Goal: Task Accomplishment & Management: Use online tool/utility

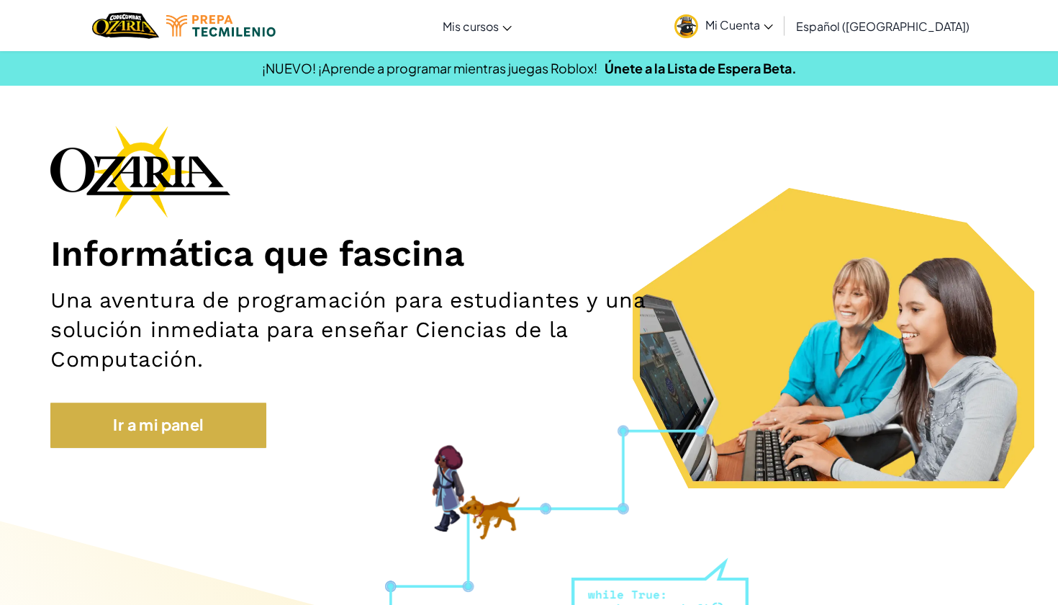
click at [95, 426] on link "Ir a mi panel" at bounding box center [158, 424] width 216 height 45
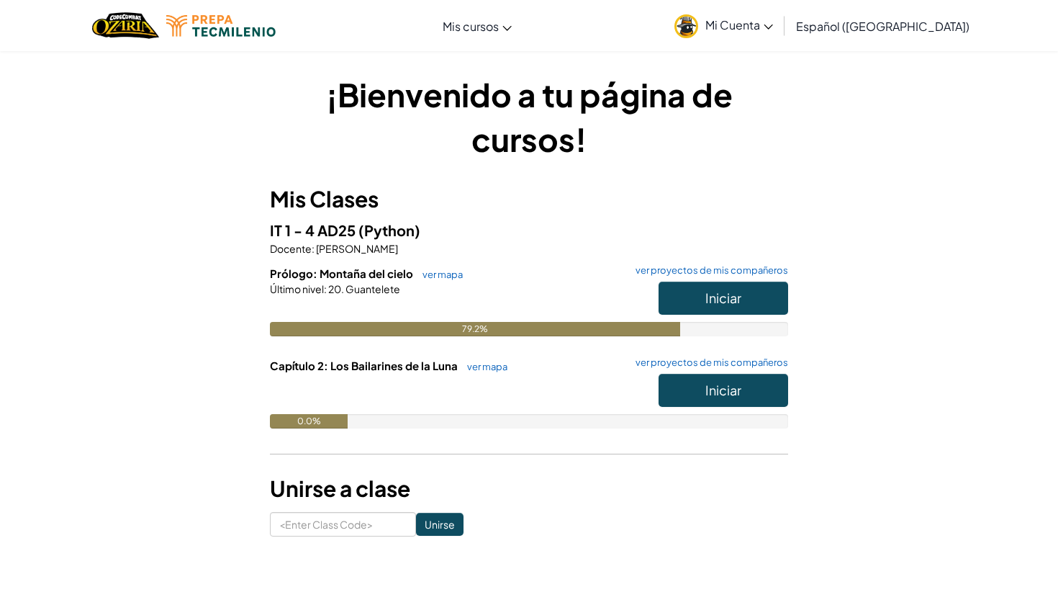
click at [675, 296] on button "Iniciar" at bounding box center [724, 297] width 130 height 33
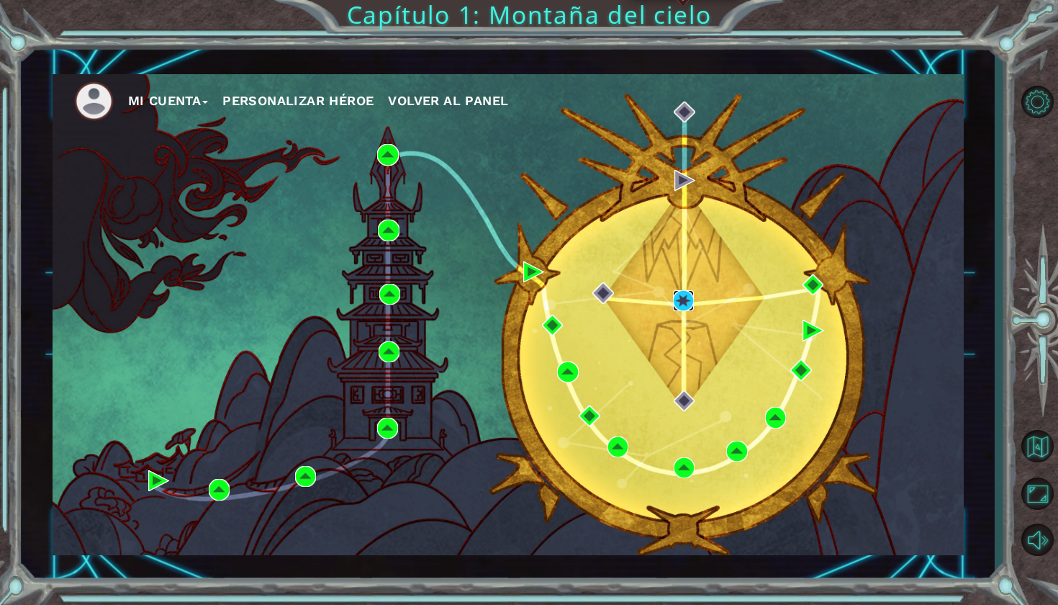
click at [686, 303] on img at bounding box center [683, 300] width 21 height 21
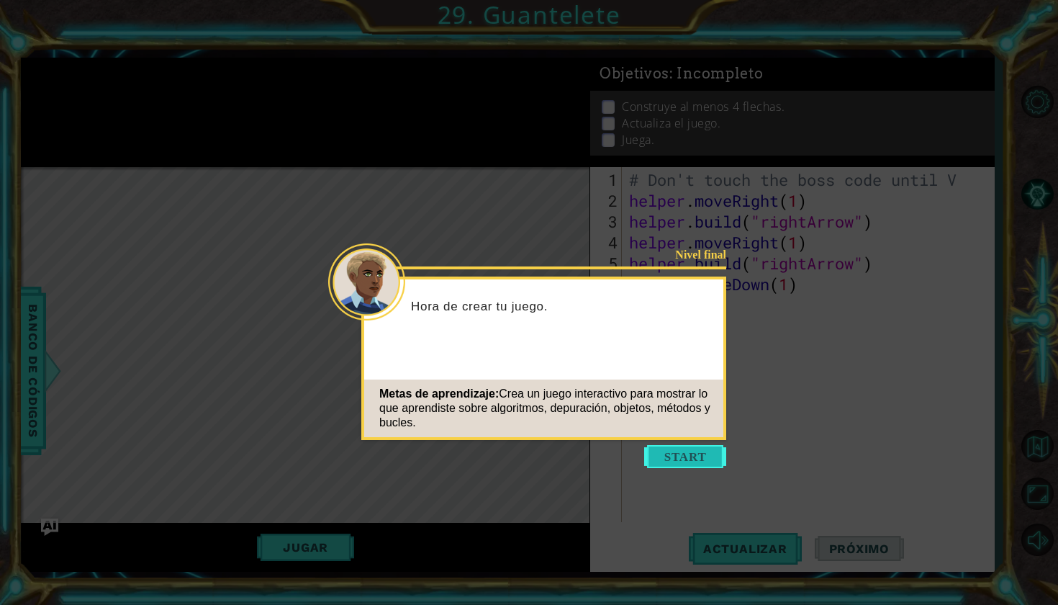
click at [685, 451] on button "Start" at bounding box center [685, 456] width 82 height 23
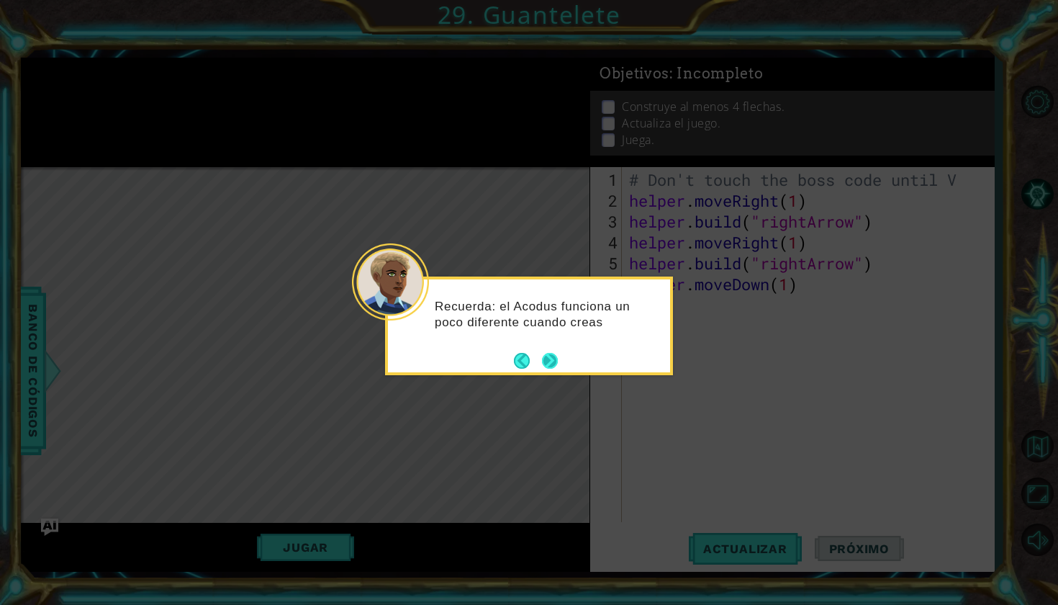
click at [554, 366] on button "Next" at bounding box center [550, 361] width 16 height 16
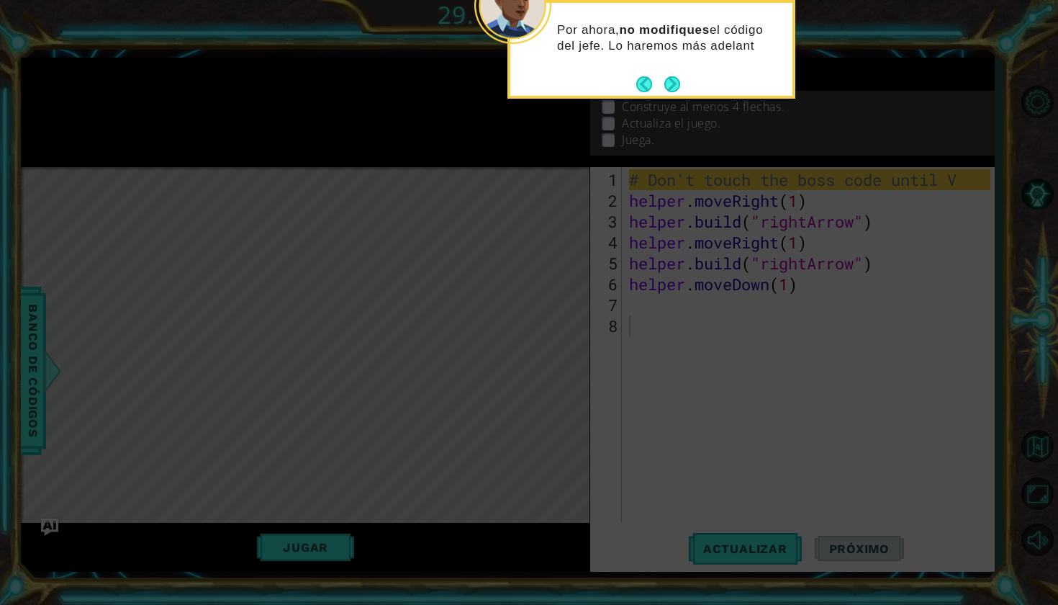
click at [679, 63] on div "Por ahora, no modifiques el código del jefe. Lo haremos más adelant" at bounding box center [651, 45] width 282 height 73
click at [676, 73] on footer at bounding box center [658, 84] width 44 height 22
click at [674, 75] on footer at bounding box center [658, 84] width 44 height 22
click at [672, 76] on button "Next" at bounding box center [672, 84] width 16 height 16
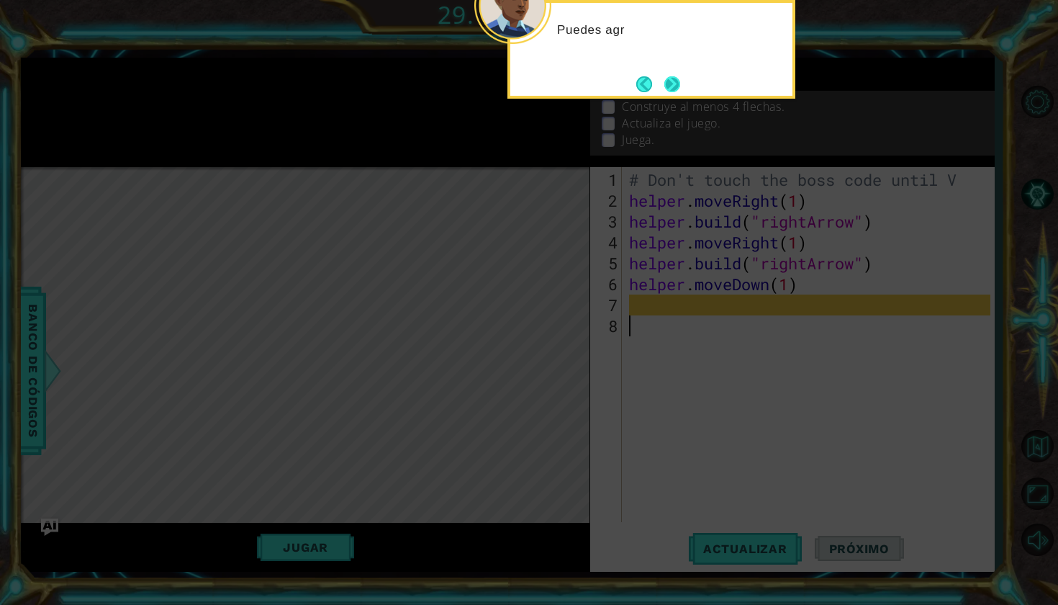
click at [668, 76] on button "Next" at bounding box center [672, 84] width 17 height 17
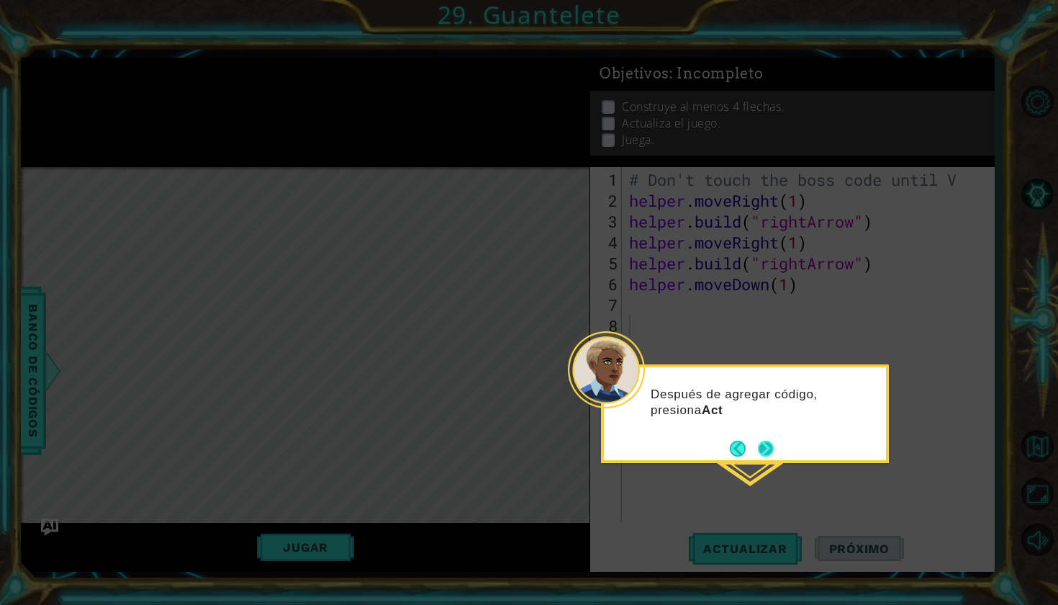
click at [762, 448] on button "Next" at bounding box center [766, 449] width 16 height 16
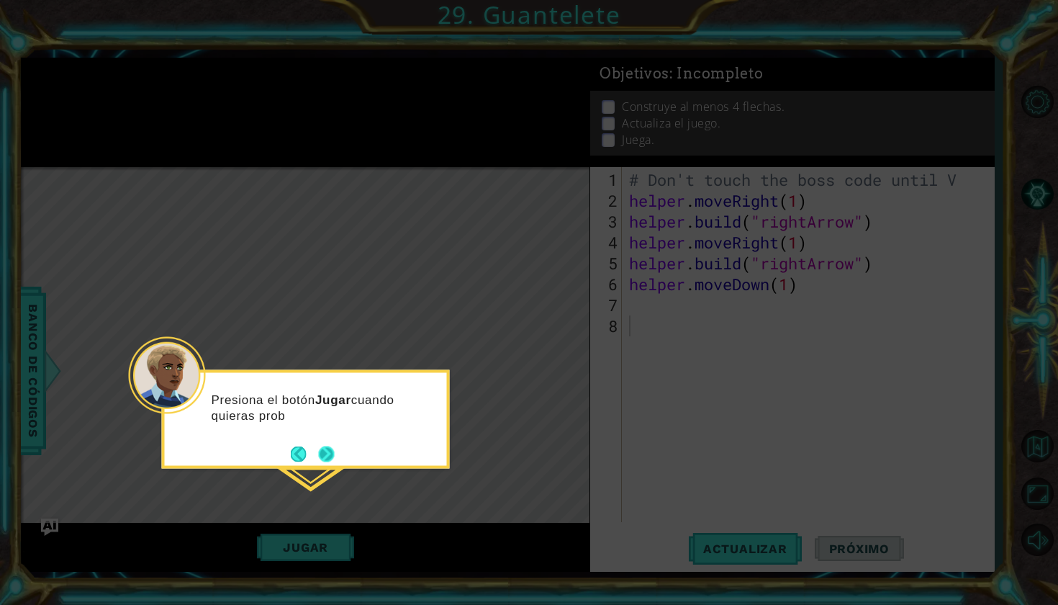
click at [325, 442] on div "Presiona el botón Jugar cuando quieras prob" at bounding box center [306, 412] width 282 height 78
click at [325, 442] on div "Presiona el botón Jugar cuando quieras probar el juego. Usa las" at bounding box center [306, 414] width 282 height 73
click at [325, 447] on footer at bounding box center [313, 455] width 44 height 22
click at [327, 453] on div "Presiona el botón Jugar cuando quieras probar el juego. Usa las flechas del tec…" at bounding box center [306, 420] width 282 height 94
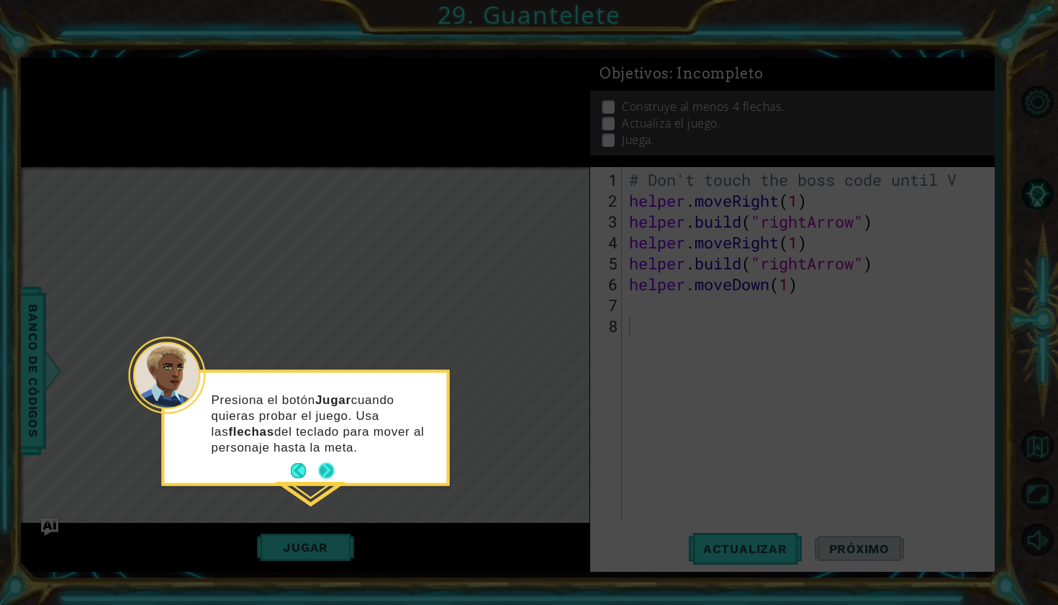
click at [323, 473] on button "Next" at bounding box center [326, 471] width 16 height 16
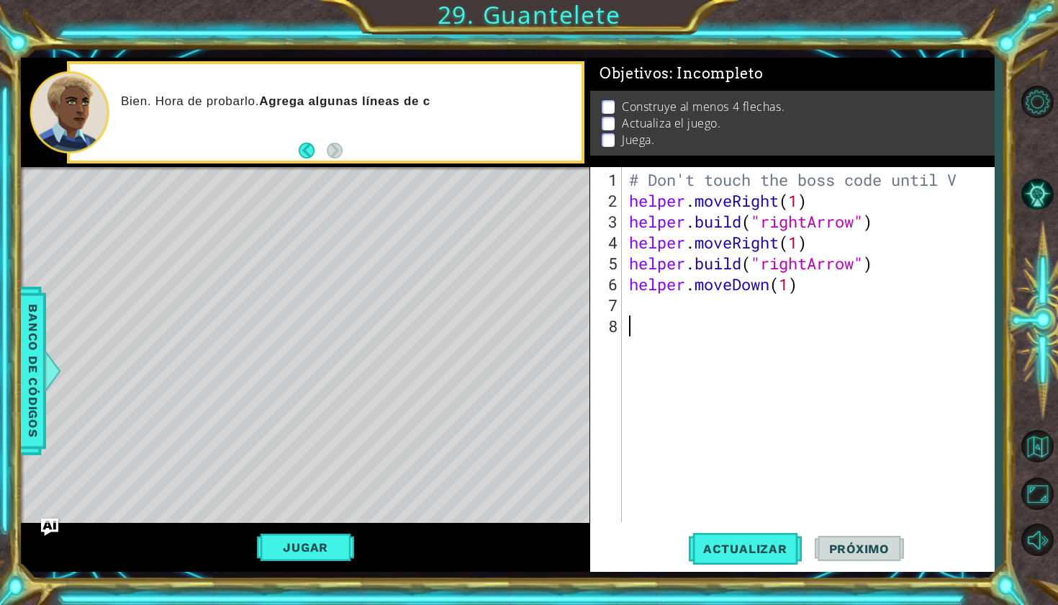
click at [628, 301] on div "# Don't touch the boss code until V helper . moveRight ( 1 ) helper . build ( "…" at bounding box center [811, 367] width 371 height 397
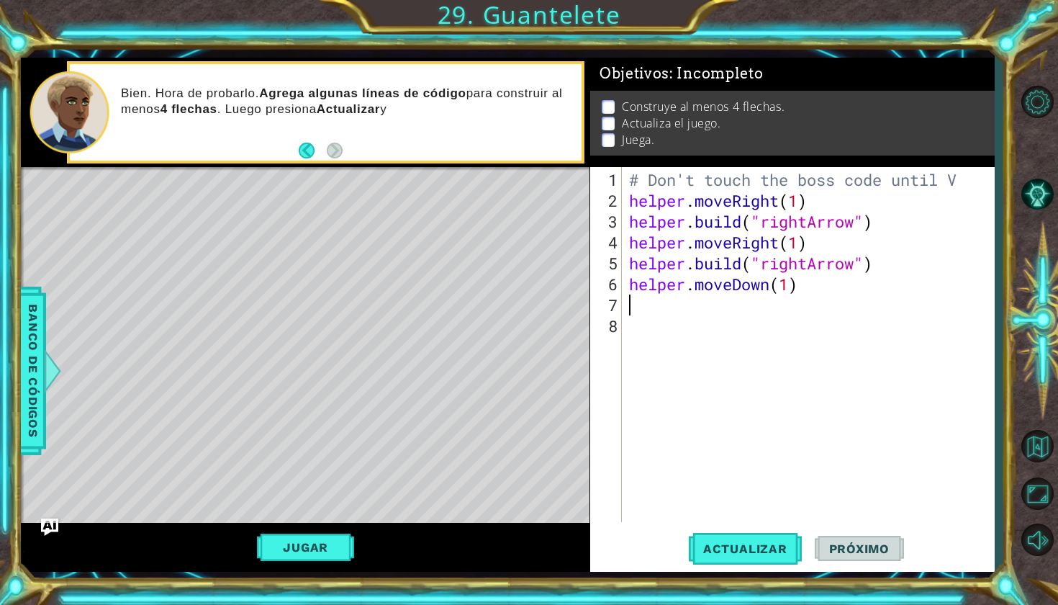
type textarea "h"
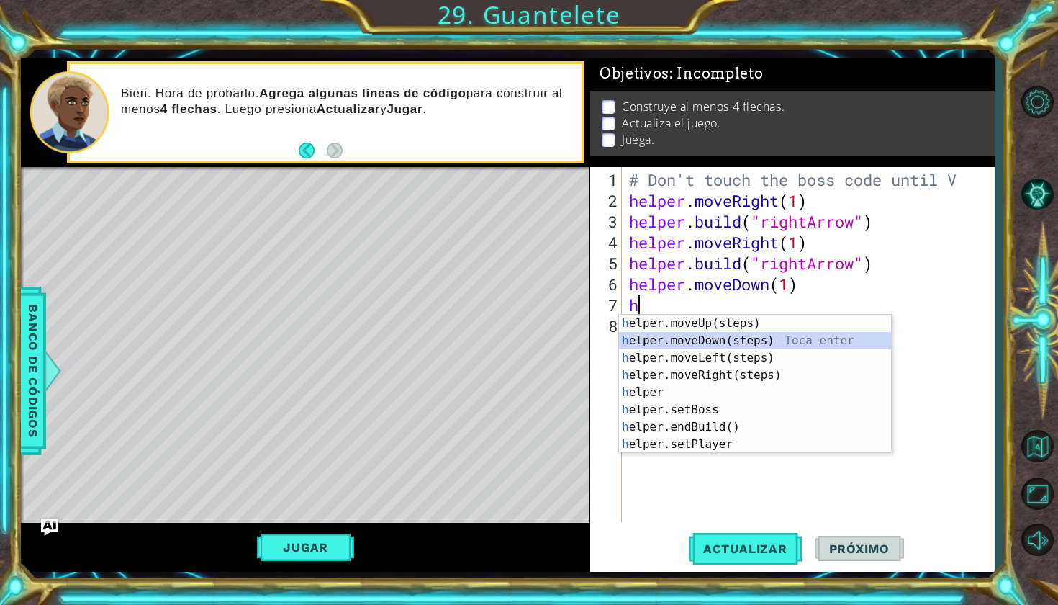
click at [664, 335] on div "h elper.moveUp(steps) Toca enter h elper.moveDown(steps) Toca enter h elper.mov…" at bounding box center [755, 401] width 272 height 173
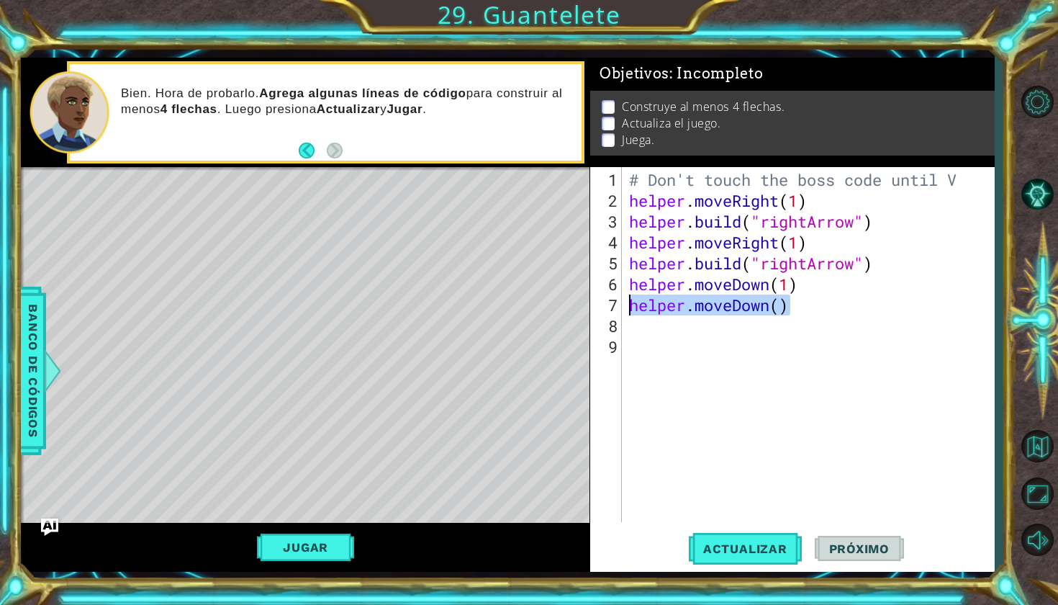
drag, startPoint x: 789, startPoint y: 307, endPoint x: 619, endPoint y: 312, distance: 170.0
click at [619, 312] on div "1 2 3 4 5 6 7 8 9 # Don't touch the boss code until V helper . moveRight ( 1 ) …" at bounding box center [790, 344] width 400 height 355
type textarea "helper.moveDown()"
type textarea "h"
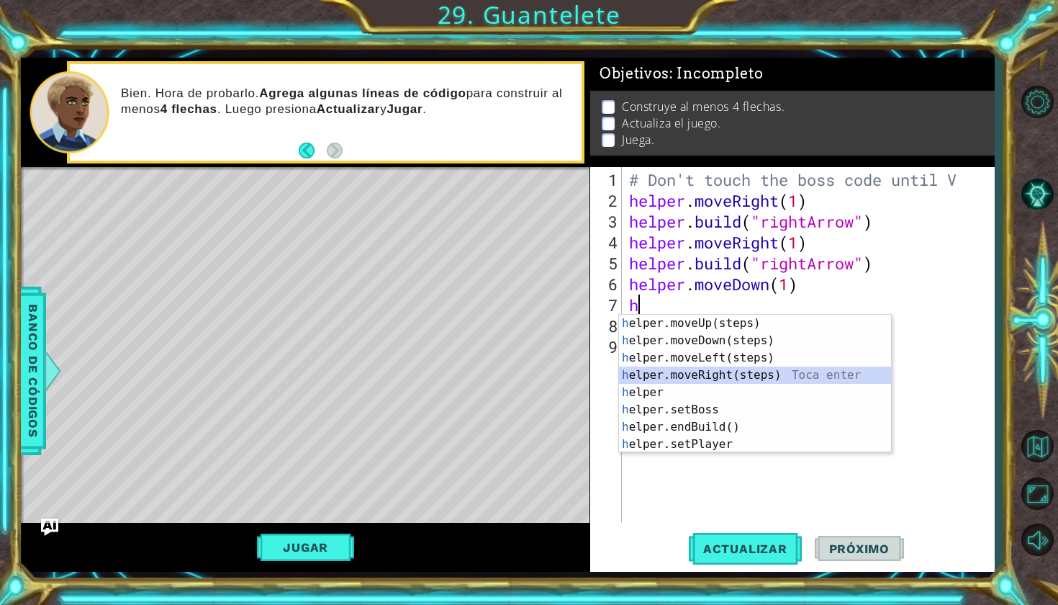
click at [703, 374] on div "h elper.moveUp(steps) Toca enter h elper.moveDown(steps) Toca enter h elper.mov…" at bounding box center [755, 401] width 272 height 173
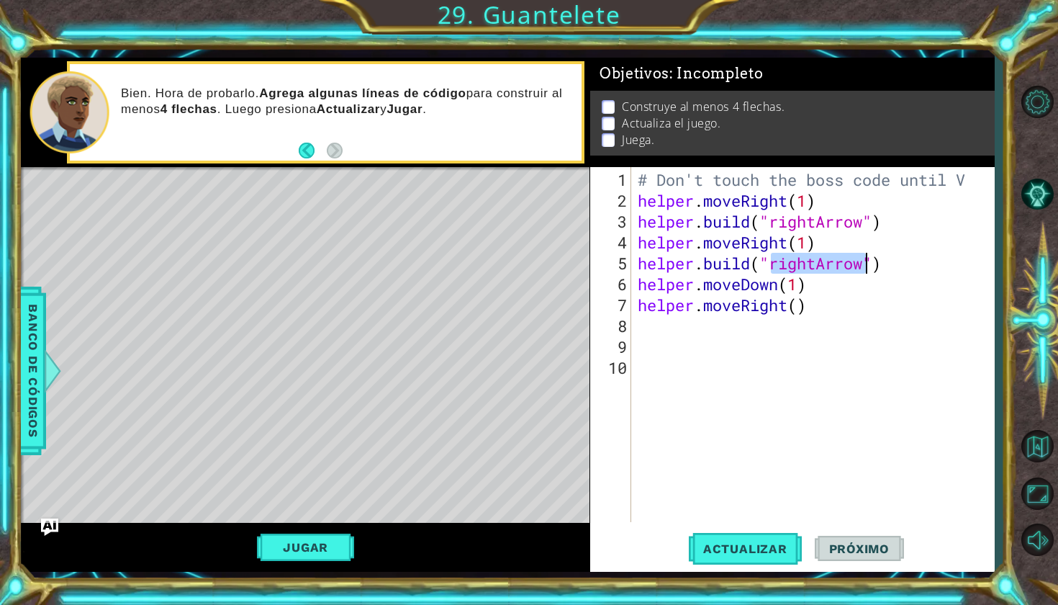
drag, startPoint x: 770, startPoint y: 264, endPoint x: 867, endPoint y: 265, distance: 96.5
click at [867, 265] on div "# Don't touch the boss code until V helper . moveRight ( 1 ) helper . build ( "…" at bounding box center [816, 367] width 363 height 397
click at [795, 307] on div "# Don't touch the boss code until V helper . moveRight ( 1 ) helper . build ( "…" at bounding box center [816, 367] width 363 height 397
click at [804, 307] on div "# Don't touch the boss code until V helper . moveRight ( 1 ) helper . build ( "…" at bounding box center [816, 367] width 363 height 397
paste textarea "rightArrow"
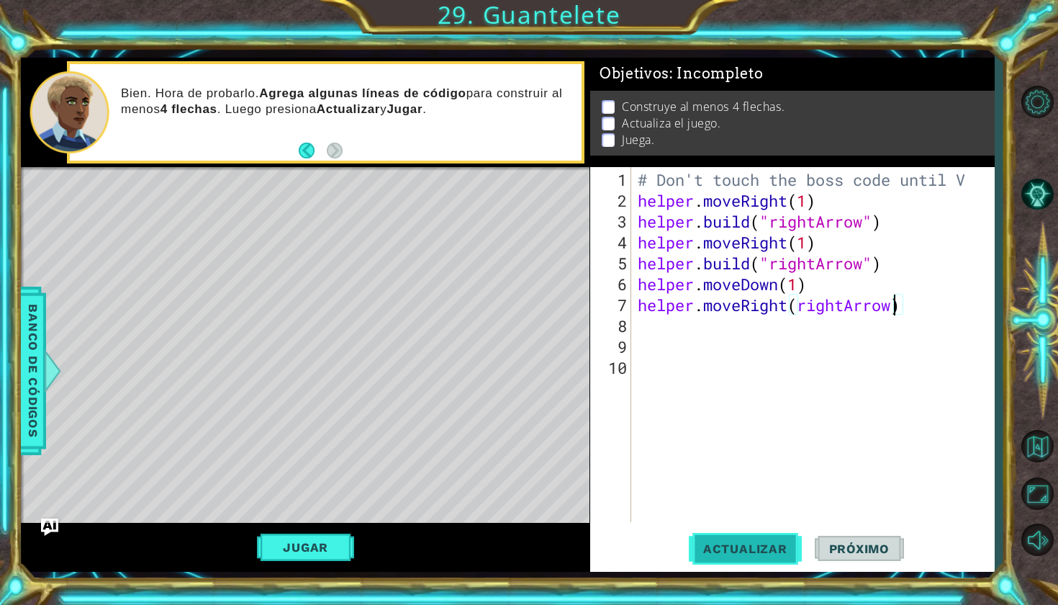
click at [756, 552] on span "Actualizar" at bounding box center [745, 548] width 113 height 14
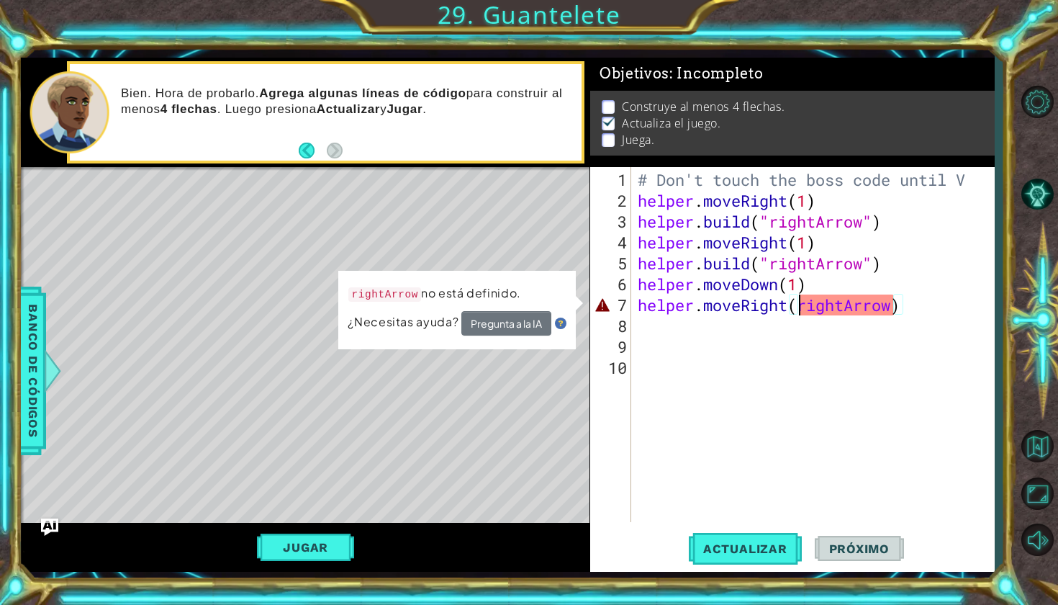
click at [803, 299] on div "# Don't touch the boss code until V helper . moveRight ( 1 ) helper . build ( "…" at bounding box center [816, 367] width 363 height 397
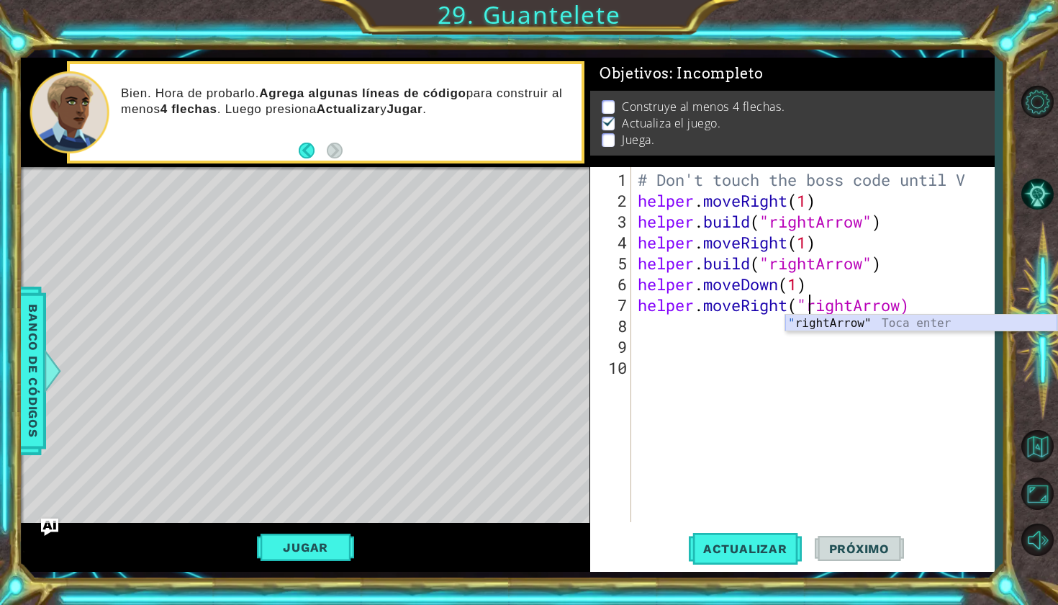
click at [853, 329] on div "" rightArrow" Toca enter" at bounding box center [921, 341] width 272 height 52
type textarea "helper.moveRight("rightArrow")"
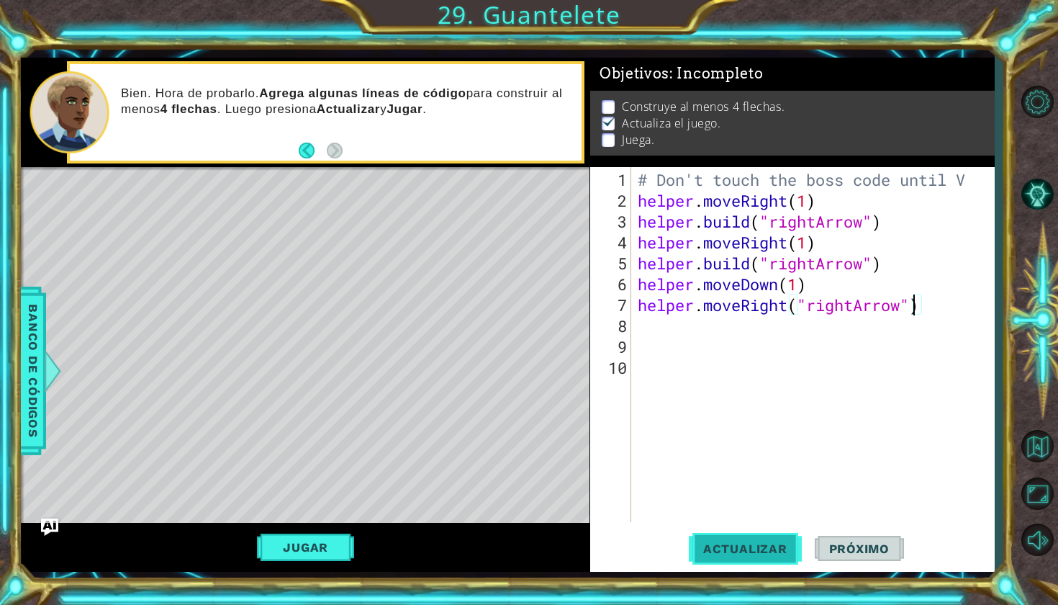
click at [739, 541] on span "Actualizar" at bounding box center [745, 548] width 113 height 14
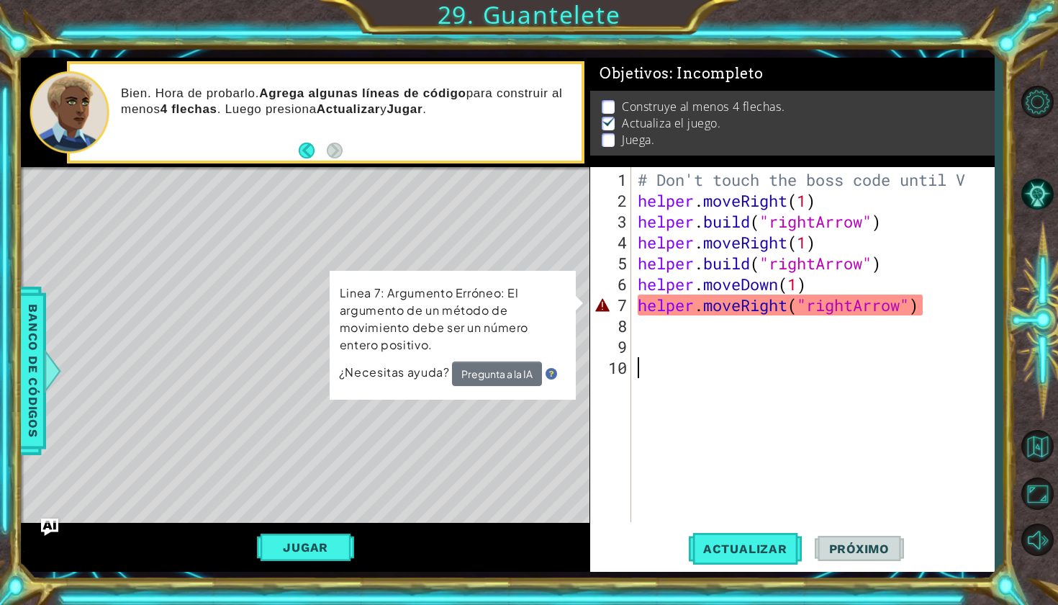
click at [680, 371] on div "# Don't touch the boss code until V helper . moveRight ( 1 ) helper . build ( "…" at bounding box center [816, 367] width 363 height 397
click at [723, 319] on div "# Don't touch the boss code until V helper . moveRight ( 1 ) helper . build ( "…" at bounding box center [816, 367] width 363 height 397
drag, startPoint x: 706, startPoint y: 302, endPoint x: 781, endPoint y: 299, distance: 74.9
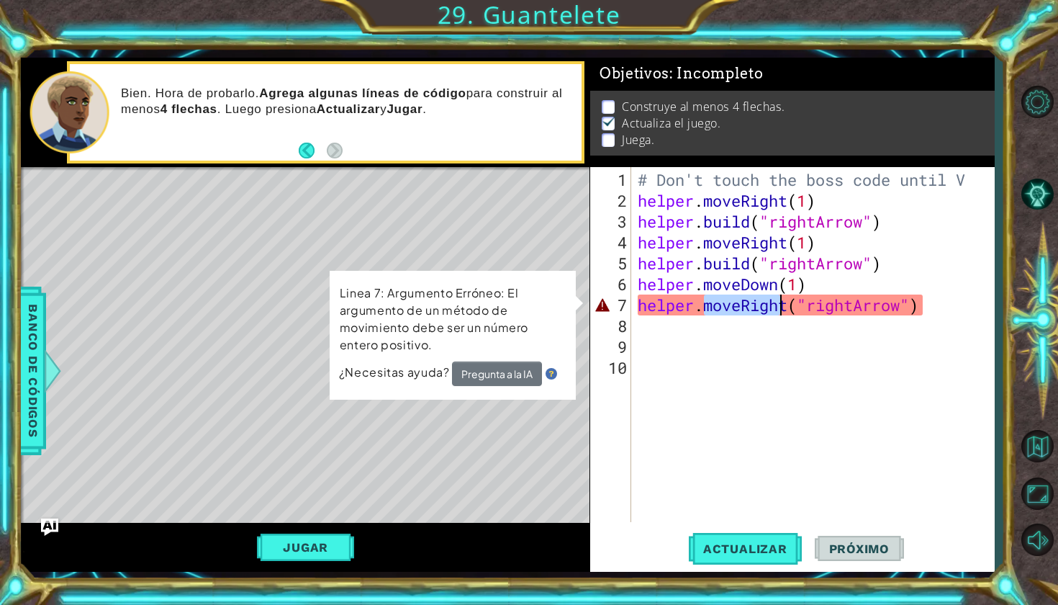
click at [781, 302] on div "# Don't touch the boss code until V helper . moveRight ( 1 ) helper . build ( "…" at bounding box center [816, 367] width 363 height 397
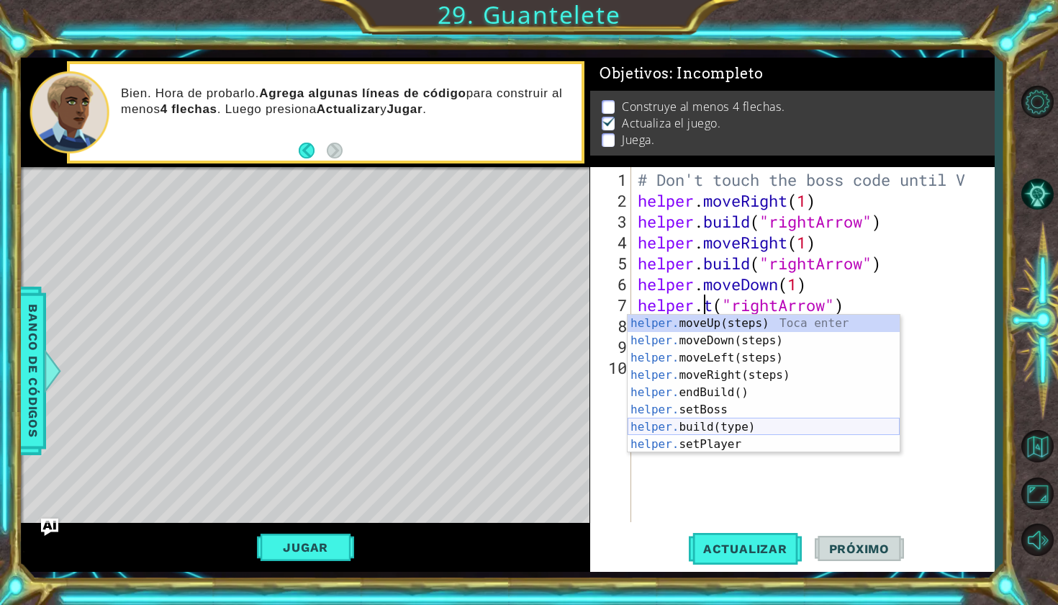
click at [709, 425] on div "helper. moveUp(steps) Toca enter helper. moveDown(steps) Toca enter helper. mov…" at bounding box center [764, 401] width 272 height 173
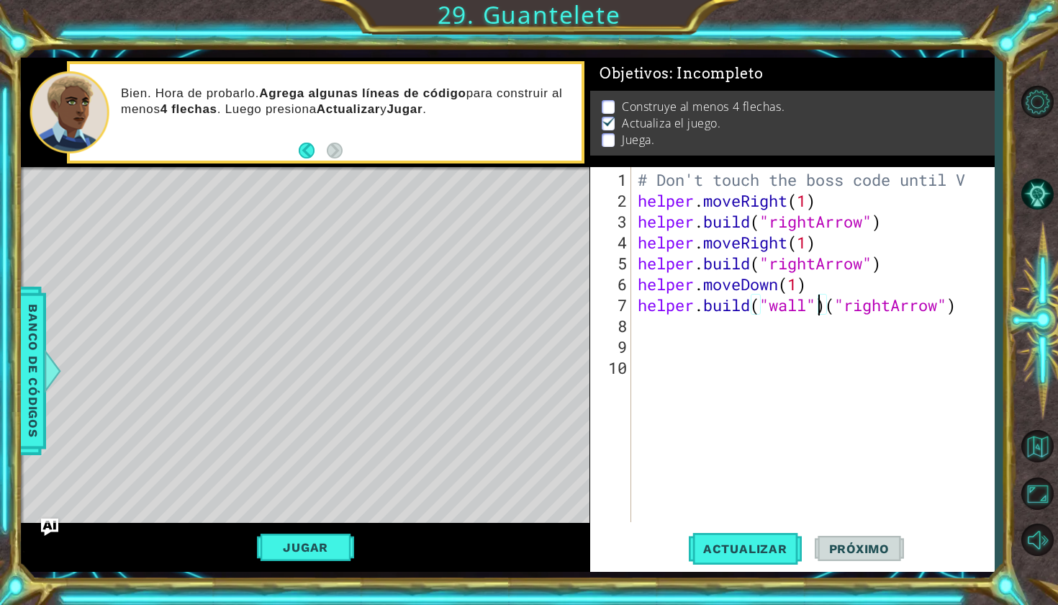
click at [818, 303] on div "# Don't touch the boss code until V helper . moveRight ( 1 ) helper . build ( "…" at bounding box center [816, 367] width 363 height 397
drag, startPoint x: 755, startPoint y: 306, endPoint x: 833, endPoint y: 306, distance: 77.7
click at [833, 306] on div "# Don't touch the boss code until V helper . moveRight ( 1 ) helper . build ( "…" at bounding box center [816, 367] width 363 height 397
click at [820, 308] on div "# Don't touch the boss code until V helper . moveRight ( 1 ) helper . build ( "…" at bounding box center [813, 344] width 356 height 355
drag, startPoint x: 757, startPoint y: 306, endPoint x: 826, endPoint y: 311, distance: 69.3
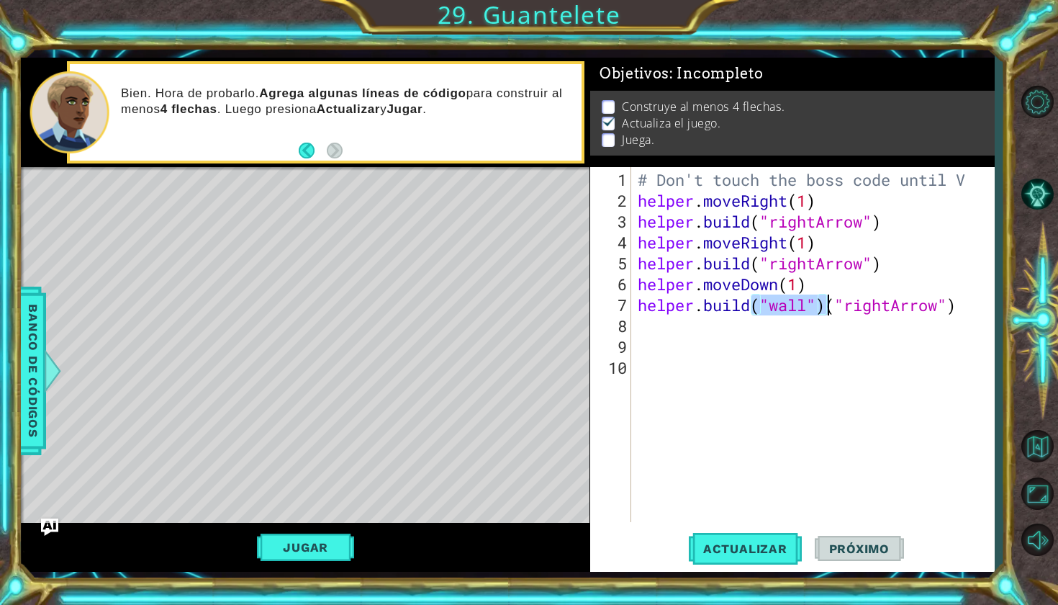
click at [826, 311] on div "# Don't touch the boss code until V helper . moveRight ( 1 ) helper . build ( "…" at bounding box center [816, 367] width 363 height 397
type textarea "[DOMAIN_NAME]("rightArrow")"
click at [893, 306] on div "# Don't touch the boss code until V helper . moveRight ( 1 ) helper . build ( "…" at bounding box center [816, 367] width 363 height 397
click at [739, 546] on span "Actualizar" at bounding box center [745, 548] width 113 height 14
click at [315, 541] on button "Jugar" at bounding box center [305, 546] width 97 height 27
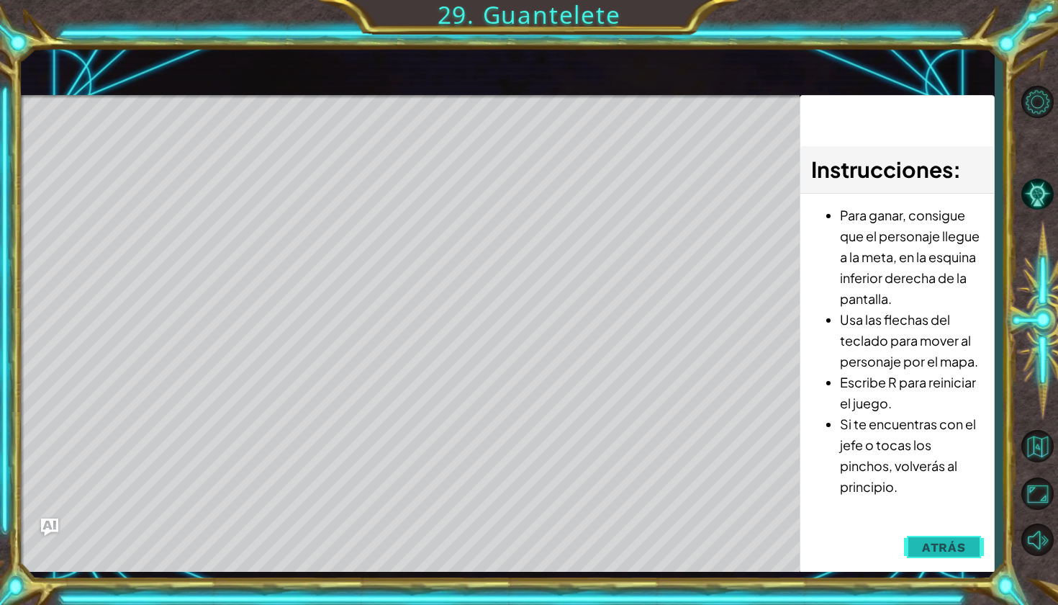
click at [953, 559] on button "Atrás" at bounding box center [944, 547] width 80 height 29
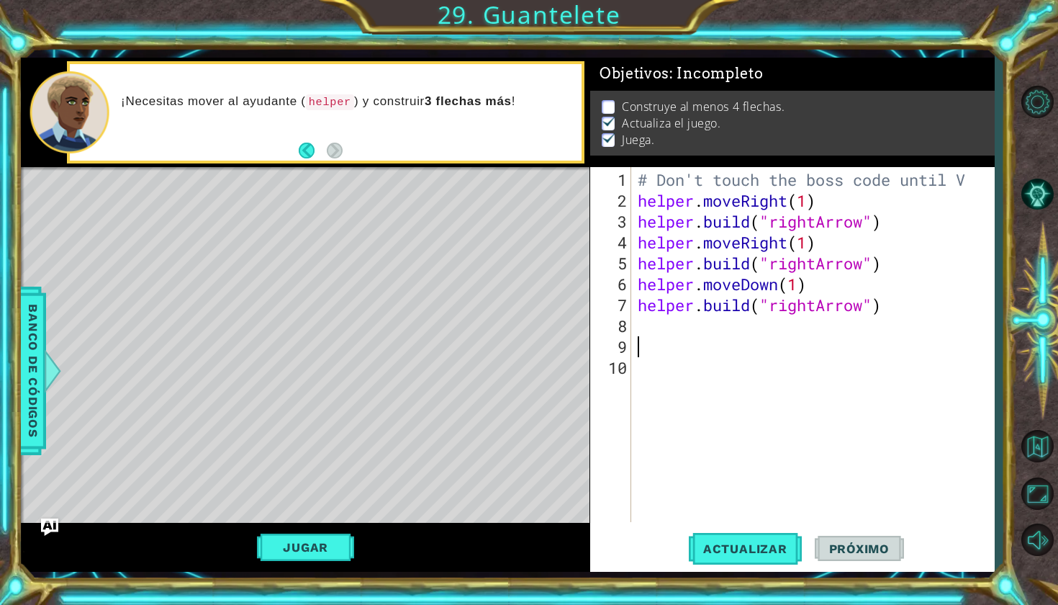
click at [650, 335] on div "# Don't touch the boss code until V helper . moveRight ( 1 ) helper . build ( "…" at bounding box center [816, 367] width 363 height 397
click at [637, 315] on div "# Don't touch the boss code until V helper . moveRight ( 1 ) helper . build ( "…" at bounding box center [816, 367] width 363 height 397
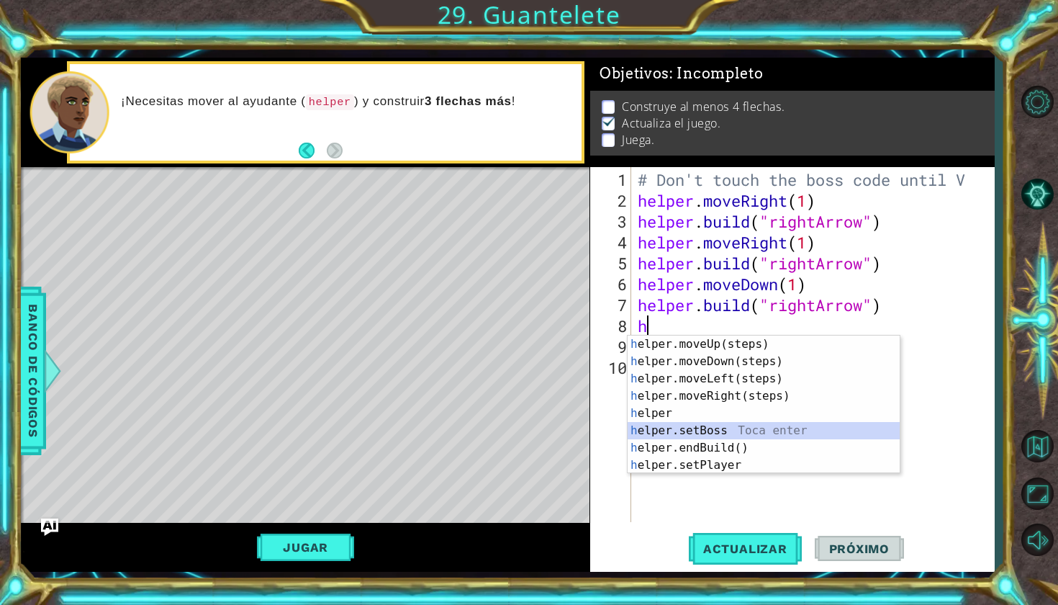
click at [659, 430] on div "h elper.moveUp(steps) Toca enter h elper.moveDown(steps) Toca enter h elper.mov…" at bounding box center [764, 421] width 272 height 173
type textarea "helper.setBoss("bats")"
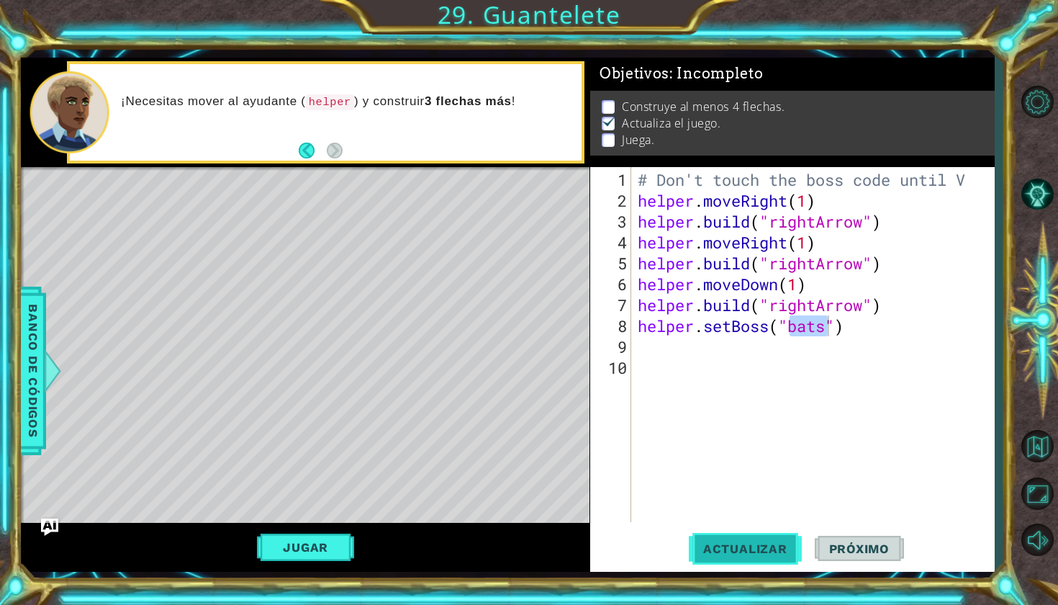
click at [703, 546] on span "Actualizar" at bounding box center [745, 548] width 113 height 14
click at [504, 441] on div "Level Map" at bounding box center [353, 379] width 665 height 424
click at [490, 439] on div "Level Map" at bounding box center [353, 379] width 665 height 424
click at [653, 338] on div "# Don't touch the boss code until V helper . moveRight ( 1 ) helper . build ( "…" at bounding box center [816, 367] width 363 height 397
type textarea "h"
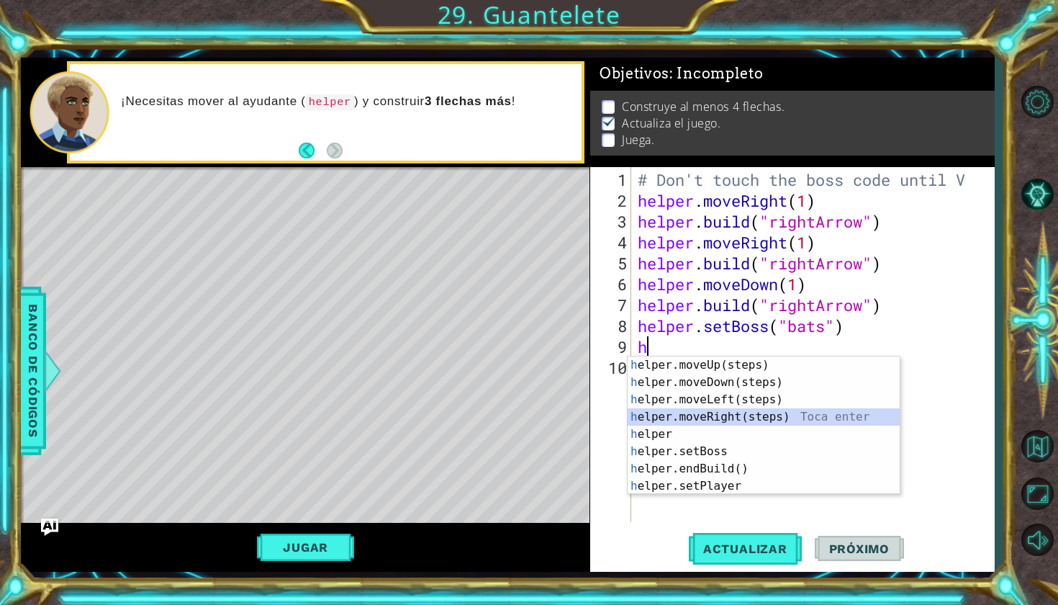
click at [695, 413] on div "h elper.moveUp(steps) Toca enter h elper.moveDown(steps) Toca enter h elper.mov…" at bounding box center [764, 442] width 272 height 173
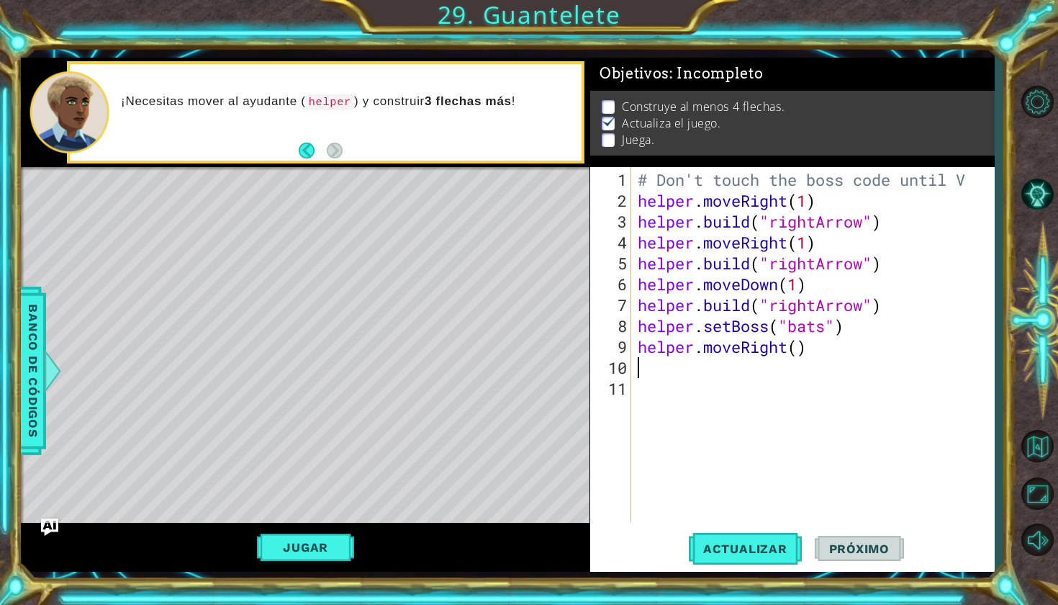
click at [803, 351] on div "# Don't touch the boss code until V helper . moveRight ( 1 ) helper . build ( "…" at bounding box center [816, 367] width 363 height 397
type textarea "helper.moveRight(1)"
click at [685, 379] on div "# Don't touch the boss code until V helper . moveRight ( 1 ) helper . build ( "…" at bounding box center [816, 367] width 363 height 397
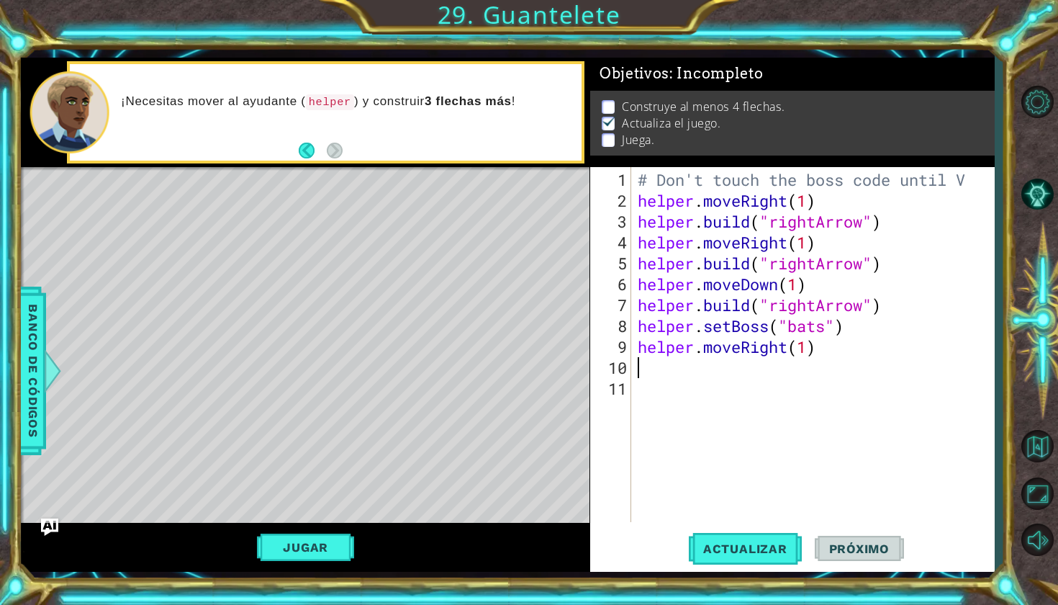
click at [649, 365] on div "# Don't touch the boss code until V helper . moveRight ( 1 ) helper . build ( "…" at bounding box center [816, 367] width 363 height 397
type textarea "h"
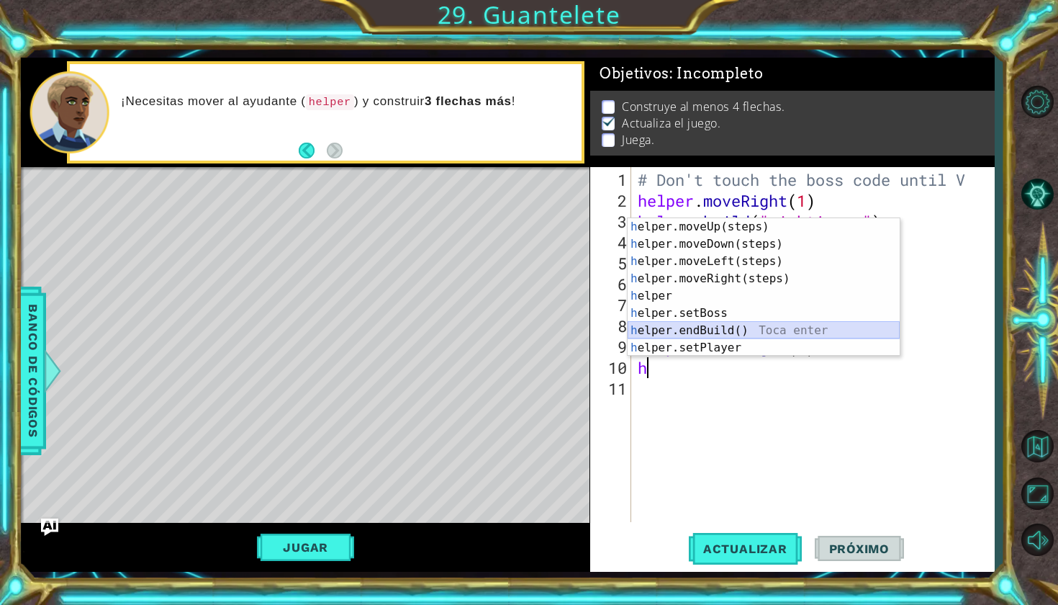
click at [675, 322] on div "h elper.moveUp(steps) Toca enter h elper.moveDown(steps) Toca enter h elper.mov…" at bounding box center [764, 304] width 272 height 173
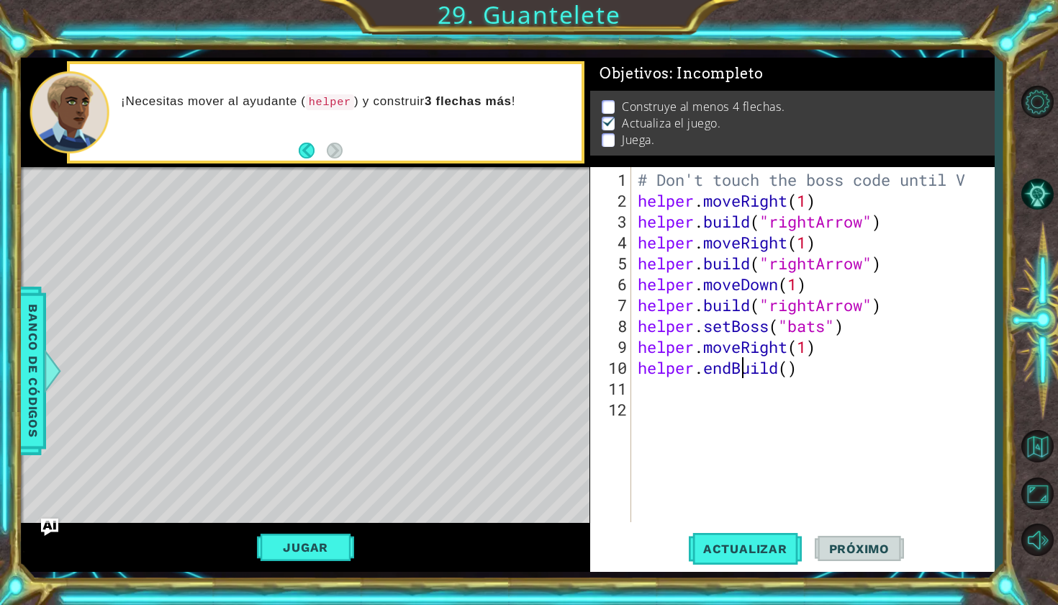
click at [738, 367] on div "# Don't touch the boss code until V helper . moveRight ( 1 ) helper . build ( "…" at bounding box center [816, 367] width 363 height 397
type textarea "helper.endBuild()"
drag, startPoint x: 799, startPoint y: 366, endPoint x: 593, endPoint y: 364, distance: 205.9
click at [592, 364] on div "helper.endBuild() 1 2 3 4 5 6 7 8 9 10 11 12 # Don't touch the boss code until …" at bounding box center [790, 344] width 400 height 355
type textarea "h"
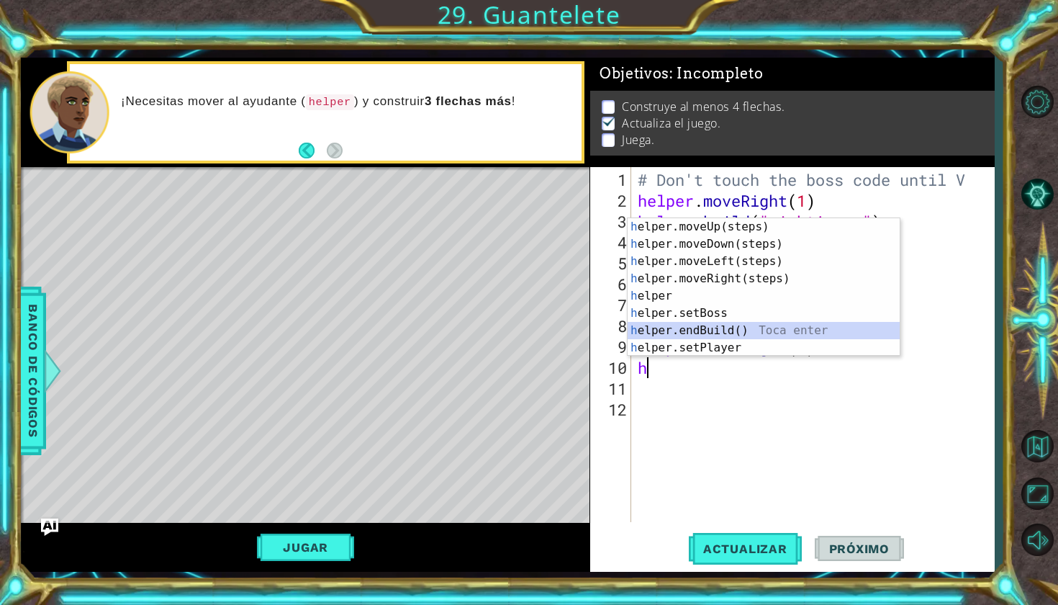
click at [669, 335] on div "h elper.moveUp(steps) Toca enter h elper.moveDown(steps) Toca enter h elper.mov…" at bounding box center [764, 304] width 272 height 173
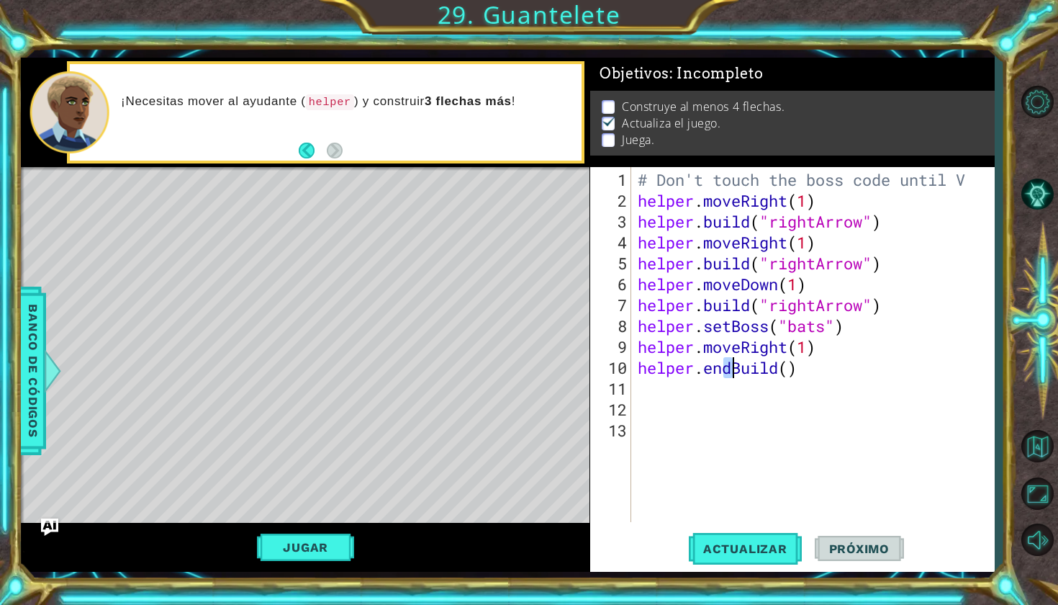
drag, startPoint x: 724, startPoint y: 360, endPoint x: 734, endPoint y: 365, distance: 11.3
click at [734, 365] on div "# Don't touch the boss code until V helper . moveRight ( 1 ) helper . build ( "…" at bounding box center [816, 367] width 363 height 397
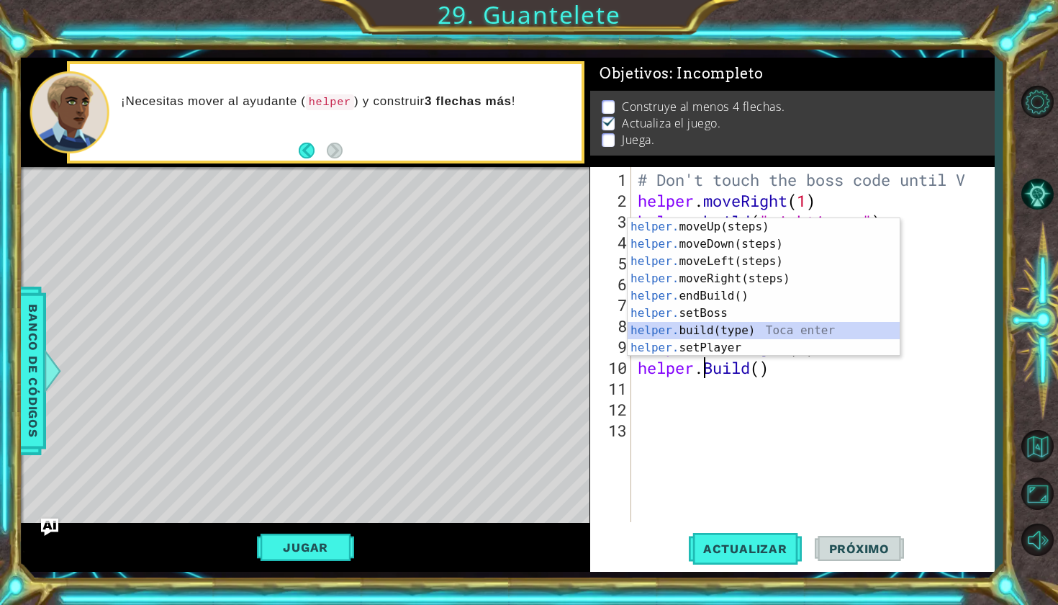
click at [736, 333] on div "helper. moveUp(steps) Toca enter helper. moveDown(steps) Toca enter helper. mov…" at bounding box center [764, 304] width 272 height 173
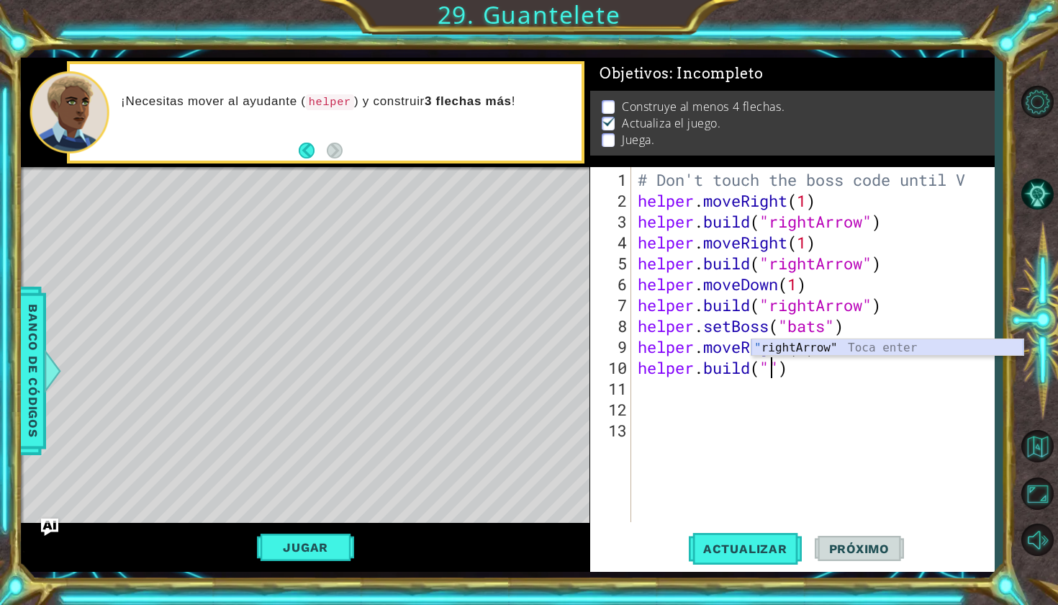
click at [790, 347] on div "" rightArrow" Toca enter" at bounding box center [888, 365] width 272 height 52
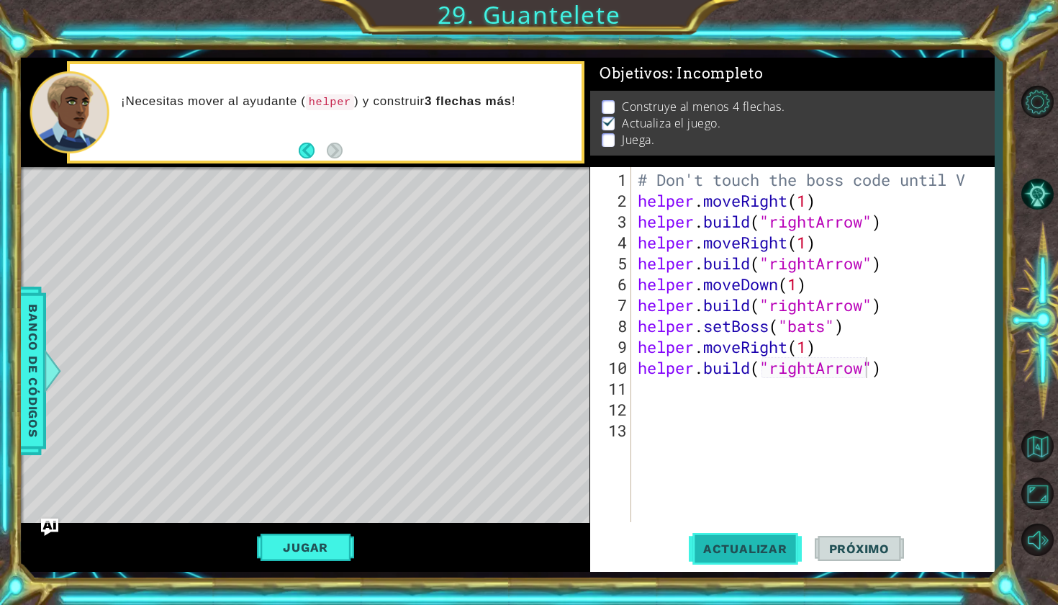
click at [748, 541] on span "Actualizar" at bounding box center [745, 548] width 113 height 14
click at [322, 553] on button "Jugar" at bounding box center [305, 546] width 97 height 27
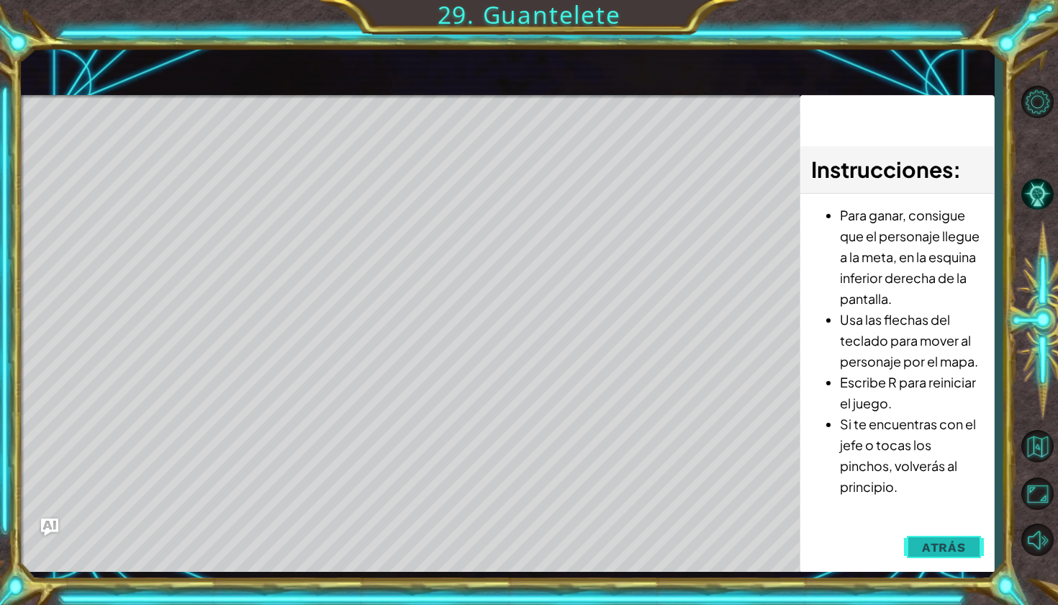
click at [931, 555] on button "Atrás" at bounding box center [944, 547] width 80 height 29
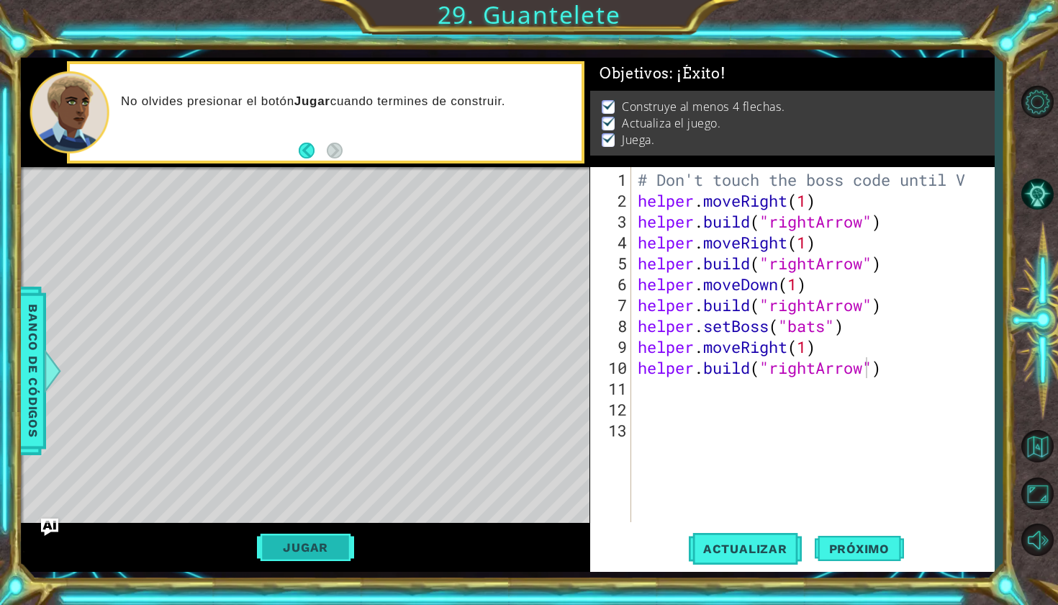
click at [310, 541] on button "Jugar" at bounding box center [305, 546] width 97 height 27
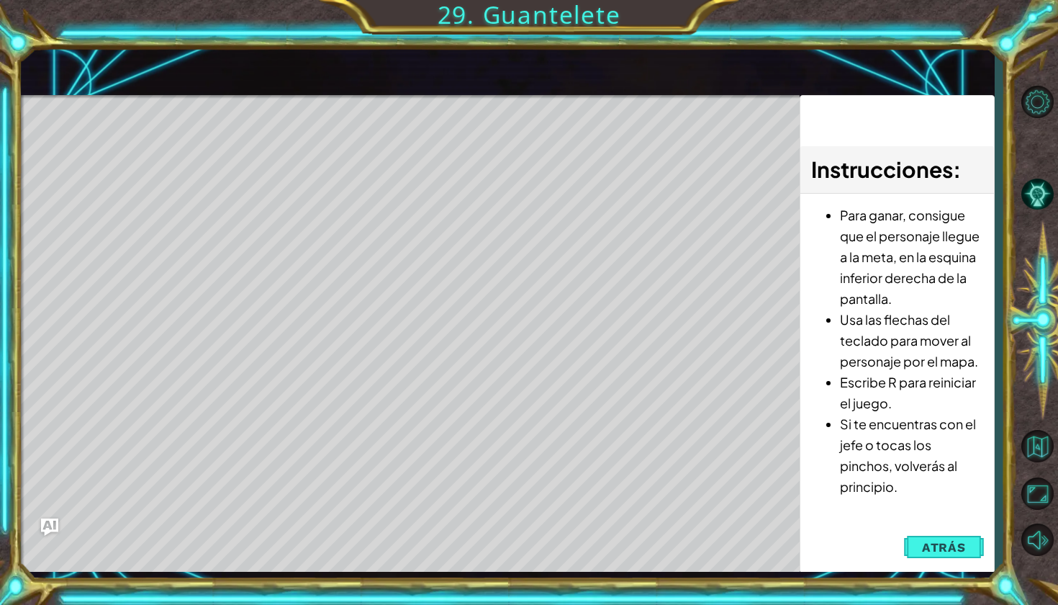
click at [944, 526] on div "Instrucciones : Para ganar, consigue que el personaje llegue a la meta, en la e…" at bounding box center [897, 334] width 194 height 478
click at [944, 545] on span "Atrás" at bounding box center [944, 547] width 44 height 14
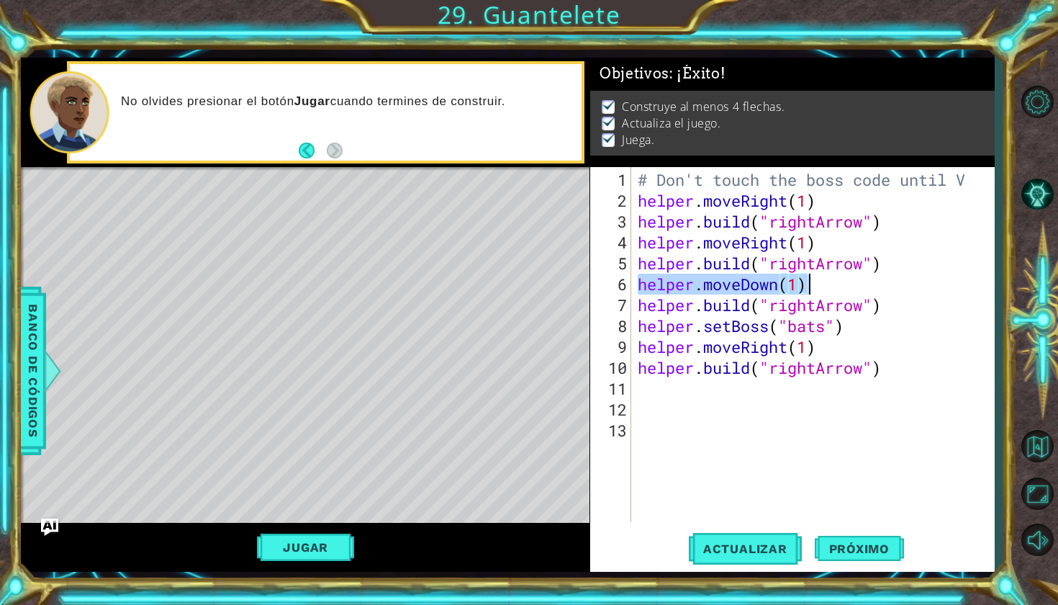
drag, startPoint x: 639, startPoint y: 281, endPoint x: 808, endPoint y: 281, distance: 169.9
click at [808, 281] on div "# Don't touch the boss code until V helper . moveRight ( 1 ) helper . build ( "…" at bounding box center [816, 367] width 363 height 397
click at [852, 288] on div "# Don't touch the boss code until V helper . moveRight ( 1 ) helper . build ( "…" at bounding box center [816, 367] width 363 height 397
click at [803, 288] on div "# Don't touch the boss code until V helper . moveRight ( 1 ) helper . build ( "…" at bounding box center [816, 367] width 363 height 397
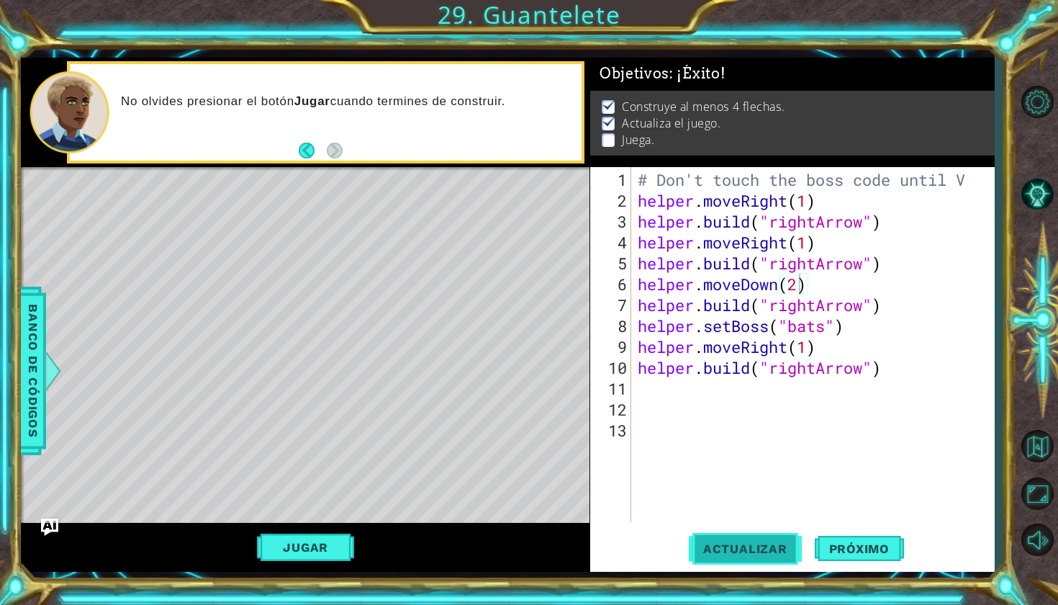
click at [757, 546] on span "Actualizar" at bounding box center [745, 548] width 113 height 14
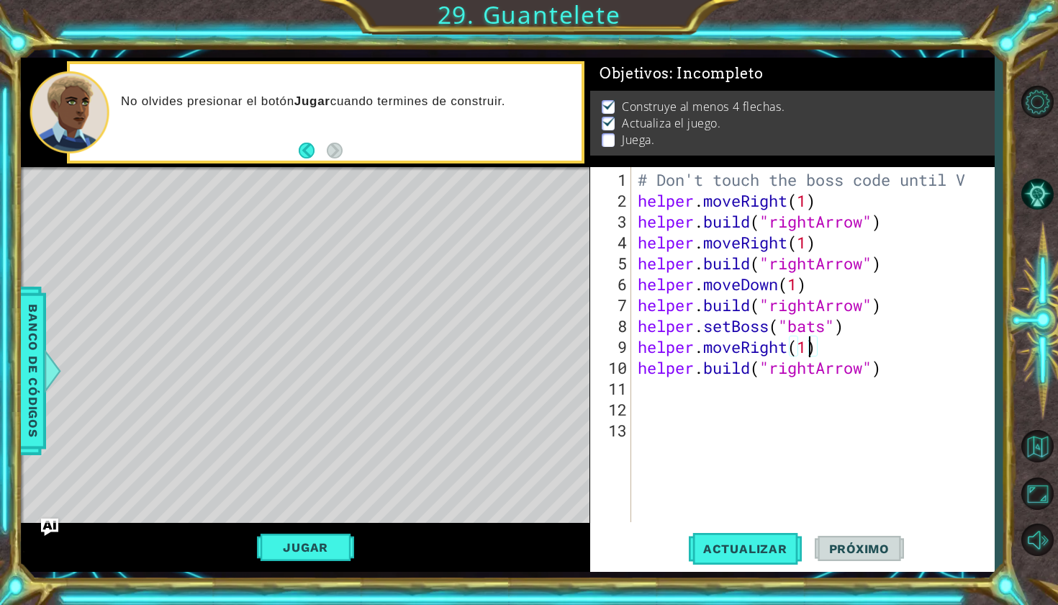
click at [808, 351] on div "# Don't touch the boss code until V helper . moveRight ( 1 ) helper . build ( "…" at bounding box center [816, 367] width 363 height 397
click at [751, 560] on button "Actualizar" at bounding box center [745, 548] width 113 height 40
click at [820, 290] on div "# Don't touch the boss code until V helper . moveRight ( 1 ) helper . build ( "…" at bounding box center [816, 367] width 363 height 397
type textarea "helper.moveDown(1)"
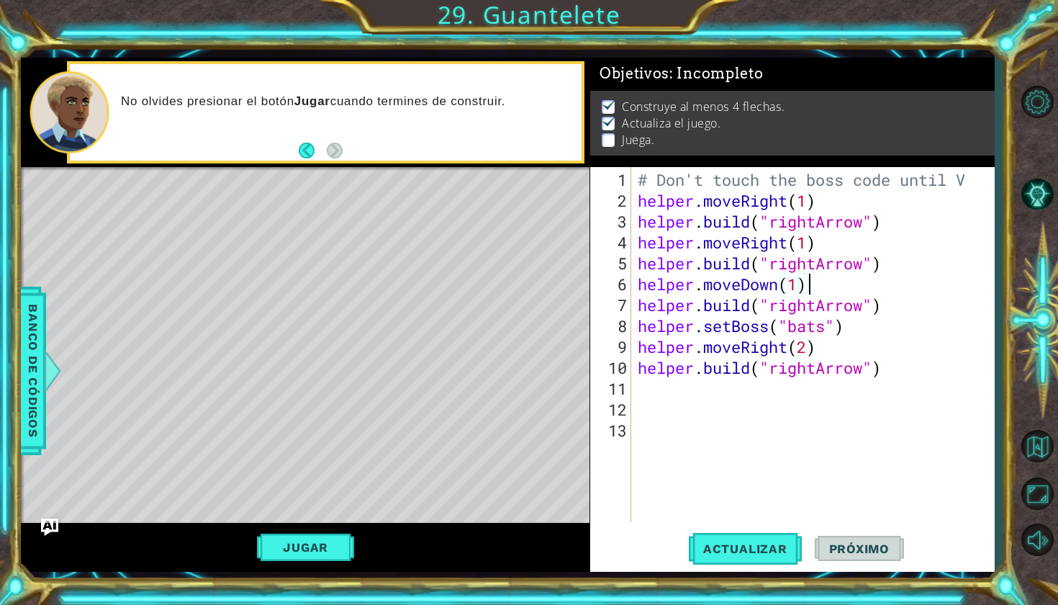
scroll to position [0, 0]
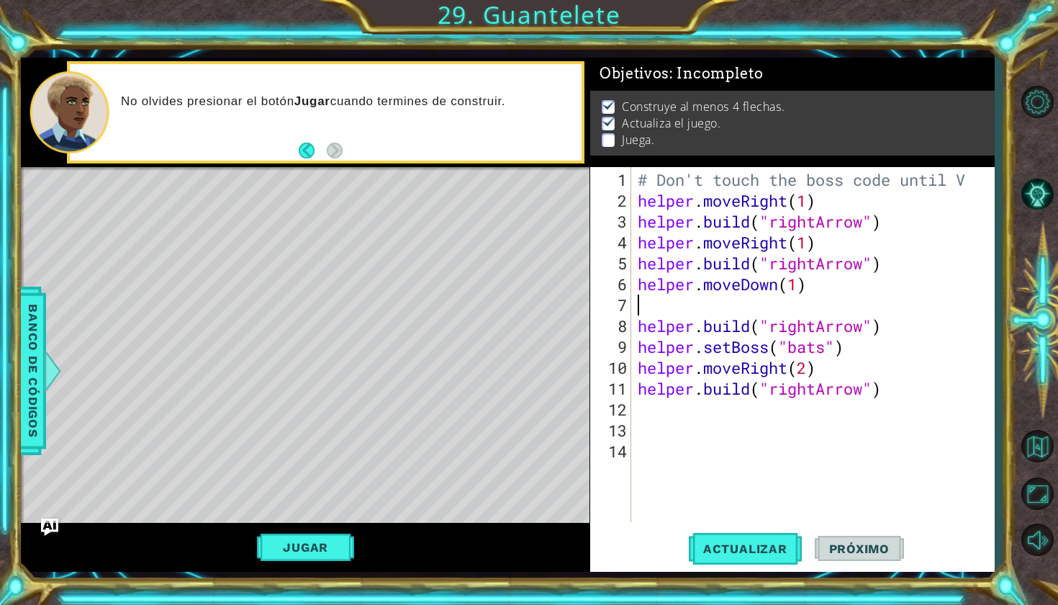
type textarea "h"
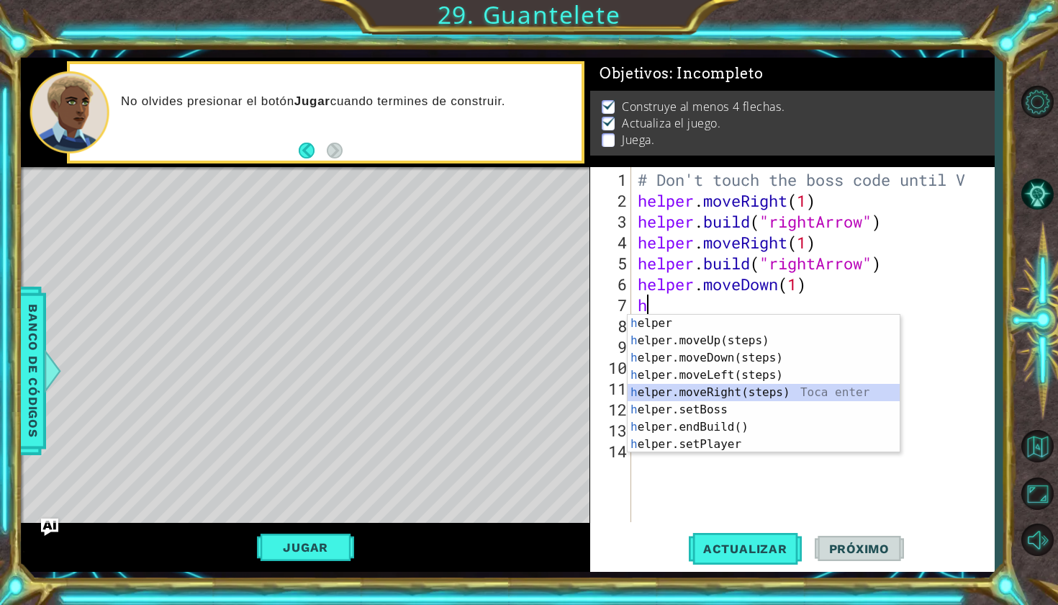
click at [722, 387] on div "h elper Toca enter h elper.moveUp(steps) Toca enter h elper.moveDown(steps) Toc…" at bounding box center [764, 401] width 272 height 173
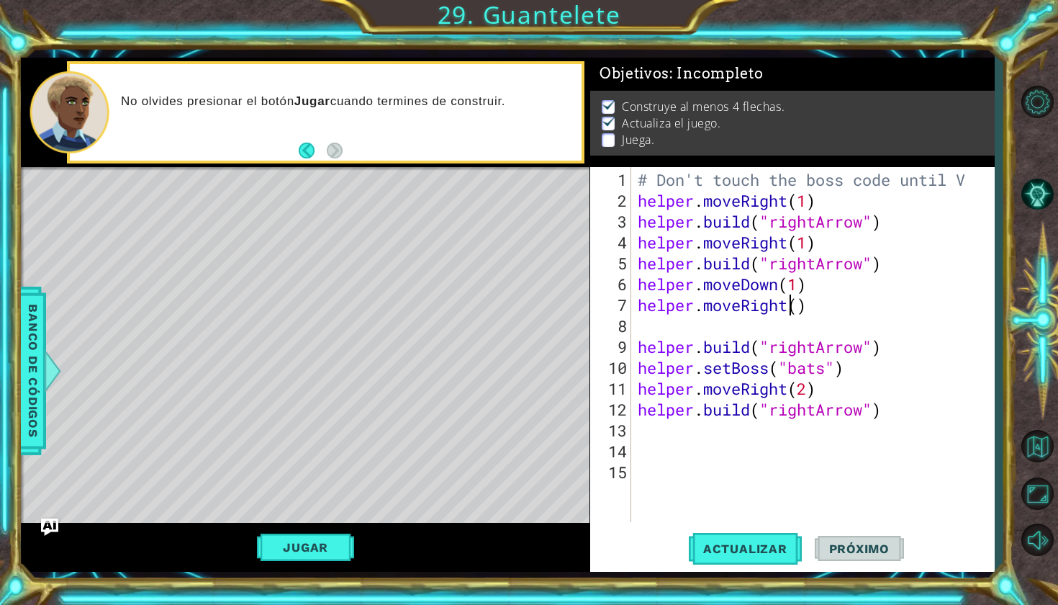
click at [793, 302] on div "# Don't touch the boss code until V helper . moveRight ( 1 ) helper . build ( "…" at bounding box center [816, 367] width 363 height 397
click at [800, 307] on div "# Don't touch the boss code until V helper . moveRight ( 1 ) helper . build ( "…" at bounding box center [816, 367] width 363 height 397
click at [762, 543] on span "Actualizar" at bounding box center [745, 548] width 113 height 14
click at [805, 385] on div "# Don't touch the boss code until V helper . moveRight ( 1 ) helper . build ( "…" at bounding box center [816, 367] width 363 height 397
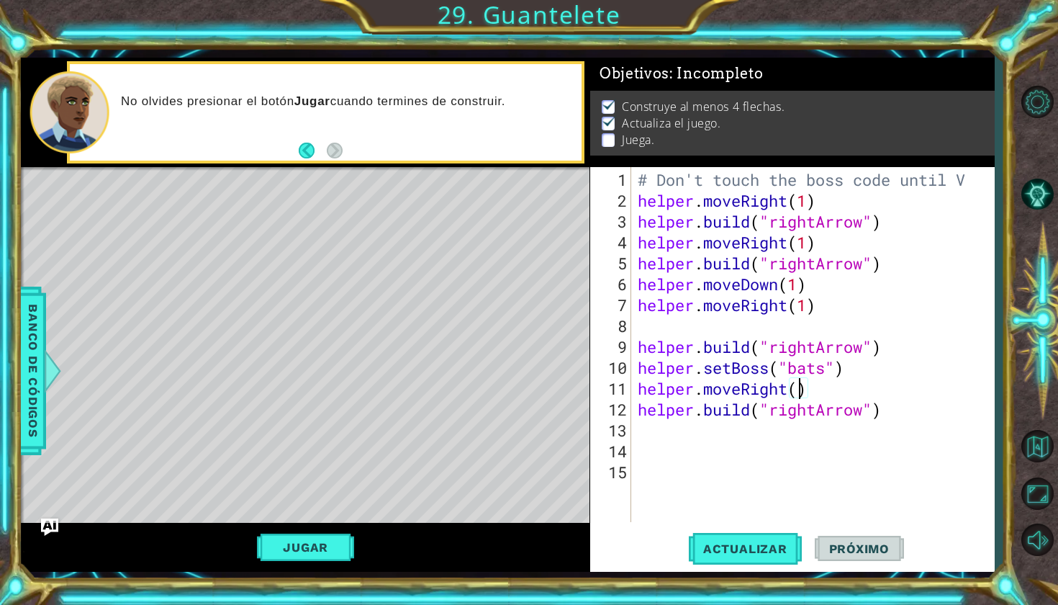
type textarea "helper.moveRight(1)"
click at [644, 328] on div "# Don't touch the boss code until V helper . moveRight ( 1 ) helper . build ( "…" at bounding box center [816, 367] width 363 height 397
type textarea "helper.moveRight(1)"
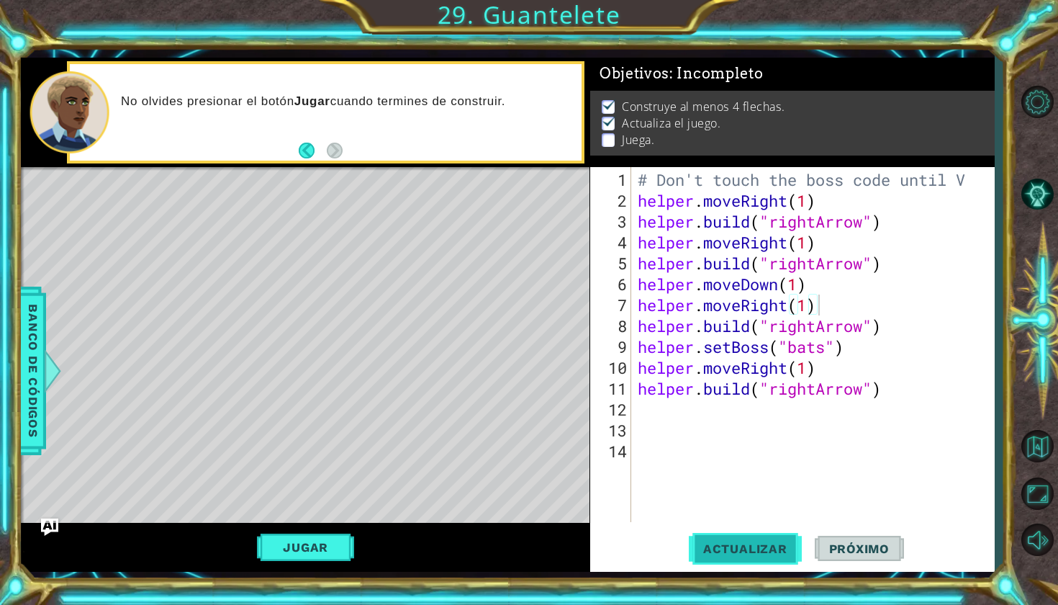
click at [716, 558] on button "Actualizar" at bounding box center [745, 548] width 113 height 40
click at [277, 554] on button "Jugar" at bounding box center [305, 546] width 97 height 27
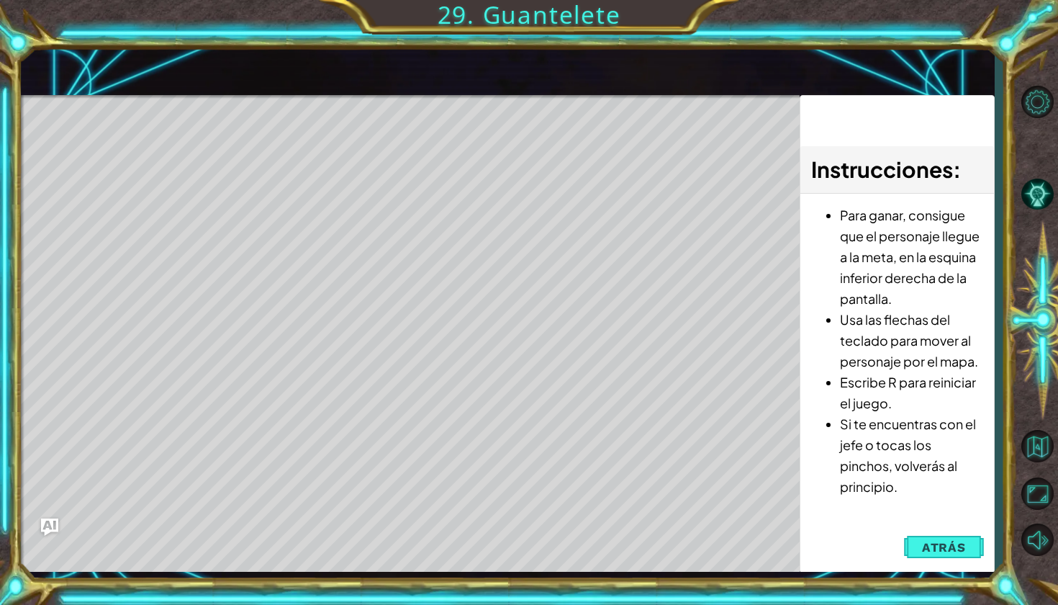
drag, startPoint x: 897, startPoint y: 604, endPoint x: 249, endPoint y: 489, distance: 657.9
click at [249, 489] on div "Level Map" at bounding box center [353, 307] width 665 height 424
click at [922, 543] on button "Atrás" at bounding box center [944, 547] width 80 height 29
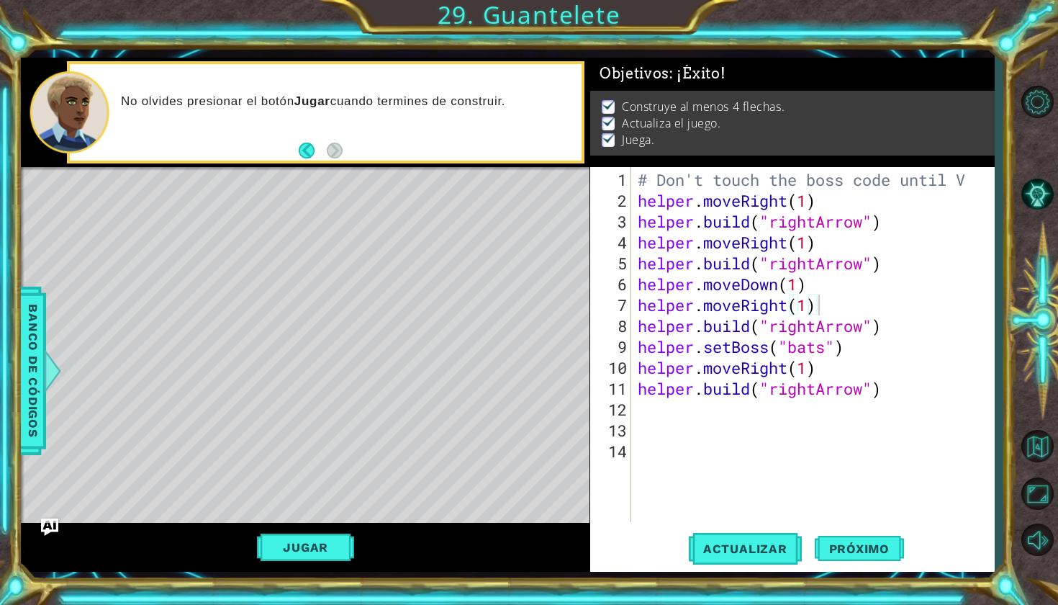
click at [649, 425] on div "# Don't touch the boss code until V helper . moveRight ( 1 ) helper . build ( "…" at bounding box center [816, 367] width 363 height 397
click at [639, 412] on div "# Don't touch the boss code until V helper . moveRight ( 1 ) helper . build ( "…" at bounding box center [816, 367] width 363 height 397
type textarea "h"
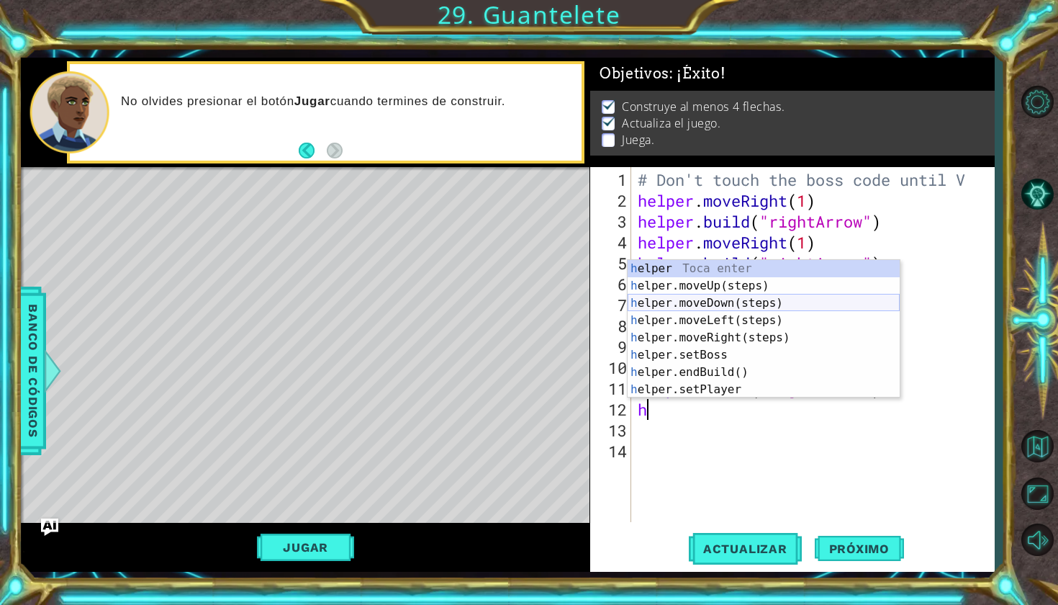
click at [683, 302] on div "h elper Toca enter h elper.moveUp(steps) Toca enter h elper.moveDown(steps) Toc…" at bounding box center [764, 346] width 272 height 173
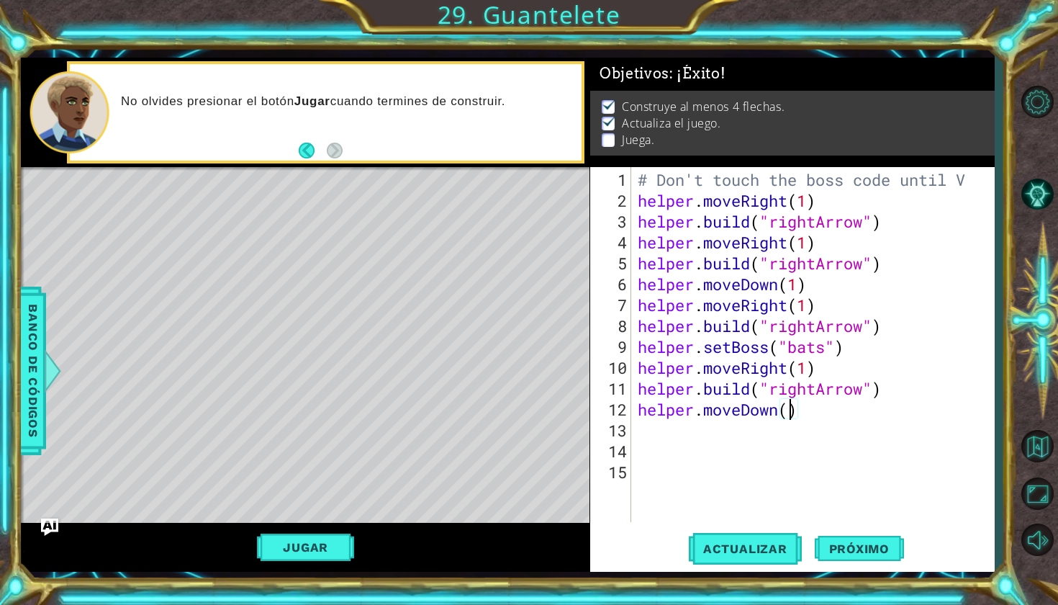
click at [793, 411] on div "# Don't touch the boss code until V helper . moveRight ( 1 ) helper . build ( "…" at bounding box center [816, 367] width 363 height 397
type textarea "helper.moveDown(1)"
click at [744, 554] on span "Actualizar" at bounding box center [745, 548] width 113 height 14
click at [639, 428] on div "# Don't touch the boss code until V helper . moveRight ( 1 ) helper . build ( "…" at bounding box center [816, 367] width 363 height 397
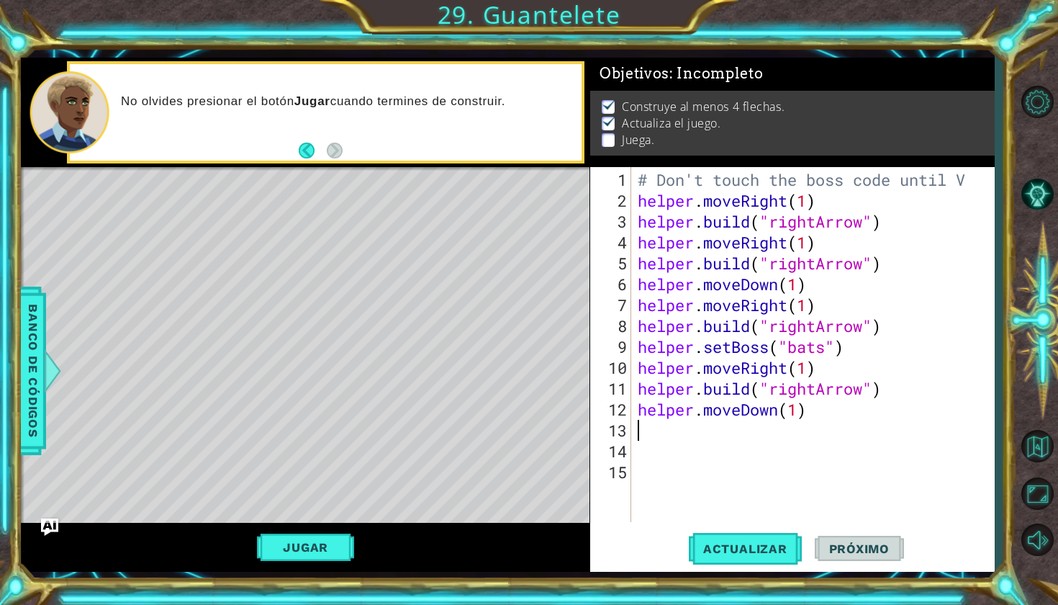
scroll to position [0, 0]
type textarea "h"
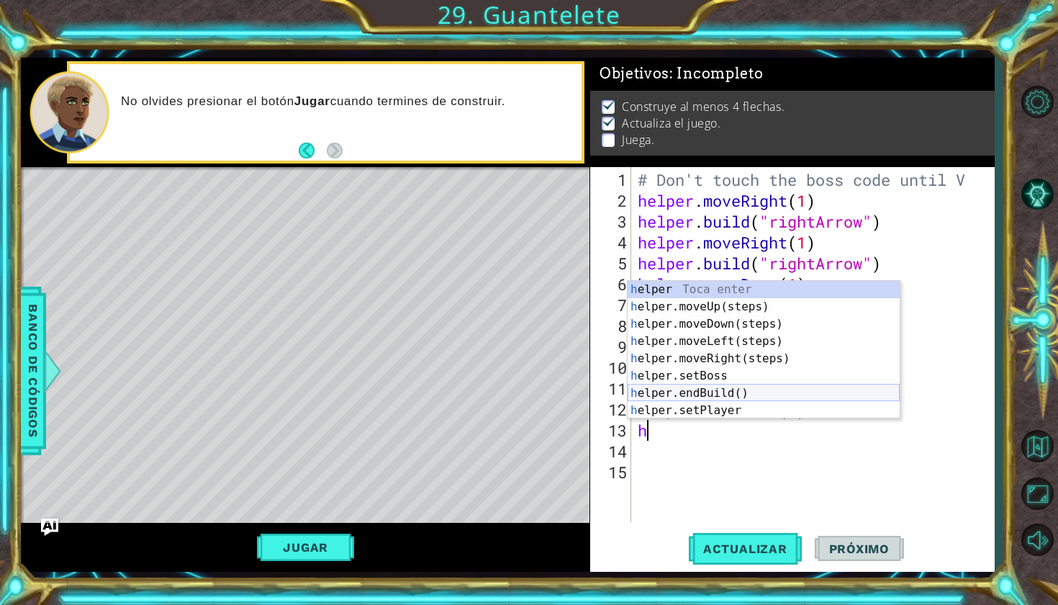
click at [698, 394] on div "h elper Toca enter h elper.moveUp(steps) Toca enter h elper.moveDown(steps) Toc…" at bounding box center [764, 367] width 272 height 173
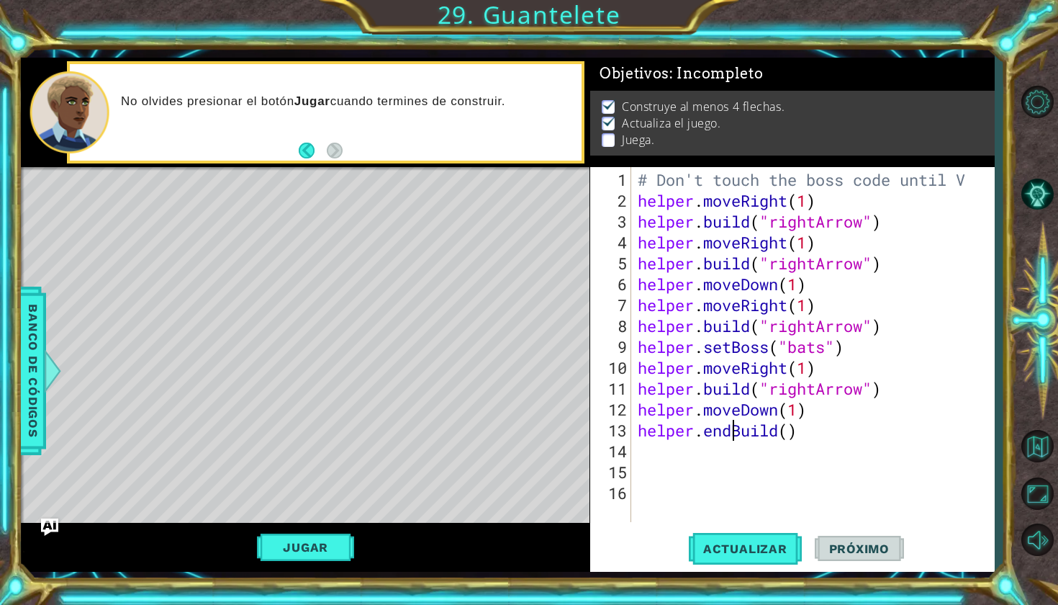
click at [732, 434] on div "# Don't touch the boss code until V helper . moveRight ( 1 ) helper . build ( "…" at bounding box center [816, 367] width 363 height 397
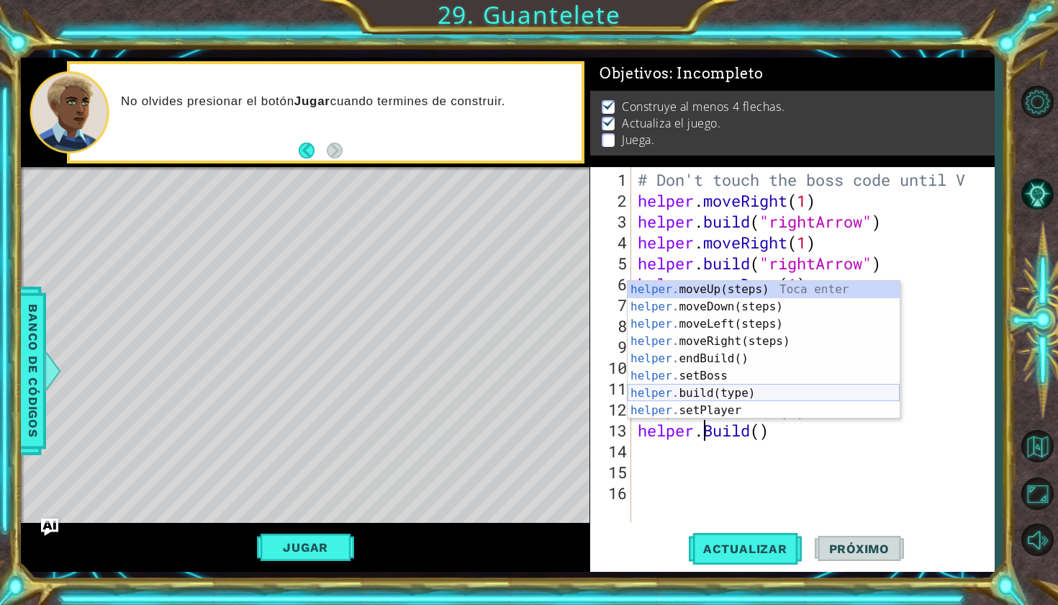
click at [728, 392] on div "helper. moveUp(steps) Toca enter helper. moveDown(steps) Toca enter helper. mov…" at bounding box center [764, 367] width 272 height 173
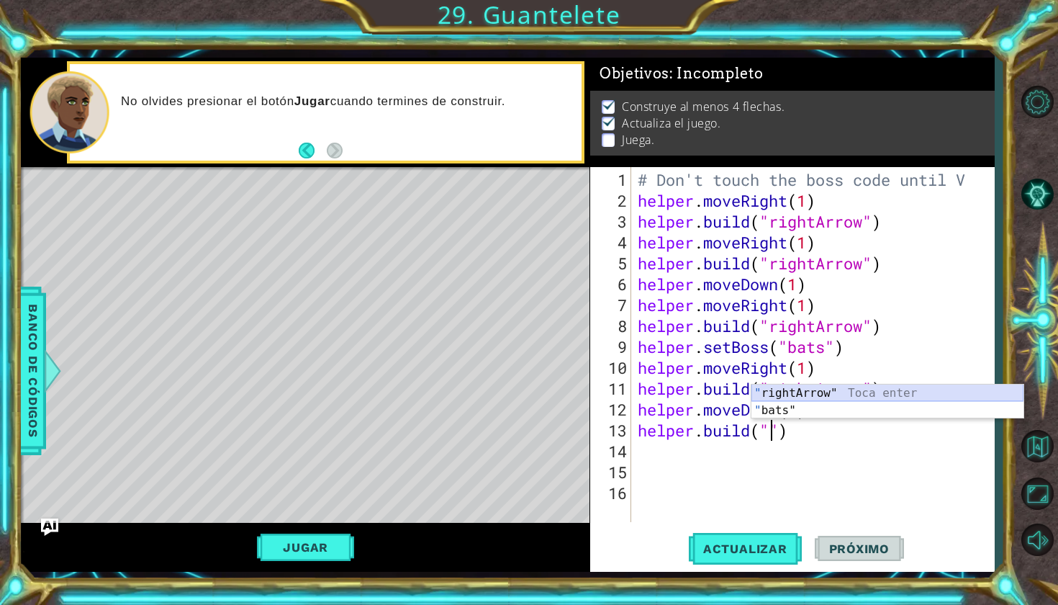
click at [792, 392] on div "" rightArrow" Toca enter " bats" Toca enter" at bounding box center [888, 418] width 272 height 69
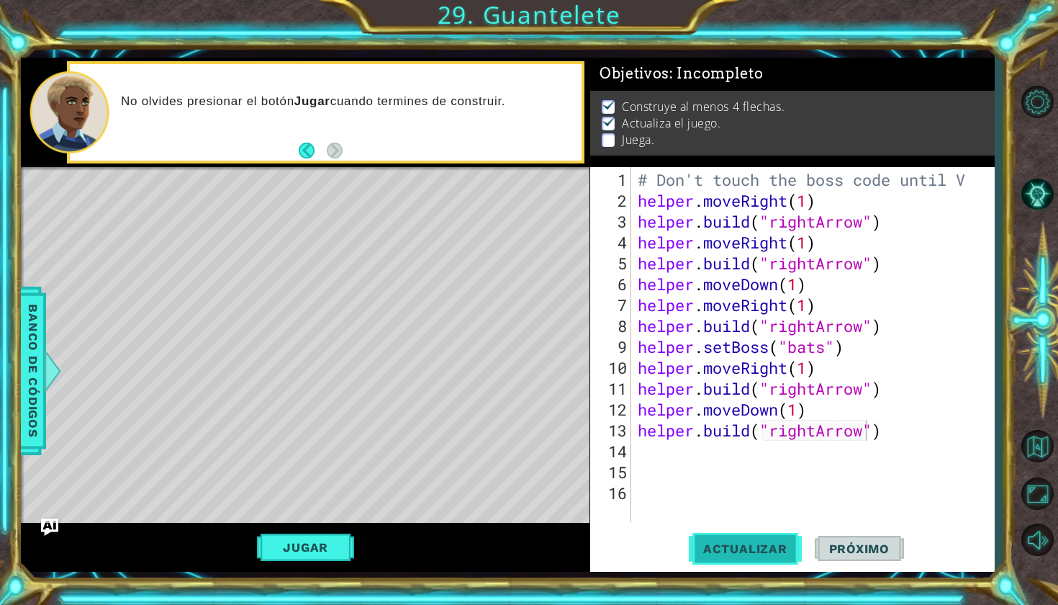
click at [727, 543] on span "Actualizar" at bounding box center [745, 548] width 113 height 14
click at [315, 539] on button "Jugar" at bounding box center [305, 546] width 97 height 27
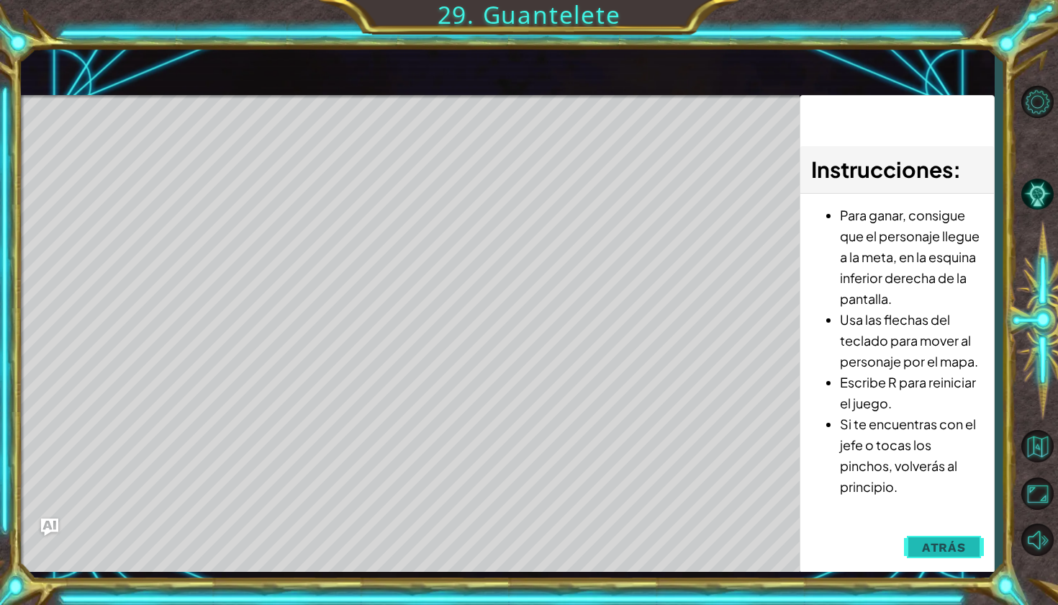
click at [935, 545] on span "Atrás" at bounding box center [944, 547] width 44 height 14
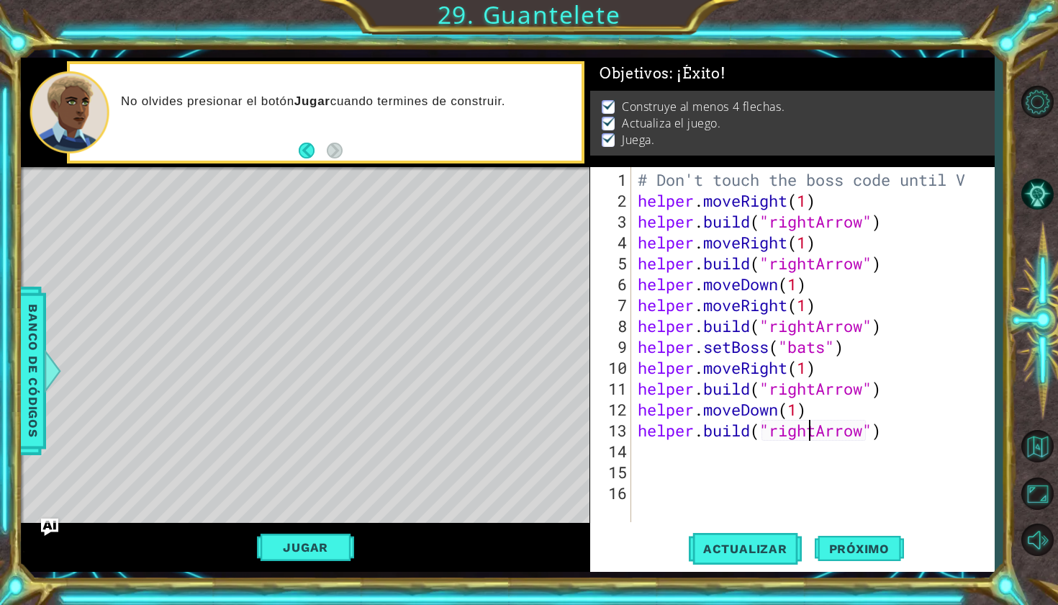
click at [812, 423] on div "# Don't touch the boss code until V helper . moveRight ( 1 ) helper . build ( "…" at bounding box center [816, 367] width 363 height 397
click at [764, 554] on span "Actualizar" at bounding box center [745, 548] width 113 height 14
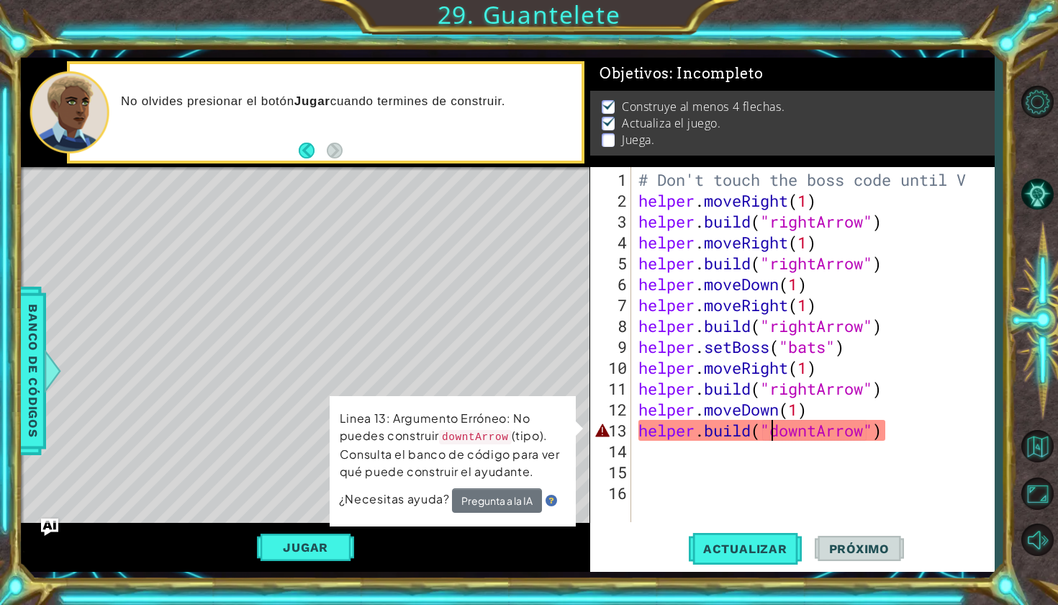
click at [770, 433] on div "# Don't touch the boss code until V helper . moveRight ( 1 ) helper . build ( "…" at bounding box center [817, 367] width 362 height 397
click at [780, 437] on div "# Don't touch the boss code until V helper . moveRight ( 1 ) helper . build ( "…" at bounding box center [817, 367] width 362 height 397
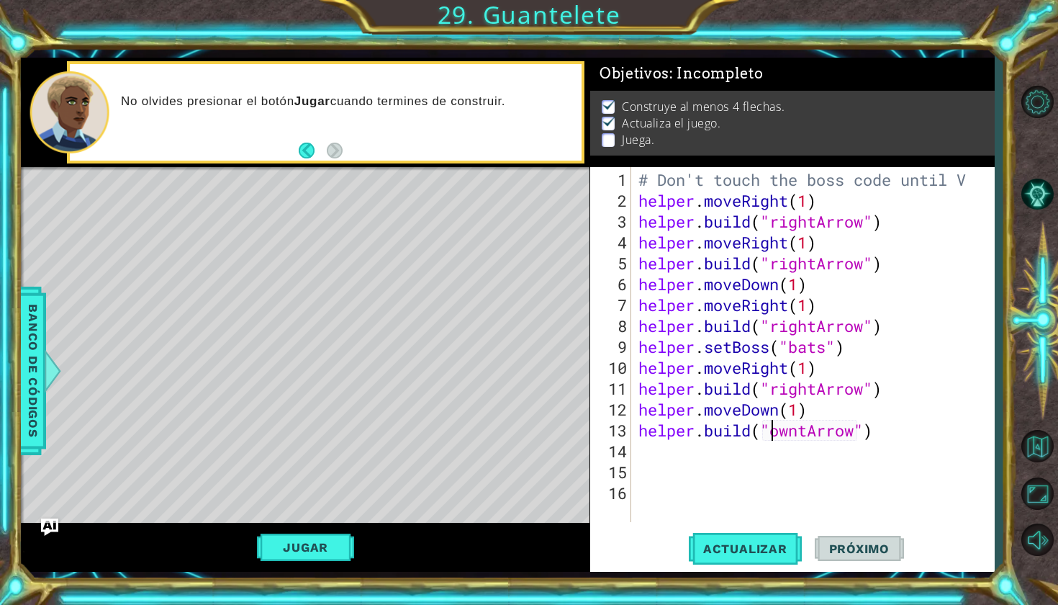
scroll to position [0, 6]
type textarea "[DOMAIN_NAME]("DowntArrow")"
click at [707, 549] on span "Actualizar" at bounding box center [745, 548] width 113 height 14
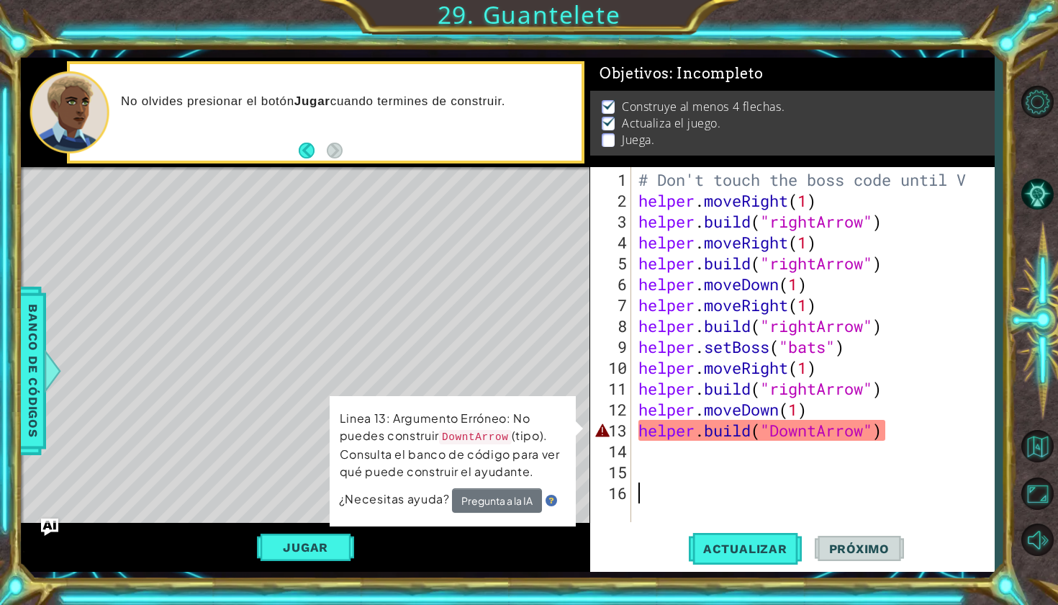
click at [637, 484] on div "# Don't touch the boss code until V helper . moveRight ( 1 ) helper . build ( "…" at bounding box center [817, 367] width 362 height 397
click at [834, 420] on div "# Don't touch the boss code until V helper . moveRight ( 1 ) helper . build ( "…" at bounding box center [817, 367] width 362 height 397
click at [826, 430] on div "# Don't touch the boss code until V helper . moveRight ( 1 ) helper . build ( "…" at bounding box center [817, 367] width 362 height 397
click at [818, 436] on div "# Don't touch the boss code until V helper . moveRight ( 1 ) helper . build ( "…" at bounding box center [817, 367] width 362 height 397
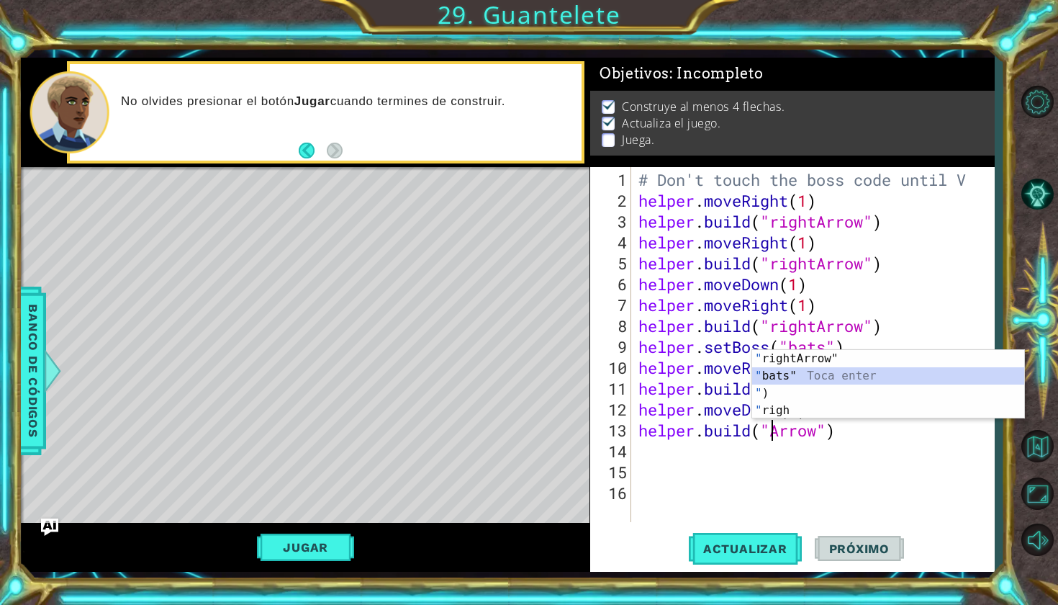
click at [804, 382] on div "" rightArrow" Toca enter " bats" Toca enter " ) Toca enter " righ Toca enter" at bounding box center [888, 402] width 272 height 104
type textarea "[DOMAIN_NAME]("bats")"
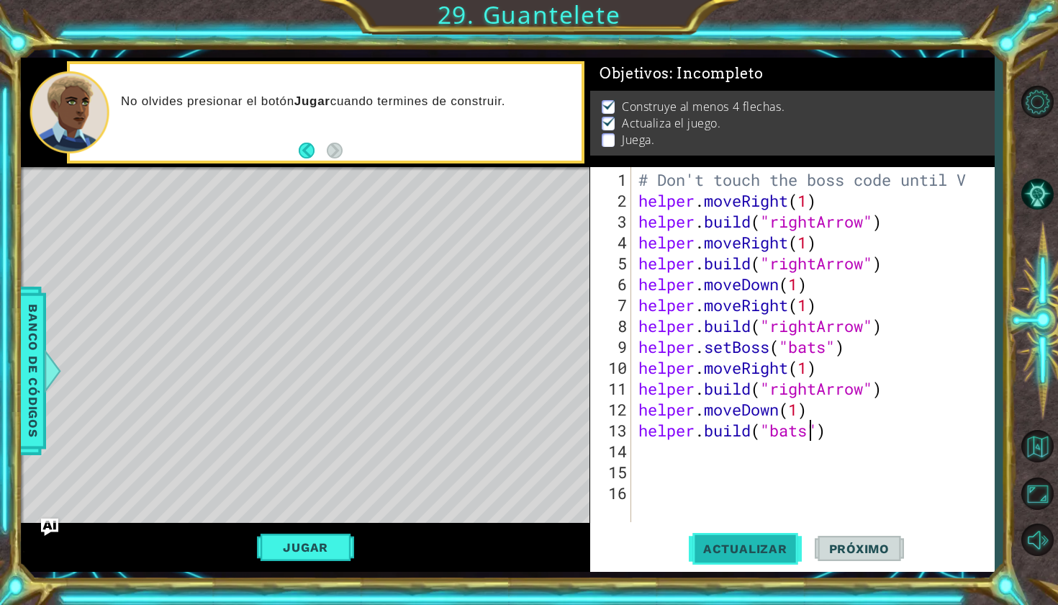
click at [744, 546] on span "Actualizar" at bounding box center [745, 548] width 113 height 14
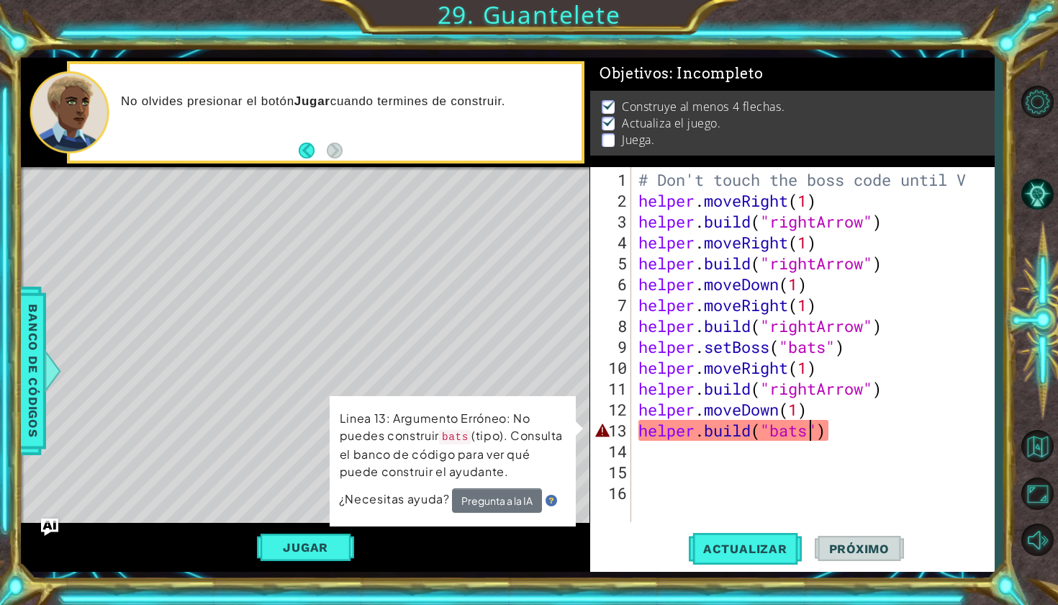
click at [791, 459] on div "# Don't touch the boss code until V helper . moveRight ( 1 ) helper . build ( "…" at bounding box center [817, 367] width 362 height 397
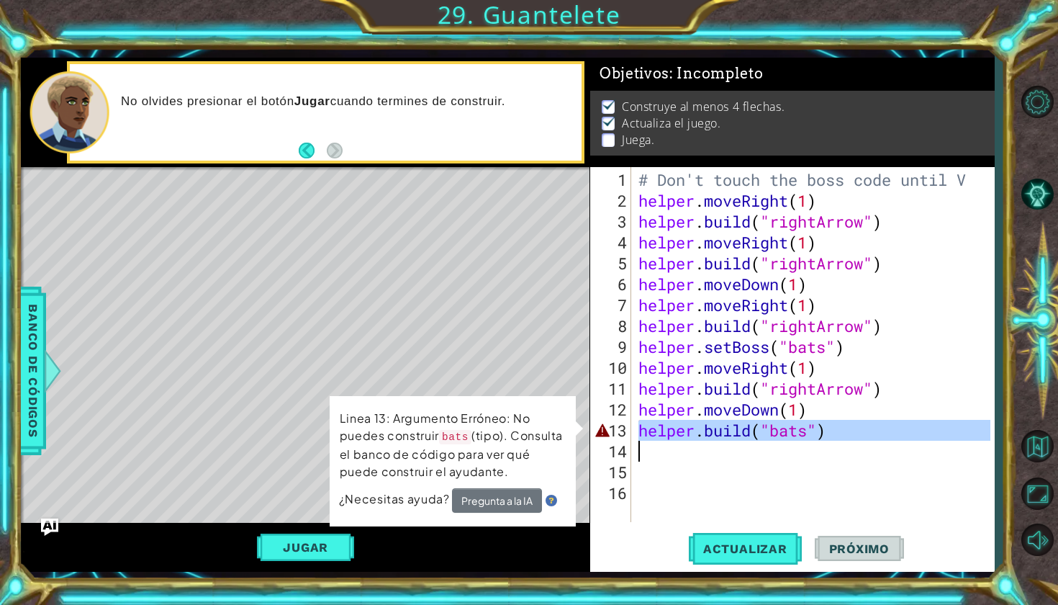
drag, startPoint x: 618, startPoint y: 421, endPoint x: 857, endPoint y: 434, distance: 239.3
click at [857, 434] on div "1 2 3 4 5 6 7 8 9 10 11 12 13 14 15 16 # Don't touch the boss code until V help…" at bounding box center [790, 344] width 400 height 355
type textarea "[DOMAIN_NAME]("bats")"
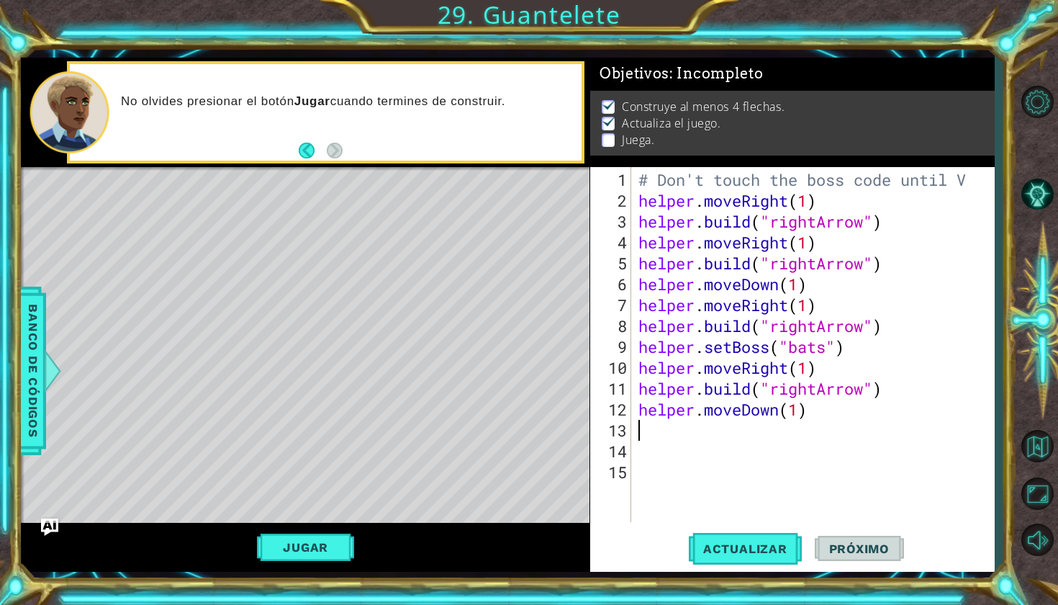
type textarea "h"
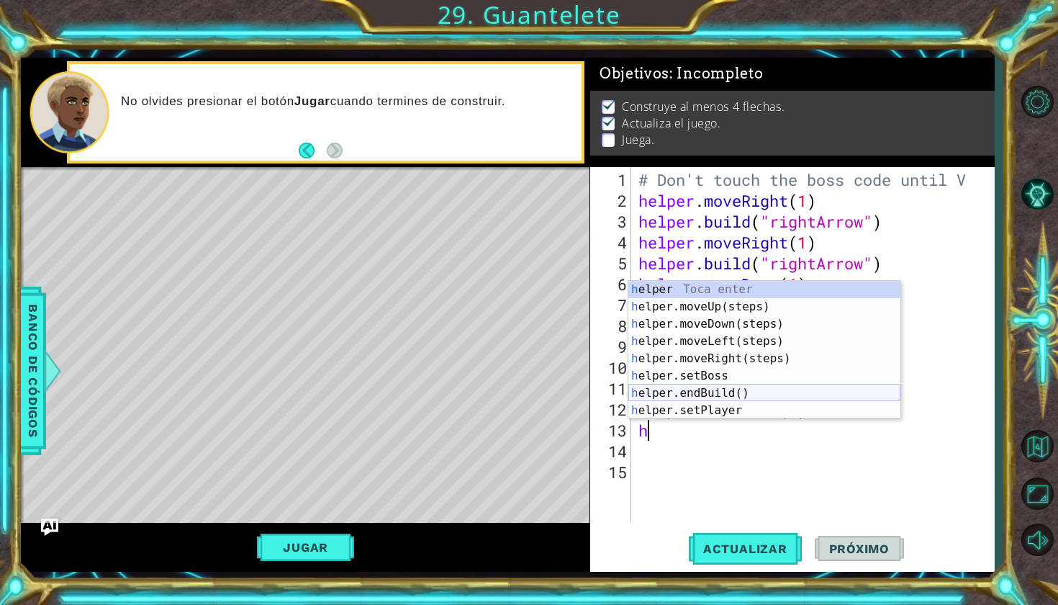
click at [809, 397] on div "h elper Toca enter h elper.moveUp(steps) Toca enter h elper.moveDown(steps) Toc…" at bounding box center [764, 367] width 272 height 173
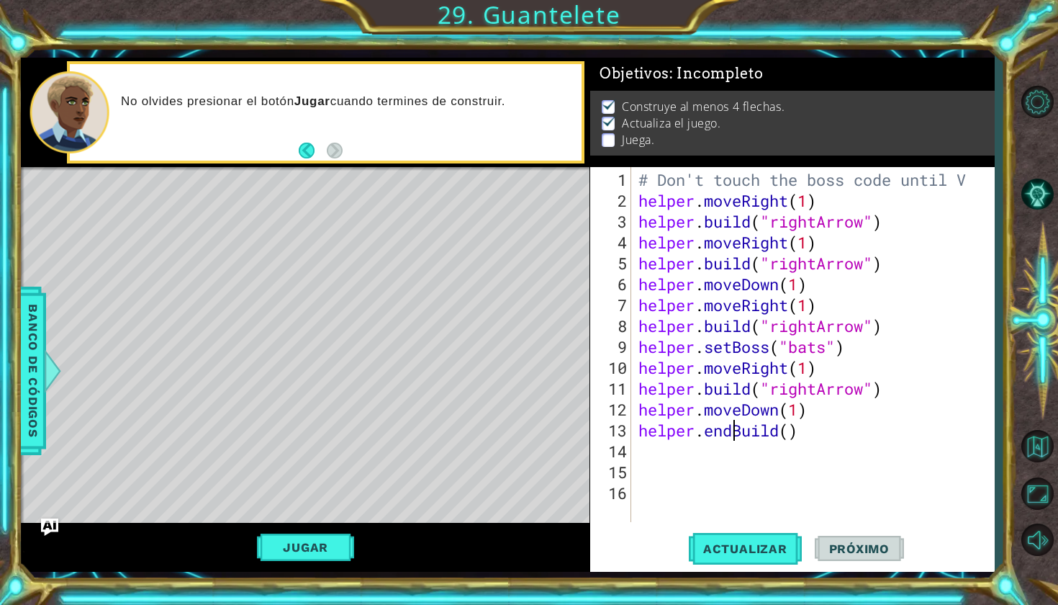
click at [737, 426] on div "# Don't touch the boss code until V helper . moveRight ( 1 ) helper . build ( "…" at bounding box center [817, 367] width 362 height 397
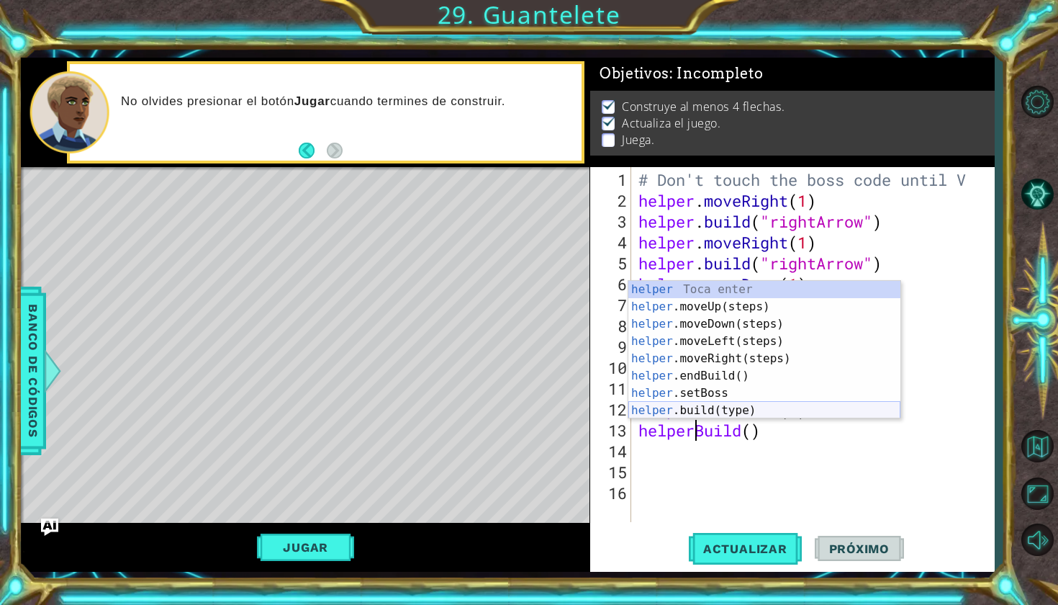
click at [719, 411] on div "helper Toca enter helper .moveUp(steps) Toca enter helper .moveDown(steps) Toca…" at bounding box center [764, 367] width 272 height 173
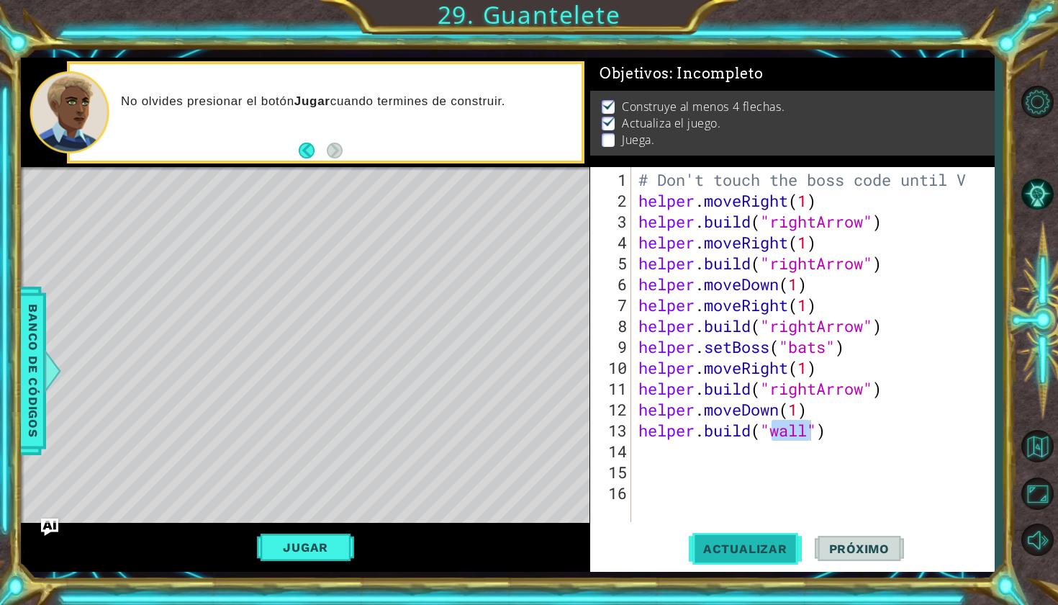
click at [745, 557] on button "Actualizar" at bounding box center [745, 548] width 113 height 40
click at [307, 555] on button "Jugar" at bounding box center [305, 546] width 97 height 27
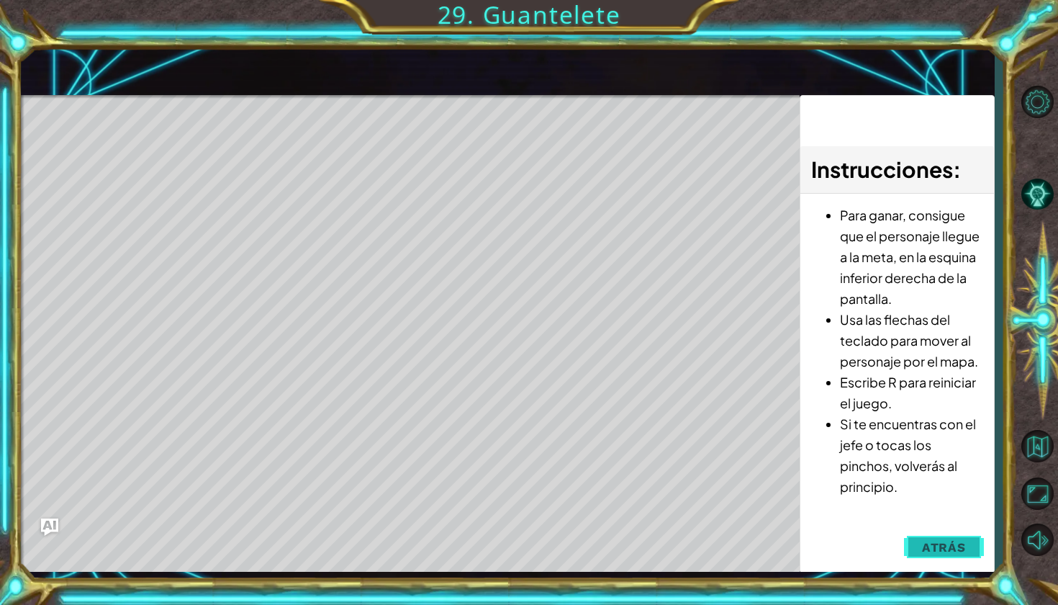
click at [926, 543] on span "Atrás" at bounding box center [944, 547] width 44 height 14
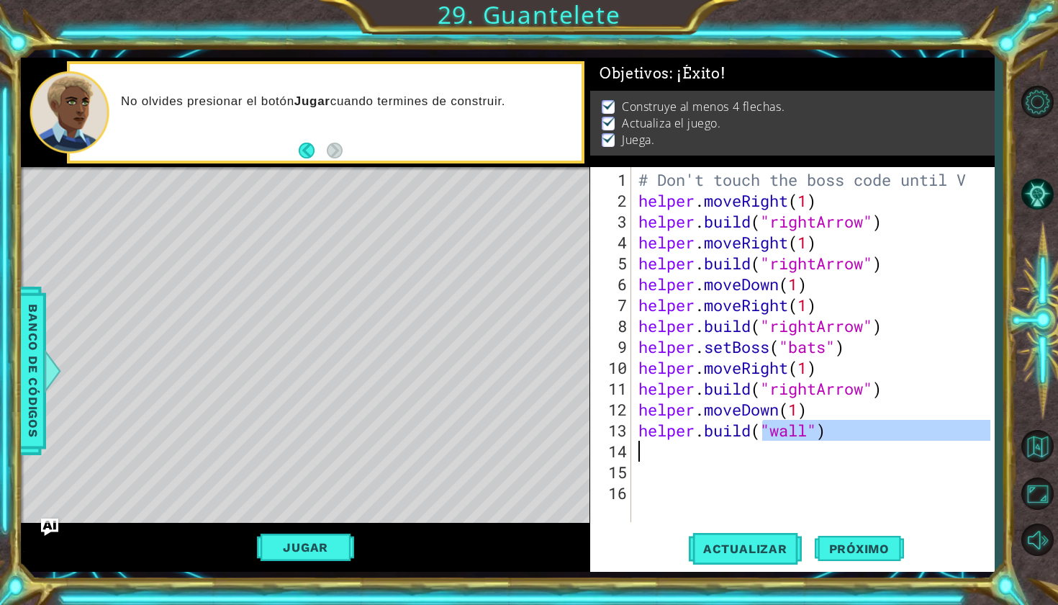
drag, startPoint x: 760, startPoint y: 429, endPoint x: 838, endPoint y: 438, distance: 78.2
click at [838, 438] on div "# Don't touch the boss code until V helper . moveRight ( 1 ) helper . build ( "…" at bounding box center [817, 367] width 362 height 397
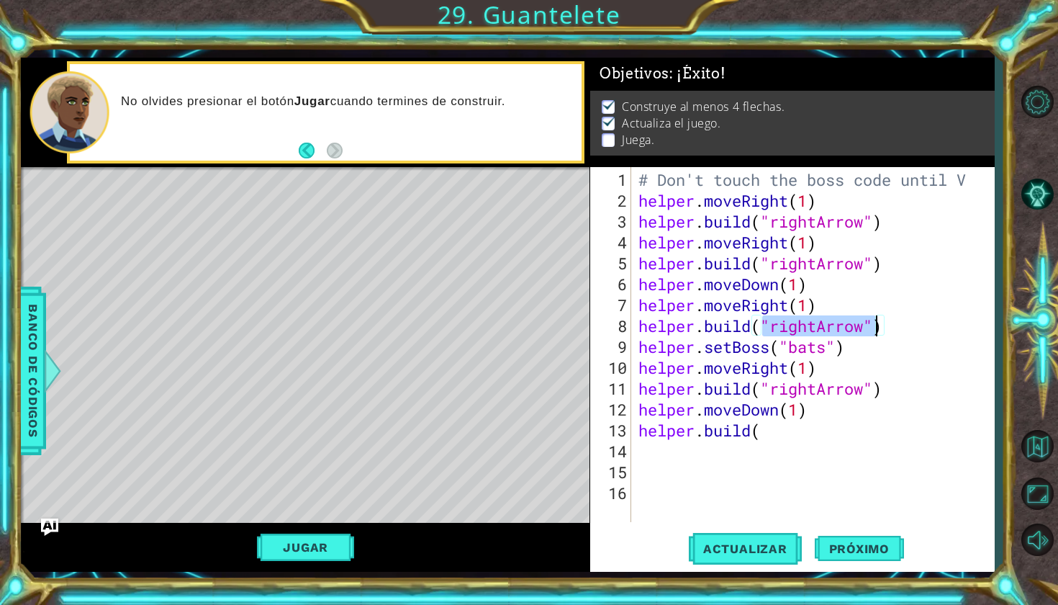
drag, startPoint x: 761, startPoint y: 321, endPoint x: 876, endPoint y: 322, distance: 115.2
click at [876, 322] on div "# Don't touch the boss code until V helper . moveRight ( 1 ) helper . build ( "…" at bounding box center [817, 367] width 362 height 397
click at [760, 433] on div "# Don't touch the boss code until V helper . moveRight ( 1 ) helper . build ( "…" at bounding box center [817, 367] width 362 height 397
paste textarea ""rightArrow""
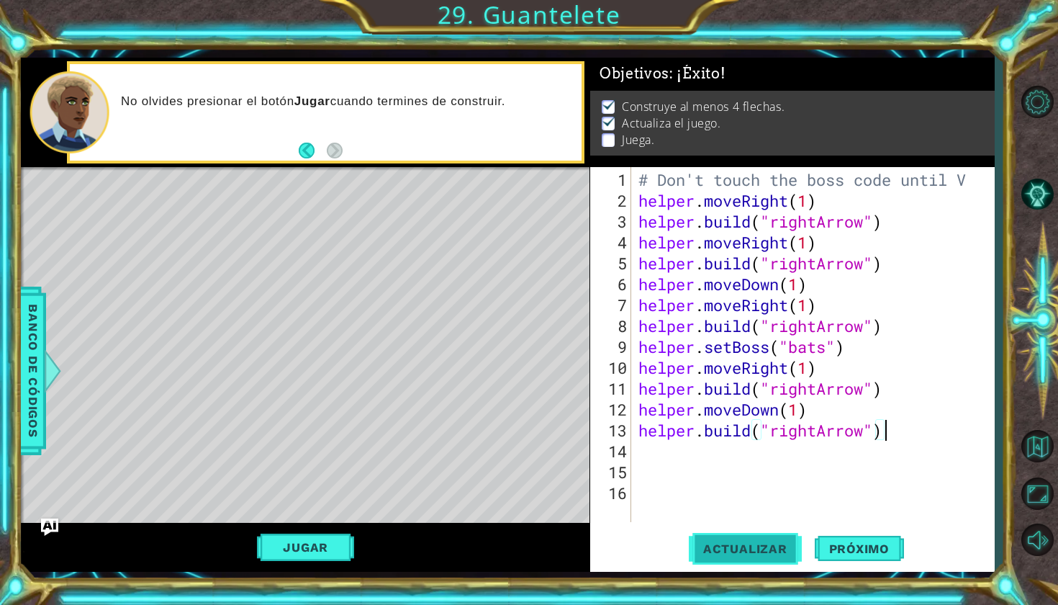
type textarea "[DOMAIN_NAME]("rightArrow")"
click at [749, 542] on span "Actualizar" at bounding box center [745, 548] width 113 height 14
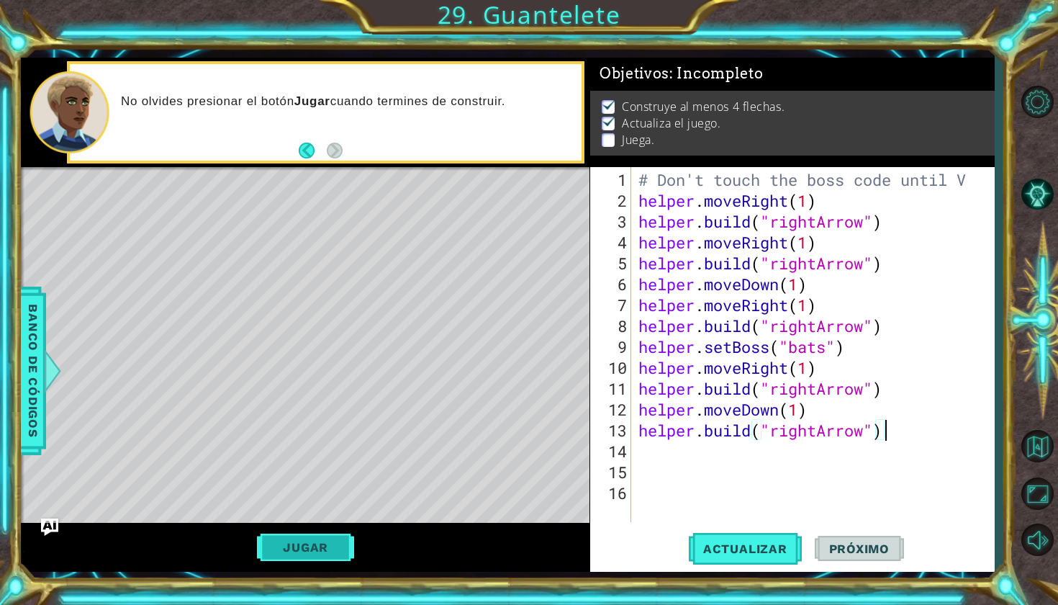
click at [327, 555] on button "Jugar" at bounding box center [305, 546] width 97 height 27
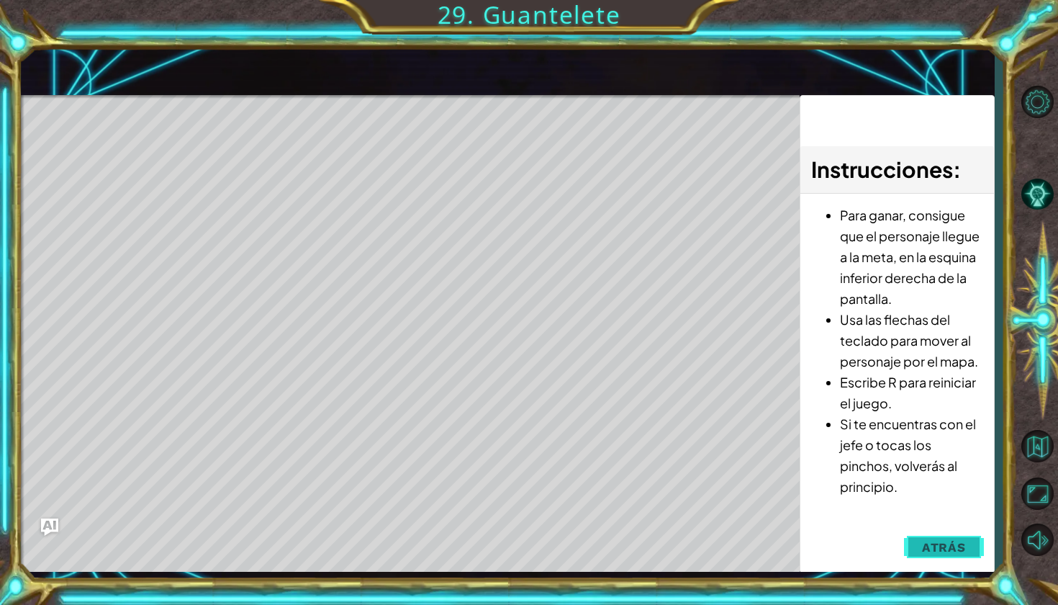
click at [926, 538] on button "Atrás" at bounding box center [944, 547] width 80 height 29
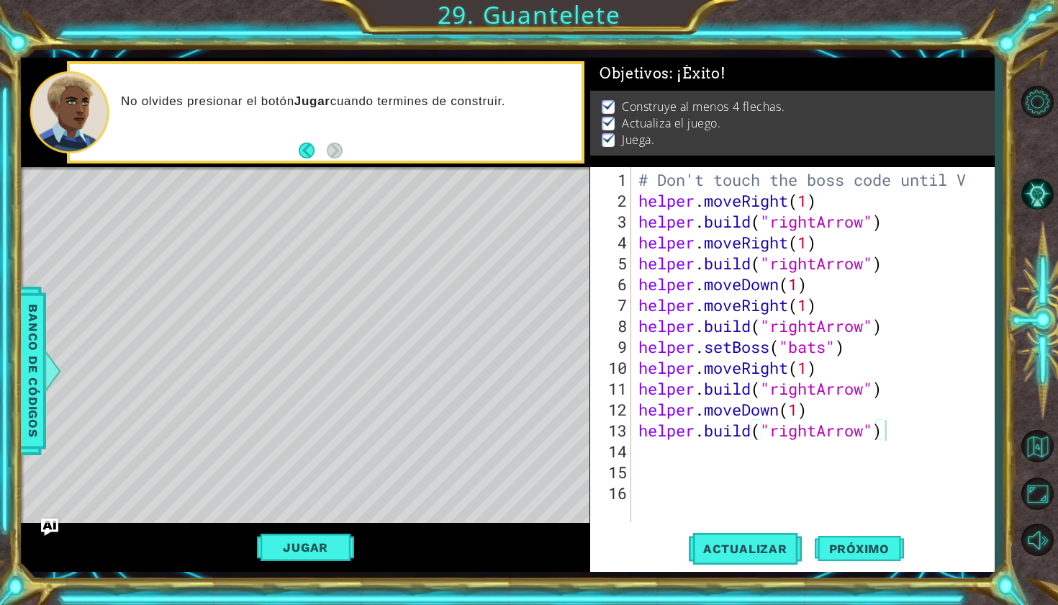
click at [625, 465] on div "15" at bounding box center [612, 471] width 38 height 21
click at [631, 448] on div "[DOMAIN_NAME]("rightArrow") 1 2 3 4 5 6 7 8 9 10 11 12 13 14 15 16 # Don't touc…" at bounding box center [790, 344] width 400 height 355
click at [639, 445] on div "# Don't touch the boss code until V helper . moveRight ( 1 ) helper . build ( "…" at bounding box center [817, 367] width 362 height 397
type textarea "h"
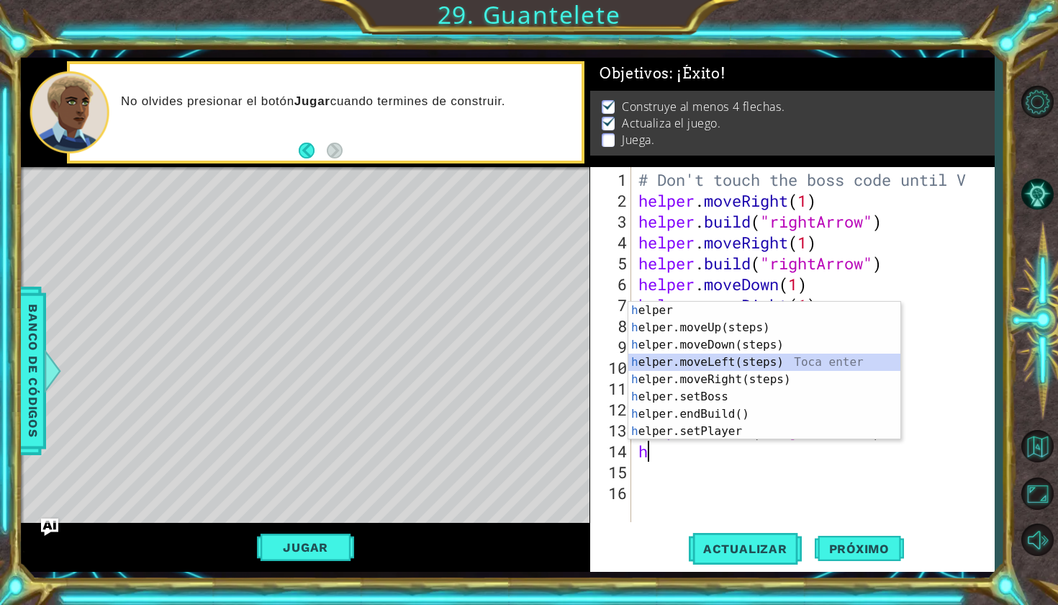
click at [669, 360] on div "h elper Toca enter h elper.moveUp(steps) Toca enter h elper.moveDown(steps) Toc…" at bounding box center [764, 388] width 272 height 173
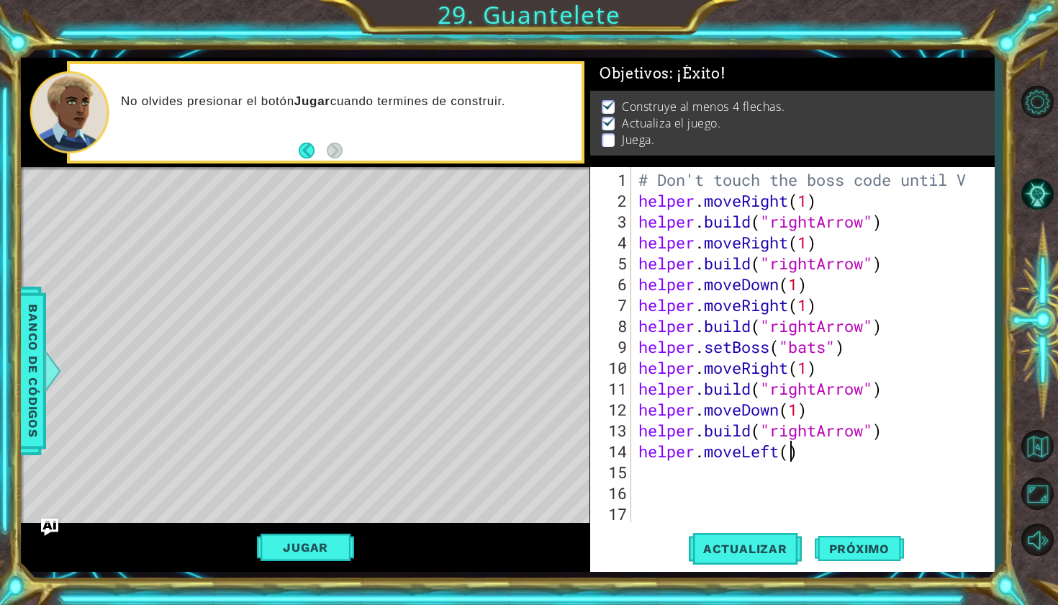
click at [790, 456] on div "# Don't touch the boss code until V helper . moveRight ( 1 ) helper . build ( "…" at bounding box center [817, 367] width 362 height 397
type textarea "helper.moveLeft(1)"
click at [777, 557] on button "Actualizar" at bounding box center [745, 548] width 113 height 40
click at [672, 479] on div "# Don't touch the boss code until V helper . moveRight ( 1 ) helper . build ( "…" at bounding box center [817, 367] width 362 height 397
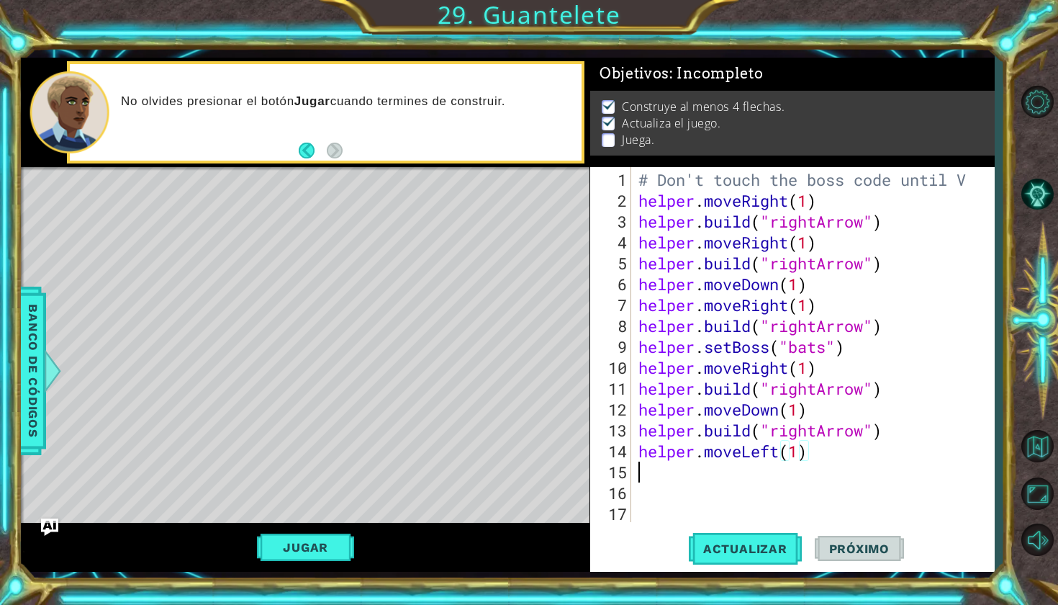
scroll to position [0, 0]
type textarea "h"
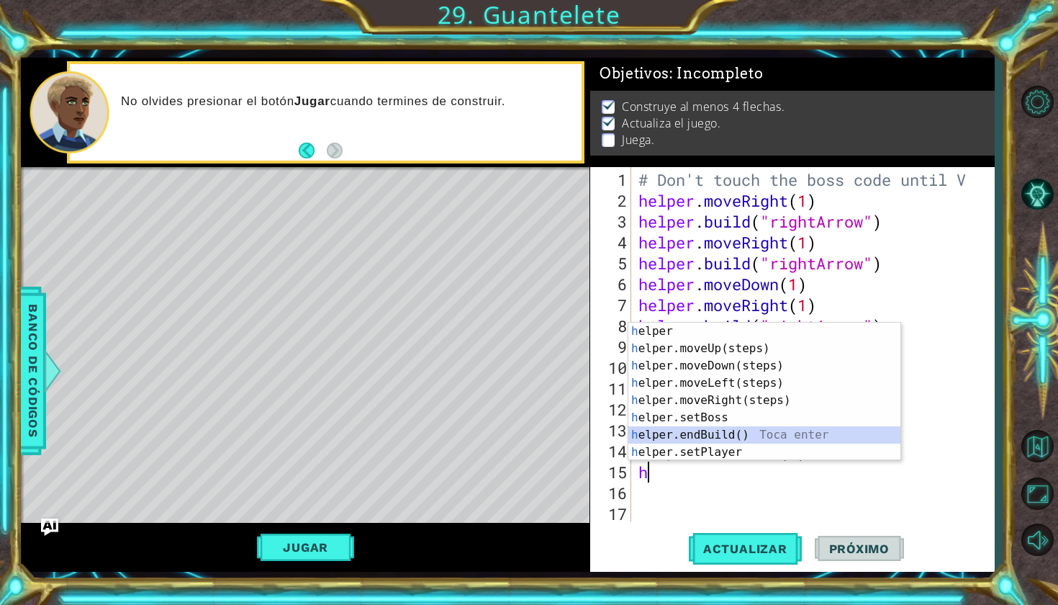
click at [675, 435] on div "h elper Toca enter h elper.moveUp(steps) Toca enter h elper.moveDown(steps) Toc…" at bounding box center [764, 408] width 272 height 173
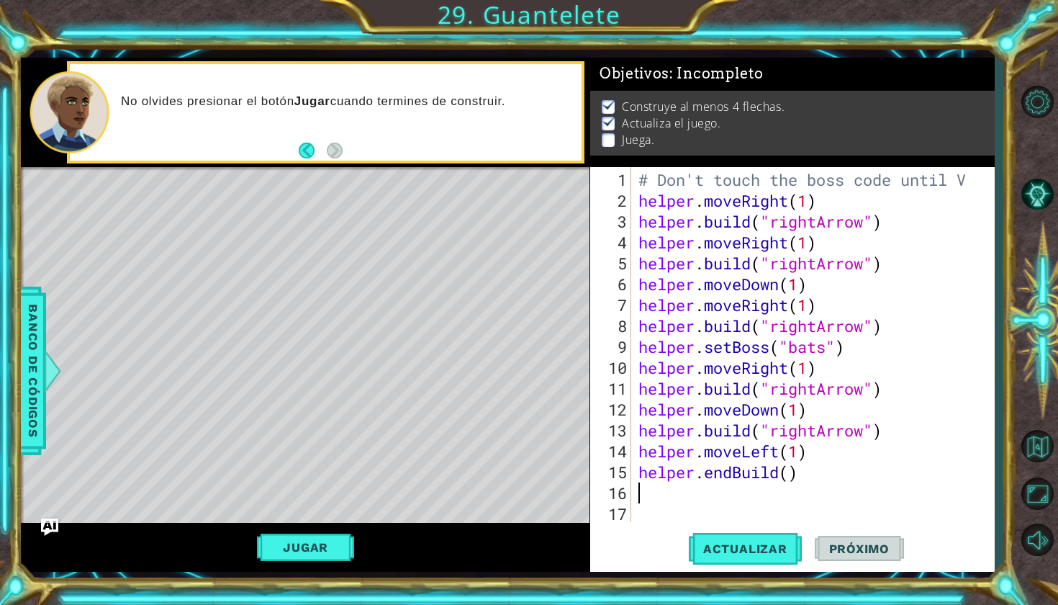
click at [734, 479] on div "# Don't touch the boss code until V helper . moveRight ( 1 ) helper . build ( "…" at bounding box center [817, 367] width 362 height 397
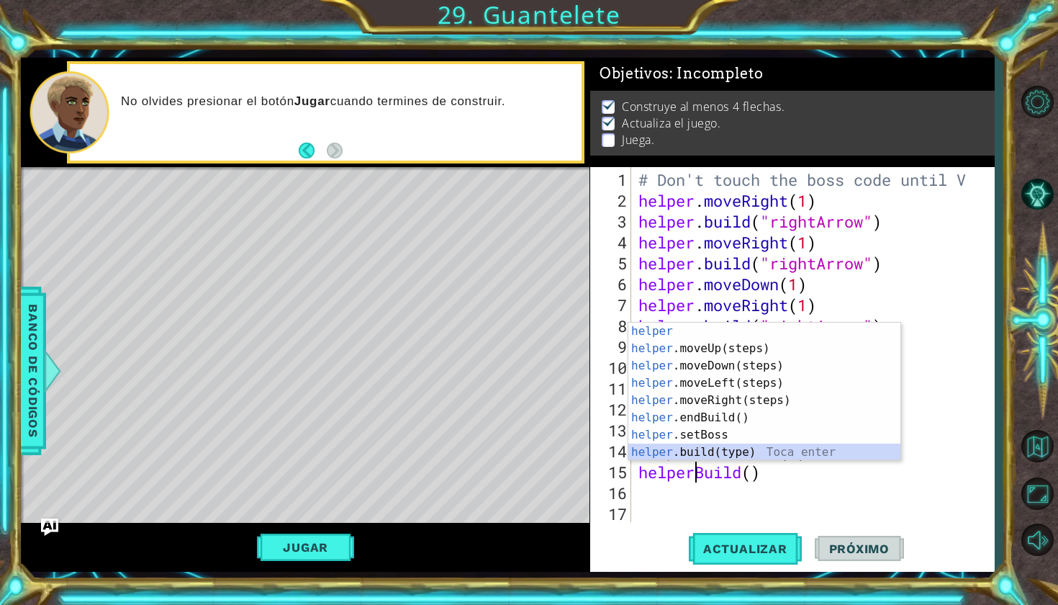
click at [715, 451] on div "helper Toca enter helper .moveUp(steps) Toca enter helper .moveDown(steps) Toca…" at bounding box center [764, 408] width 272 height 173
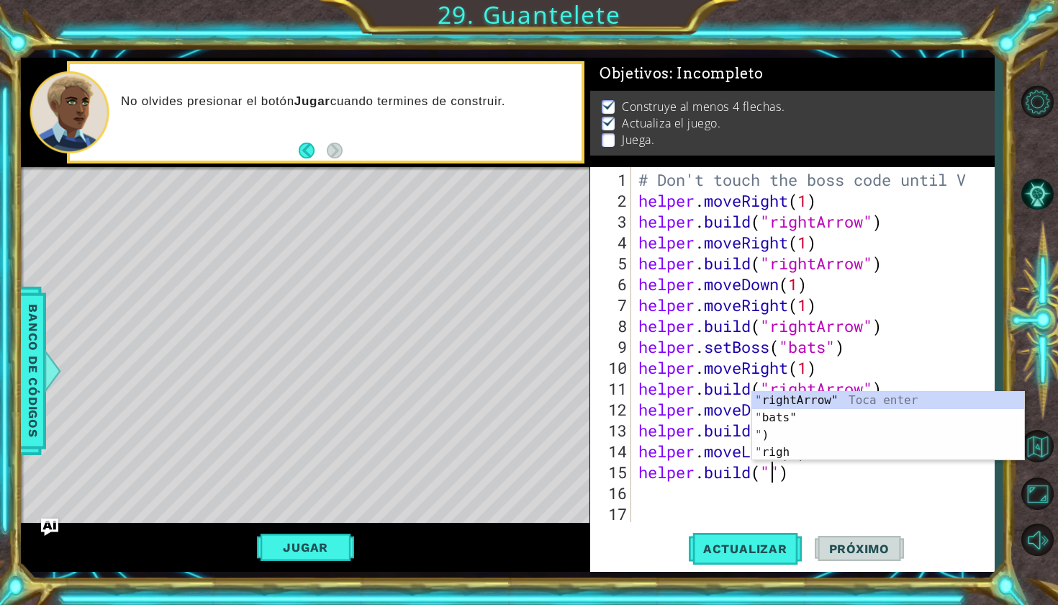
paste textarea "rightArrow"""
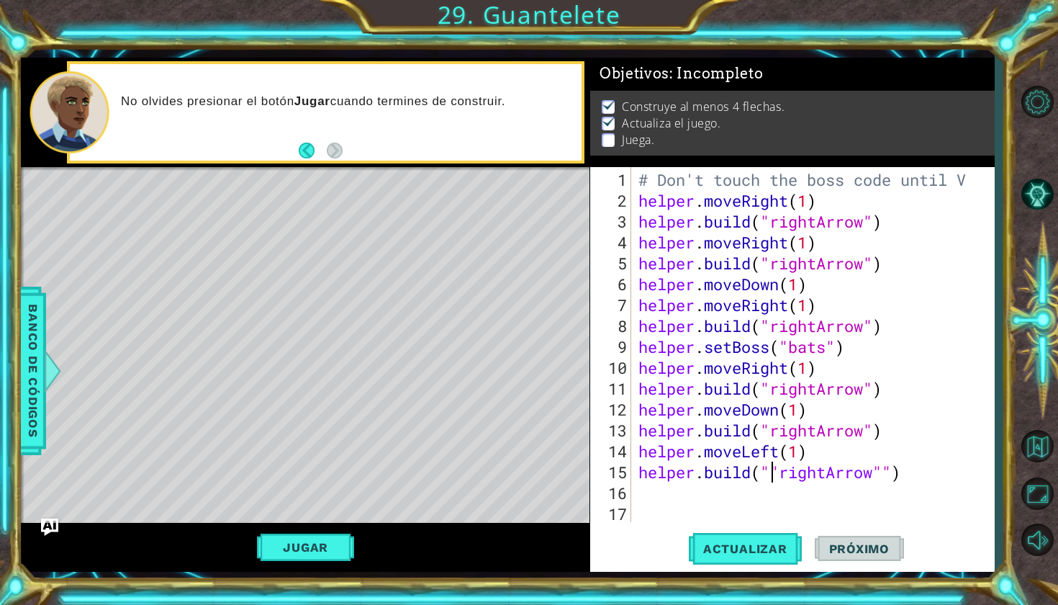
click at [770, 469] on div "# Don't touch the boss code until V helper . moveRight ( 1 ) helper . build ( "…" at bounding box center [817, 367] width 362 height 397
click at [882, 469] on div "# Don't touch the boss code until V helper . moveRight ( 1 ) helper . build ( "…" at bounding box center [817, 367] width 362 height 397
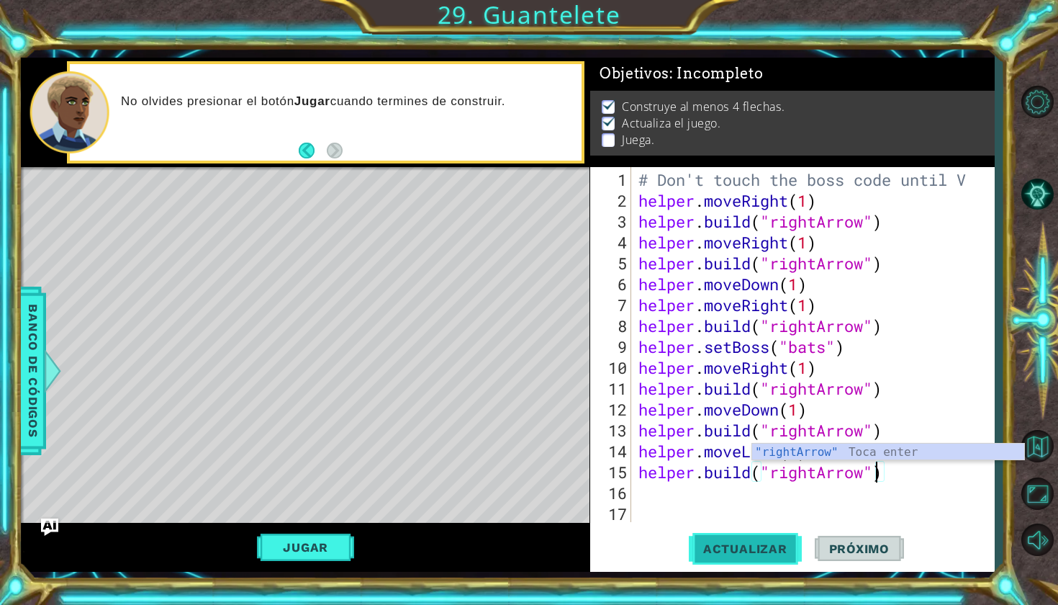
click at [718, 564] on button "Actualizar" at bounding box center [745, 548] width 113 height 40
click at [718, 542] on span "Actualizar" at bounding box center [745, 548] width 113 height 14
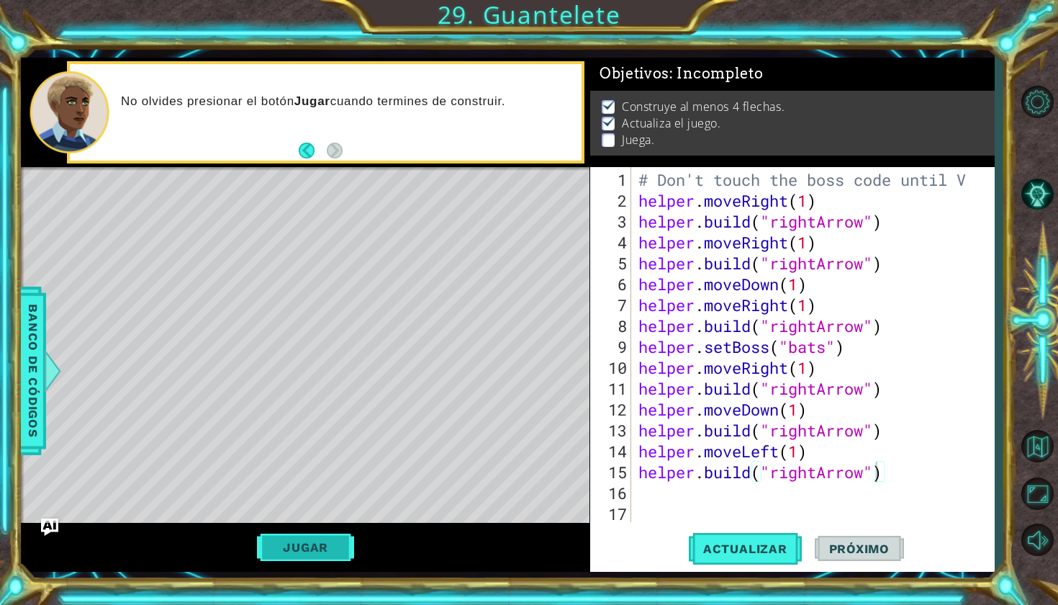
click at [297, 542] on button "Jugar" at bounding box center [305, 546] width 97 height 27
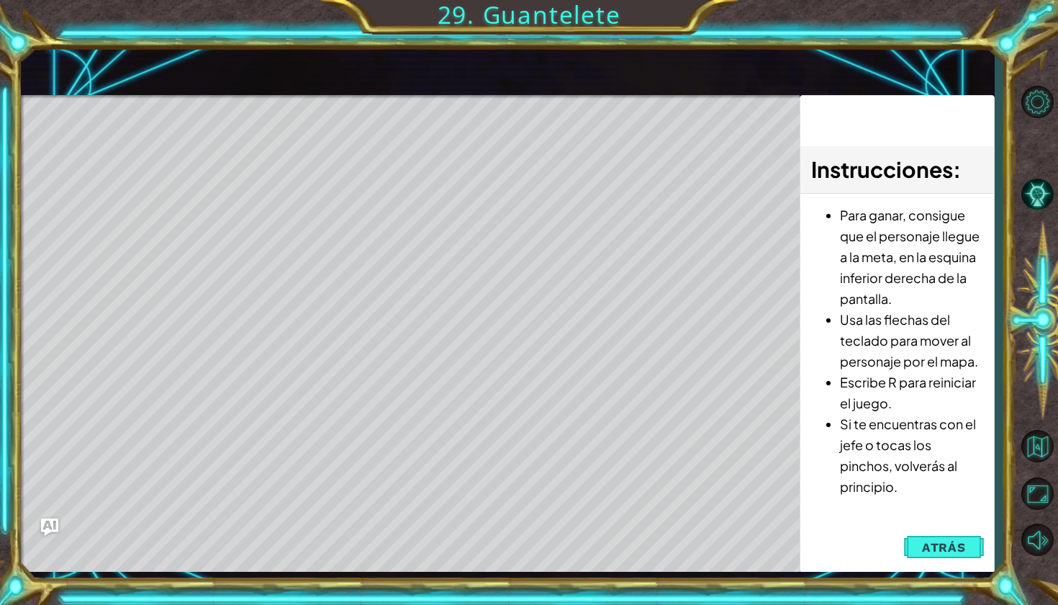
click at [936, 522] on div "Instrucciones : Para ganar, consigue que el personaje llegue a la meta, en la e…" at bounding box center [897, 334] width 194 height 478
click at [946, 546] on span "Atrás" at bounding box center [944, 547] width 44 height 14
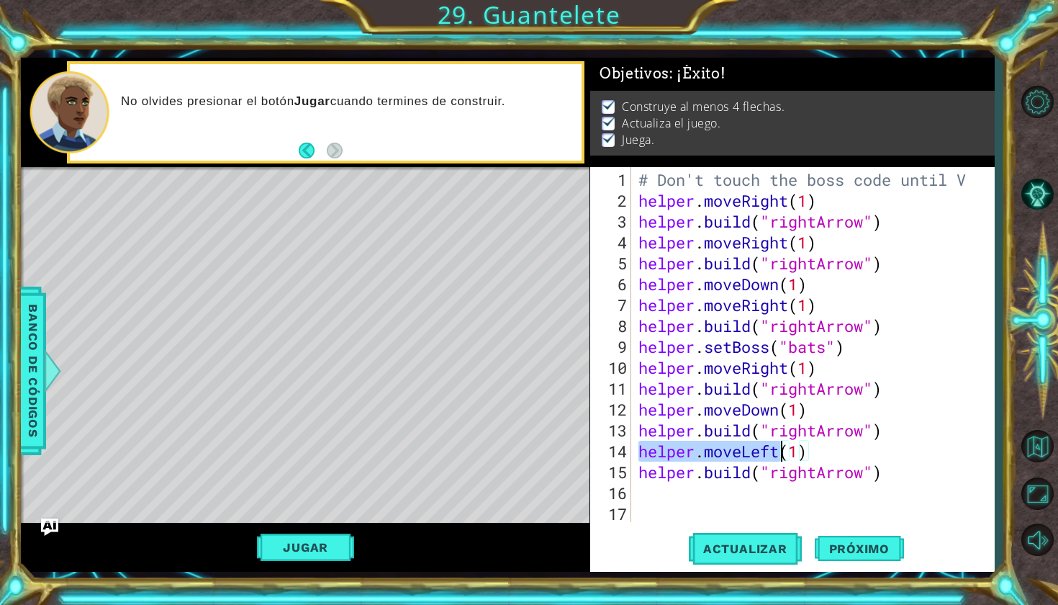
drag, startPoint x: 639, startPoint y: 443, endPoint x: 783, endPoint y: 444, distance: 144.7
click at [783, 444] on div "# Don't touch the boss code until V helper . moveRight ( 1 ) helper . build ( "…" at bounding box center [817, 367] width 362 height 397
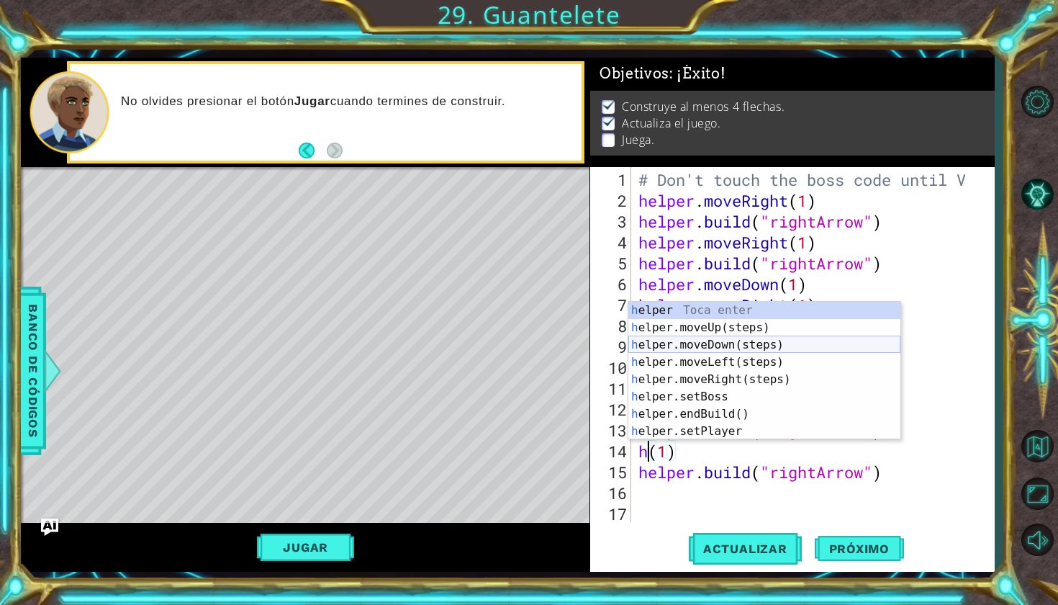
click at [777, 341] on div "h elper Toca enter h elper.moveUp(steps) Toca enter h elper.moveDown(steps) Toc…" at bounding box center [764, 388] width 272 height 173
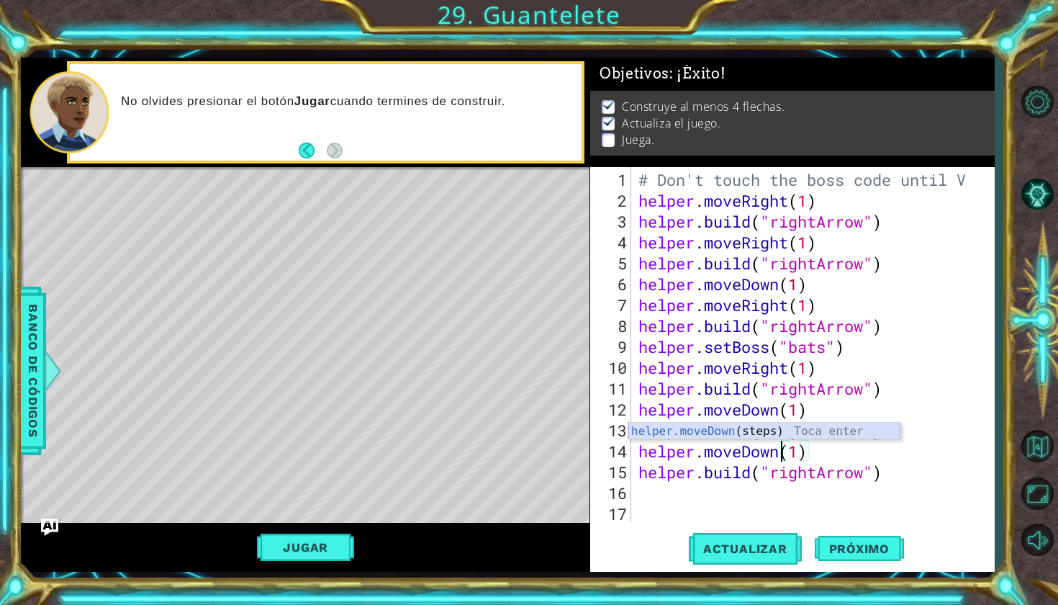
click at [759, 433] on div "helper.moveDown (steps) Toca enter" at bounding box center [764, 449] width 272 height 52
drag, startPoint x: 831, startPoint y: 454, endPoint x: 802, endPoint y: 454, distance: 28.8
click at [802, 454] on div "# Don't touch the boss code until V helper . moveRight ( 1 ) helper . build ( "…" at bounding box center [817, 367] width 362 height 397
click at [793, 456] on div "# Don't touch the boss code until V helper . moveRight ( 1 ) helper . build ( "…" at bounding box center [817, 367] width 362 height 397
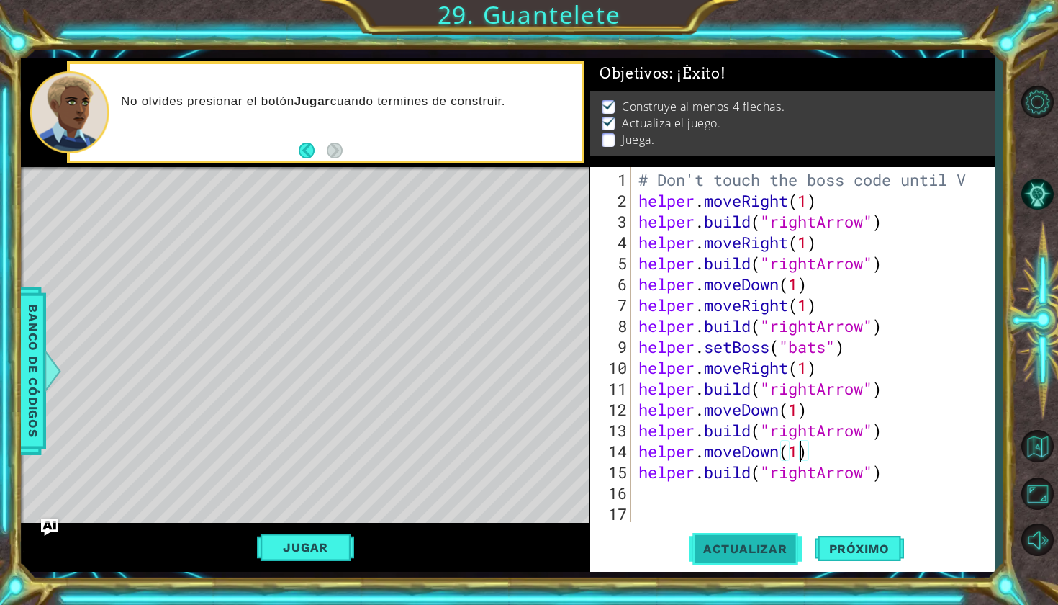
type textarea "helper.moveDown(1)"
click at [763, 553] on span "Actualizar" at bounding box center [745, 548] width 113 height 14
drag, startPoint x: 382, startPoint y: 325, endPoint x: 482, endPoint y: 333, distance: 100.4
click at [482, 333] on div "Level Map" at bounding box center [353, 379] width 665 height 424
click at [619, 490] on div "16" at bounding box center [612, 492] width 38 height 21
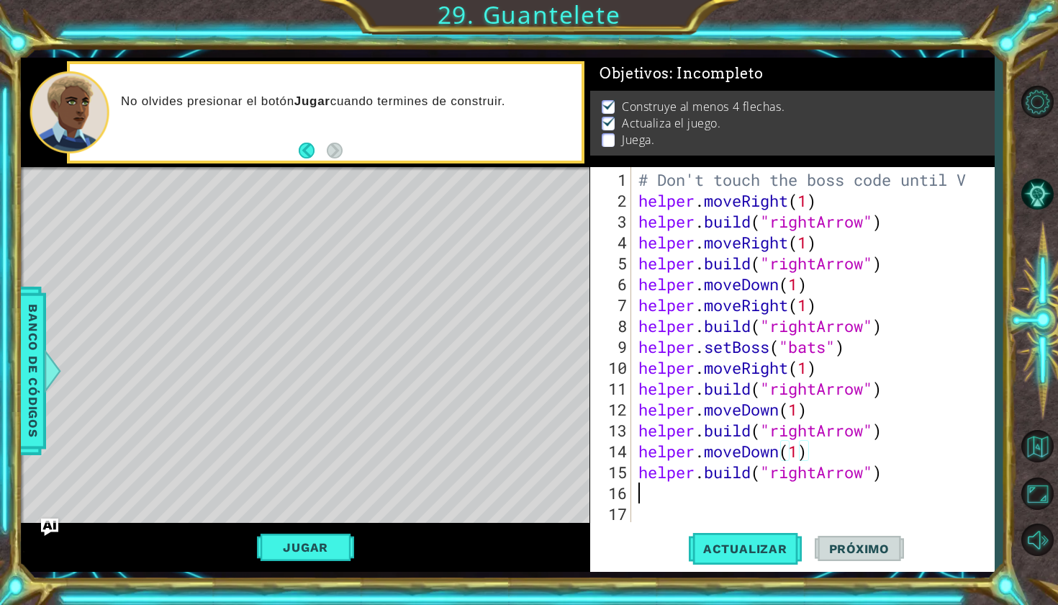
click at [636, 490] on div "# Don't touch the boss code until V helper . moveRight ( 1 ) helper . build ( "…" at bounding box center [817, 367] width 362 height 397
type textarea "h"
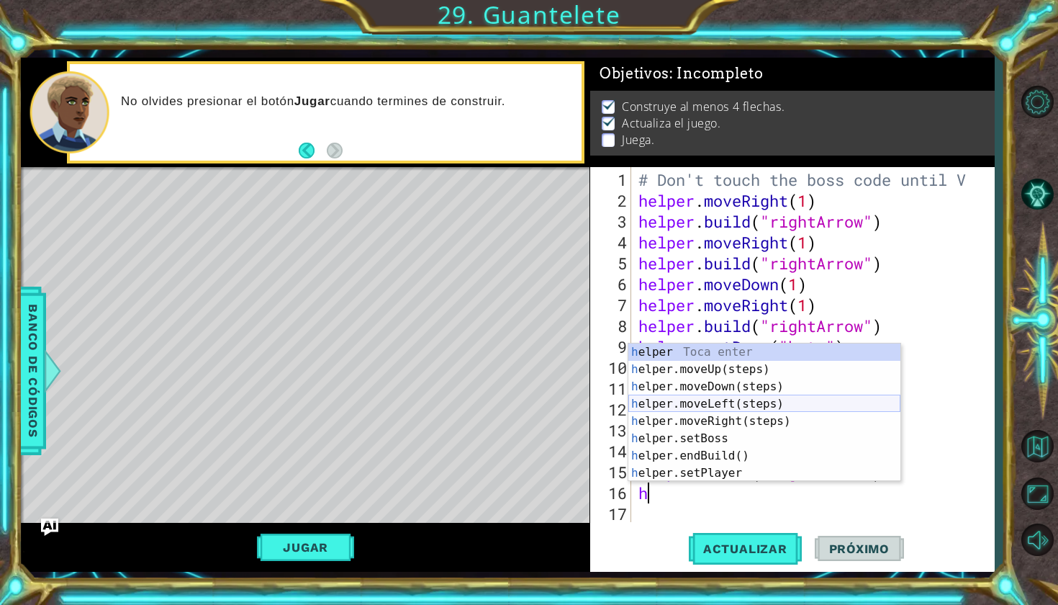
click at [637, 400] on div "h elper Toca enter h elper.moveUp(steps) Toca enter h elper.moveDown(steps) Toc…" at bounding box center [764, 429] width 272 height 173
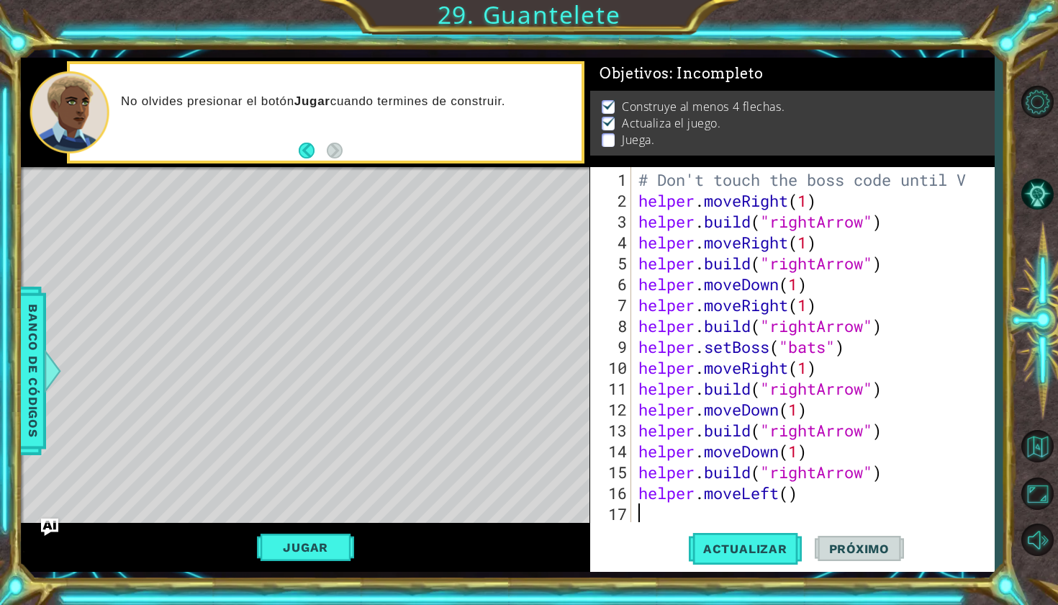
click at [788, 494] on div "# Don't touch the boss code until V helper . moveRight ( 1 ) helper . build ( "…" at bounding box center [817, 367] width 362 height 397
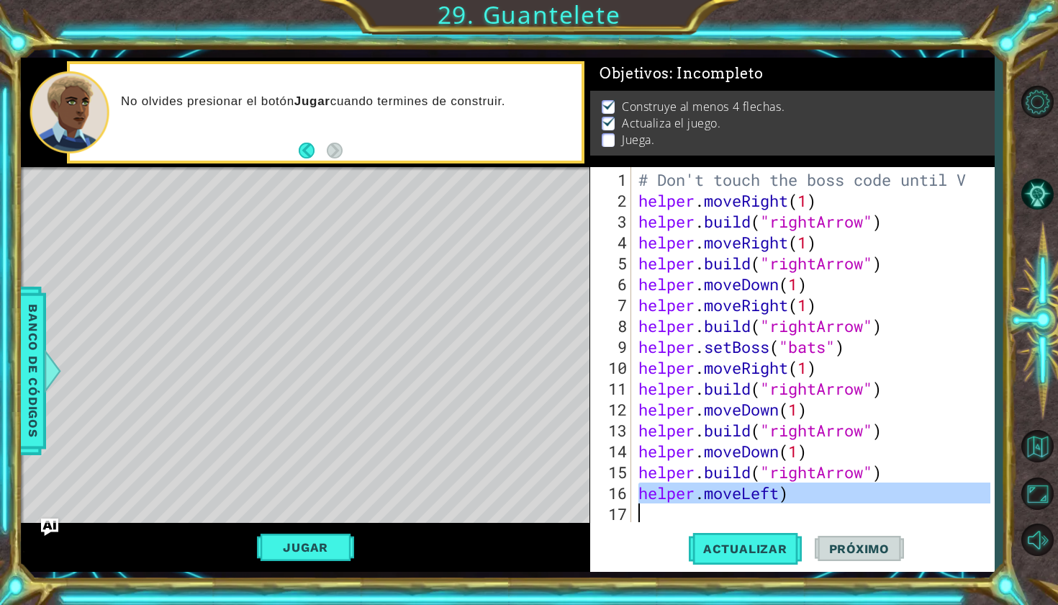
drag, startPoint x: 639, startPoint y: 492, endPoint x: 703, endPoint y: 508, distance: 66.9
click at [704, 508] on div "# Don't touch the boss code until V helper . moveRight ( 1 ) helper . build ( "…" at bounding box center [817, 367] width 362 height 397
type textarea "helper.moveLeft)"
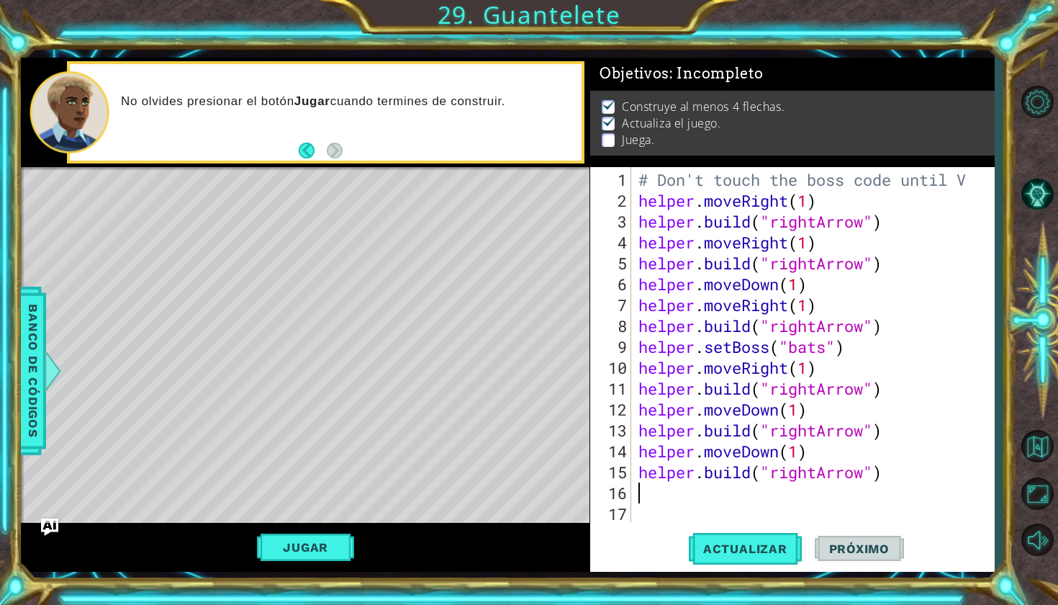
scroll to position [0, 0]
type textarea "h"
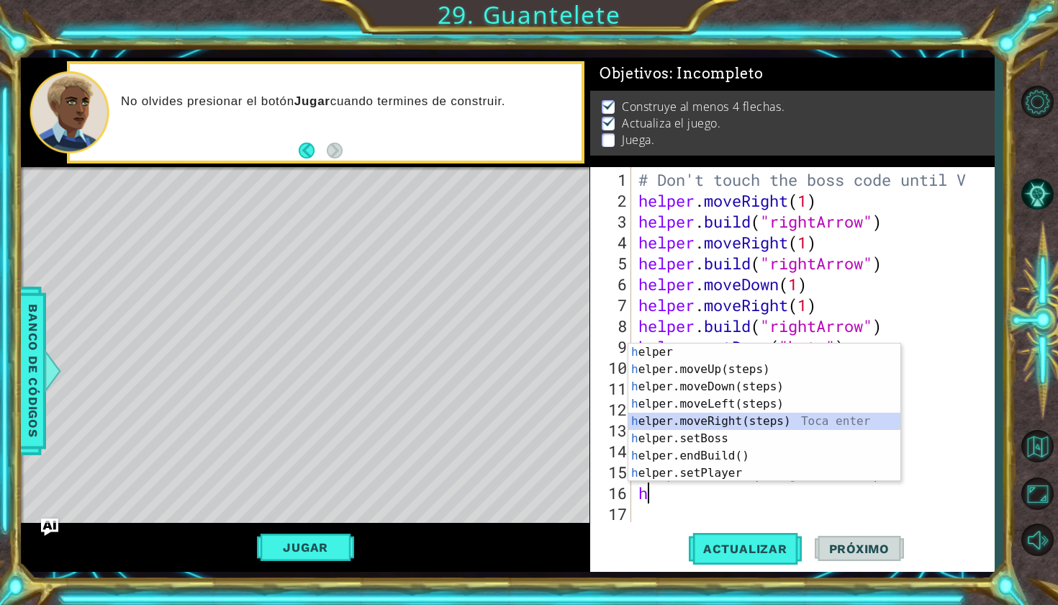
click at [638, 418] on div "h elper Toca enter h elper.moveUp(steps) Toca enter h elper.moveDown(steps) Toc…" at bounding box center [764, 429] width 272 height 173
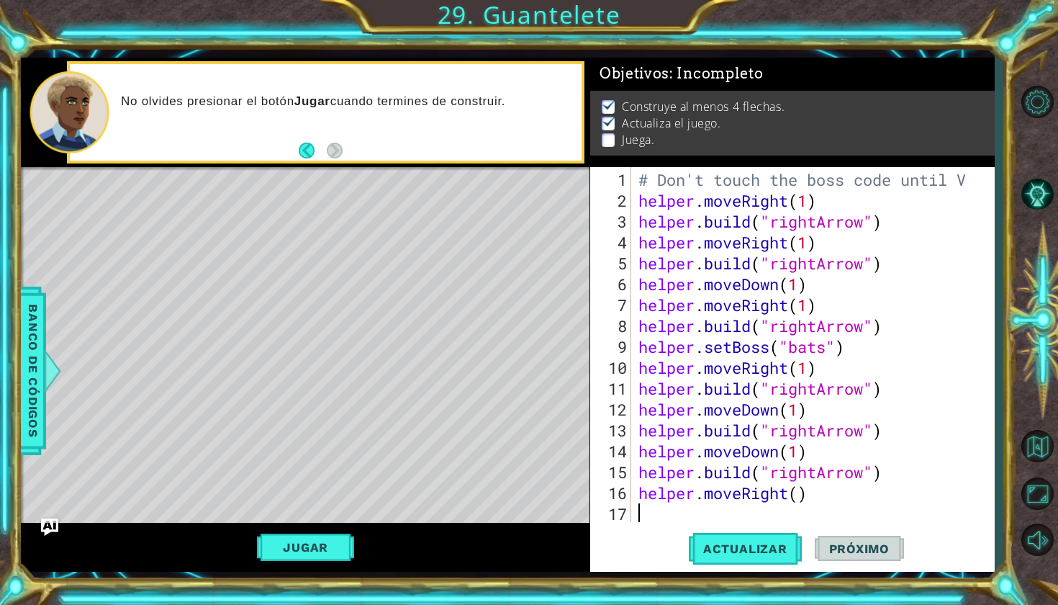
click at [800, 500] on div "# Don't touch the boss code until V helper . moveRight ( 1 ) helper . build ( "…" at bounding box center [817, 367] width 362 height 397
type textarea "helper.moveRight(1)"
click at [760, 548] on span "Actualizar" at bounding box center [745, 548] width 113 height 14
click at [723, 502] on div "# Don't touch the boss code until V helper . moveRight ( 1 ) helper . build ( "…" at bounding box center [817, 367] width 362 height 397
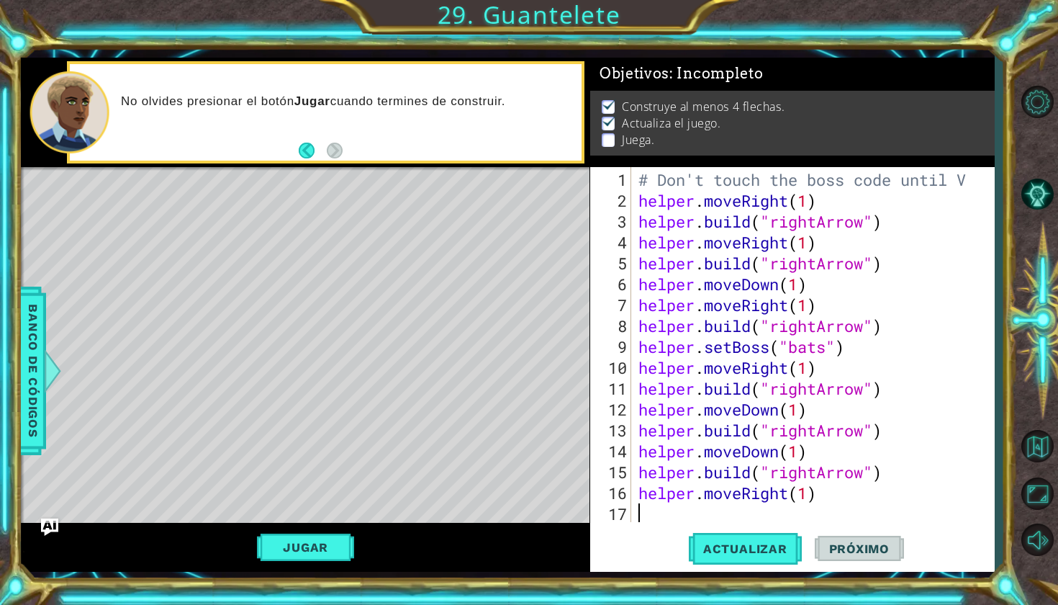
scroll to position [0, 0]
type textarea "h"
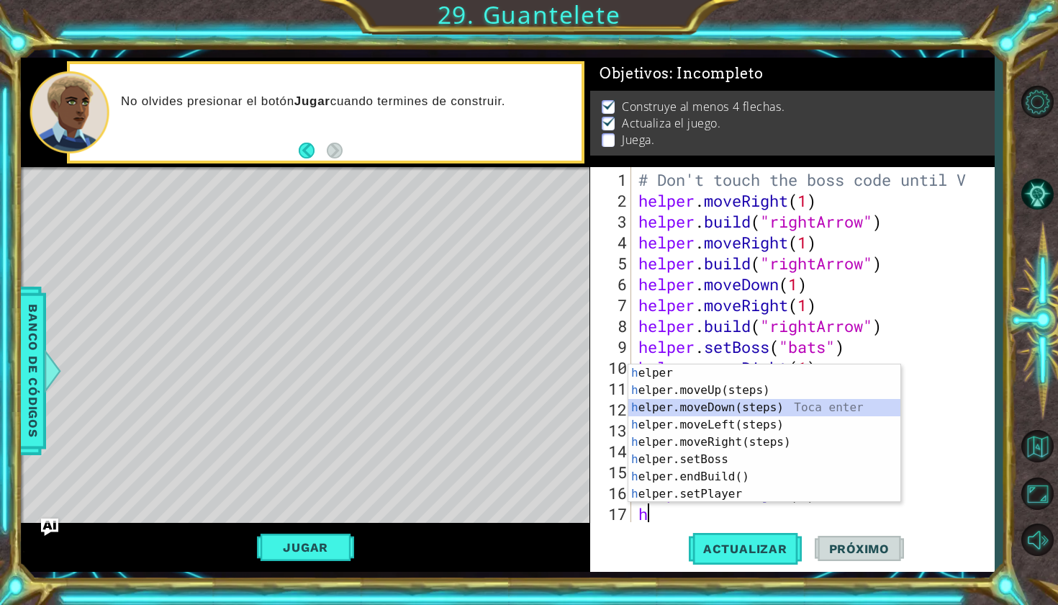
click at [719, 409] on div "h elper Toca enter h elper.moveUp(steps) Toca enter h elper.moveDown(steps) Toc…" at bounding box center [764, 450] width 272 height 173
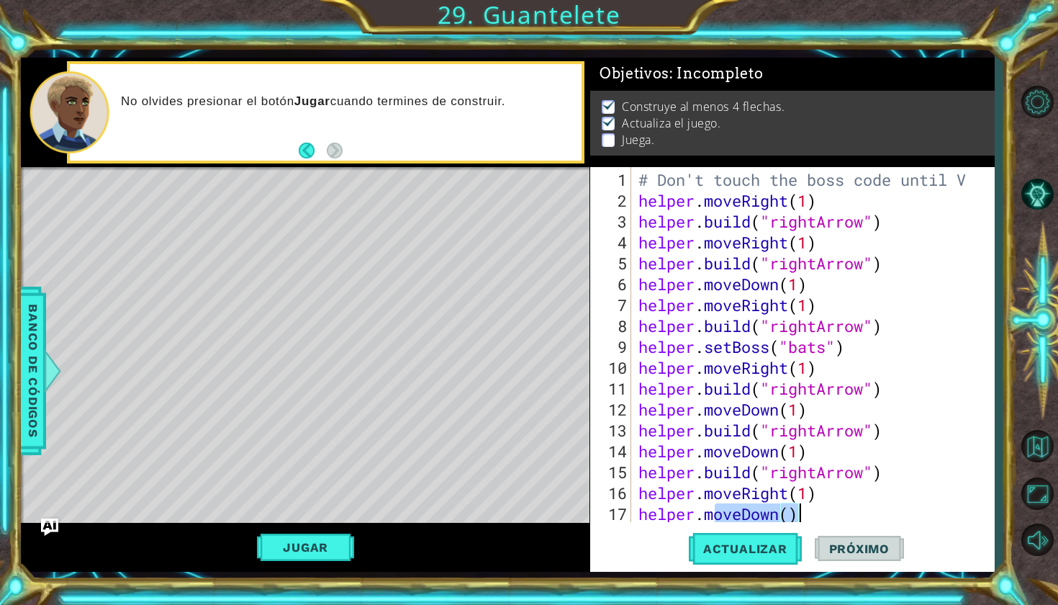
drag, startPoint x: 717, startPoint y: 509, endPoint x: 849, endPoint y: 510, distance: 132.5
click at [849, 510] on div "# Don't touch the boss code until V helper . moveRight ( 1 ) helper . build ( "…" at bounding box center [817, 367] width 362 height 397
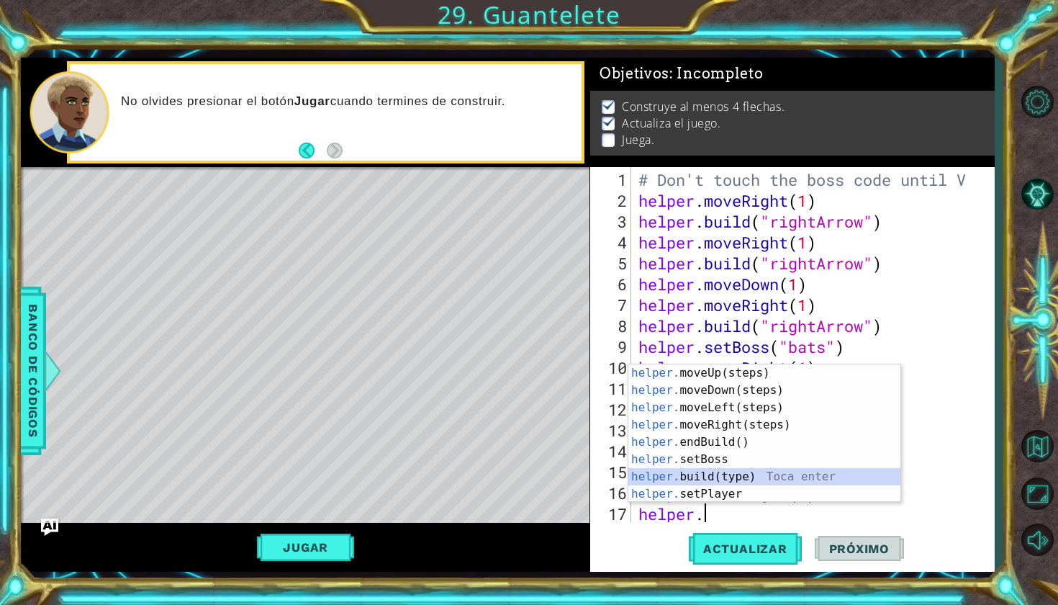
click at [723, 482] on div "helper. moveUp(steps) Toca enter helper. moveDown(steps) Toca enter helper. mov…" at bounding box center [764, 450] width 272 height 173
type textarea "[DOMAIN_NAME]("wall")"
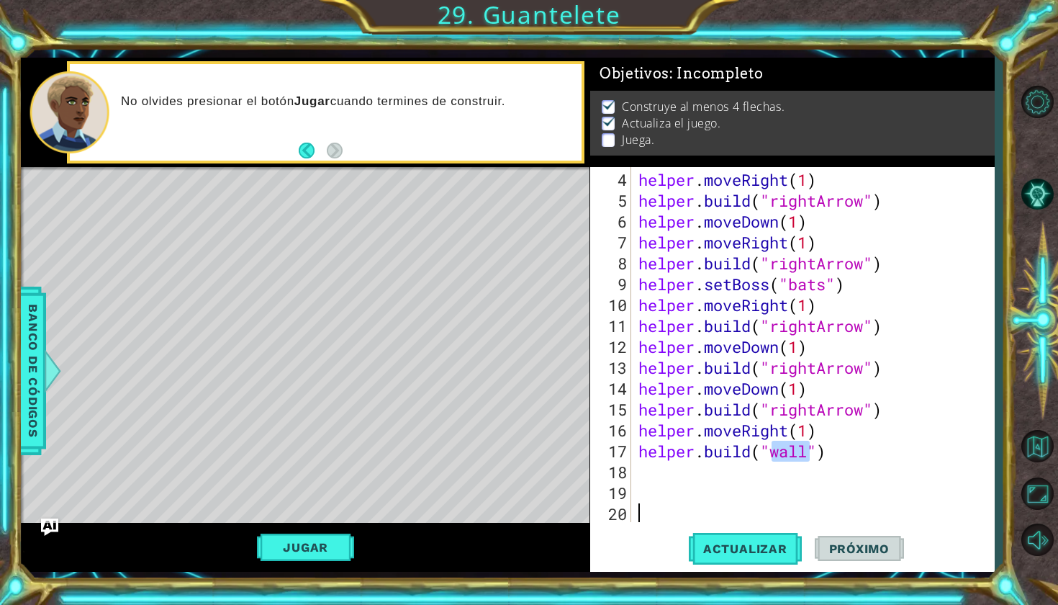
type textarea "wall"
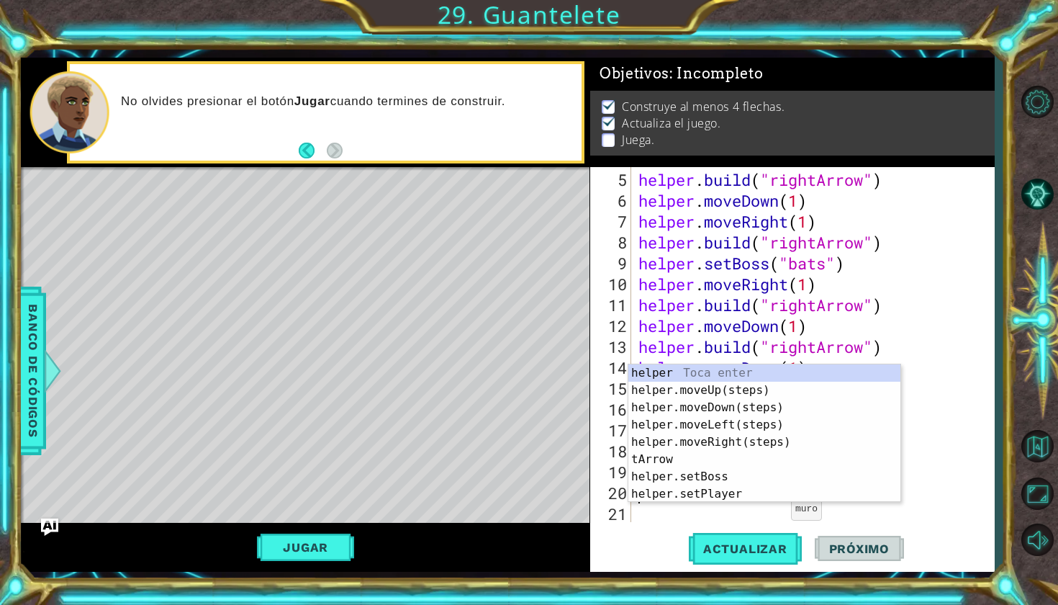
scroll to position [84, 0]
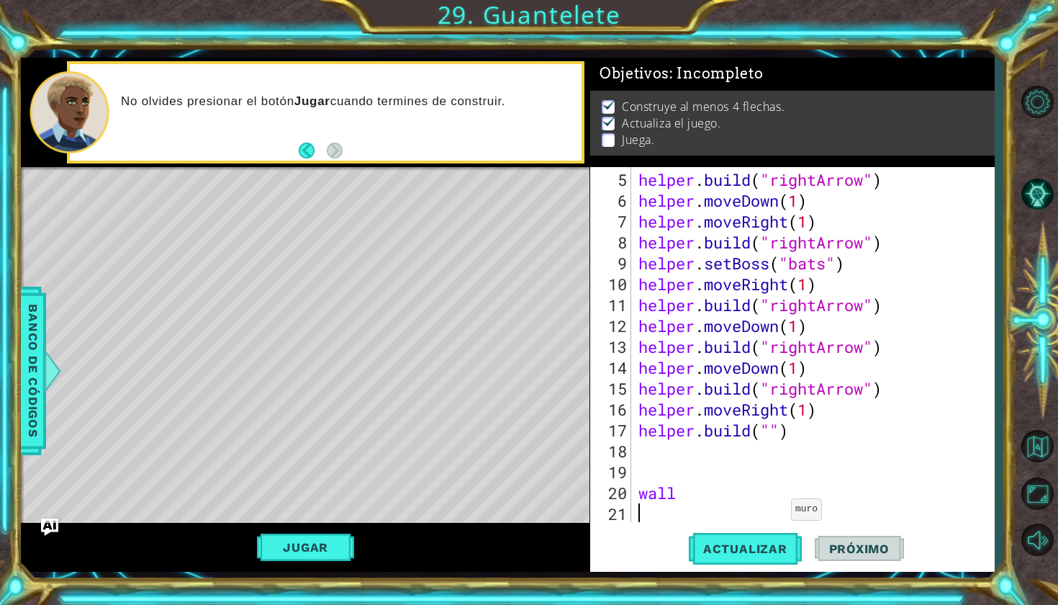
click at [779, 515] on div "helper . build ( "rightArrow" ) helper . moveDown ( 1 ) helper . moveRight ( 1 …" at bounding box center [817, 367] width 362 height 397
drag, startPoint x: 633, startPoint y: 492, endPoint x: 656, endPoint y: 492, distance: 23.0
click at [656, 492] on div "5 6 7 8 9 10 11 12 13 14 15 16 17 18 19 20 21 helper . build ( "rightArrow" ) h…" at bounding box center [790, 344] width 400 height 355
click at [770, 432] on div "helper . build ( "rightArrow" ) helper . moveDown ( 1 ) helper . moveRight ( 1 …" at bounding box center [817, 367] width 362 height 397
drag, startPoint x: 775, startPoint y: 386, endPoint x: 862, endPoint y: 394, distance: 87.5
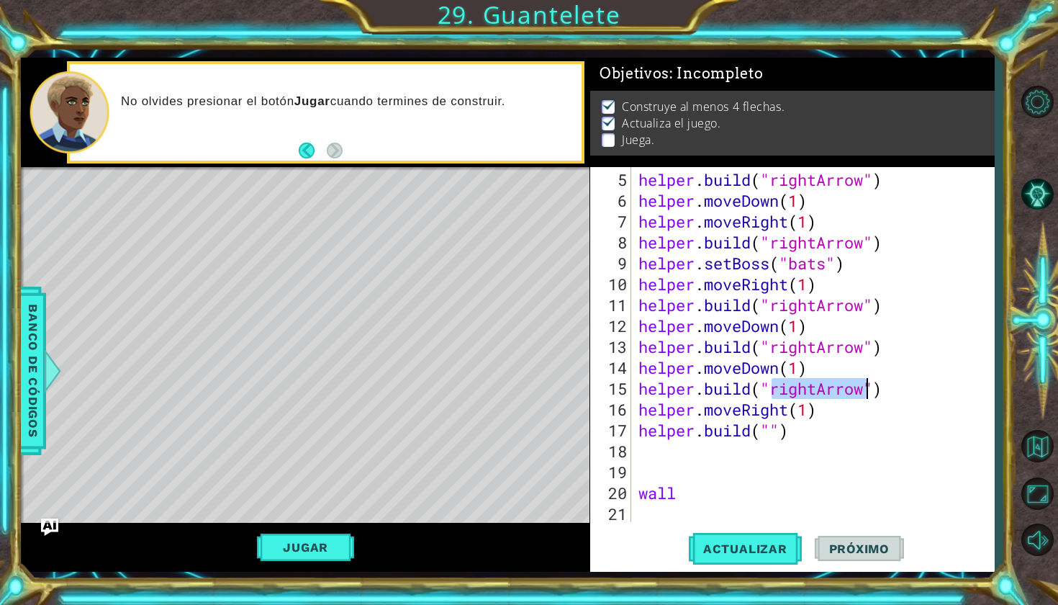
click at [862, 394] on div "helper . build ( "rightArrow" ) helper . moveDown ( 1 ) helper . moveRight ( 1 …" at bounding box center [817, 367] width 362 height 397
paste textarea ""rightArrow""
click at [772, 426] on div "helper . build ( "rightArrow" ) helper . moveDown ( 1 ) helper . moveRight ( 1 …" at bounding box center [817, 367] width 362 height 397
paste textarea "rightArrow"""
click at [770, 428] on div "helper . build ( "rightArrow" ) helper . moveDown ( 1 ) helper . moveRight ( 1 …" at bounding box center [817, 367] width 362 height 397
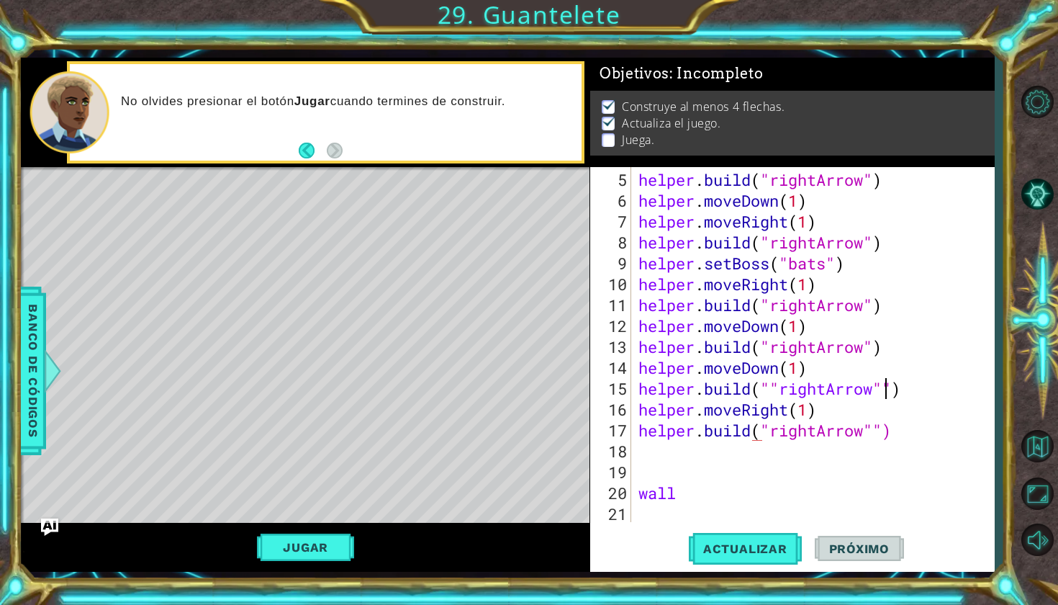
click at [883, 384] on div "helper . build ( "rightArrow" ) helper . moveDown ( 1 ) helper . moveRight ( 1 …" at bounding box center [817, 367] width 362 height 397
click at [786, 387] on div "helper . build ( "rightArrow" ) helper . moveDown ( 1 ) helper . moveRight ( 1 …" at bounding box center [817, 367] width 362 height 397
click at [779, 385] on div "helper . build ( "rightArrow" ) helper . moveDown ( 1 ) helper . moveRight ( 1 …" at bounding box center [817, 367] width 362 height 397
click at [871, 430] on div "helper . build ( "rightArrow" ) helper . moveDown ( 1 ) helper . moveRight ( 1 …" at bounding box center [817, 367] width 362 height 397
click at [888, 436] on div "helper . build ( "rightArrow" ) helper . moveDown ( 1 ) helper . moveRight ( 1 …" at bounding box center [817, 367] width 362 height 397
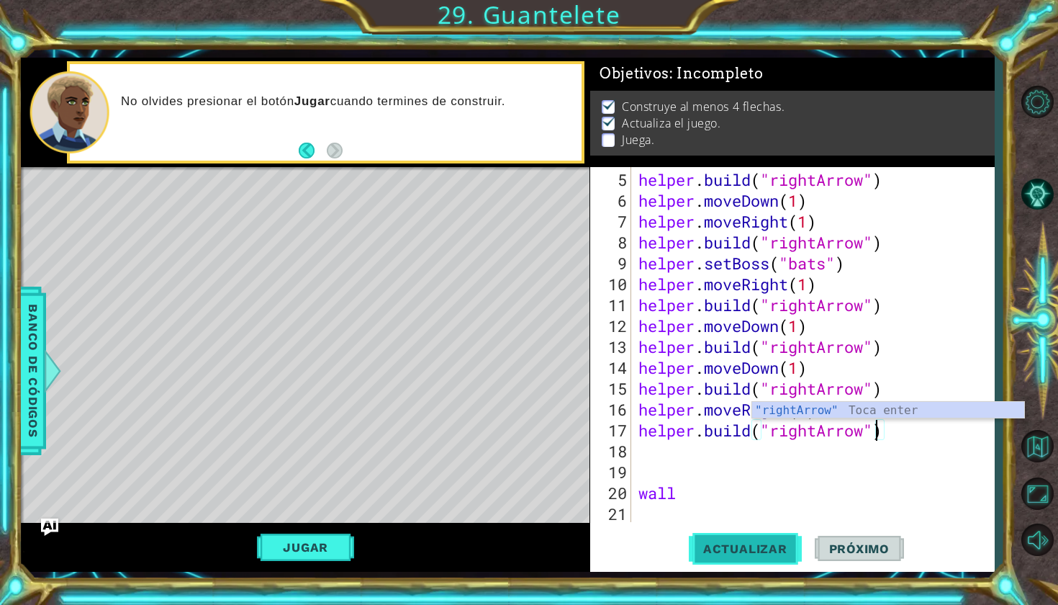
click at [793, 528] on button "Actualizar" at bounding box center [745, 548] width 113 height 40
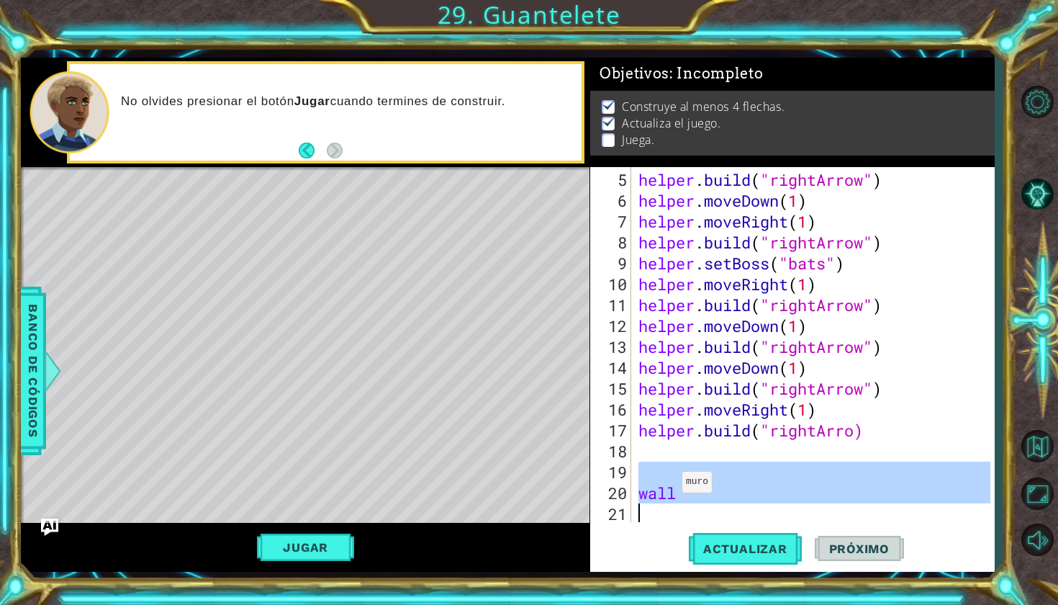
drag, startPoint x: 618, startPoint y: 472, endPoint x: 669, endPoint y: 489, distance: 53.9
click at [669, 489] on div "[DOMAIN_NAME]("rightArro) 5 6 7 8 9 10 11 12 13 14 15 16 17 18 19 20 21 helper …" at bounding box center [790, 344] width 400 height 355
type textarea "wall"
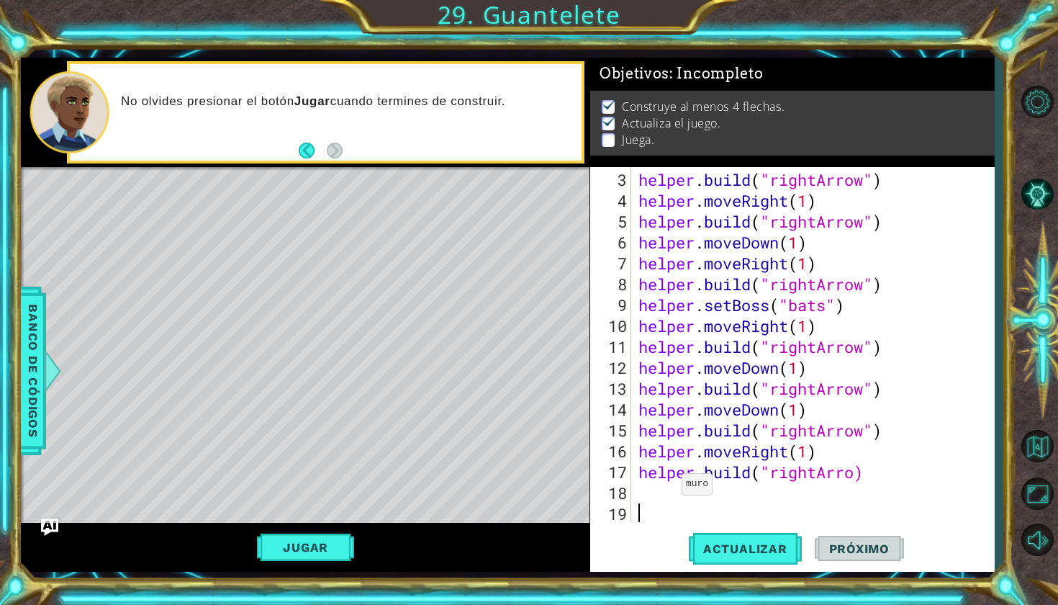
scroll to position [42, 0]
drag, startPoint x: 857, startPoint y: 471, endPoint x: 767, endPoint y: 473, distance: 90.0
click at [767, 472] on div "helper . build ( "rightArrow" ) helper . moveRight ( 1 ) helper . build ( "righ…" at bounding box center [817, 367] width 362 height 397
paste textarea ""rightArrow""
click at [767, 552] on span "Actualizar" at bounding box center [745, 548] width 113 height 14
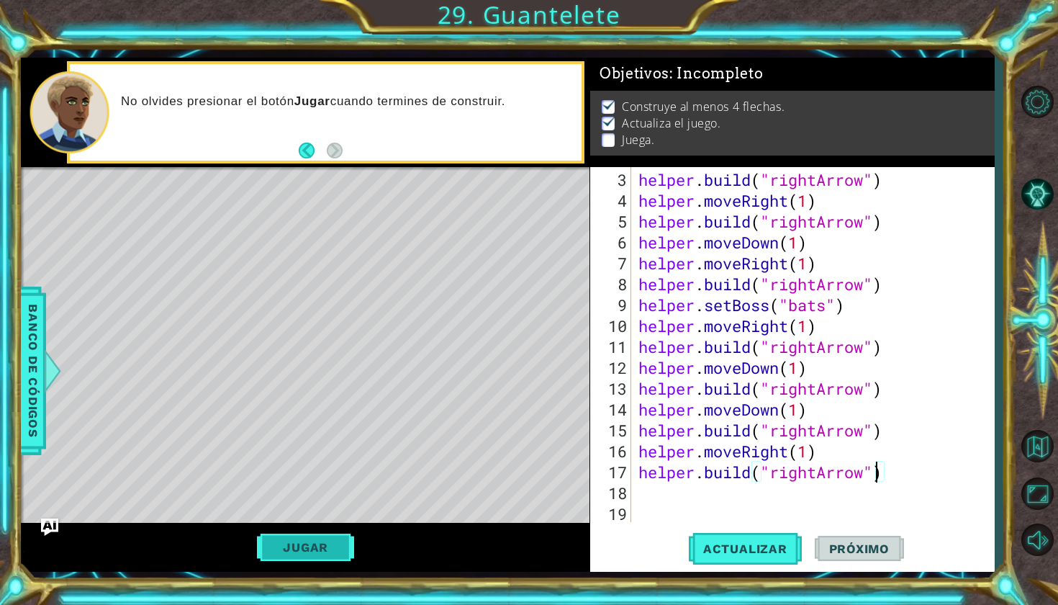
click at [300, 556] on button "Jugar" at bounding box center [305, 546] width 97 height 27
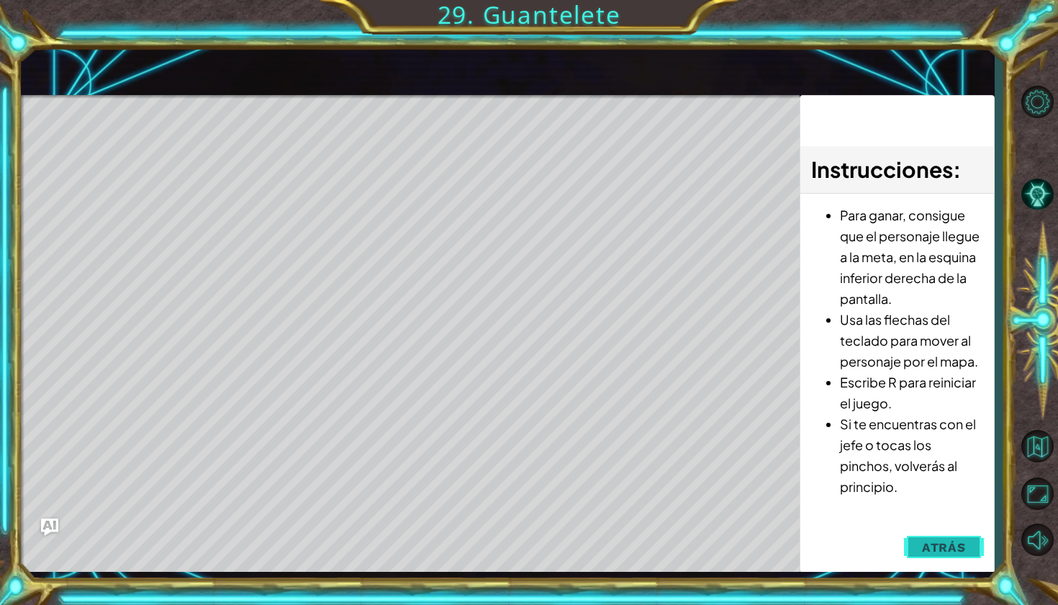
click at [948, 538] on button "Atrás" at bounding box center [944, 547] width 80 height 29
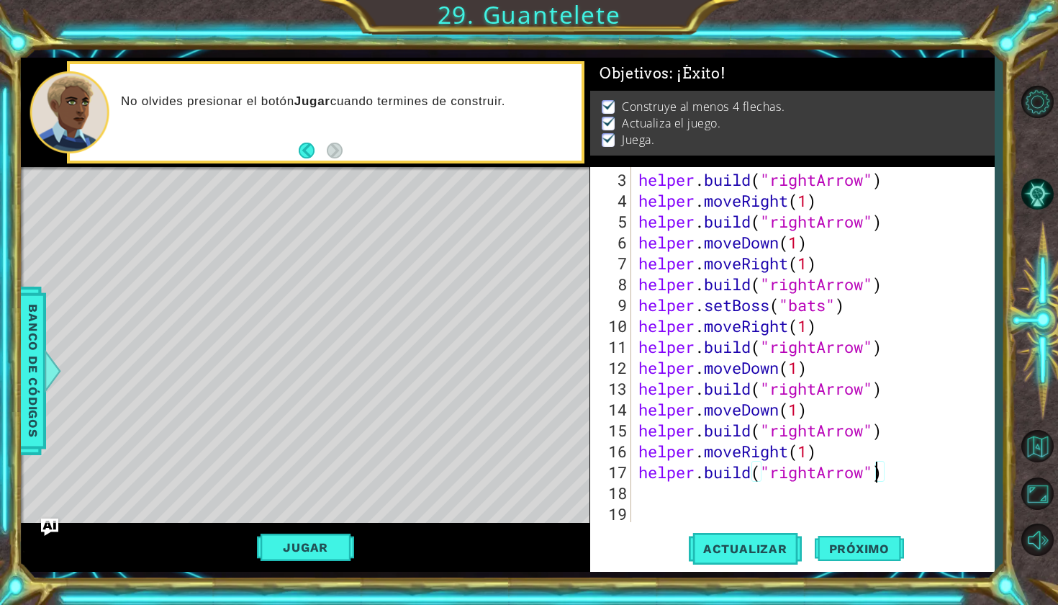
click at [633, 498] on div "[DOMAIN_NAME]("rightArrow") 3 4 5 6 7 8 9 10 11 12 13 14 15 16 17 18 19 helper …" at bounding box center [790, 344] width 400 height 355
click at [634, 482] on div "[DOMAIN_NAME]("rightArrow") 3 4 5 6 7 8 9 10 11 12 13 14 15 16 17 18 19 helper …" at bounding box center [790, 344] width 400 height 355
type textarea "[DOMAIN_NAME]("rightArrow")"
click at [642, 490] on div "helper . build ( "rightArrow" ) helper . moveRight ( 1 ) helper . build ( "righ…" at bounding box center [817, 367] width 362 height 397
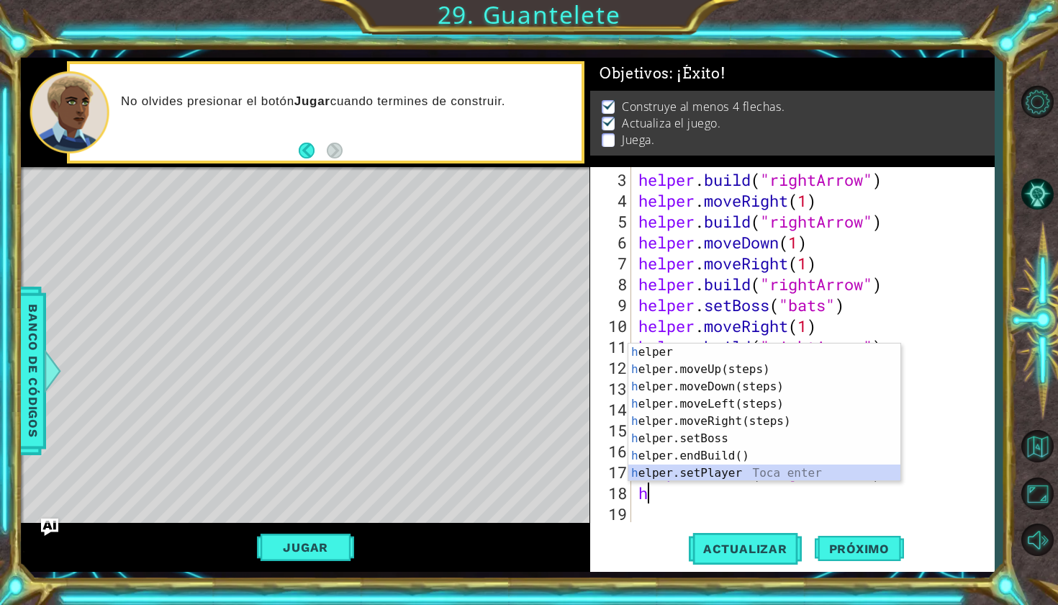
click at [662, 466] on div "h elper Toca enter h elper.moveUp(steps) Toca enter h elper.moveDown(steps) Toc…" at bounding box center [764, 429] width 272 height 173
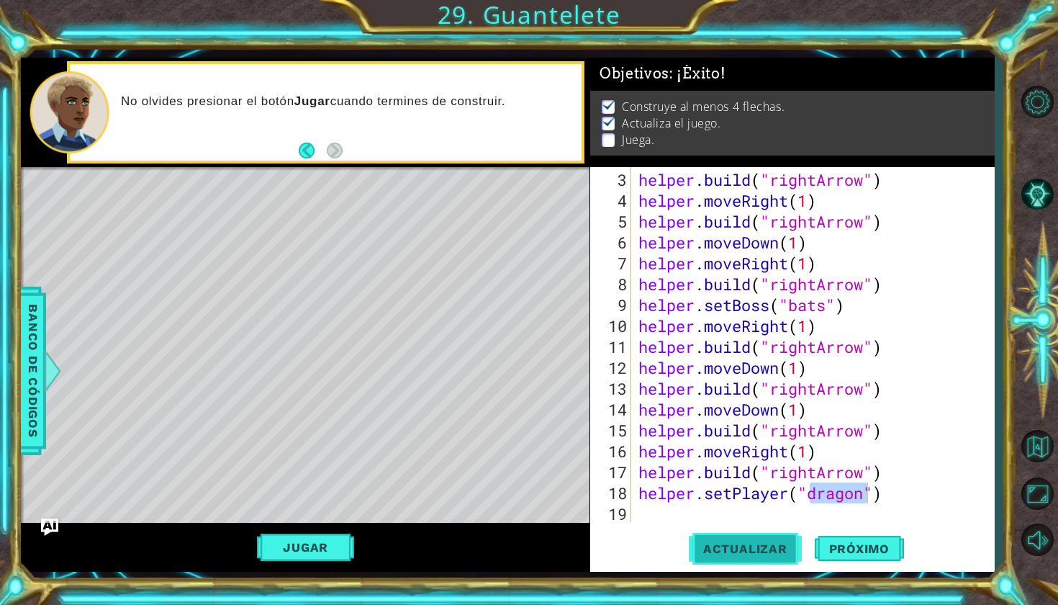
click at [782, 543] on span "Actualizar" at bounding box center [745, 548] width 113 height 14
click at [749, 538] on button "Actualizar" at bounding box center [745, 548] width 113 height 40
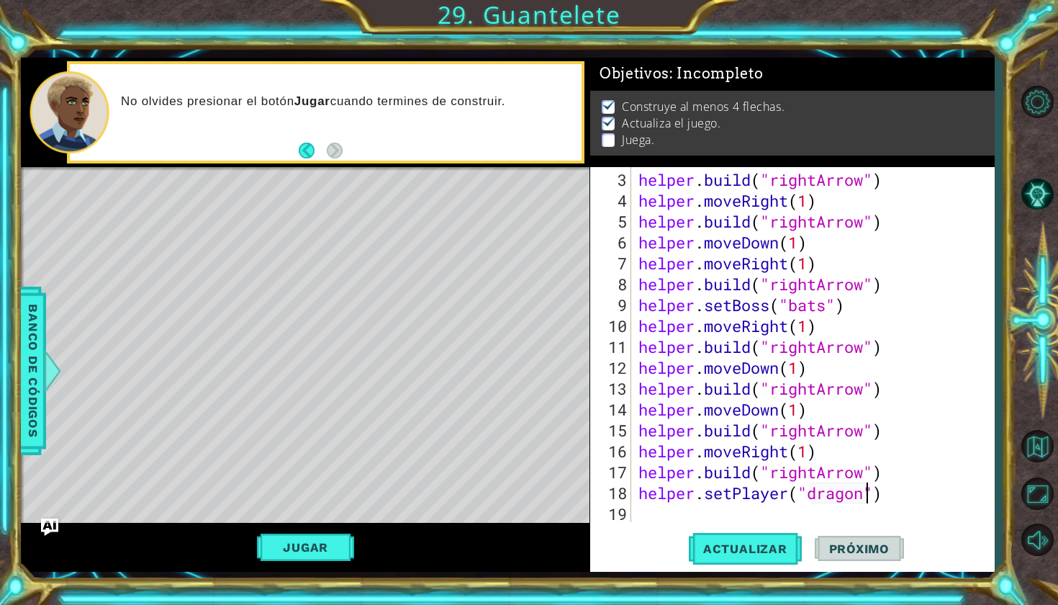
click at [846, 492] on div "helper . build ( "rightArrow" ) helper . moveRight ( 1 ) helper . build ( "righ…" at bounding box center [817, 367] width 362 height 397
click at [896, 480] on div "helper . build ( "rightArrow" ) helper . moveRight ( 1 ) helper . build ( "righ…" at bounding box center [817, 367] width 362 height 397
click at [763, 561] on button "Actualizar" at bounding box center [745, 548] width 113 height 40
click at [290, 538] on button "Jugar" at bounding box center [305, 546] width 97 height 27
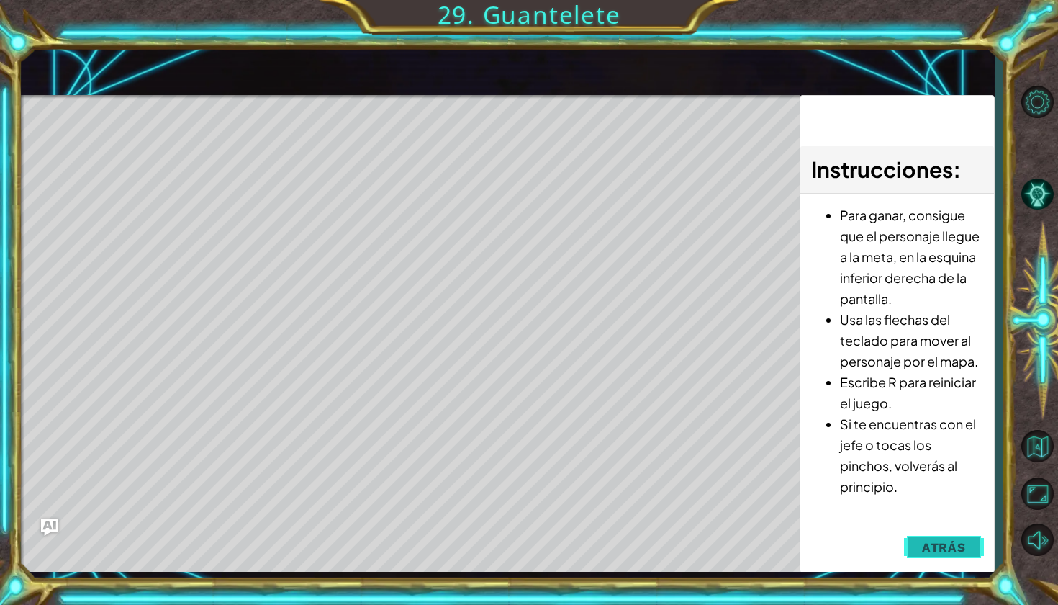
click at [927, 548] on span "Atrás" at bounding box center [944, 547] width 44 height 14
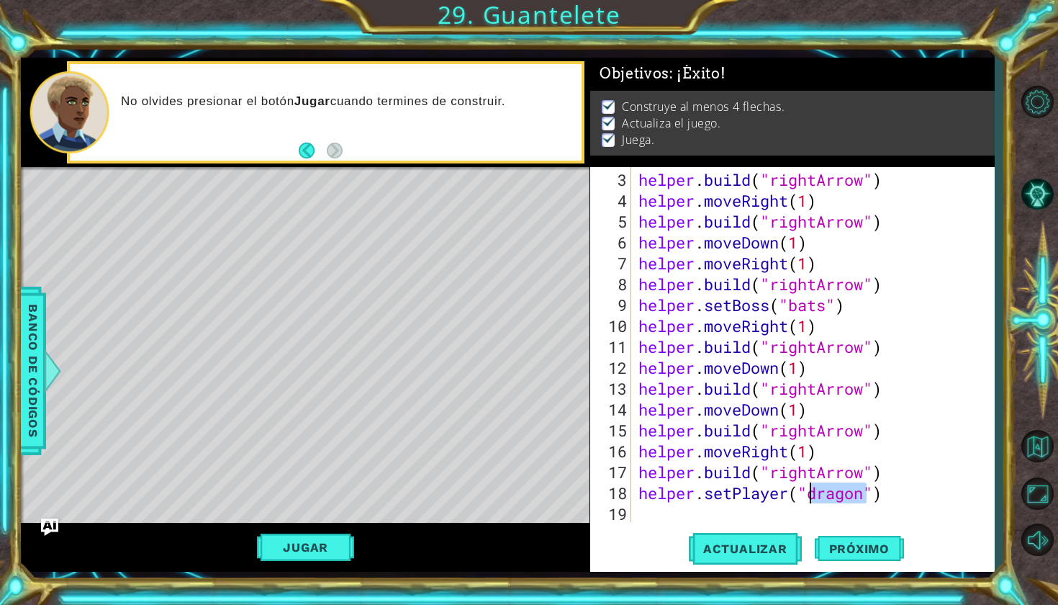
drag, startPoint x: 867, startPoint y: 497, endPoint x: 813, endPoint y: 498, distance: 54.7
click at [813, 498] on div "helper . build ( "rightArrow" ) helper . moveRight ( 1 ) helper . build ( "righ…" at bounding box center [817, 367] width 362 height 397
click at [937, 474] on div "helper . build ( "rightArrow" ) helper . moveRight ( 1 ) helper . build ( "righ…" at bounding box center [817, 367] width 362 height 397
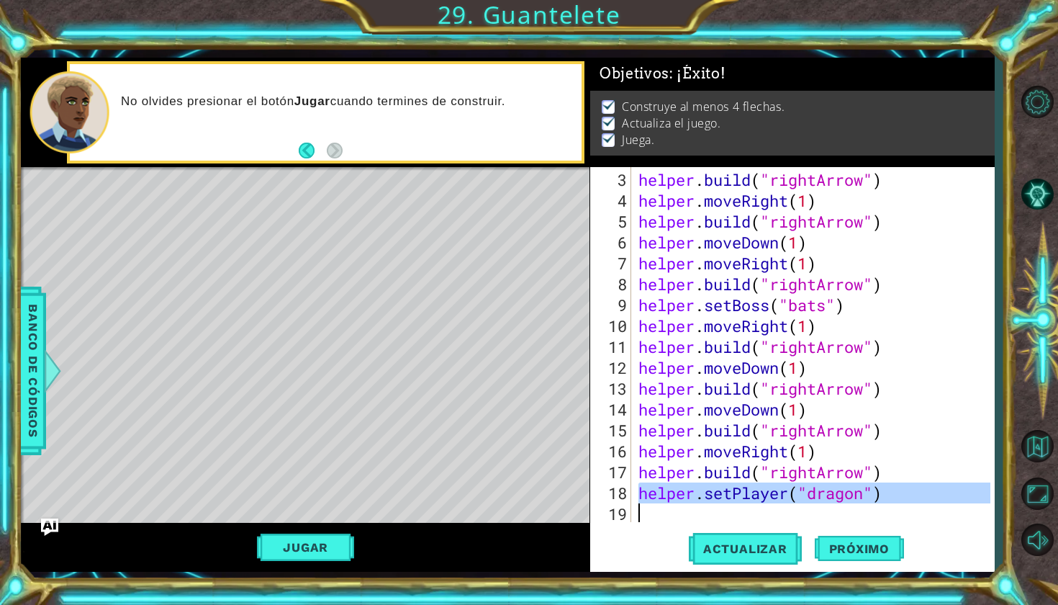
drag, startPoint x: 643, startPoint y: 489, endPoint x: 927, endPoint y: 500, distance: 284.5
click at [934, 500] on div "helper . build ( "rightArrow" ) helper . moveRight ( 1 ) helper . build ( "righ…" at bounding box center [817, 367] width 362 height 397
type textarea "helper.setPlayer("dragon")"
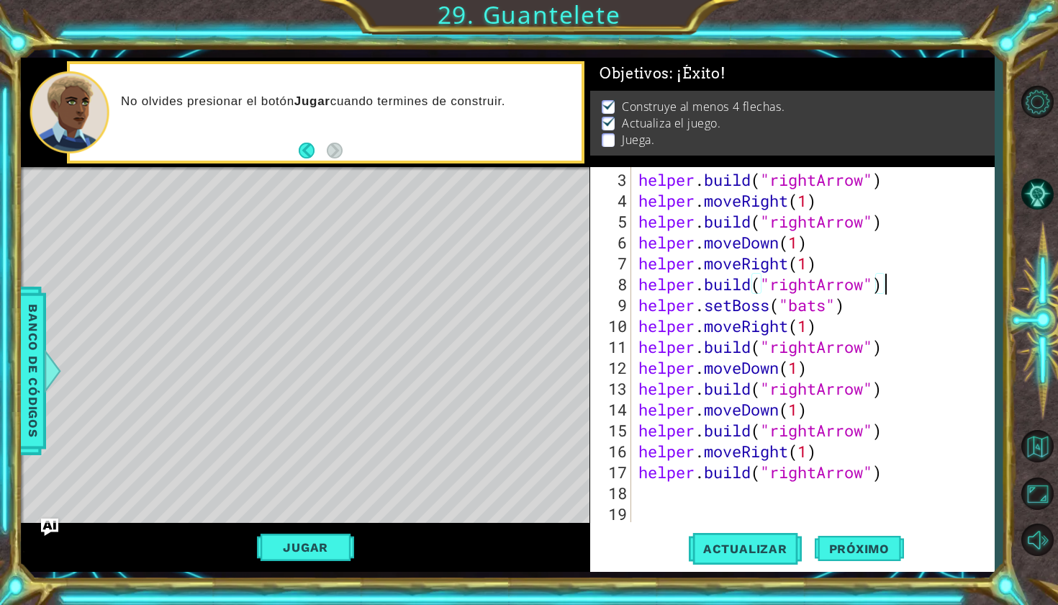
click at [890, 284] on div "helper . build ( "rightArrow" ) helper . moveRight ( 1 ) helper . build ( "righ…" at bounding box center [817, 367] width 362 height 397
type textarea "[DOMAIN_NAME]("rightArrow")"
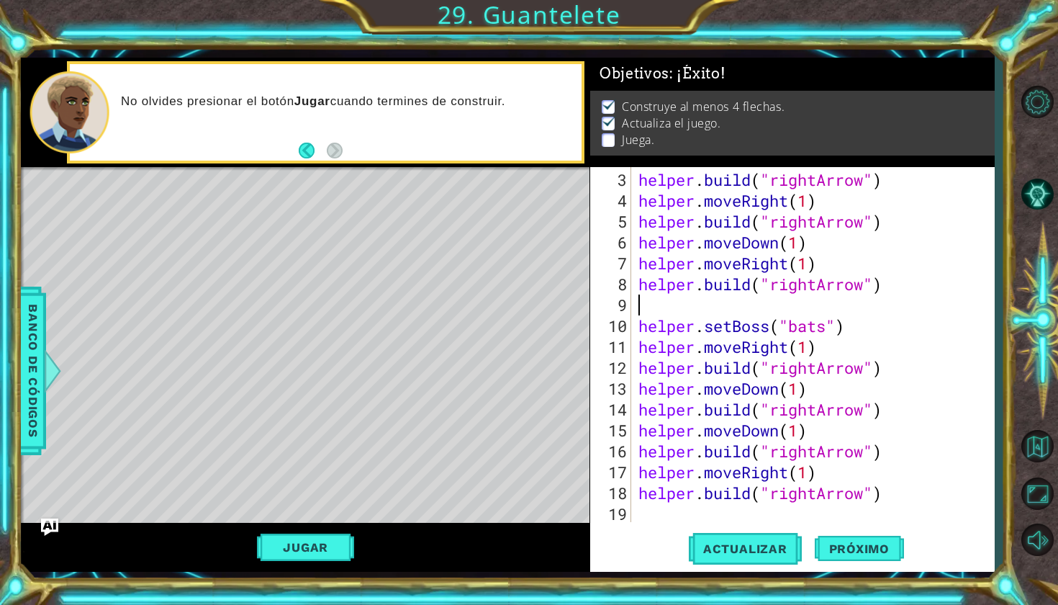
type textarea "h"
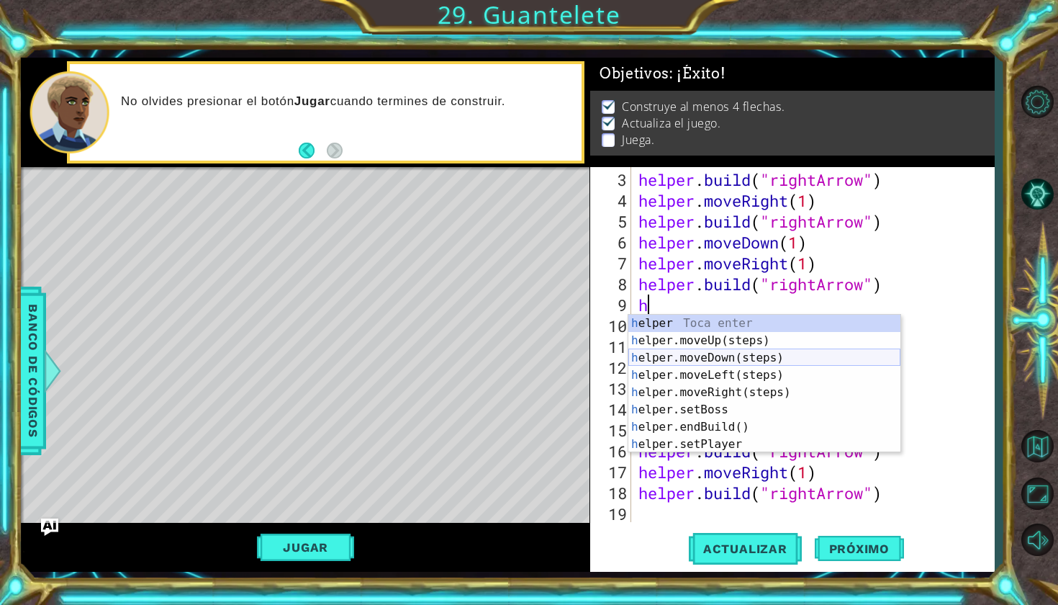
click at [694, 359] on div "h elper Toca enter h elper.moveUp(steps) Toca enter h elper.moveDown(steps) Toc…" at bounding box center [764, 401] width 272 height 173
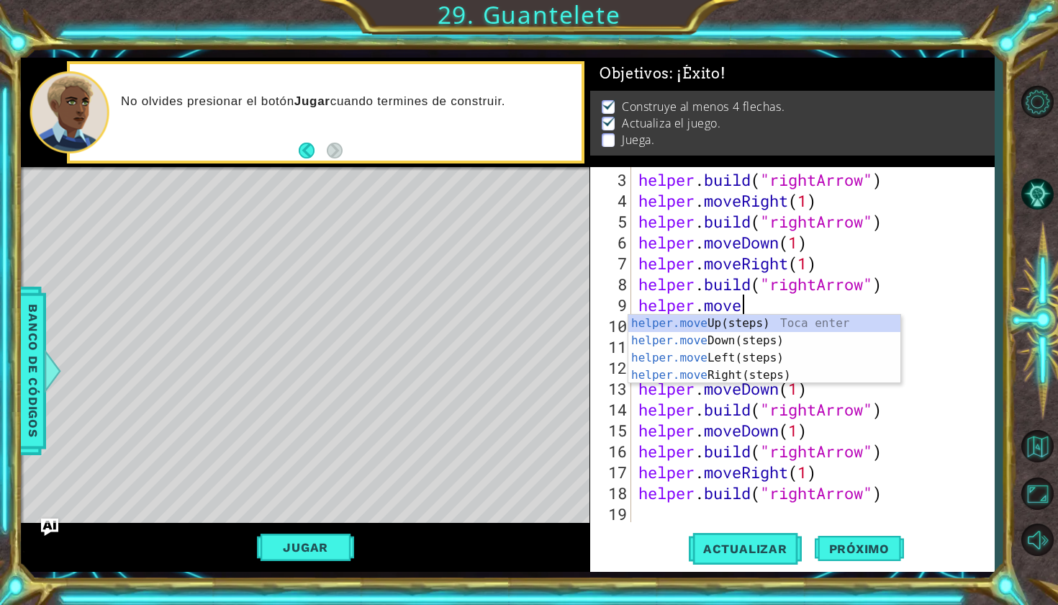
type textarea "helper.m"
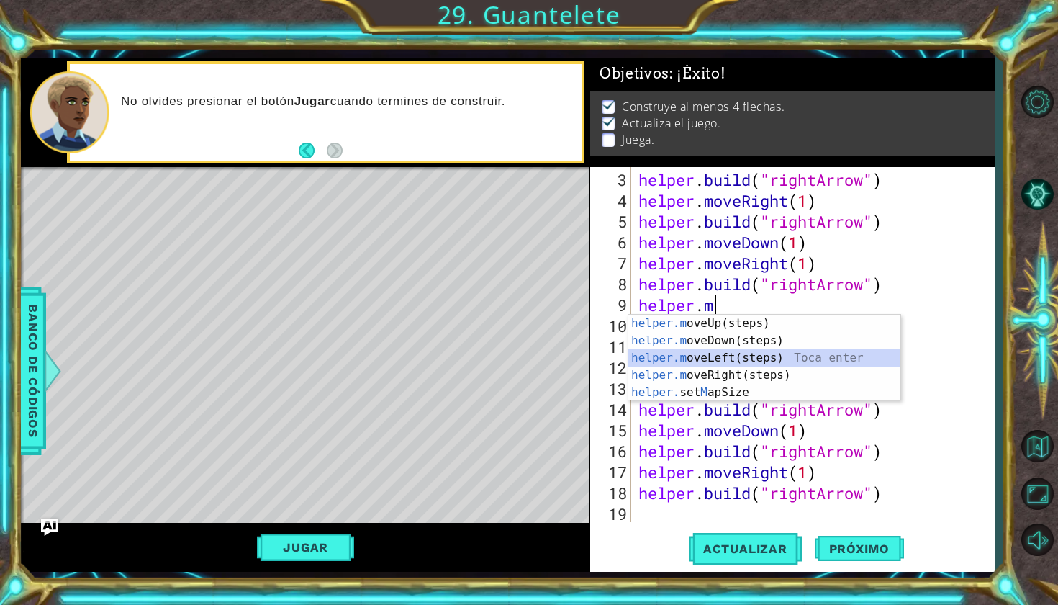
click at [677, 358] on div "helper.m oveUp(steps) Toca enter helper.m oveDown(steps) Toca enter helper.m ov…" at bounding box center [764, 375] width 272 height 121
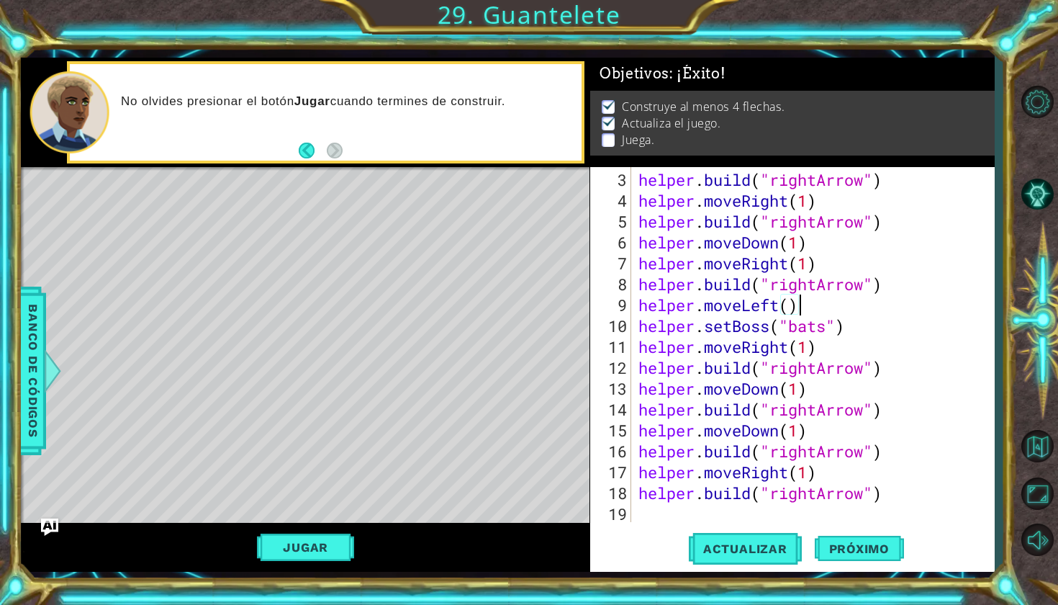
click at [789, 306] on div "helper . build ( "rightArrow" ) helper . moveRight ( 1 ) helper . build ( "righ…" at bounding box center [817, 367] width 362 height 397
type textarea "helper.moveLeft(1)"
click at [741, 548] on span "Actualizar" at bounding box center [745, 548] width 113 height 14
click at [297, 541] on button "Jugar" at bounding box center [305, 546] width 97 height 27
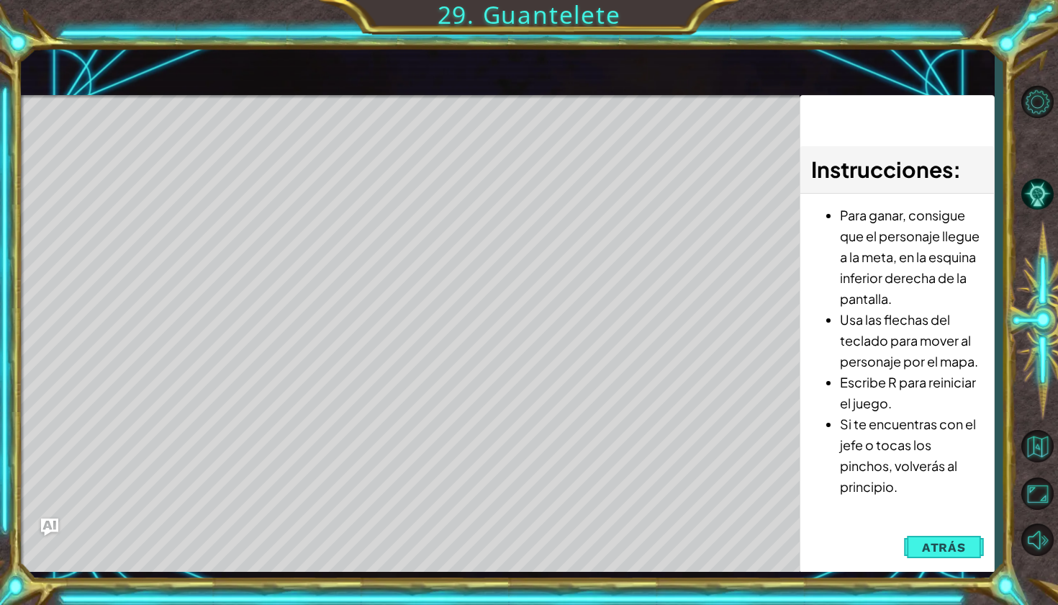
drag, startPoint x: 652, startPoint y: 493, endPoint x: 605, endPoint y: 493, distance: 46.8
click at [605, 493] on div "Level Map" at bounding box center [353, 307] width 665 height 424
click at [954, 541] on span "Atrás" at bounding box center [944, 547] width 44 height 14
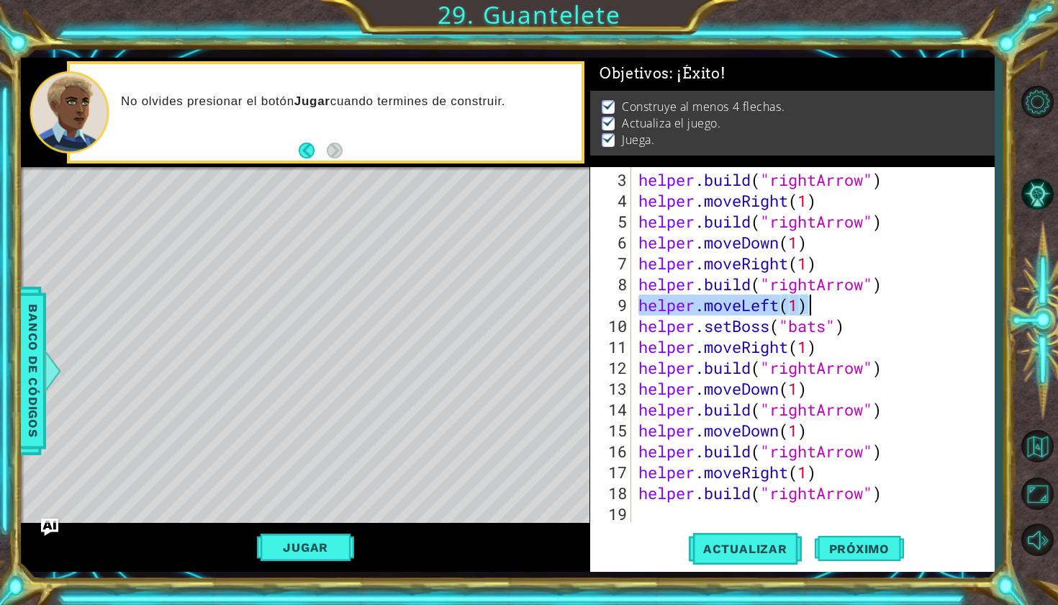
drag, startPoint x: 643, startPoint y: 303, endPoint x: 806, endPoint y: 307, distance: 163.4
click at [806, 307] on div "helper . build ( "rightArrow" ) helper . moveRight ( 1 ) helper . build ( "righ…" at bounding box center [817, 367] width 362 height 397
type textarea "\"
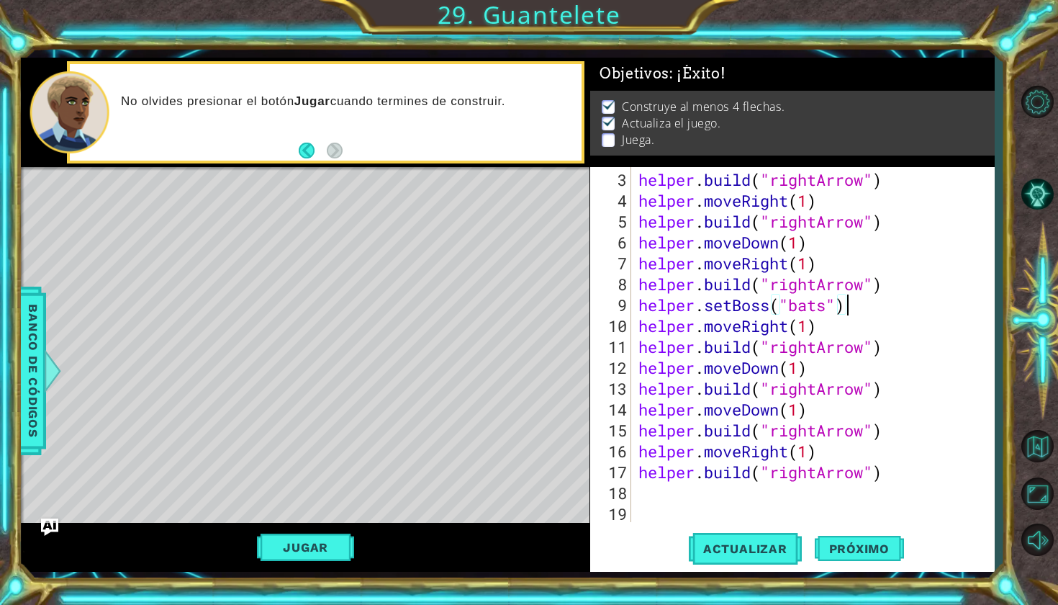
click at [856, 304] on div "helper . build ( "rightArrow" ) helper . moveRight ( 1 ) helper . build ( "righ…" at bounding box center [817, 367] width 362 height 397
type textarea "helper.setBoss("bats")"
click at [869, 545] on span "Próximo" at bounding box center [859, 549] width 89 height 14
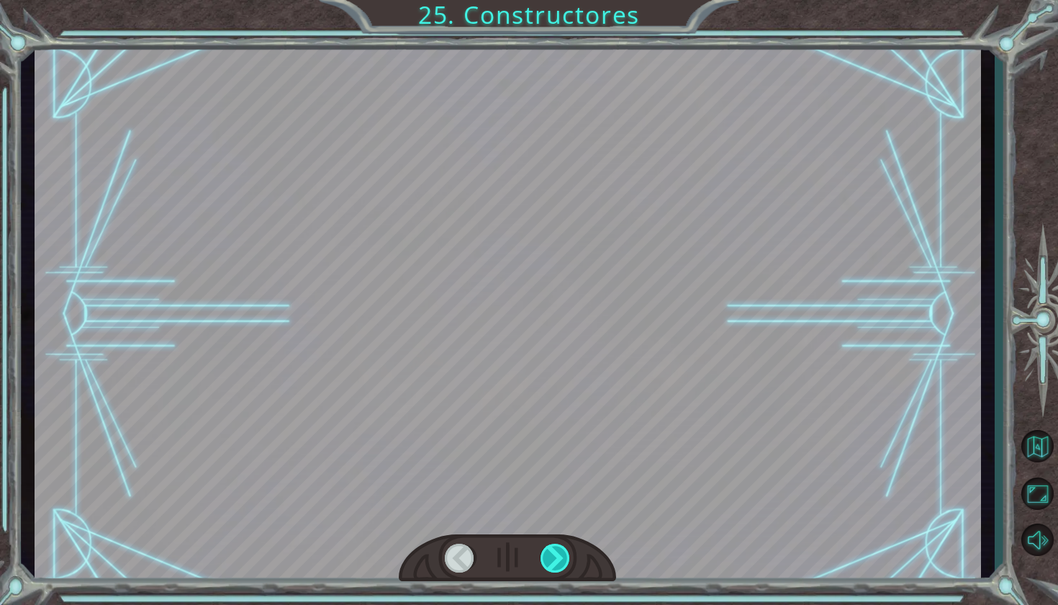
click at [552, 561] on div at bounding box center [556, 557] width 31 height 29
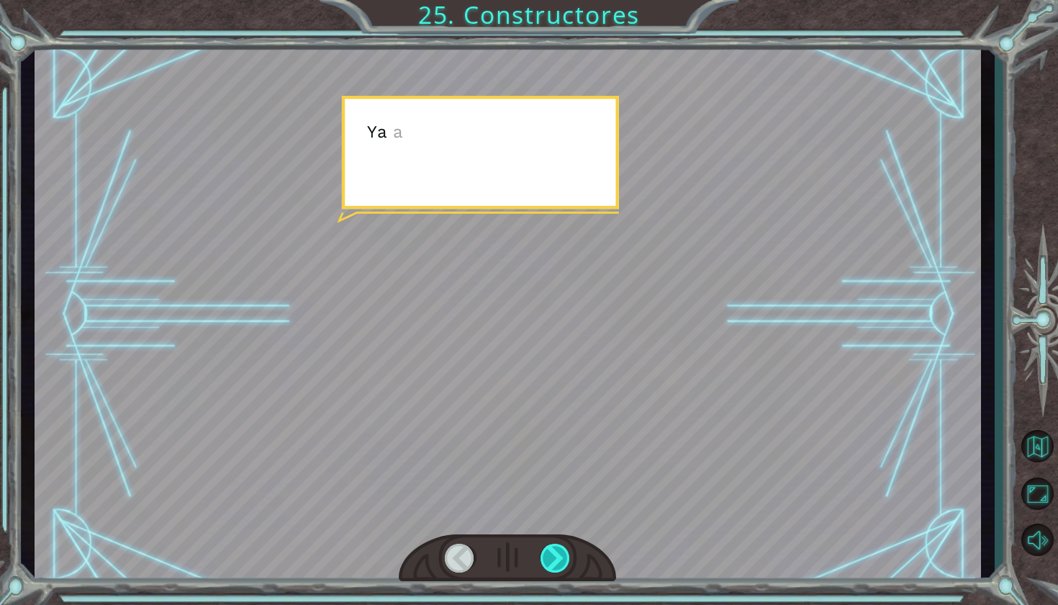
click at [556, 554] on div at bounding box center [556, 557] width 31 height 29
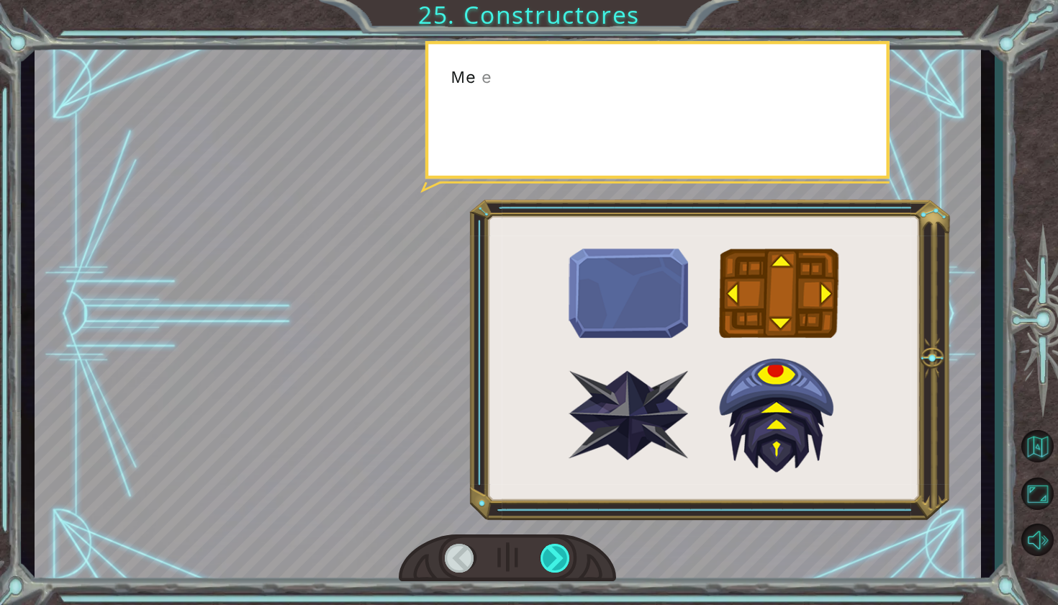
click at [556, 554] on div at bounding box center [556, 557] width 31 height 29
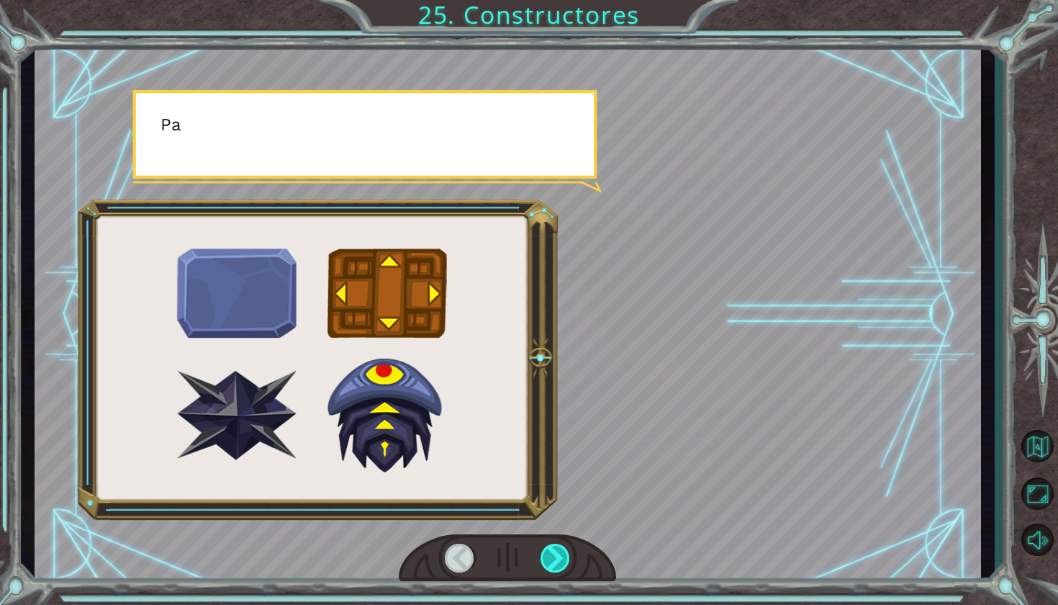
click at [556, 554] on div at bounding box center [556, 557] width 31 height 29
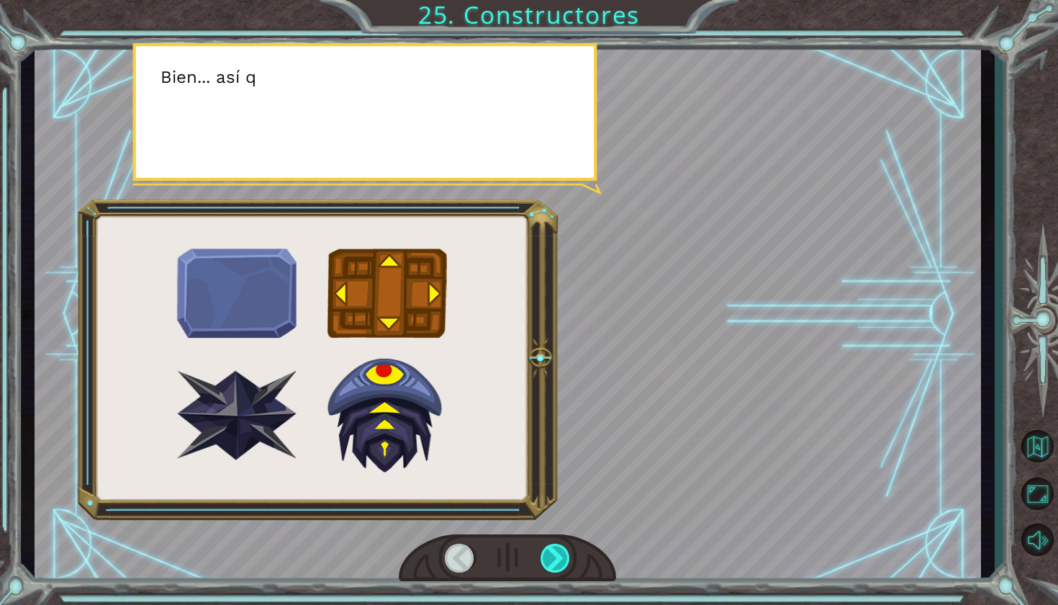
click at [555, 555] on div at bounding box center [556, 557] width 31 height 29
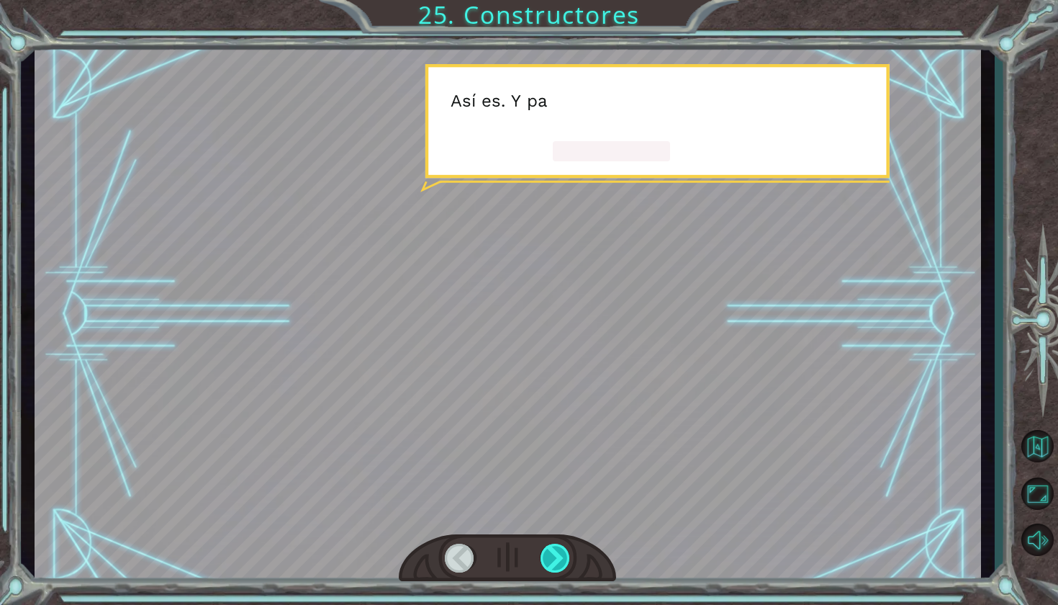
click at [552, 554] on div at bounding box center [556, 557] width 31 height 29
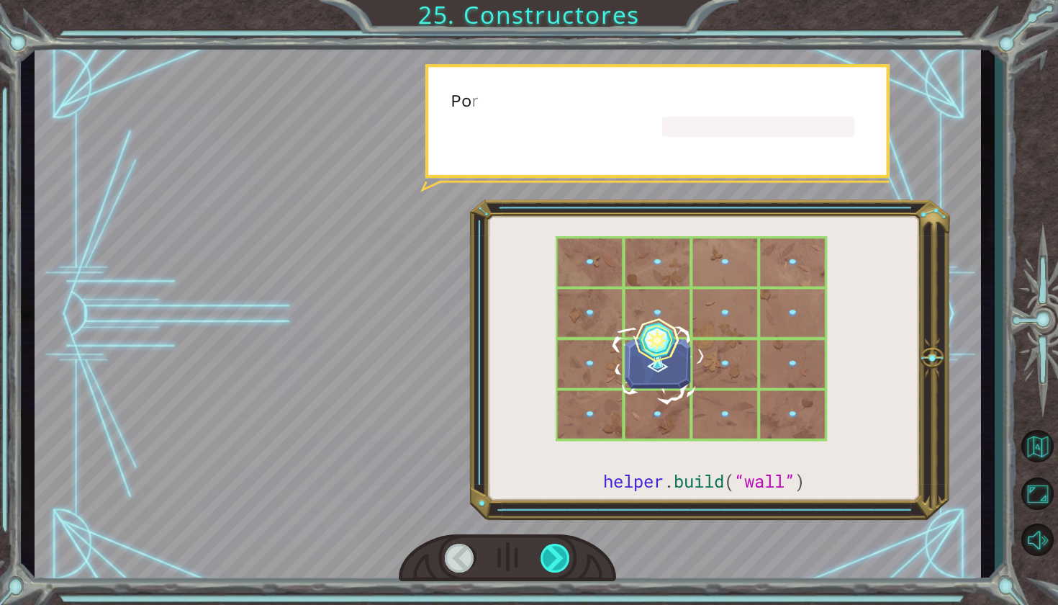
click at [552, 553] on div at bounding box center [556, 557] width 31 height 29
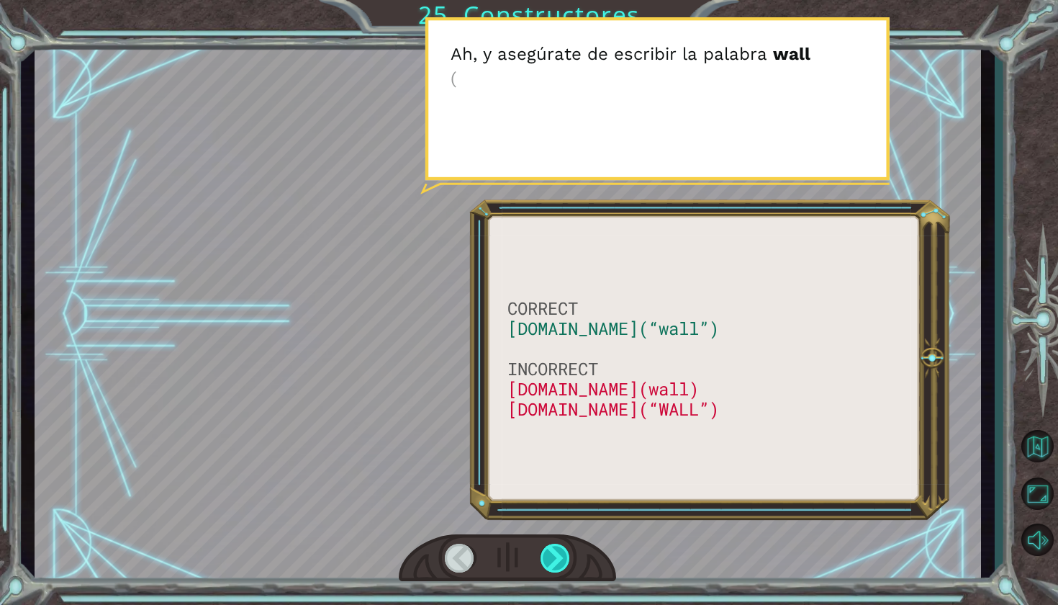
drag, startPoint x: 552, startPoint y: 553, endPoint x: 543, endPoint y: 550, distance: 9.8
click at [543, 550] on div at bounding box center [556, 557] width 31 height 29
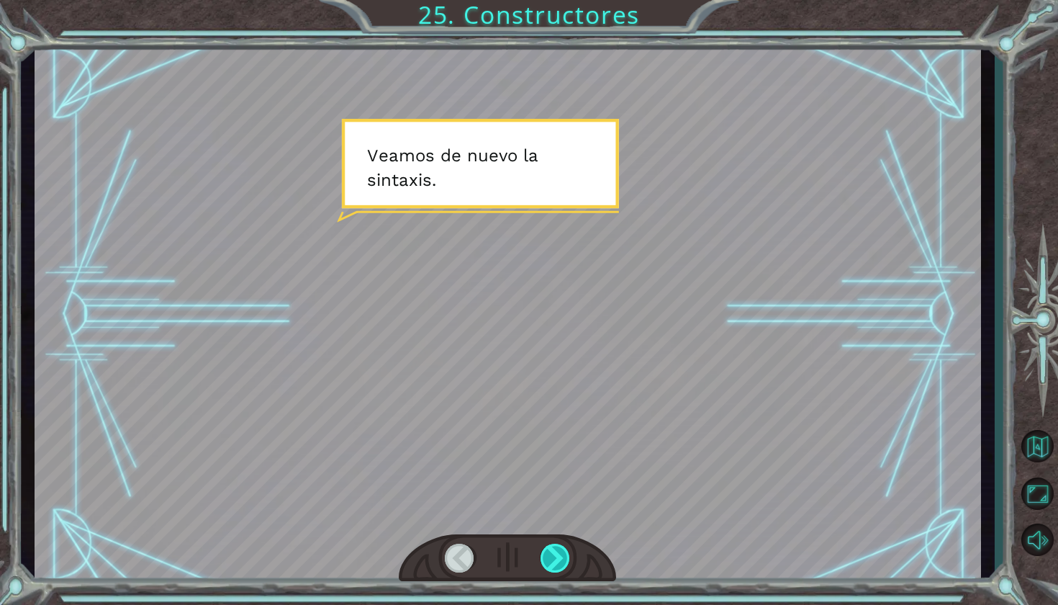
click at [543, 550] on div at bounding box center [556, 557] width 31 height 29
click at [543, 0] on div "CORRECT [DOMAIN_NAME](“wall”) INCORRECT [DOMAIN_NAME](wall) [DOMAIN_NAME](“WALL…" at bounding box center [529, 0] width 1058 height 0
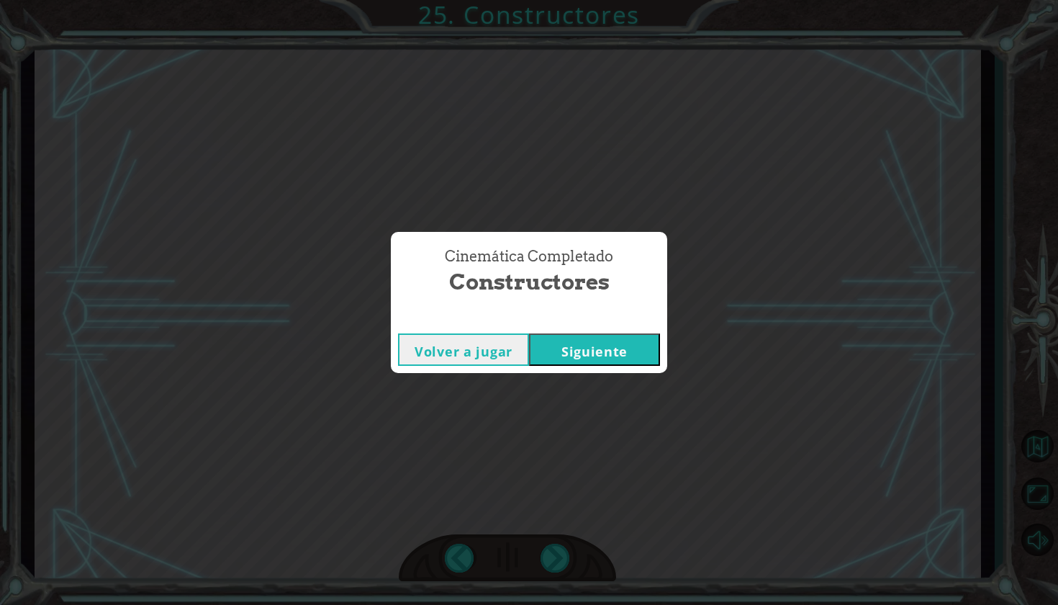
click at [596, 344] on button "Siguiente" at bounding box center [594, 349] width 131 height 32
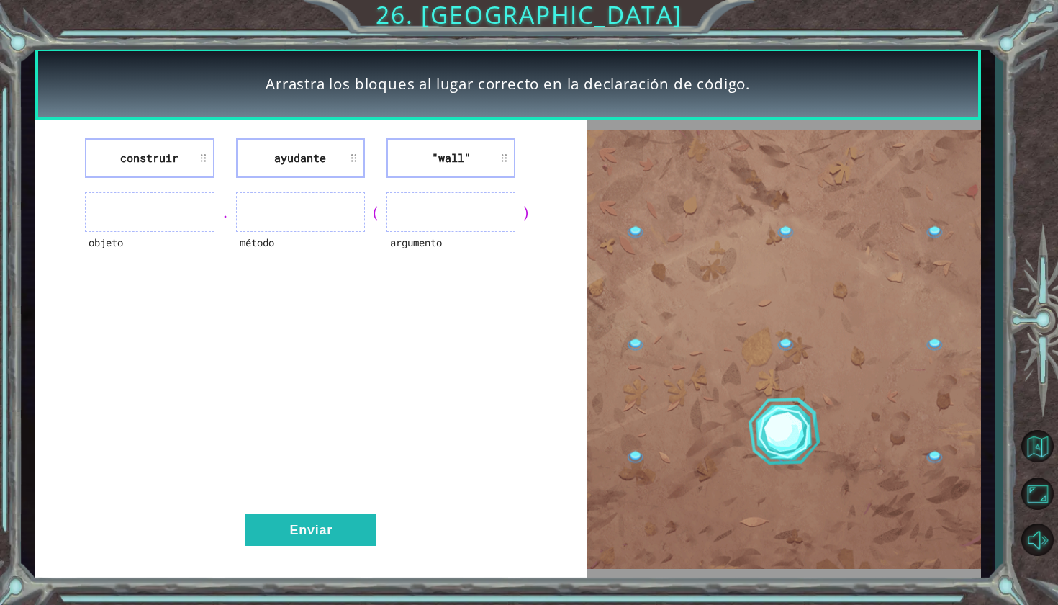
click at [180, 197] on ul at bounding box center [149, 212] width 129 height 40
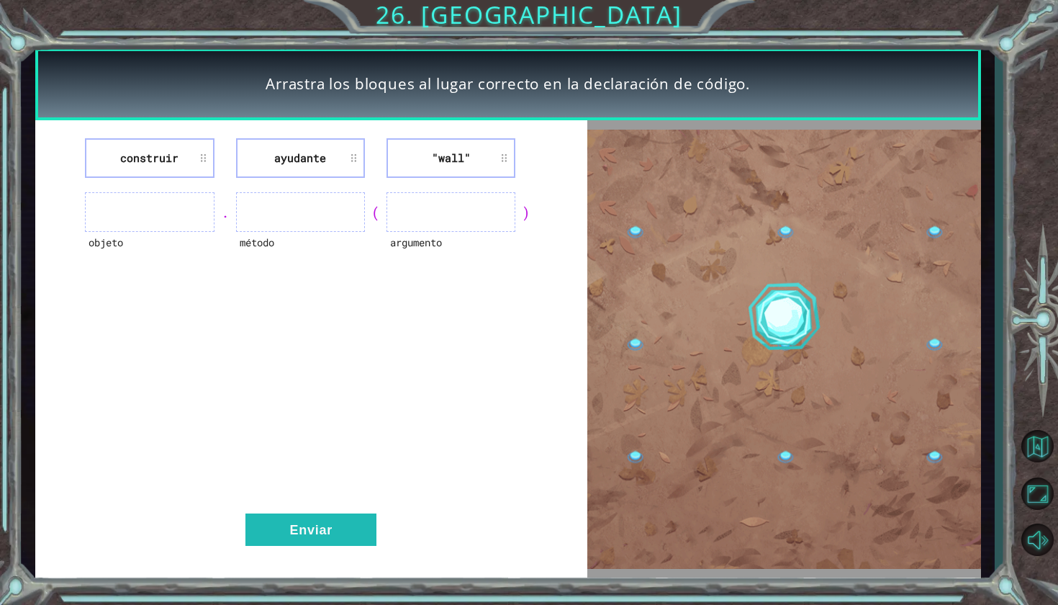
click at [160, 199] on ul at bounding box center [149, 212] width 129 height 40
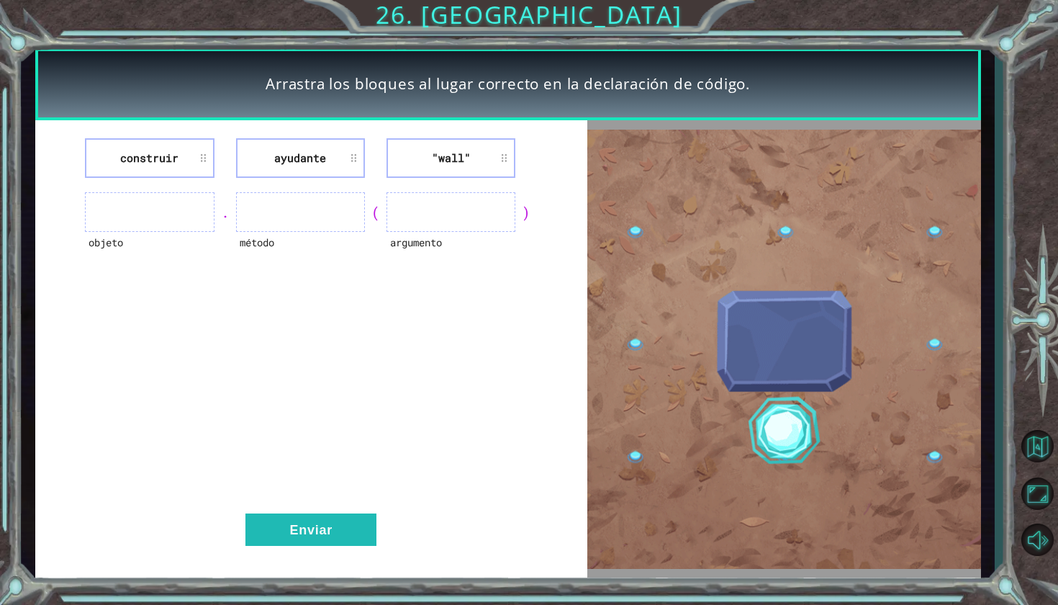
click at [162, 233] on div "objeto" at bounding box center [149, 252] width 129 height 40
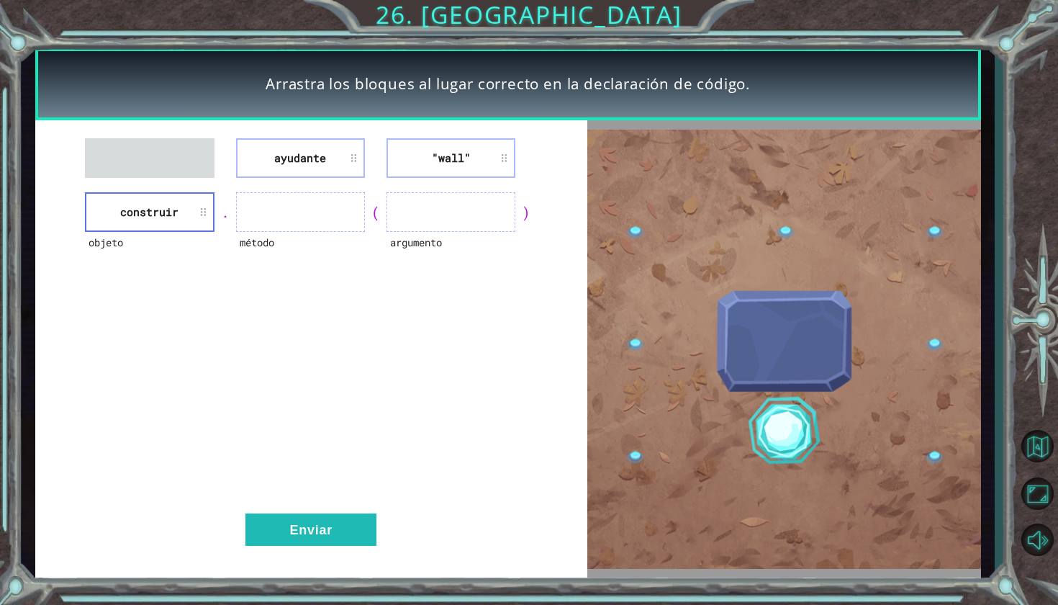
drag, startPoint x: 292, startPoint y: 153, endPoint x: 346, endPoint y: 145, distance: 55.4
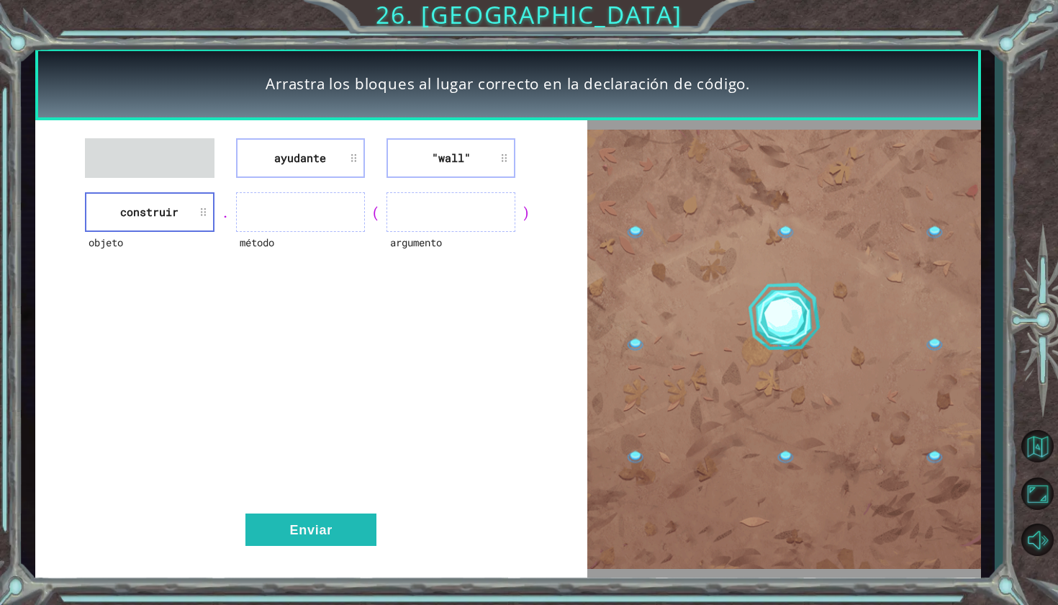
click at [345, 146] on li "ayudante" at bounding box center [300, 158] width 129 height 40
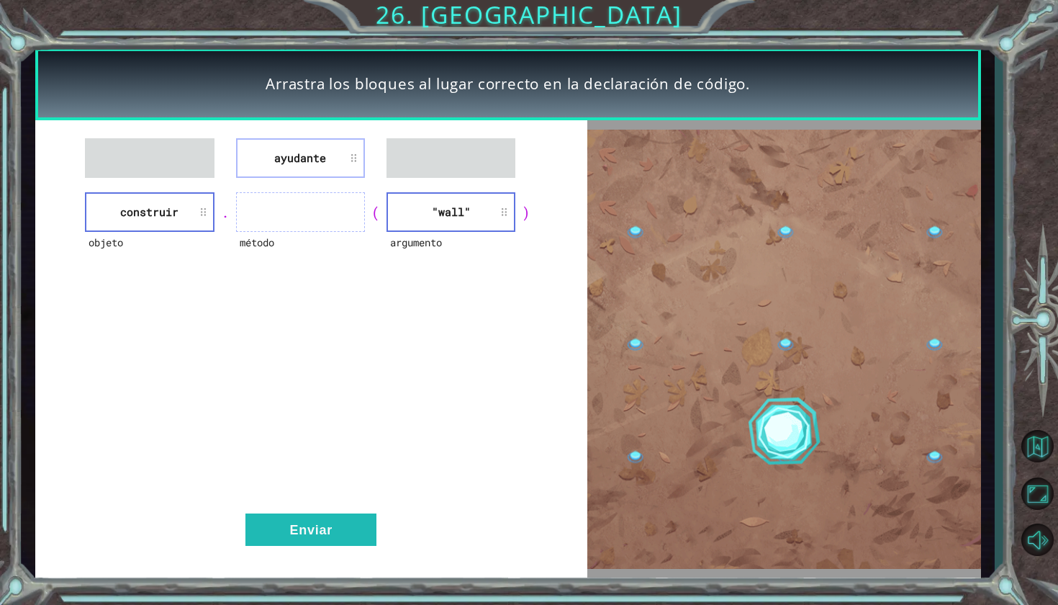
drag, startPoint x: 161, startPoint y: 220, endPoint x: 275, endPoint y: 210, distance: 114.9
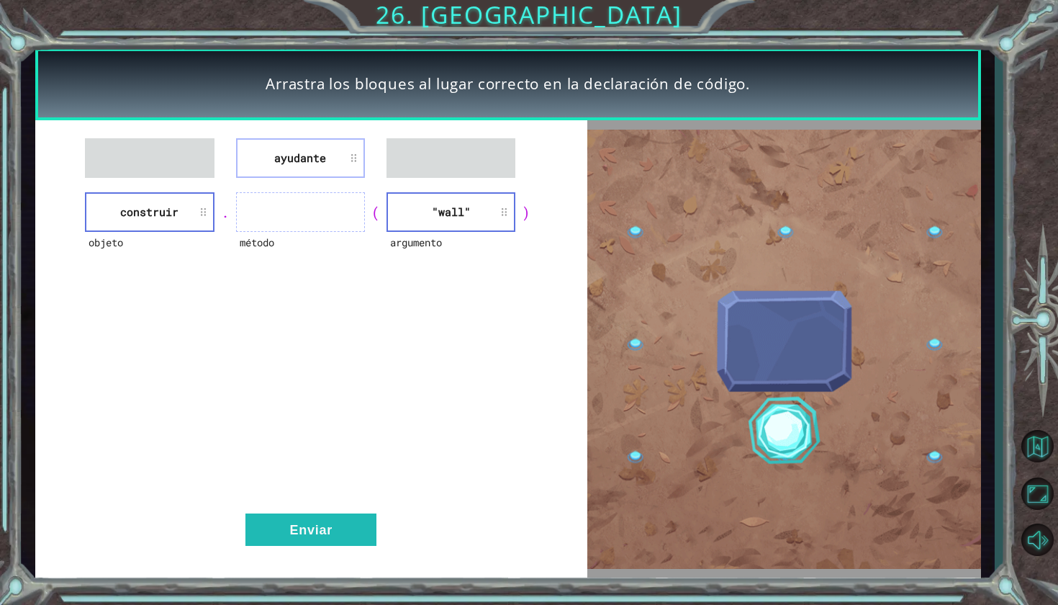
click at [276, 210] on div "objeto construir . método ( argumento "wall" )" at bounding box center [311, 212] width 516 height 40
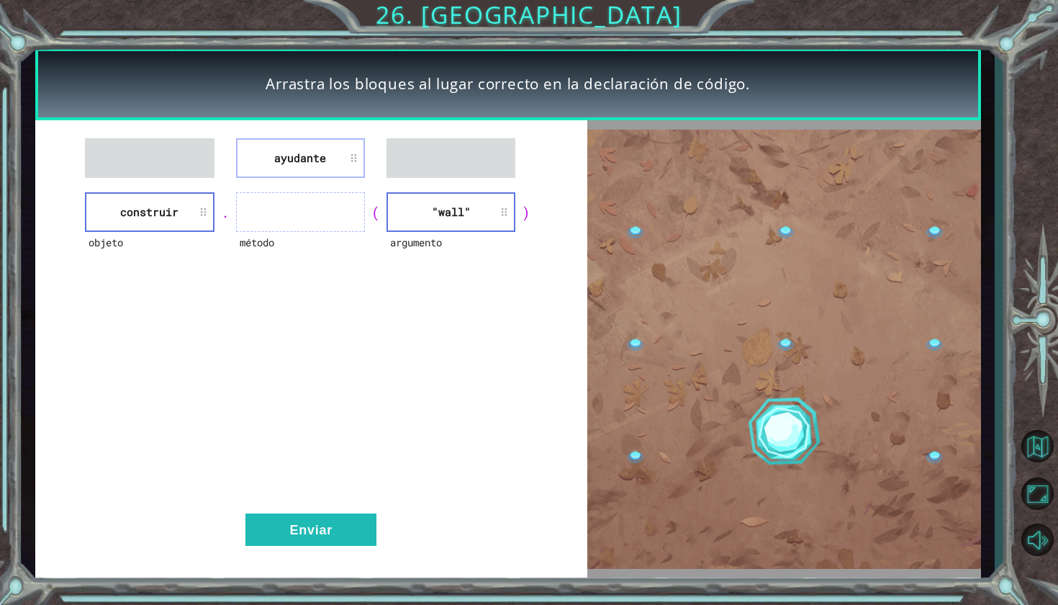
click at [186, 210] on li "construir" at bounding box center [149, 212] width 129 height 40
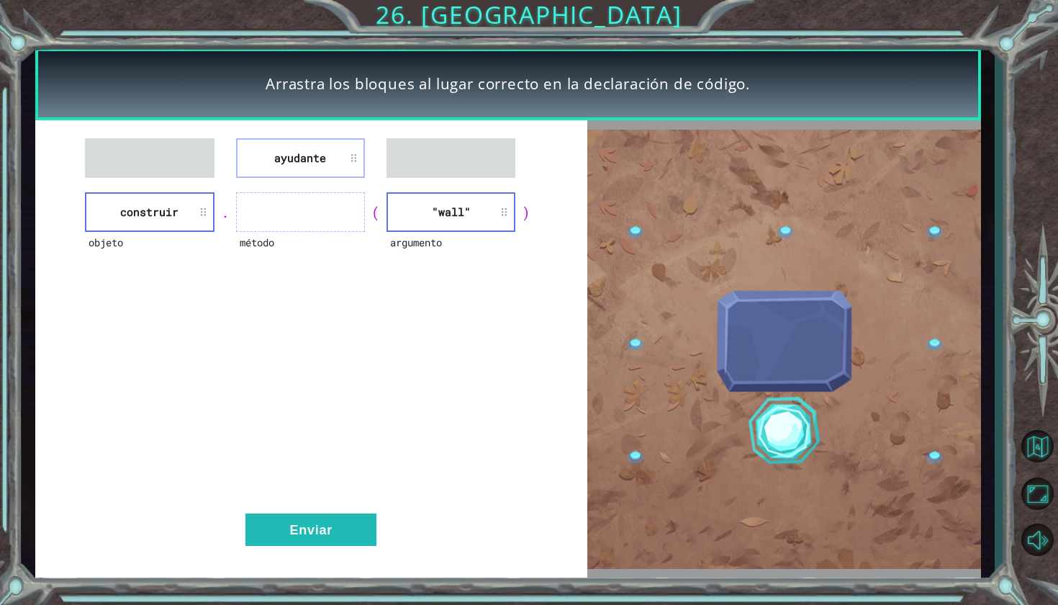
drag, startPoint x: 186, startPoint y: 210, endPoint x: 186, endPoint y: 177, distance: 33.1
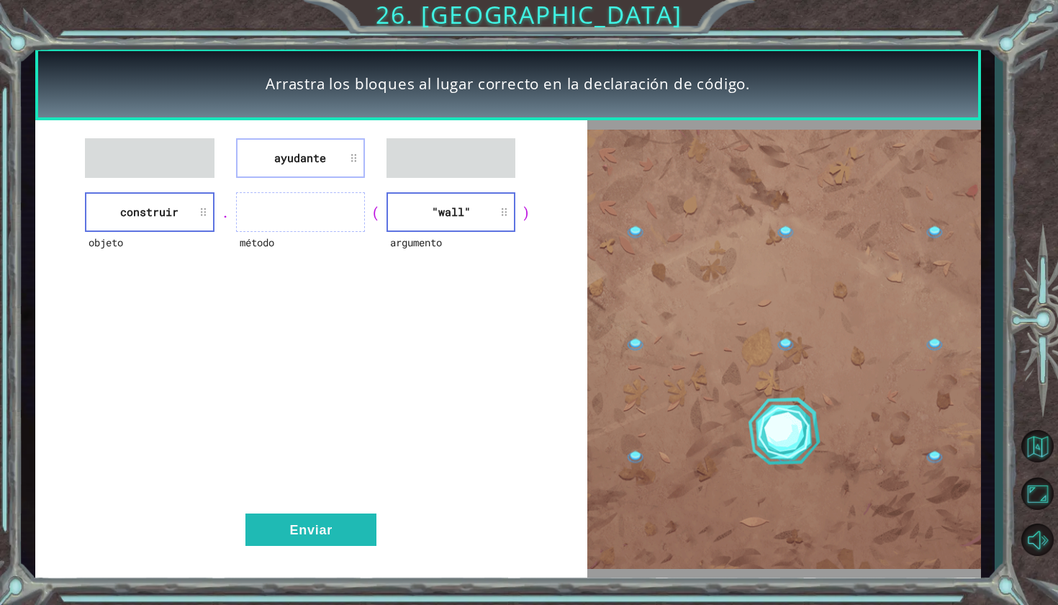
click at [186, 177] on div "ayudante objeto construir . método ( argumento "wall" ) Enviar" at bounding box center [311, 348] width 552 height 457
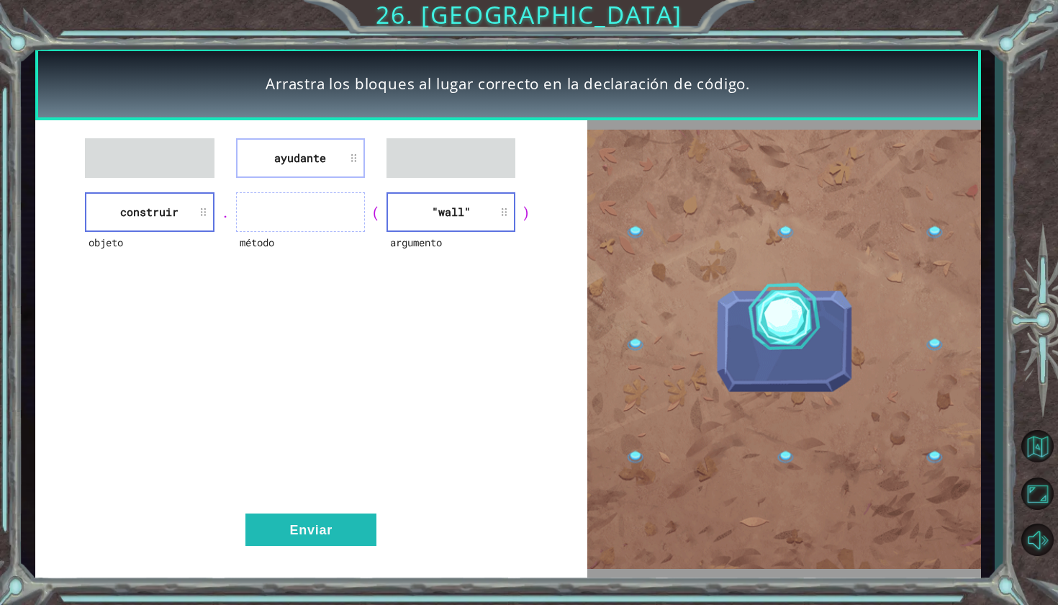
click at [307, 145] on li "ayudante" at bounding box center [300, 158] width 129 height 40
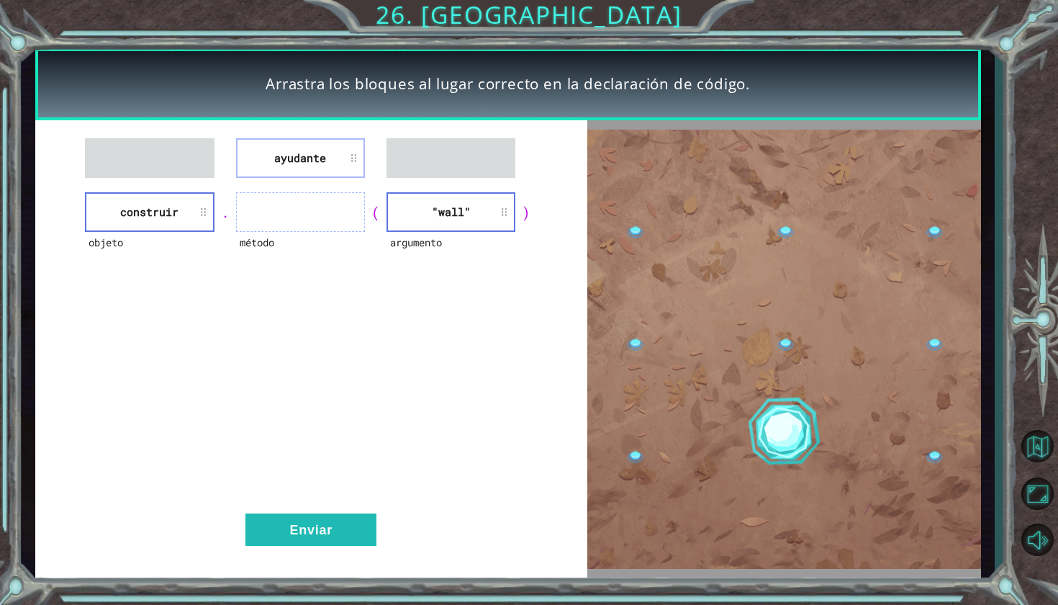
drag, startPoint x: 443, startPoint y: 235, endPoint x: 387, endPoint y: 224, distance: 57.3
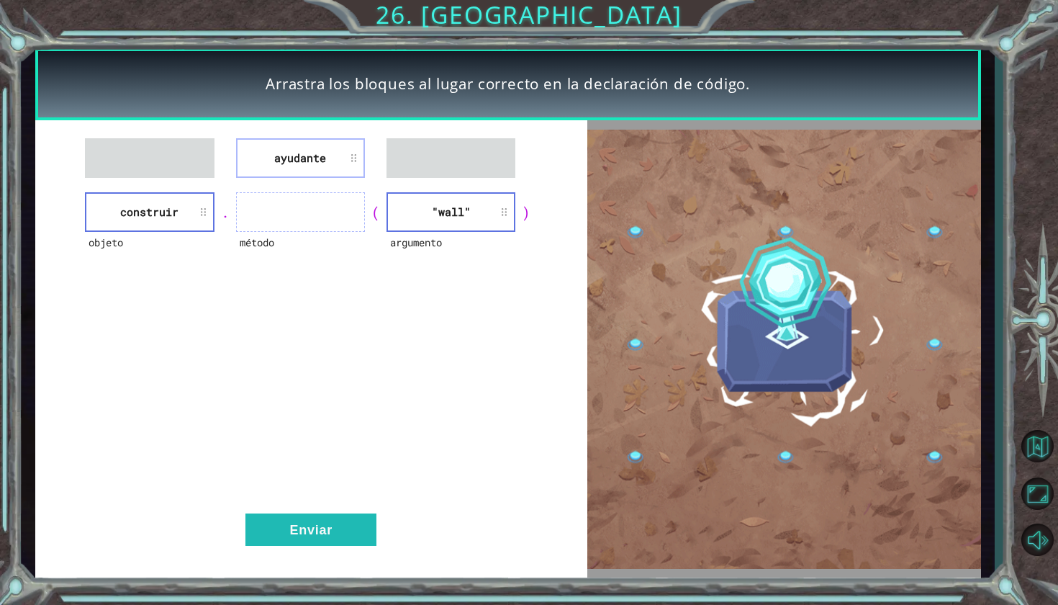
click at [387, 225] on div "argumento "wall"" at bounding box center [451, 212] width 129 height 40
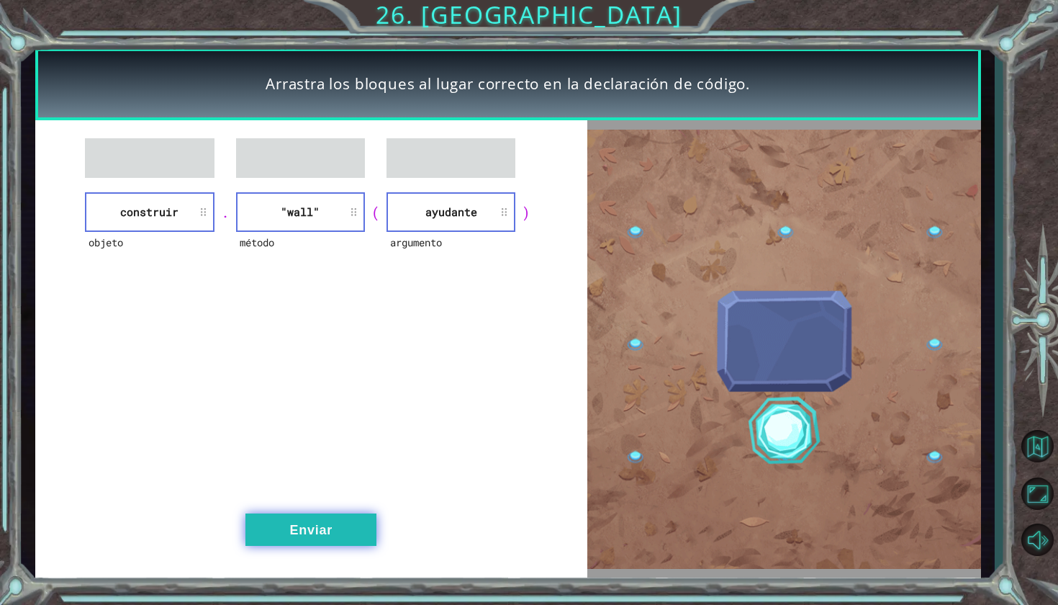
click at [307, 522] on button "Enviar" at bounding box center [310, 529] width 131 height 32
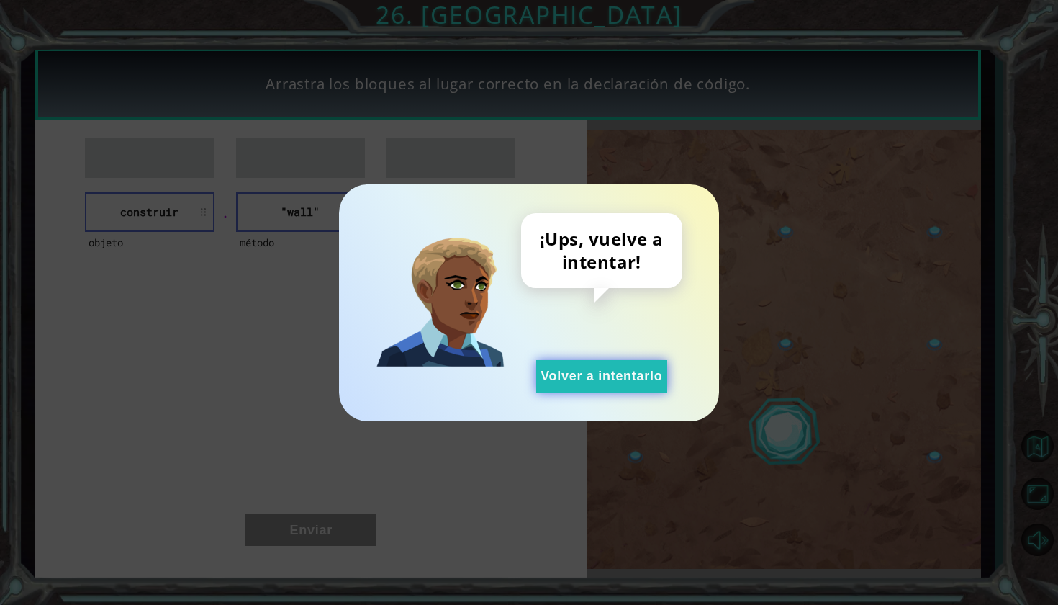
click at [591, 374] on button "Volver a intentarlo" at bounding box center [601, 376] width 131 height 32
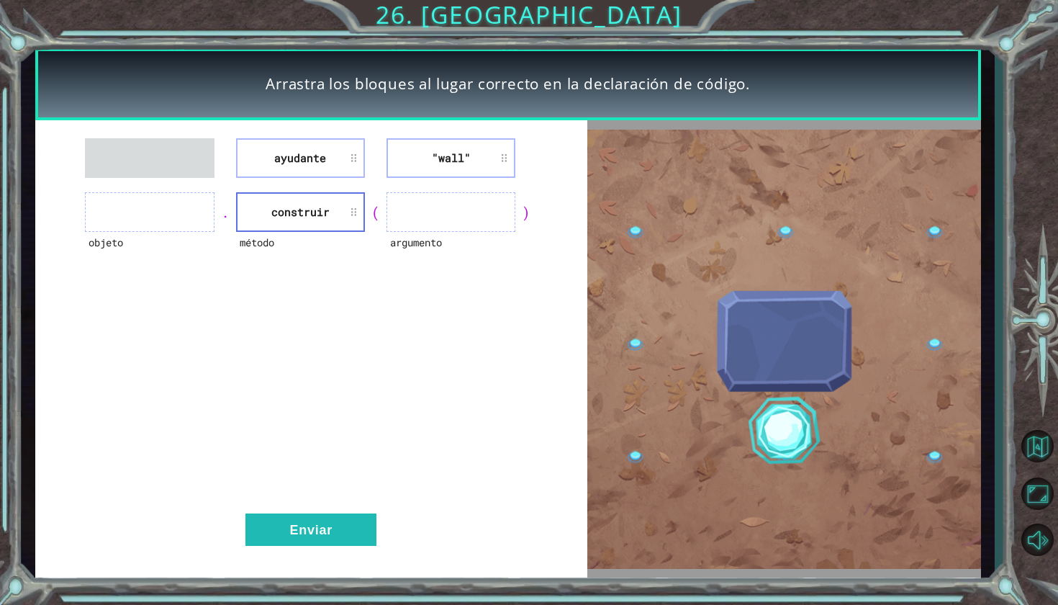
drag, startPoint x: 310, startPoint y: 161, endPoint x: 204, endPoint y: 194, distance: 110.2
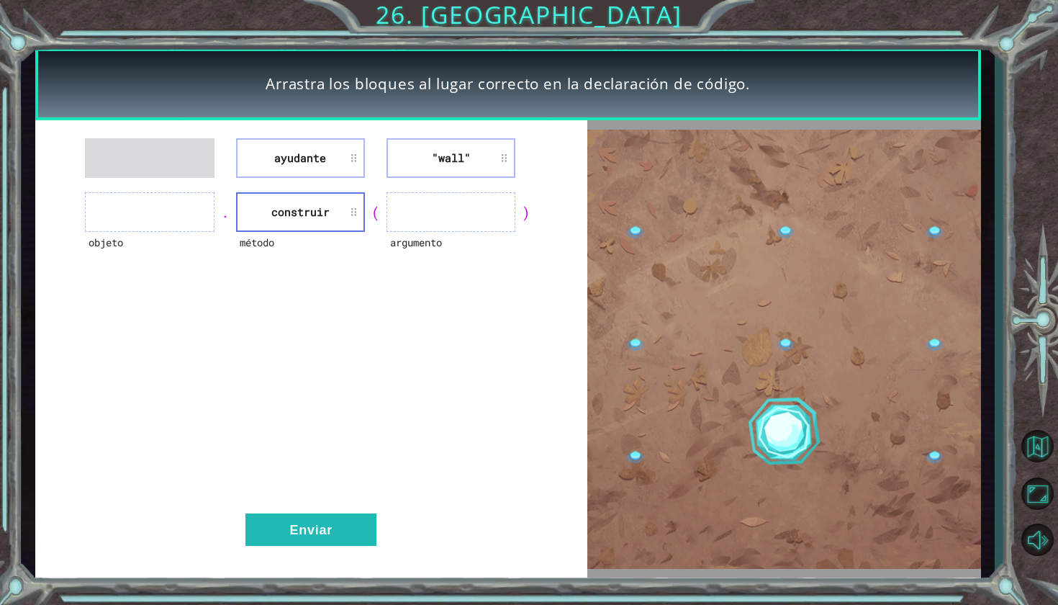
click at [201, 197] on div "ayudante "wall" objeto . método construir ( argumento ) Enviar" at bounding box center [311, 348] width 552 height 457
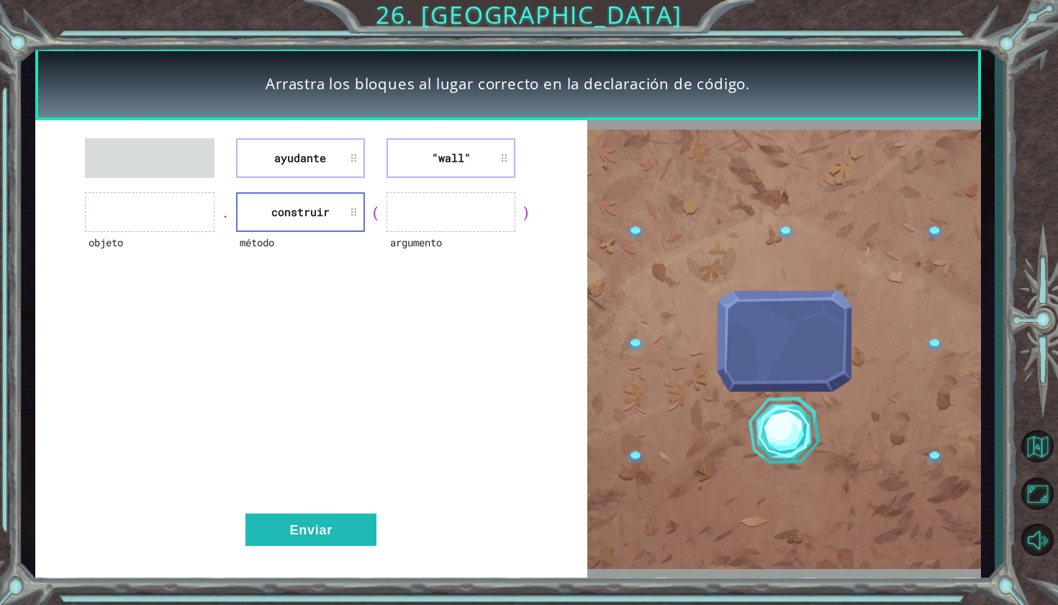
click at [204, 194] on ul at bounding box center [149, 212] width 129 height 40
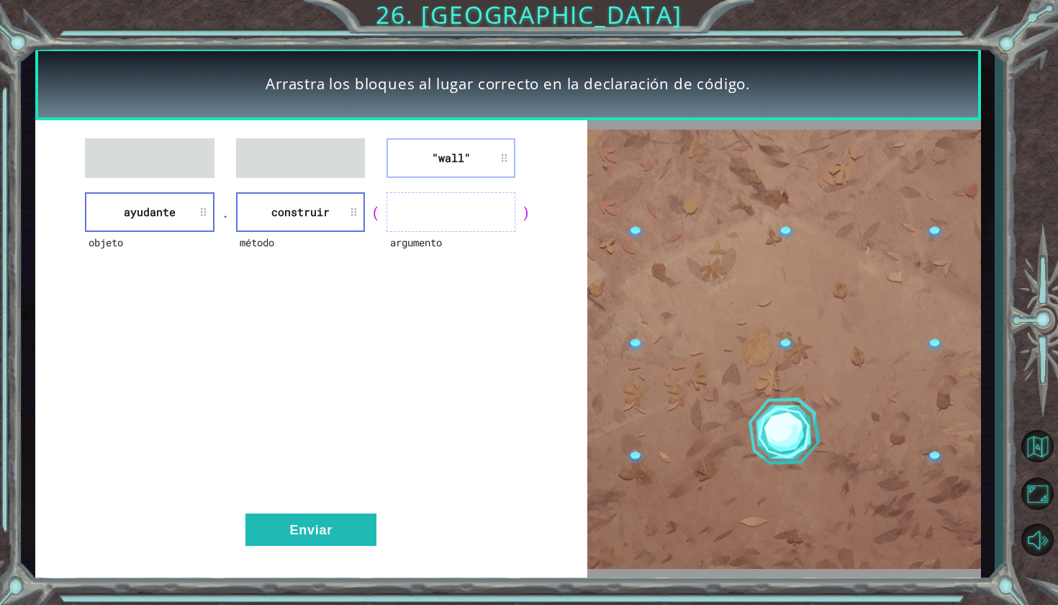
drag, startPoint x: 399, startPoint y: 150, endPoint x: 402, endPoint y: 215, distance: 64.1
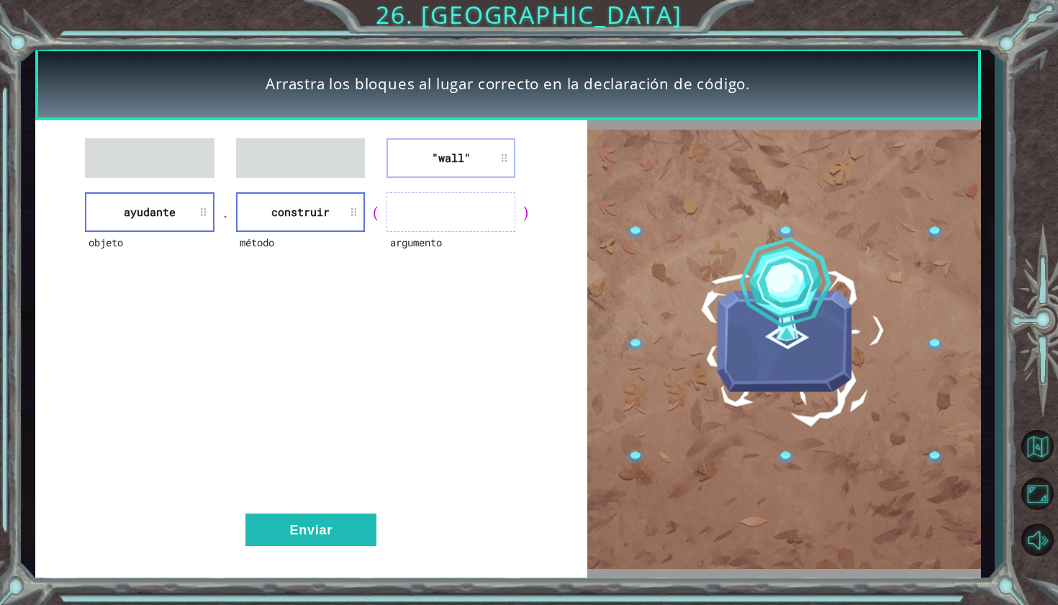
click at [402, 216] on div ""wall" objeto ayudante . método construir ( argumento ) Enviar" at bounding box center [311, 348] width 552 height 457
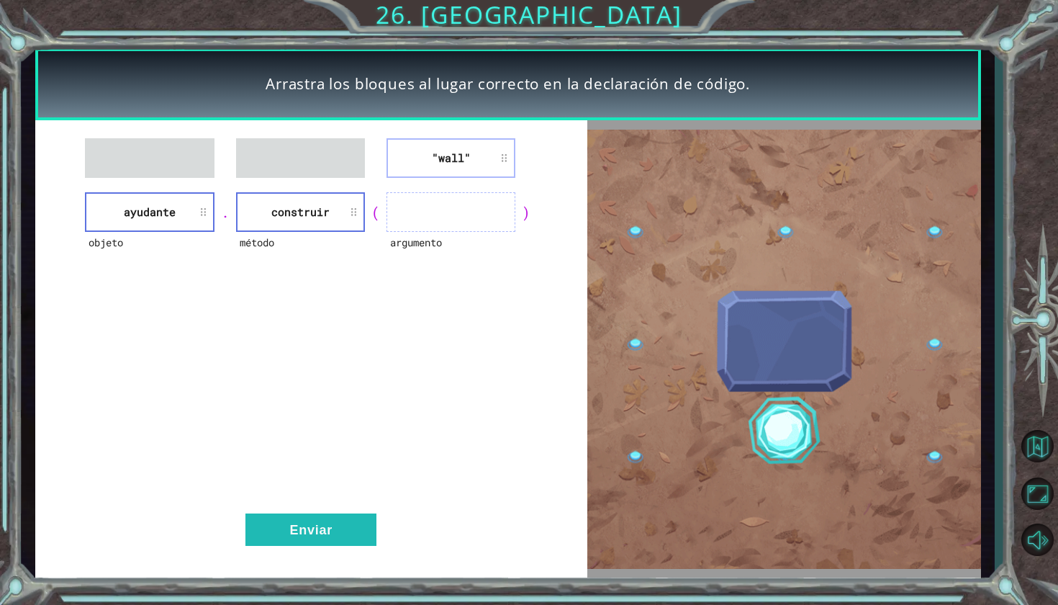
click at [380, 131] on div ""wall" objeto ayudante . método construir ( argumento ) Enviar" at bounding box center [311, 348] width 552 height 457
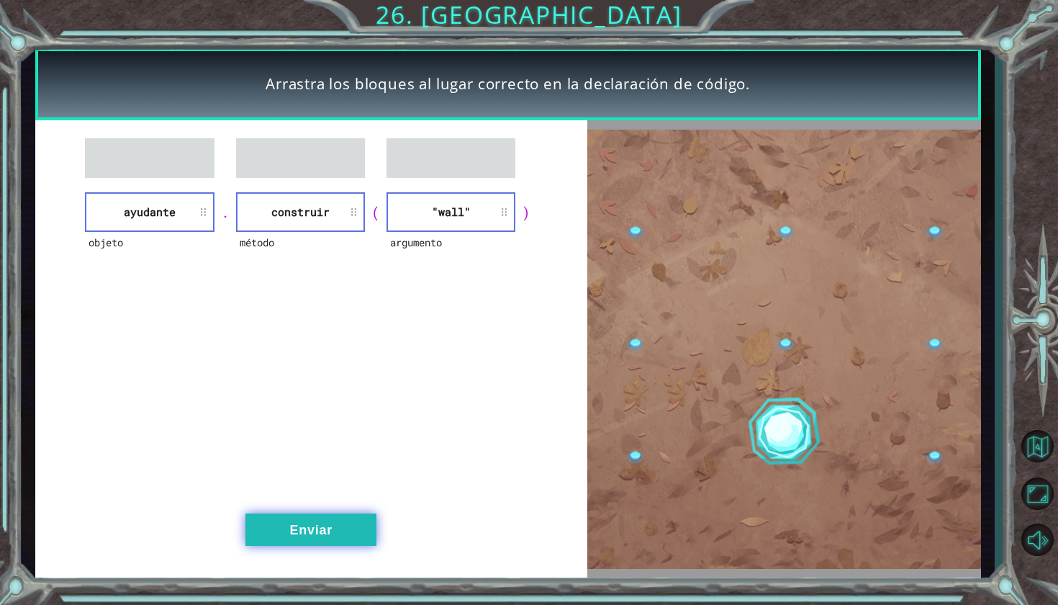
click at [281, 528] on button "Enviar" at bounding box center [310, 529] width 131 height 32
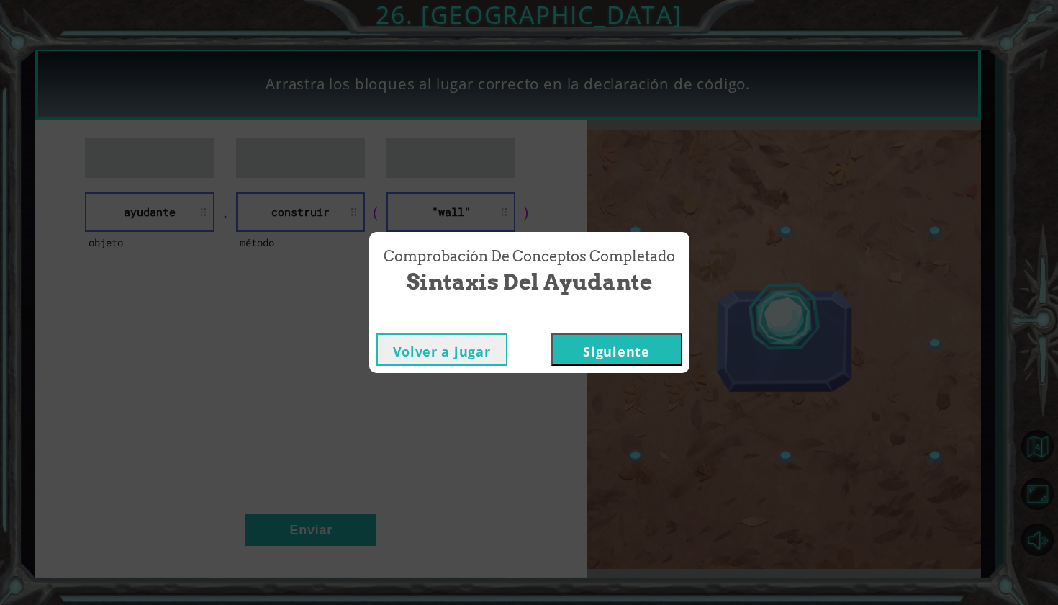
click at [600, 336] on button "Siguiente" at bounding box center [616, 349] width 131 height 32
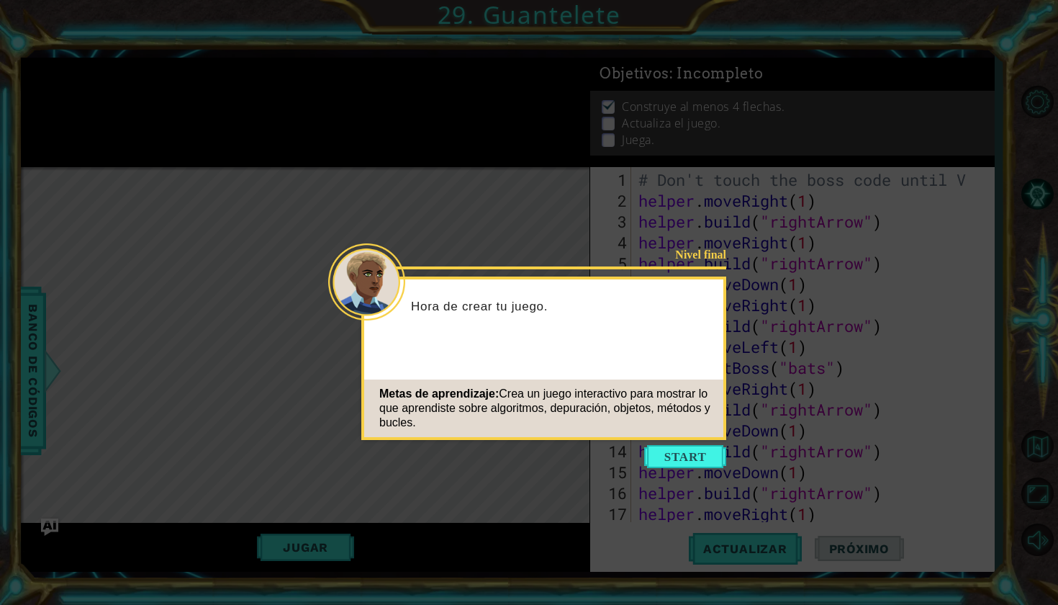
click at [682, 469] on icon at bounding box center [529, 302] width 1058 height 605
click at [679, 460] on button "Start" at bounding box center [685, 456] width 82 height 23
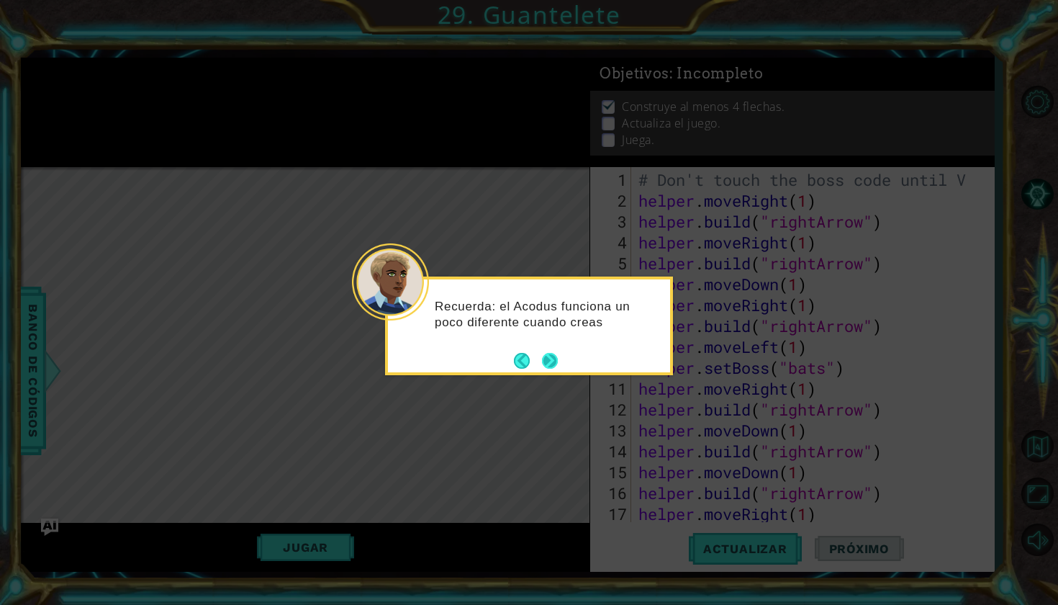
click at [549, 362] on button "Next" at bounding box center [550, 361] width 16 height 16
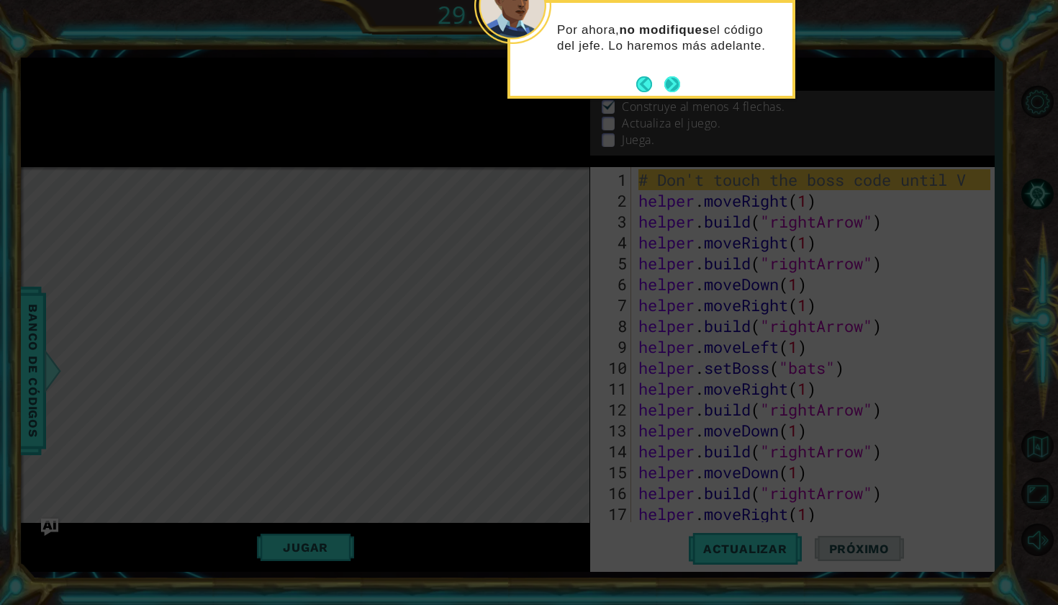
click at [675, 84] on button "Next" at bounding box center [672, 84] width 17 height 17
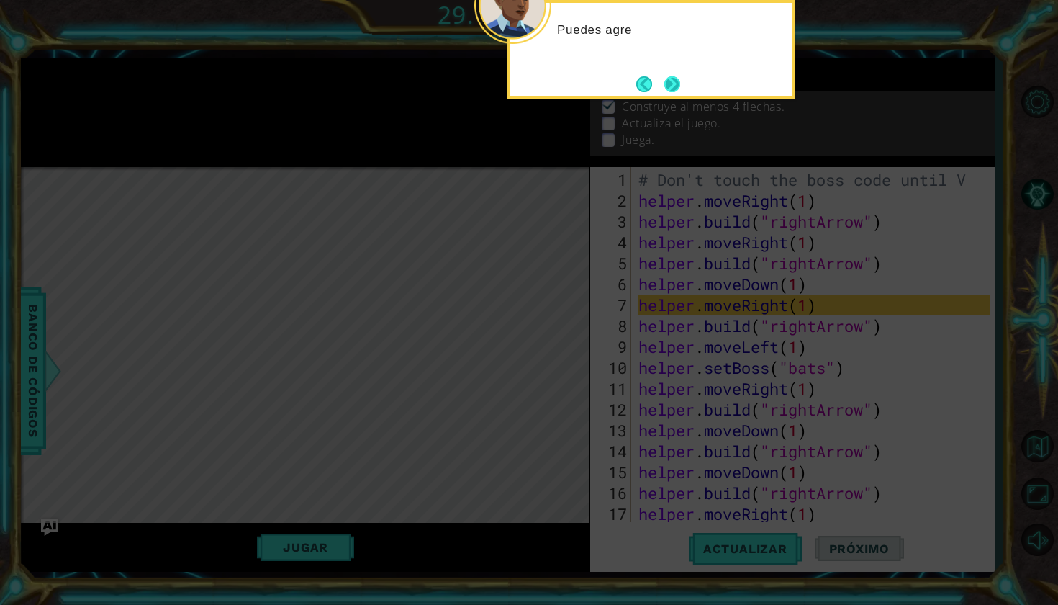
click at [675, 84] on button "Next" at bounding box center [672, 84] width 16 height 16
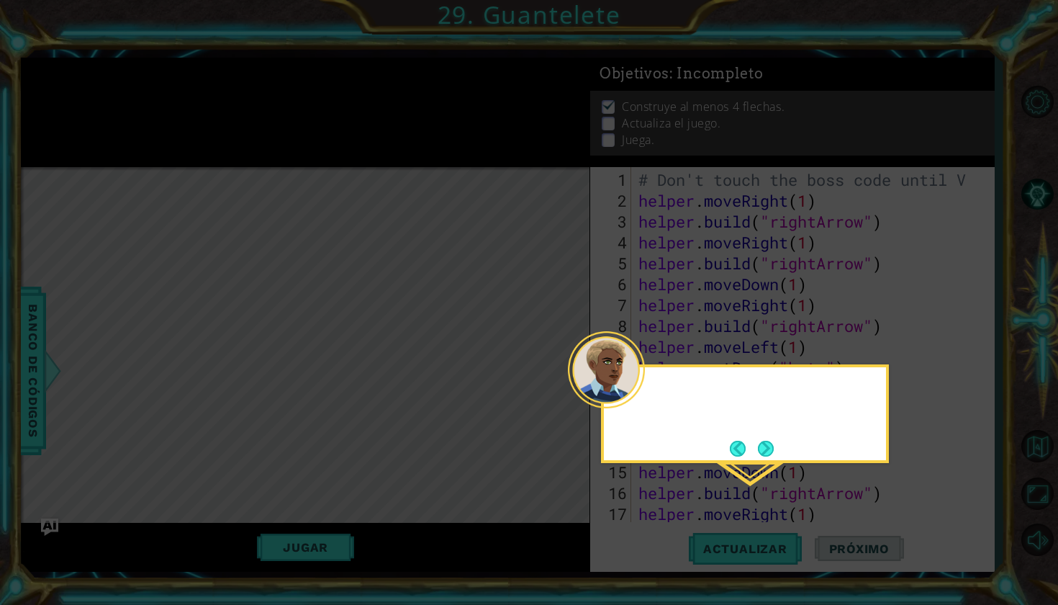
click at [675, 84] on icon at bounding box center [529, 302] width 1058 height 605
click at [774, 443] on button "Next" at bounding box center [766, 449] width 16 height 16
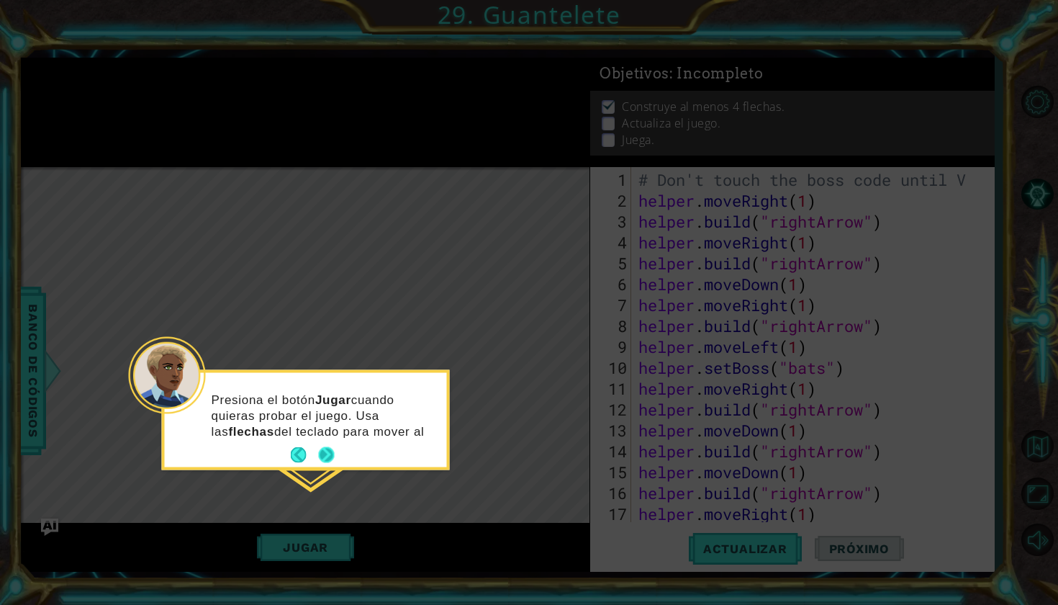
click at [322, 454] on button "Next" at bounding box center [326, 455] width 17 height 17
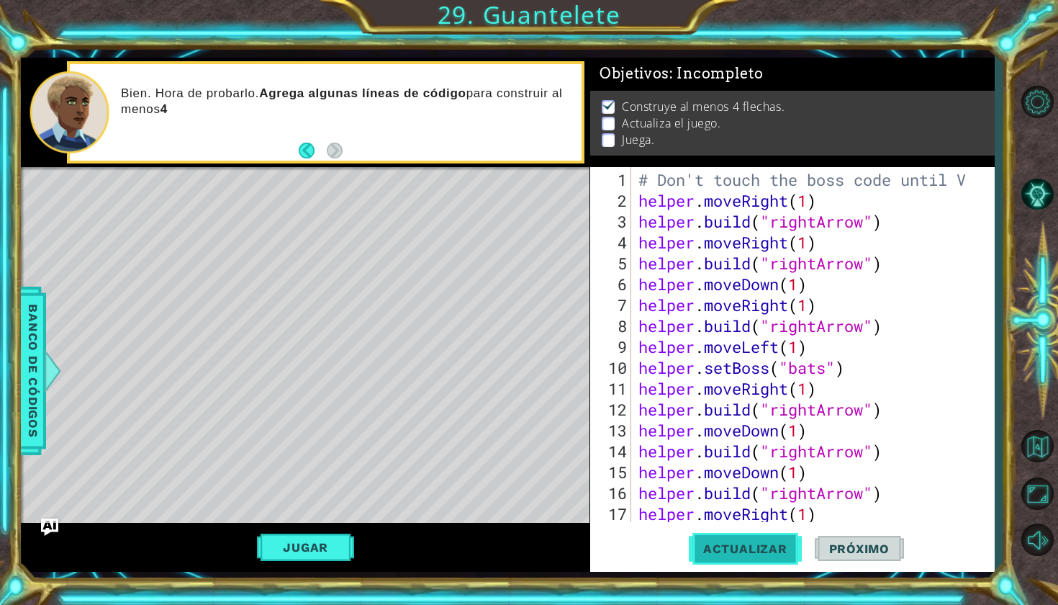
click at [736, 537] on button "Actualizar" at bounding box center [745, 548] width 113 height 40
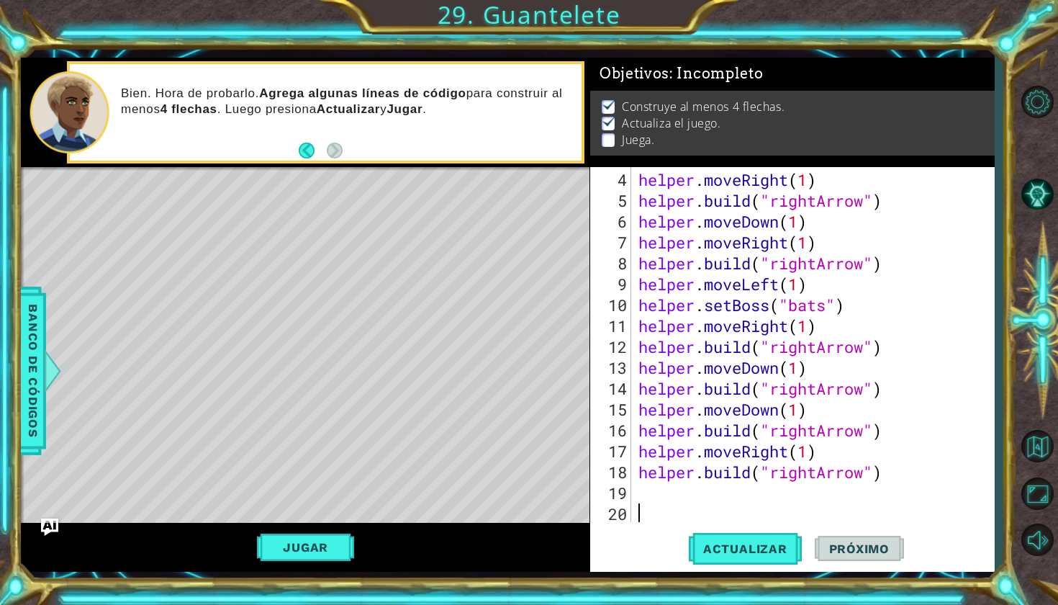
click at [631, 481] on div "4 5 6 7 8 9 10 11 12 13 14 15 16 17 18 19 20" at bounding box center [612, 344] width 38 height 355
type textarea "h"
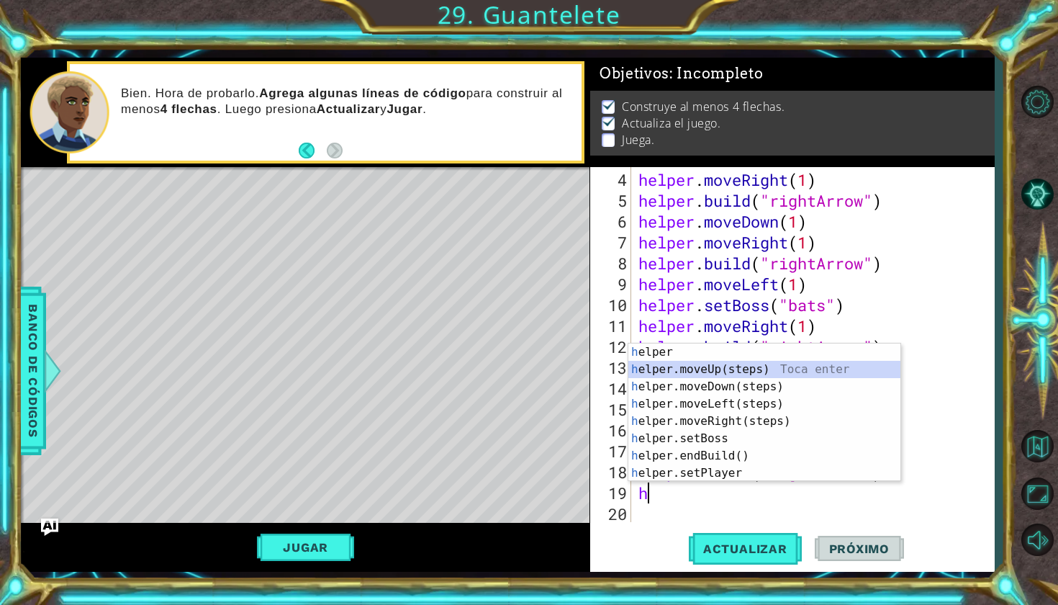
click at [669, 372] on div "h elper Toca enter h elper.moveUp(steps) Toca enter h elper.moveDown(steps) Toc…" at bounding box center [764, 429] width 272 height 173
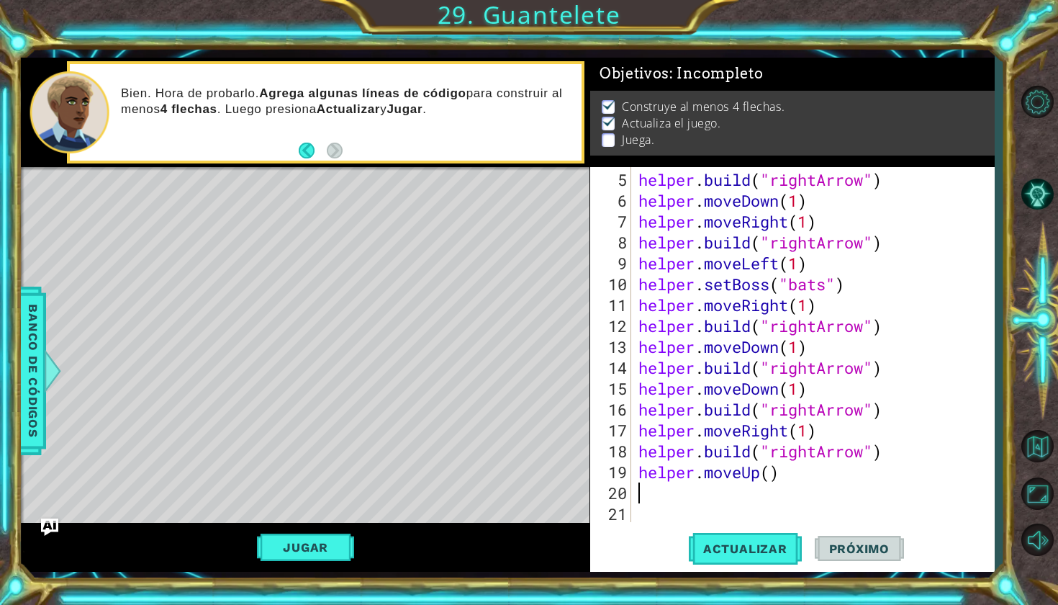
click at [762, 481] on div "helper . build ( "rightArrow" ) helper . moveDown ( 1 ) helper . moveRight ( 1 …" at bounding box center [817, 367] width 362 height 397
click at [770, 479] on div "helper . build ( "rightArrow" ) helper . moveDown ( 1 ) helper . moveRight ( 1 …" at bounding box center [817, 367] width 362 height 397
type textarea "helper.moveUp(1)"
click at [661, 490] on div "helper . build ( "rightArrow" ) helper . moveDown ( 1 ) helper . moveRight ( 1 …" at bounding box center [817, 367] width 362 height 397
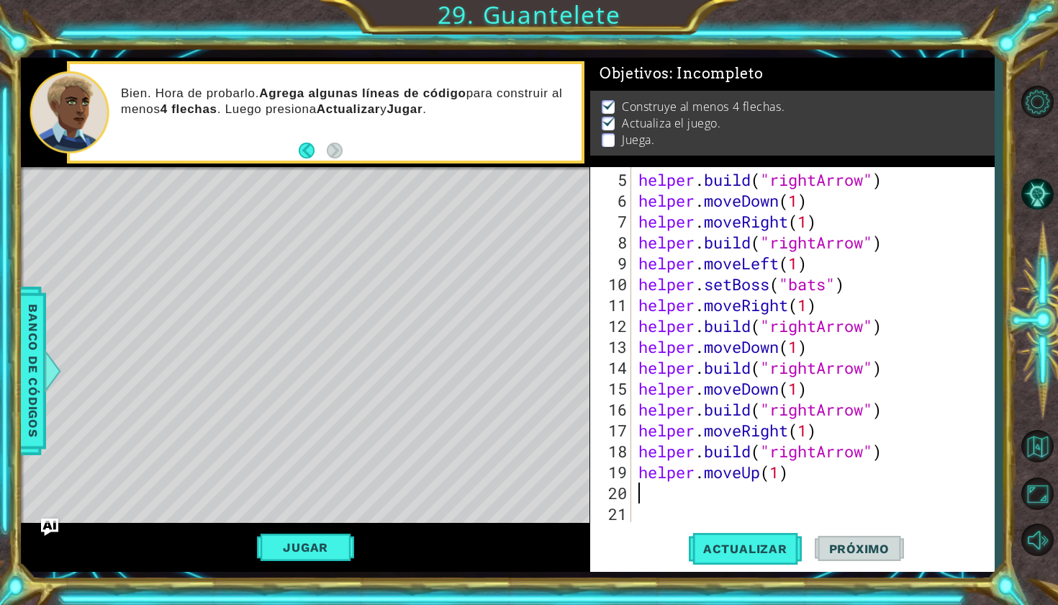
scroll to position [0, 0]
type textarea "h"
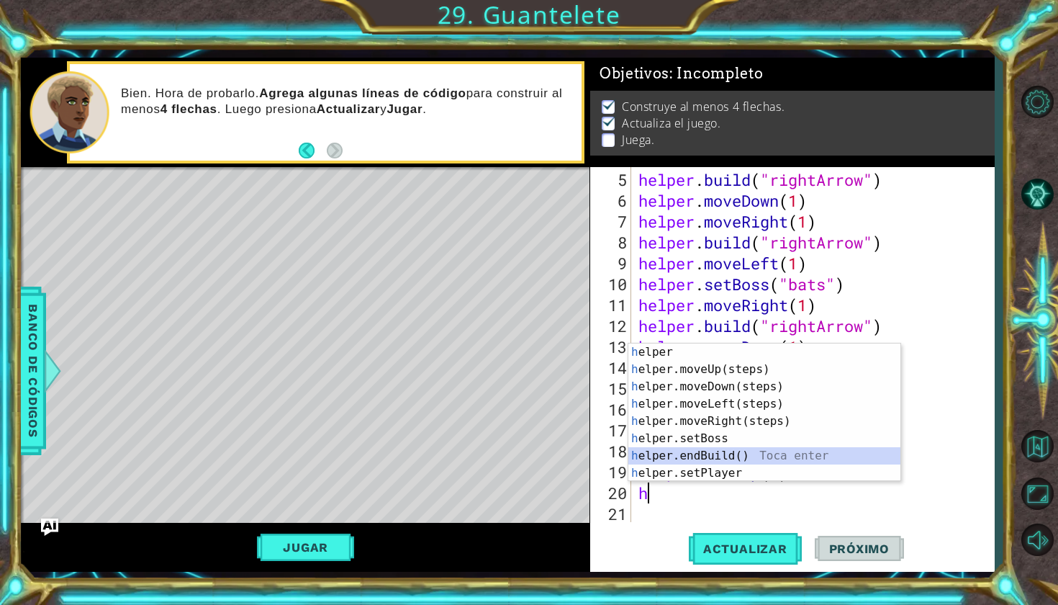
click at [645, 461] on div "h elper Toca enter h elper.moveUp(steps) Toca enter h elper.moveDown(steps) Toc…" at bounding box center [764, 429] width 272 height 173
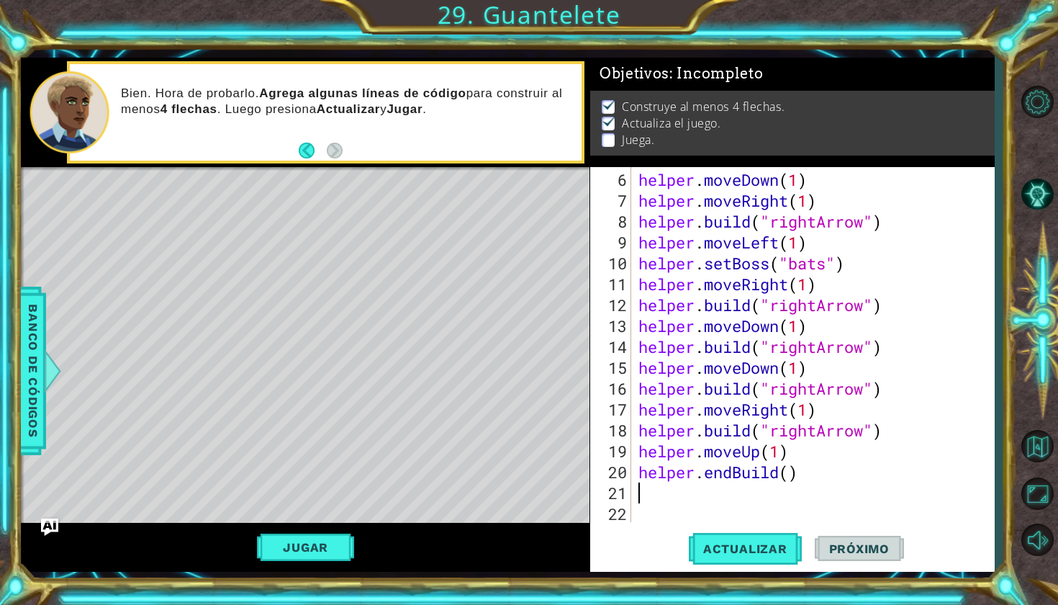
click at [731, 470] on div "helper . moveDown ( 1 ) helper . moveRight ( 1 ) helper . build ( "rightArrow" …" at bounding box center [817, 367] width 362 height 397
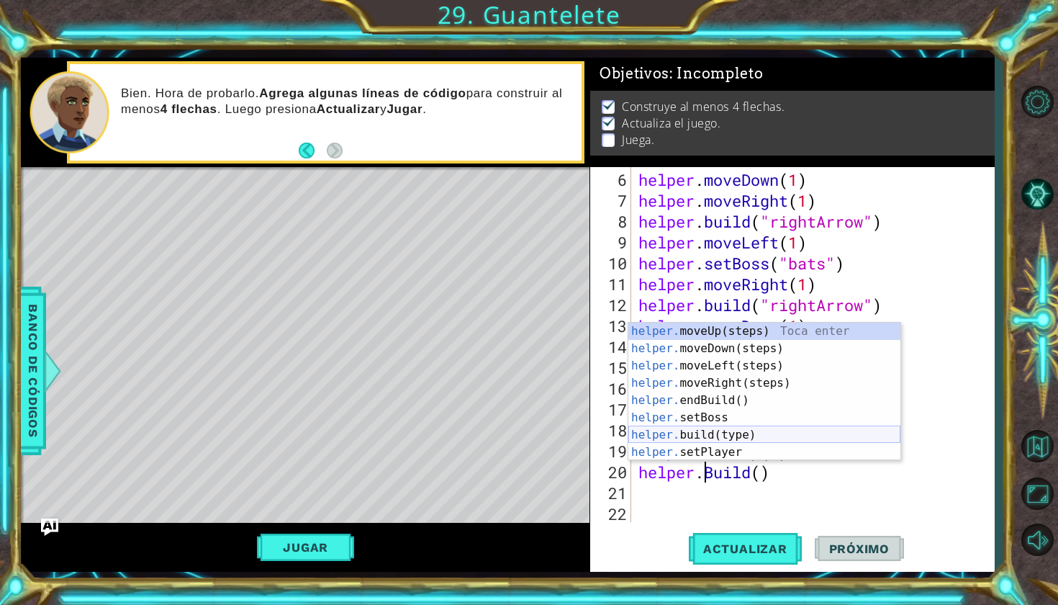
click at [700, 443] on div "helper. moveUp(steps) Toca enter helper. moveDown(steps) Toca enter helper. mov…" at bounding box center [764, 408] width 272 height 173
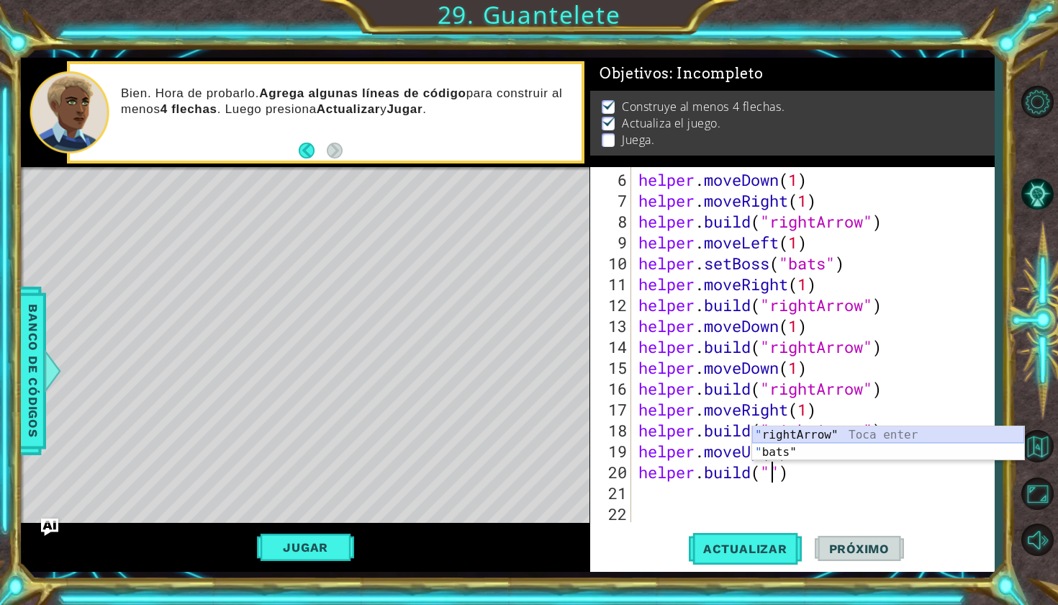
click at [774, 435] on div "" rightArrow" Toca enter " bats" Toca enter" at bounding box center [888, 460] width 272 height 69
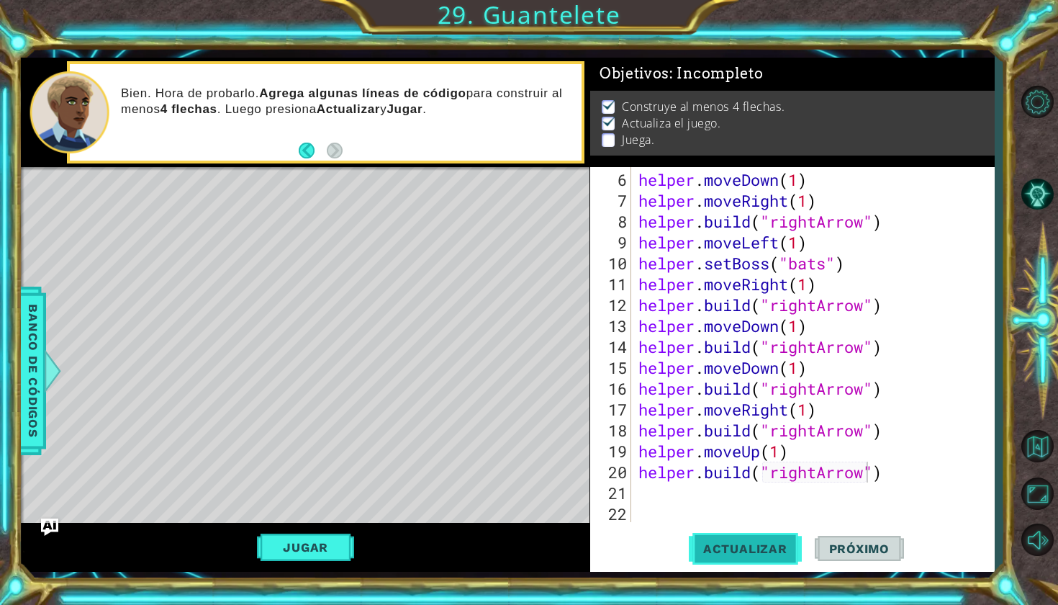
click at [721, 541] on span "Actualizar" at bounding box center [745, 548] width 113 height 14
drag, startPoint x: 759, startPoint y: 454, endPoint x: 700, endPoint y: 456, distance: 59.8
click at [700, 456] on div "helper . moveDown ( 1 ) helper . moveRight ( 1 ) helper . build ( "rightArrow" …" at bounding box center [817, 367] width 362 height 397
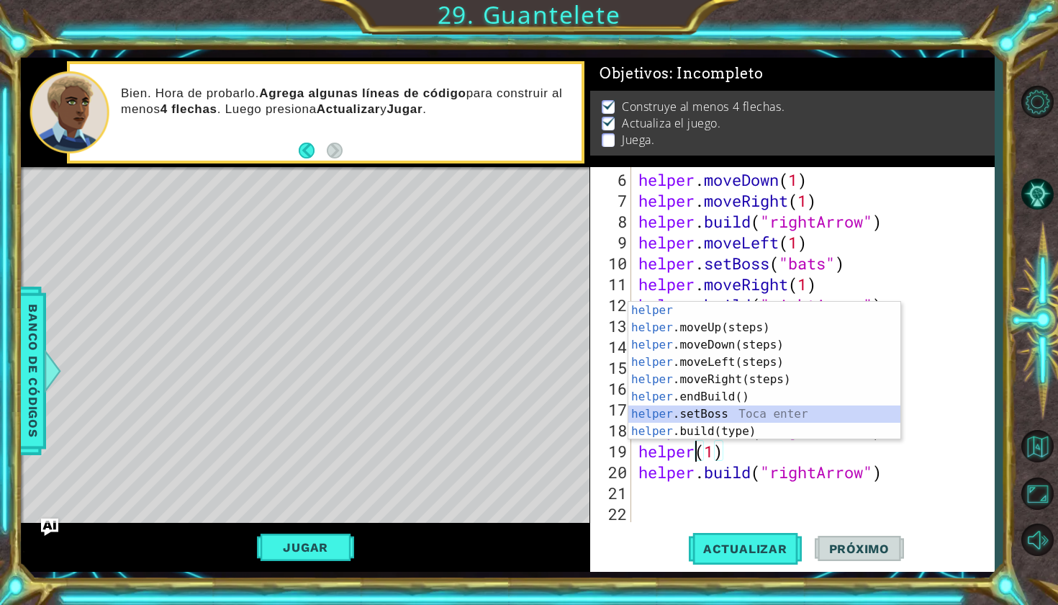
click at [745, 410] on div "helper Toca enter helper .moveUp(steps) Toca enter helper .moveDown(steps) Toca…" at bounding box center [764, 388] width 272 height 173
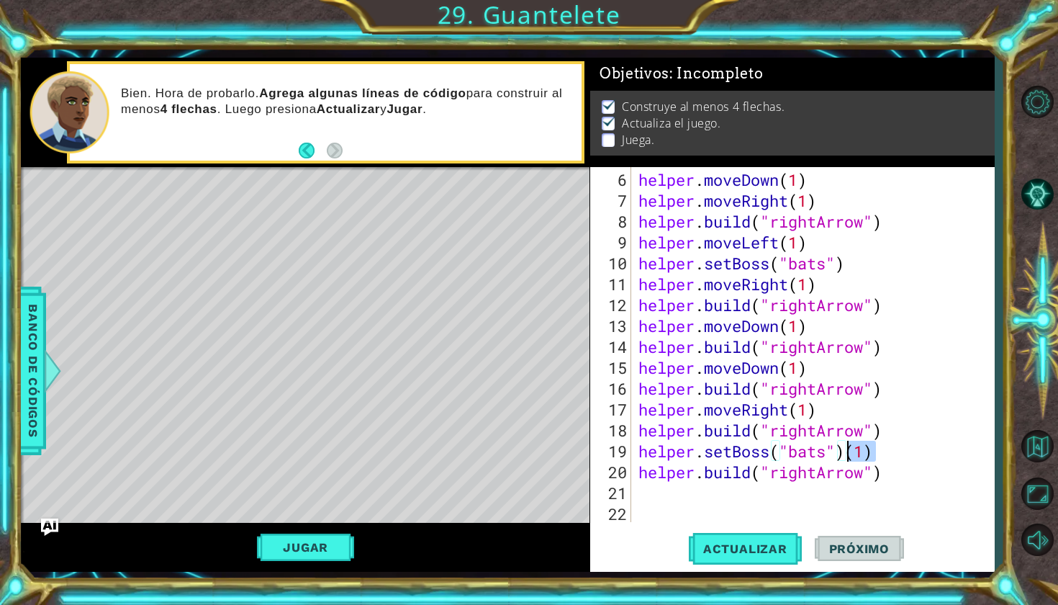
drag, startPoint x: 884, startPoint y: 448, endPoint x: 852, endPoint y: 451, distance: 32.5
click at [852, 451] on div "helper . moveDown ( 1 ) helper . moveRight ( 1 ) helper . build ( "rightArrow" …" at bounding box center [817, 367] width 362 height 397
click at [742, 564] on button "Actualizar" at bounding box center [745, 548] width 113 height 40
click at [740, 551] on span "Actualizar" at bounding box center [745, 548] width 113 height 14
click at [739, 533] on button "Actualizar" at bounding box center [745, 548] width 113 height 40
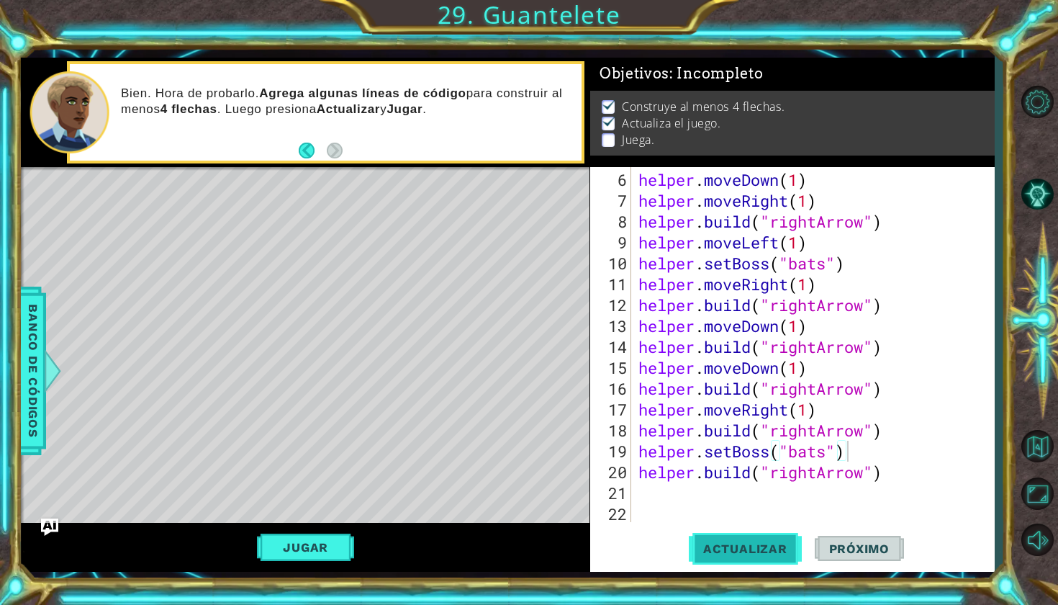
click at [739, 533] on button "Actualizar" at bounding box center [745, 548] width 113 height 40
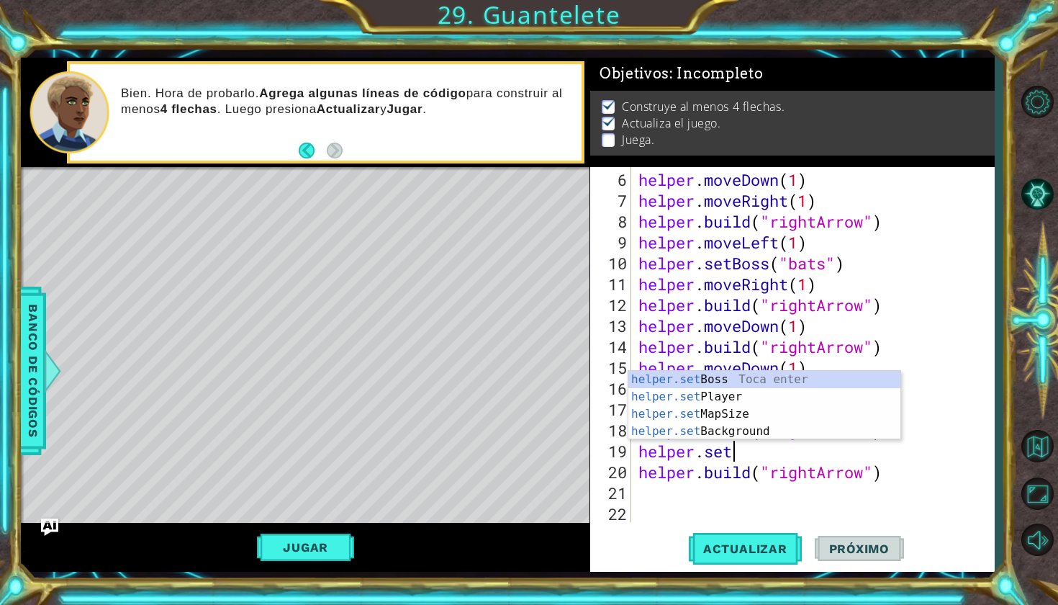
type textarea "helper."
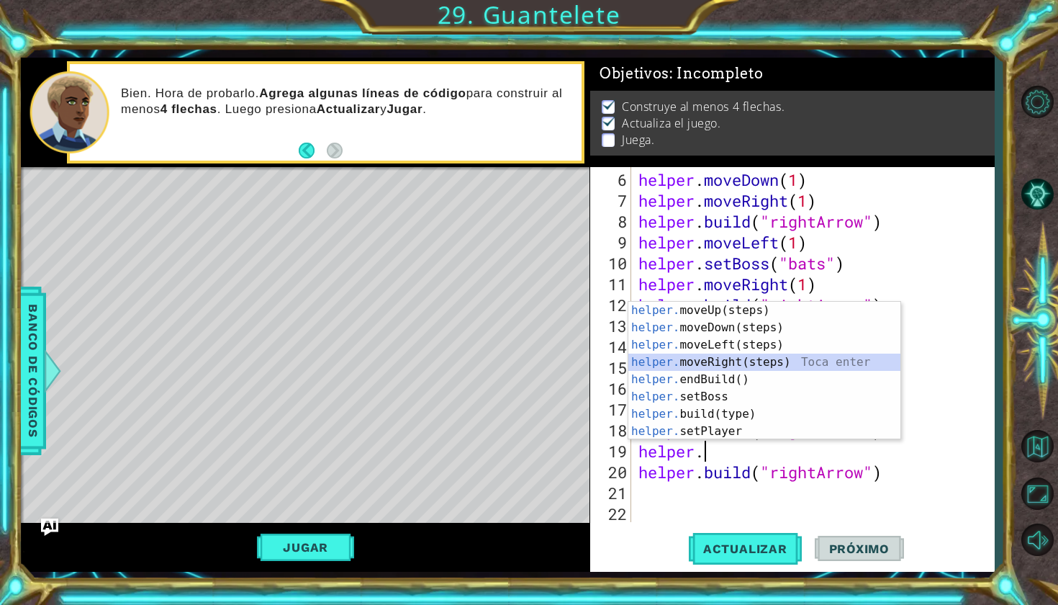
click at [792, 358] on div "helper. moveUp(steps) Toca enter helper. moveDown(steps) Toca enter helper. mov…" at bounding box center [764, 388] width 272 height 173
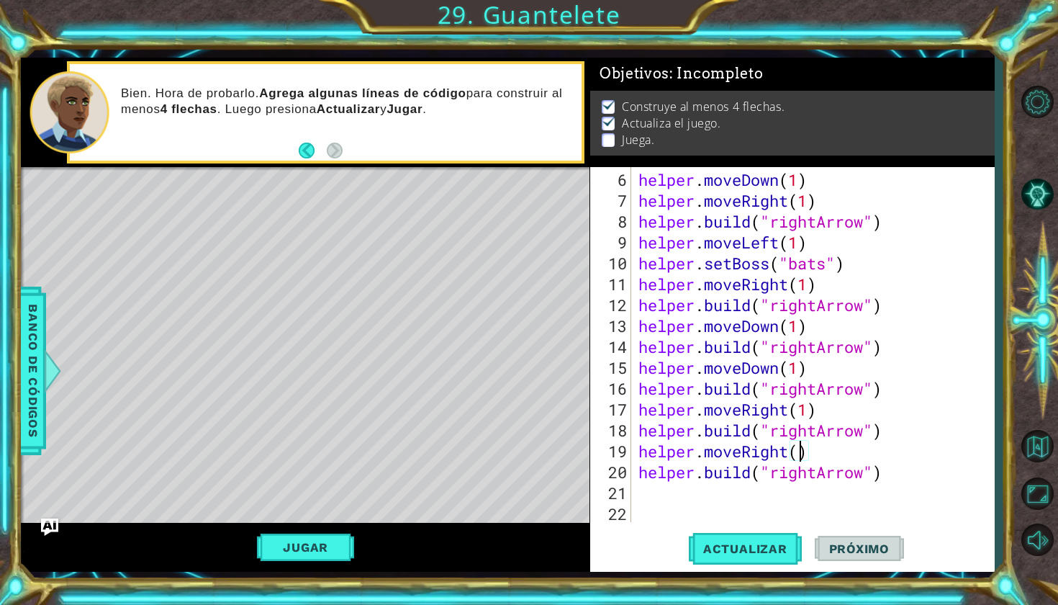
click at [798, 448] on div "helper . moveDown ( 1 ) helper . moveRight ( 1 ) helper . build ( "rightArrow" …" at bounding box center [817, 367] width 362 height 397
click at [746, 545] on span "Actualizar" at bounding box center [745, 548] width 113 height 14
click at [749, 561] on button "Actualizar" at bounding box center [745, 548] width 113 height 40
click at [749, 548] on span "Actualizar" at bounding box center [745, 548] width 113 height 14
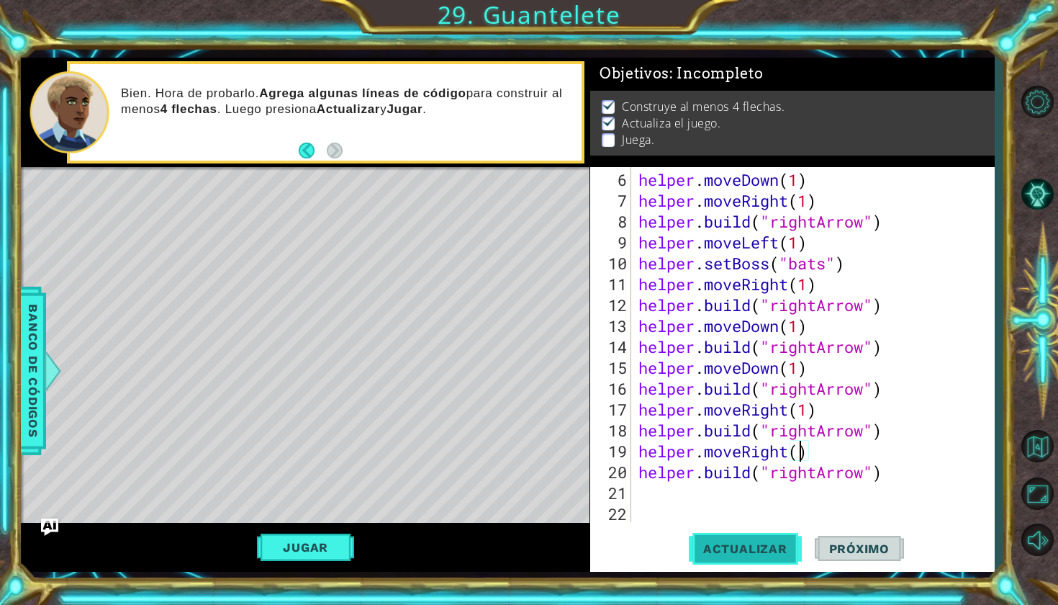
click at [734, 542] on span "Actualizar" at bounding box center [745, 548] width 113 height 14
type textarea "helper.moveRight(1)"
click at [734, 538] on button "Actualizar" at bounding box center [745, 548] width 113 height 40
click at [667, 502] on div "helper . moveDown ( 1 ) helper . moveRight ( 1 ) helper . build ( "rightArrow" …" at bounding box center [817, 367] width 362 height 397
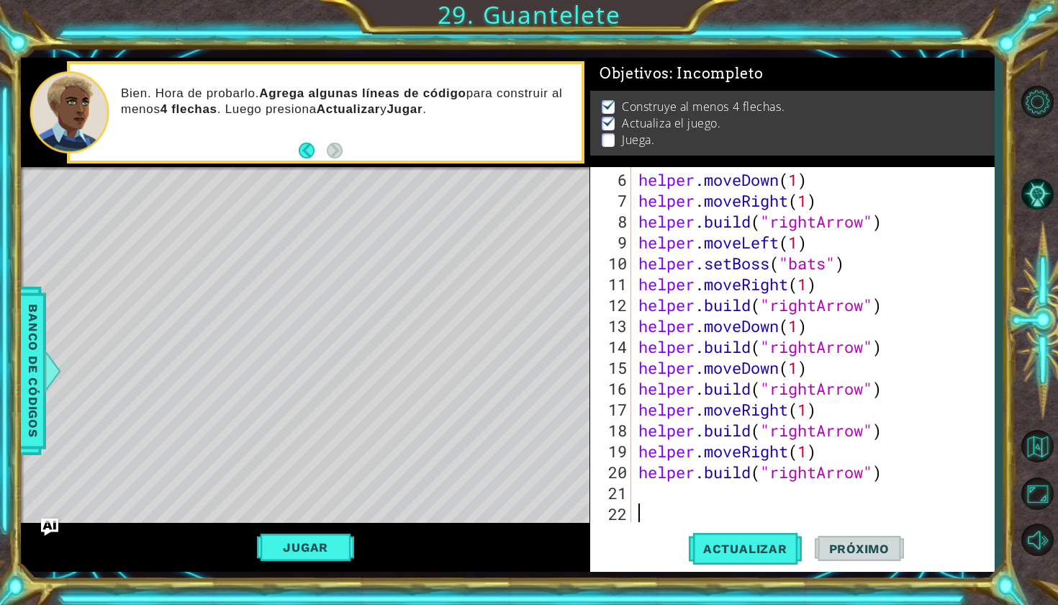
scroll to position [0, 0]
click at [631, 477] on div "6 7 8 9 10 11 12 13 14 15 16 17 18 19 20 21 22" at bounding box center [612, 344] width 38 height 355
type textarea "[DOMAIN_NAME]("rightArrow")"
click at [640, 502] on div "helper . moveDown ( 1 ) helper . moveRight ( 1 ) helper . build ( "rightArrow" …" at bounding box center [817, 367] width 362 height 397
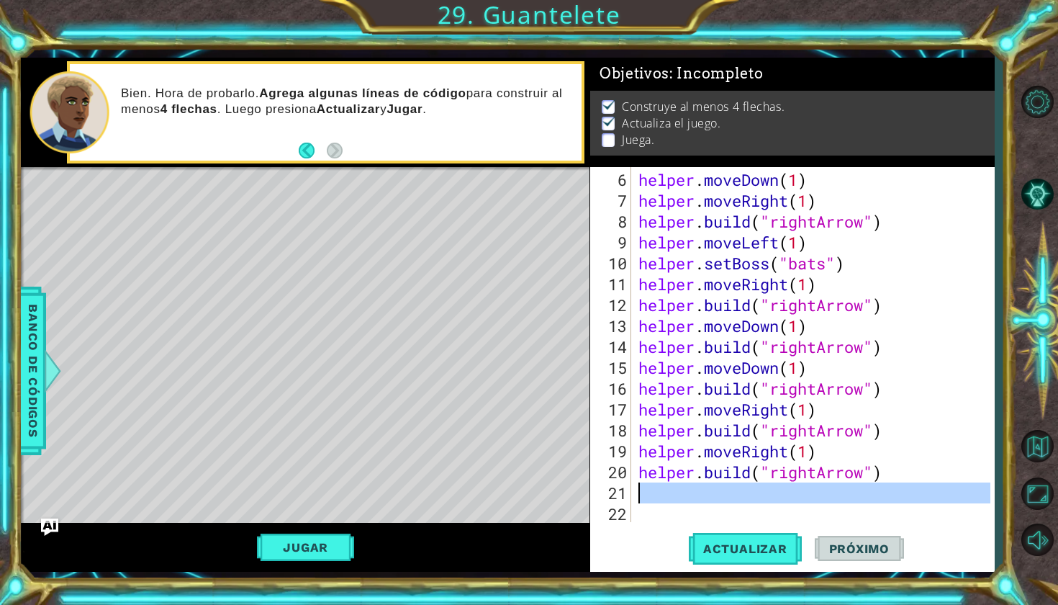
click at [631, 498] on div "6 7 8 9 10 11 12 13 14 15 16 17 18 19 20 21 22" at bounding box center [612, 344] width 38 height 355
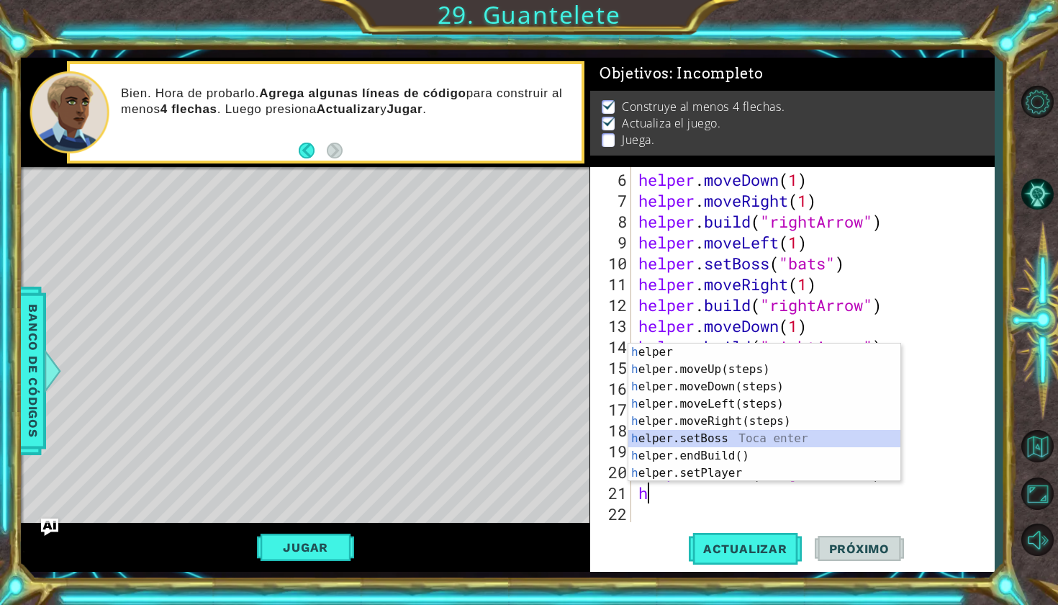
click at [641, 433] on div "h elper Toca enter h elper.moveUp(steps) Toca enter h elper.moveDown(steps) Toc…" at bounding box center [764, 429] width 272 height 173
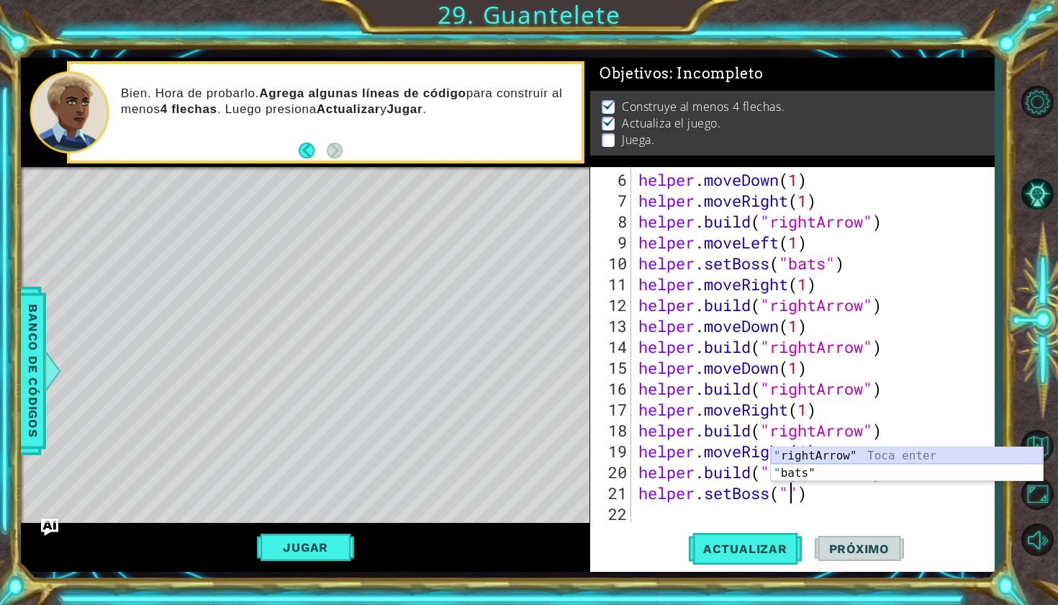
click at [823, 451] on div "" rightArrow" Toca enter " bats" Toca enter" at bounding box center [907, 481] width 272 height 69
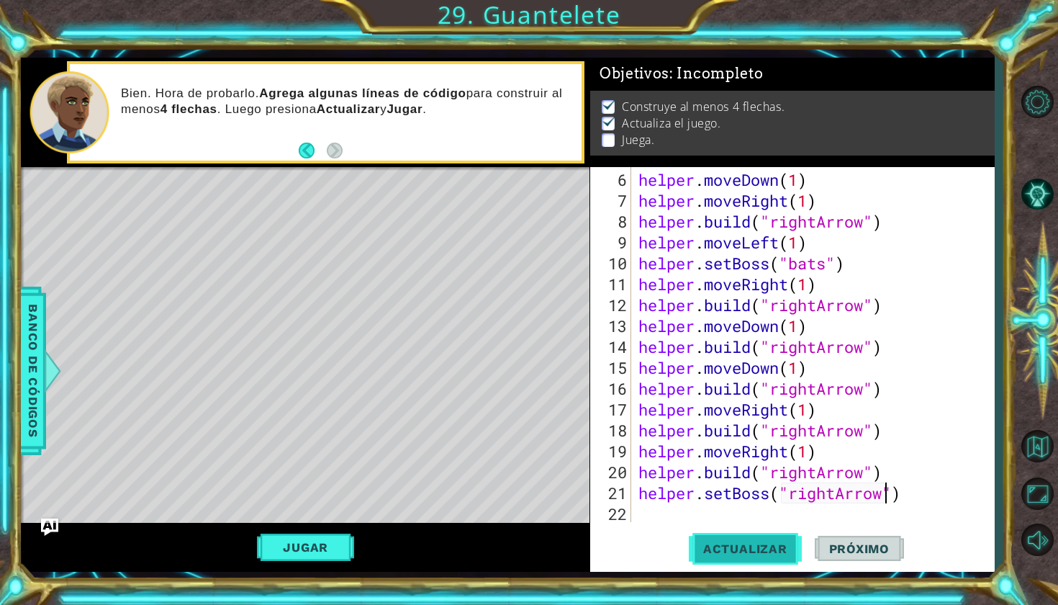
click at [757, 548] on span "Actualizar" at bounding box center [745, 548] width 113 height 14
type textarea "helper.setBoss("storm")"
click at [720, 554] on span "Actualizar" at bounding box center [745, 548] width 113 height 14
click at [739, 533] on button "Actualizar" at bounding box center [745, 548] width 113 height 40
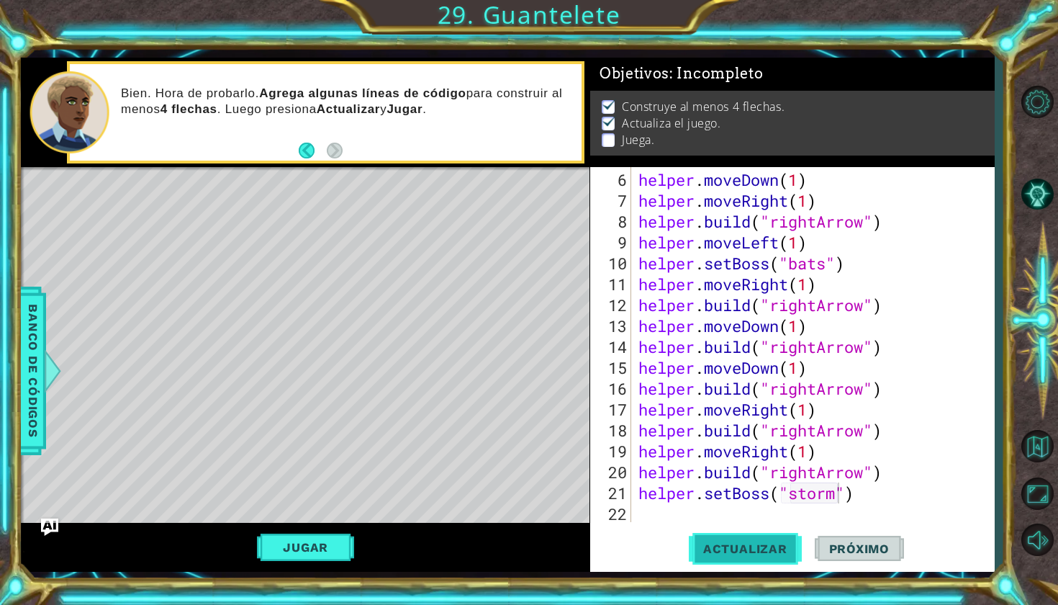
click at [735, 543] on span "Actualizar" at bounding box center [745, 548] width 113 height 14
click at [304, 536] on button "Jugar" at bounding box center [305, 546] width 97 height 27
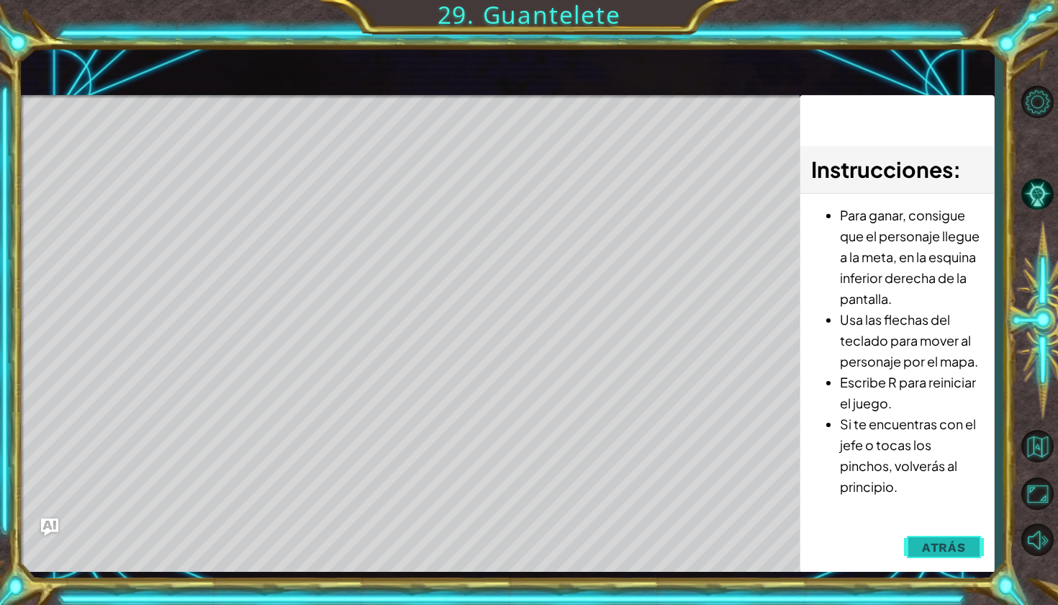
click at [957, 544] on span "Atrás" at bounding box center [944, 547] width 44 height 14
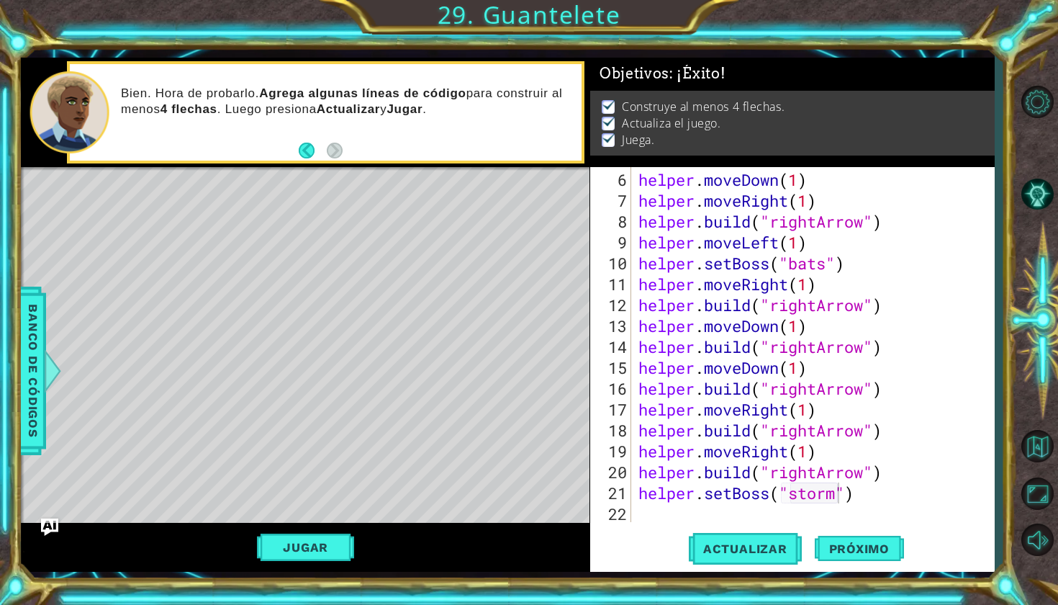
scroll to position [0, 0]
click at [862, 503] on div "helper . moveDown ( 1 ) helper . moveRight ( 1 ) helper . build ( "rightArrow" …" at bounding box center [817, 367] width 362 height 397
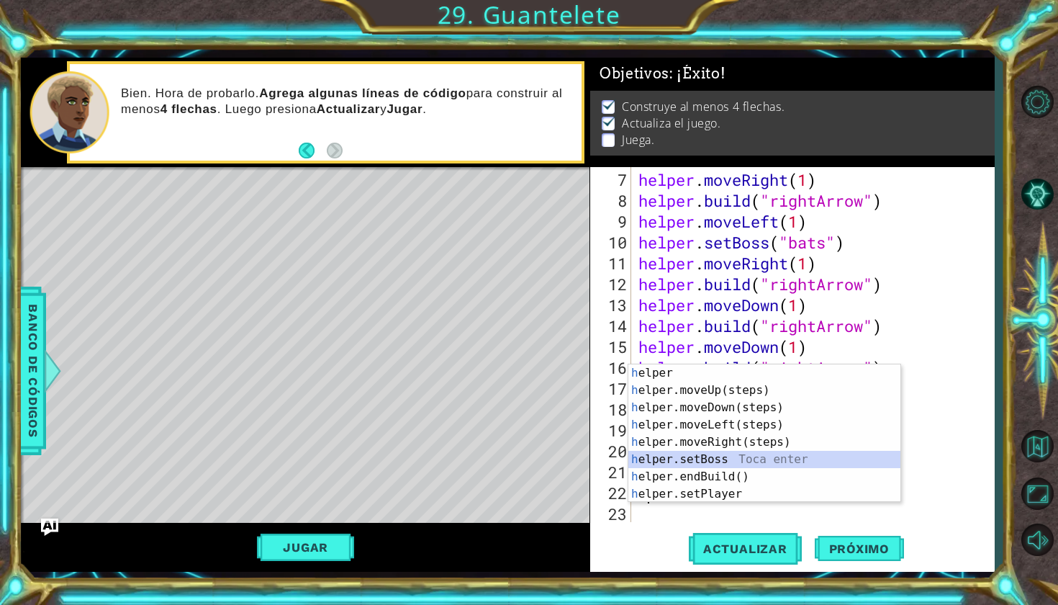
click at [777, 466] on div "h elper Toca enter h elper.moveUp(steps) Toca enter h elper.moveDown(steps) Toc…" at bounding box center [764, 450] width 272 height 173
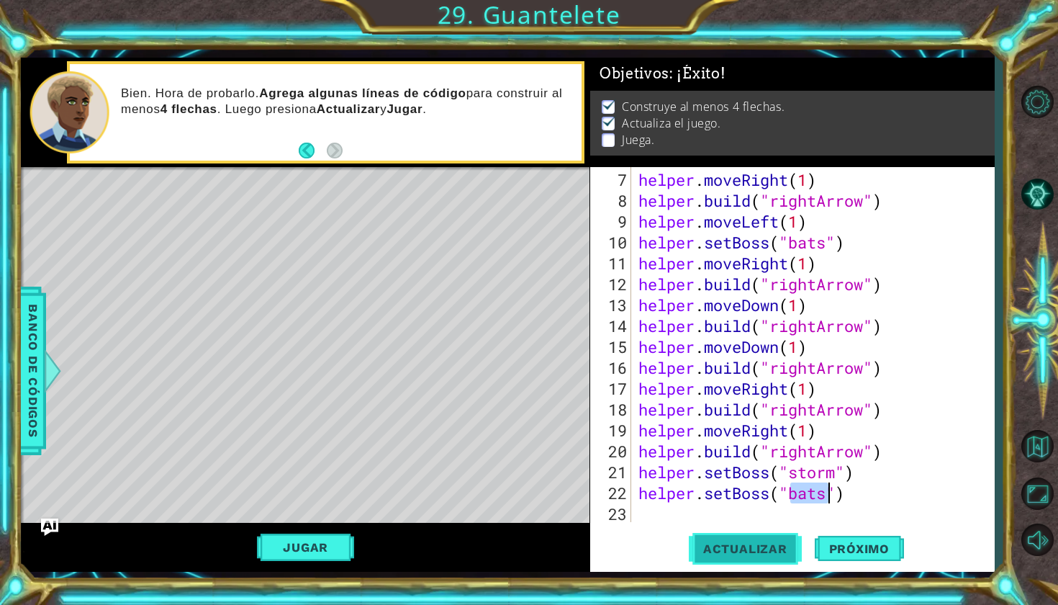
click at [749, 565] on button "Actualizar" at bounding box center [745, 548] width 113 height 40
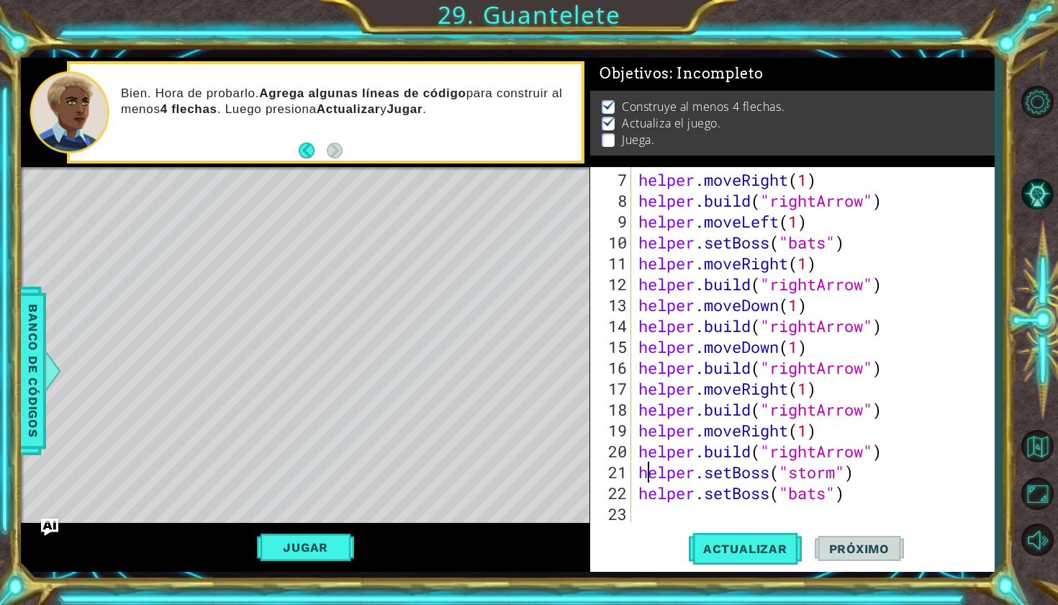
click at [646, 472] on div "helper . moveRight ( 1 ) helper . build ( "rightArrow" ) helper . moveLeft ( 1 …" at bounding box center [817, 367] width 362 height 397
type textarea "helper.setBoss("storm")"
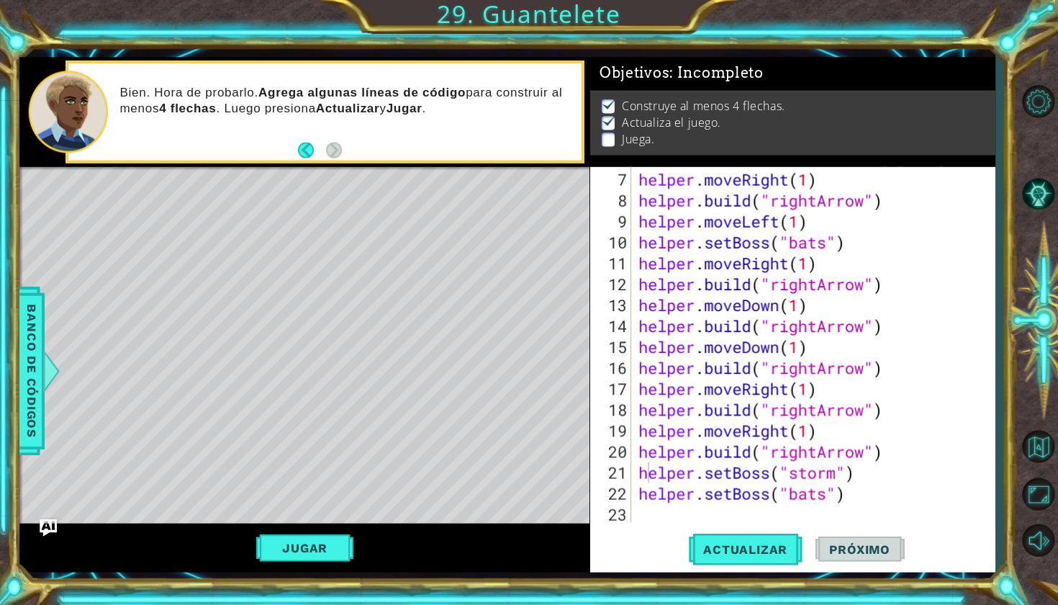
drag, startPoint x: 631, startPoint y: 470, endPoint x: 802, endPoint y: 471, distance: 171.3
click at [802, 471] on div "helper.setBoss("storm") 7 8 9 10 11 12 13 14 15 16 17 18 19 20 21 22 23 helper …" at bounding box center [790, 344] width 400 height 355
drag, startPoint x: 856, startPoint y: 474, endPoint x: 635, endPoint y: 471, distance: 221.0
click at [636, 471] on div "helper . moveRight ( 1 ) helper . build ( "rightArrow" ) helper . moveLeft ( 1 …" at bounding box center [817, 367] width 362 height 397
type textarea "h"
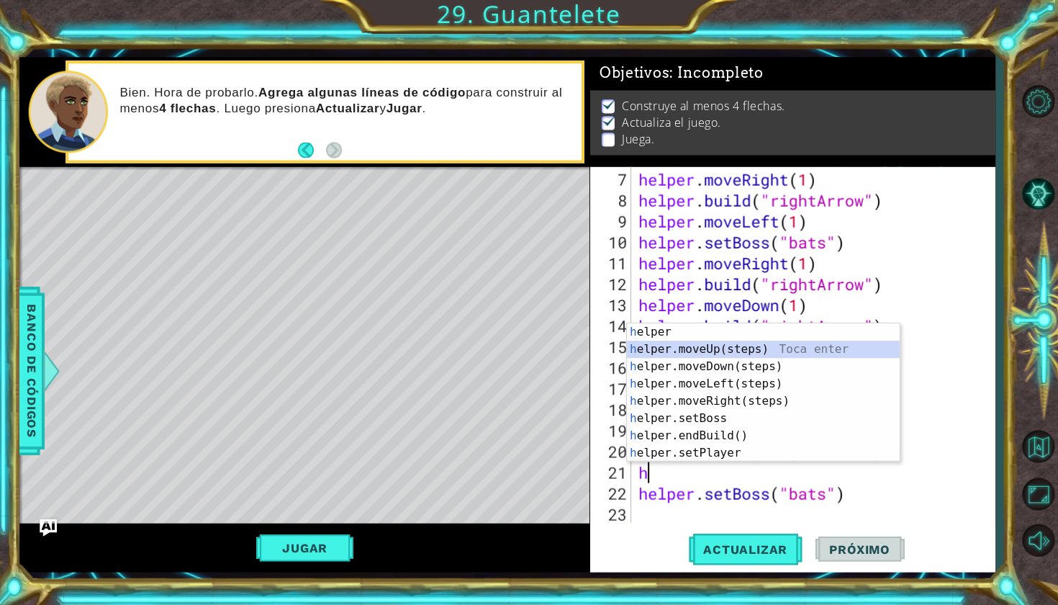
click at [663, 351] on div "h elper Toca enter h elper.moveUp(steps) Toca enter h elper.moveDown(steps) Toc…" at bounding box center [763, 409] width 272 height 173
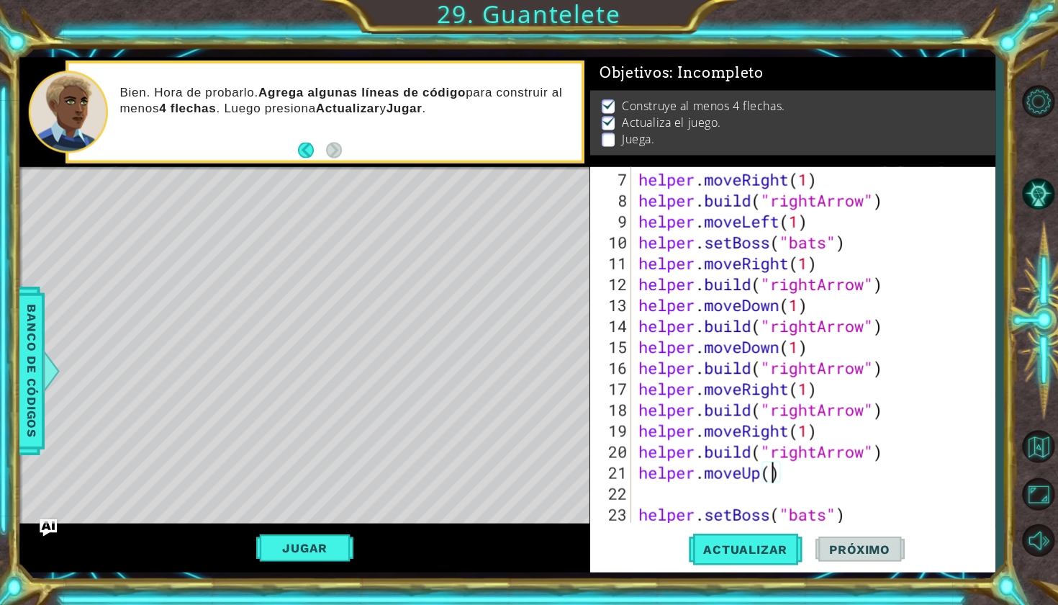
click at [770, 469] on div "helper . moveRight ( 1 ) helper . build ( "rightArrow" ) helper . moveLeft ( 1 …" at bounding box center [817, 367] width 362 height 397
type textarea "helper.moveUp(1)"
click at [636, 465] on div "helper . moveRight ( 1 ) helper . build ( "rightArrow" ) helper . moveLeft ( 1 …" at bounding box center [817, 367] width 362 height 397
click at [636, 480] on div "helper . moveRight ( 1 ) helper . build ( "rightArrow" ) helper . moveLeft ( 1 …" at bounding box center [817, 367] width 362 height 397
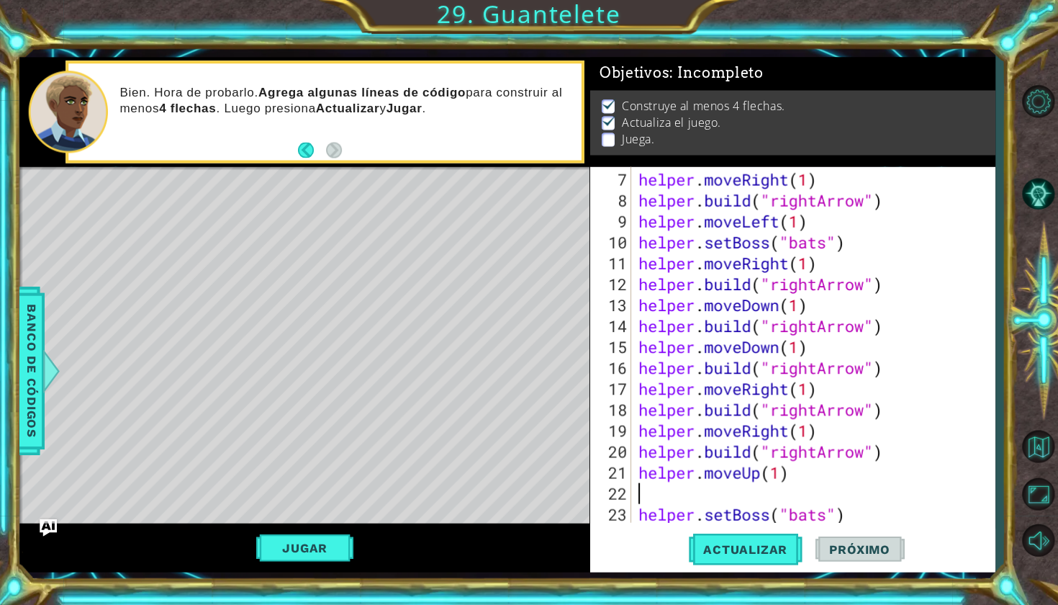
scroll to position [0, 0]
type textarea "helper.moveUp(1)"
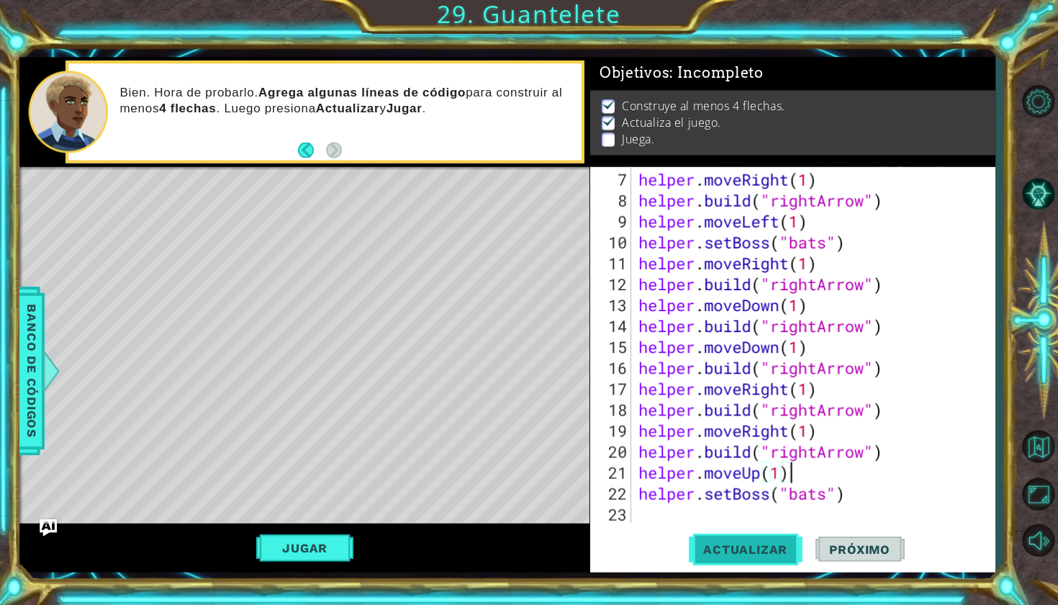
click at [728, 533] on button "Actualizar" at bounding box center [745, 548] width 113 height 40
click at [709, 550] on span "Actualizar" at bounding box center [745, 548] width 113 height 14
click at [315, 541] on button "Jugar" at bounding box center [305, 546] width 97 height 27
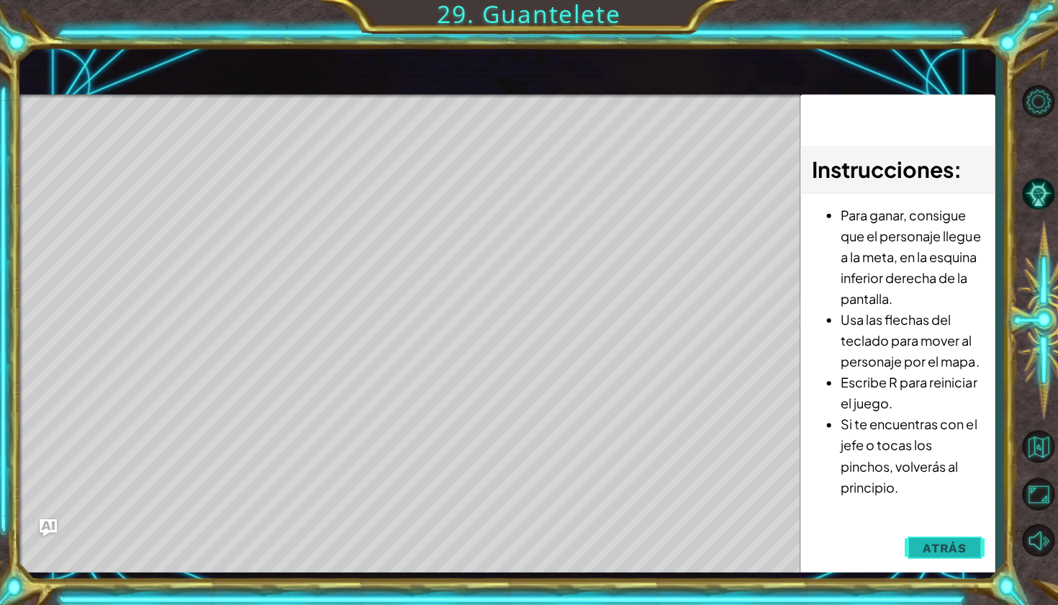
click at [965, 546] on button "Atrás" at bounding box center [944, 547] width 80 height 29
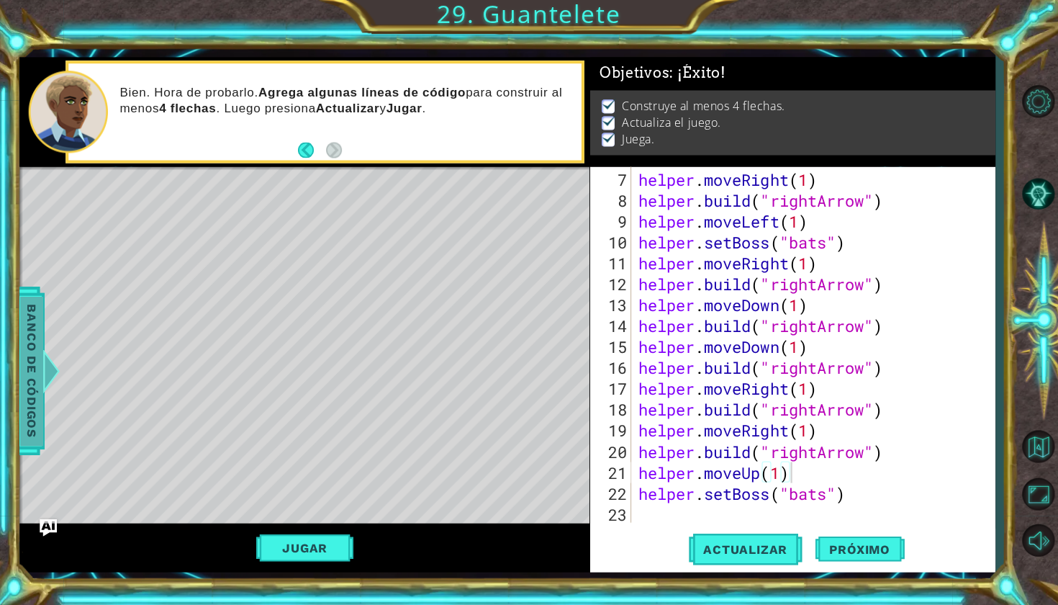
click at [44, 357] on div at bounding box center [53, 370] width 18 height 43
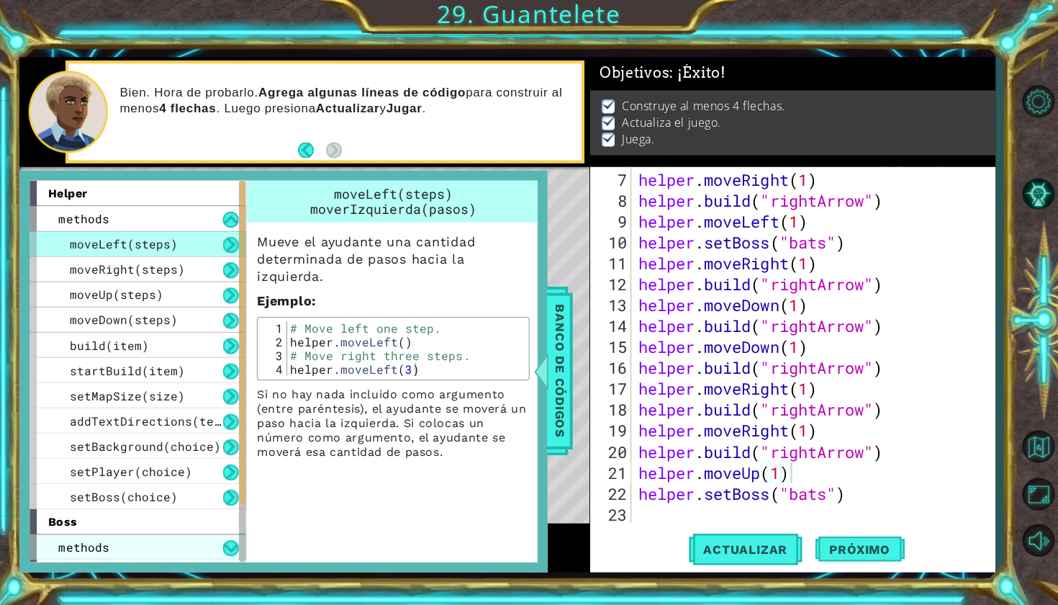
click at [140, 540] on div "methods" at bounding box center [139, 545] width 216 height 25
click at [217, 545] on div "methods" at bounding box center [139, 545] width 216 height 25
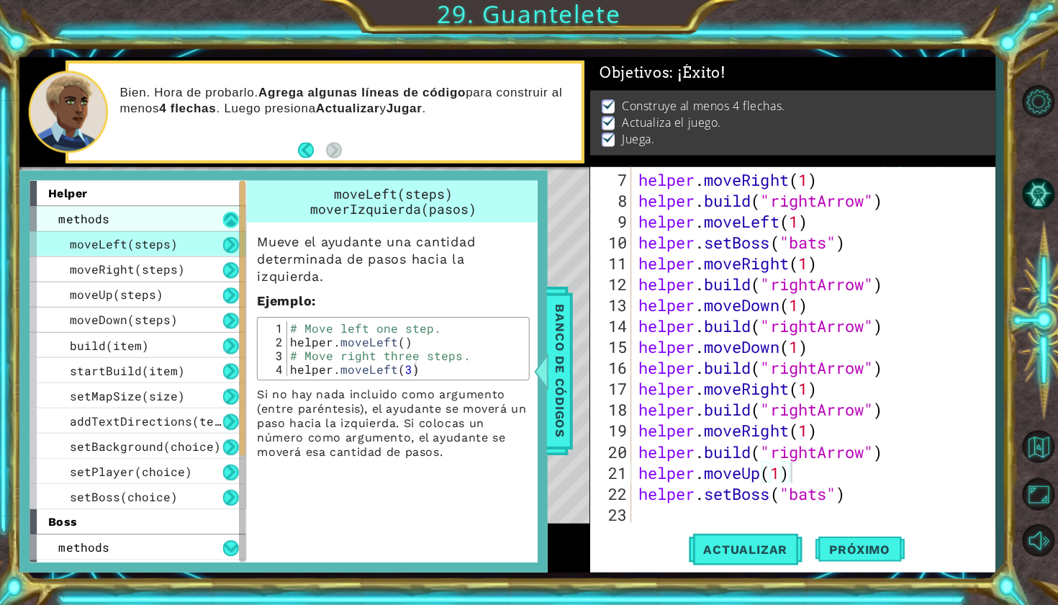
click at [230, 215] on button at bounding box center [232, 220] width 16 height 16
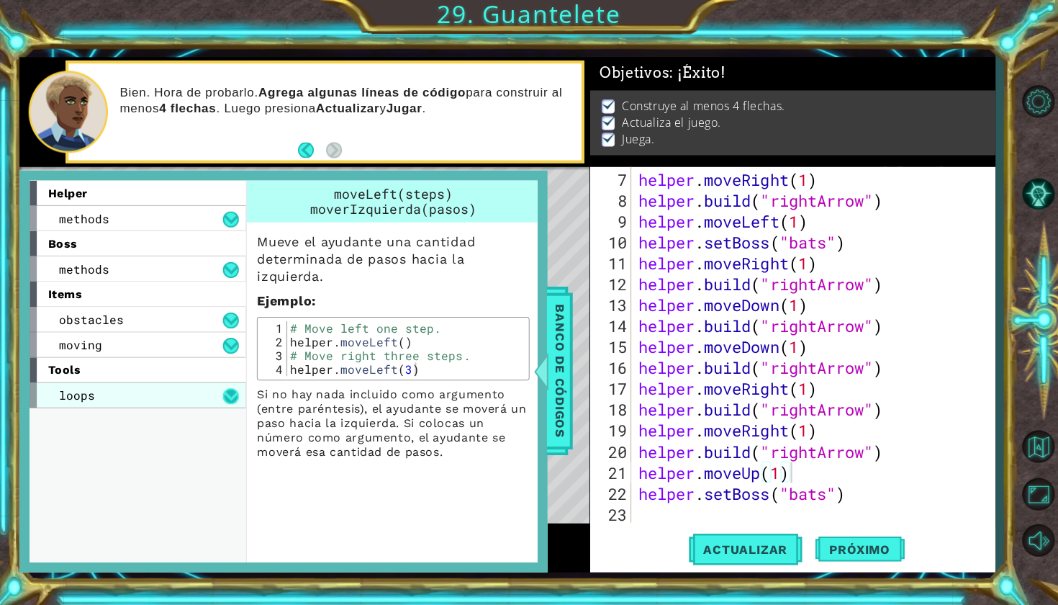
click at [225, 396] on button at bounding box center [232, 396] width 16 height 16
click at [229, 318] on button at bounding box center [232, 320] width 16 height 16
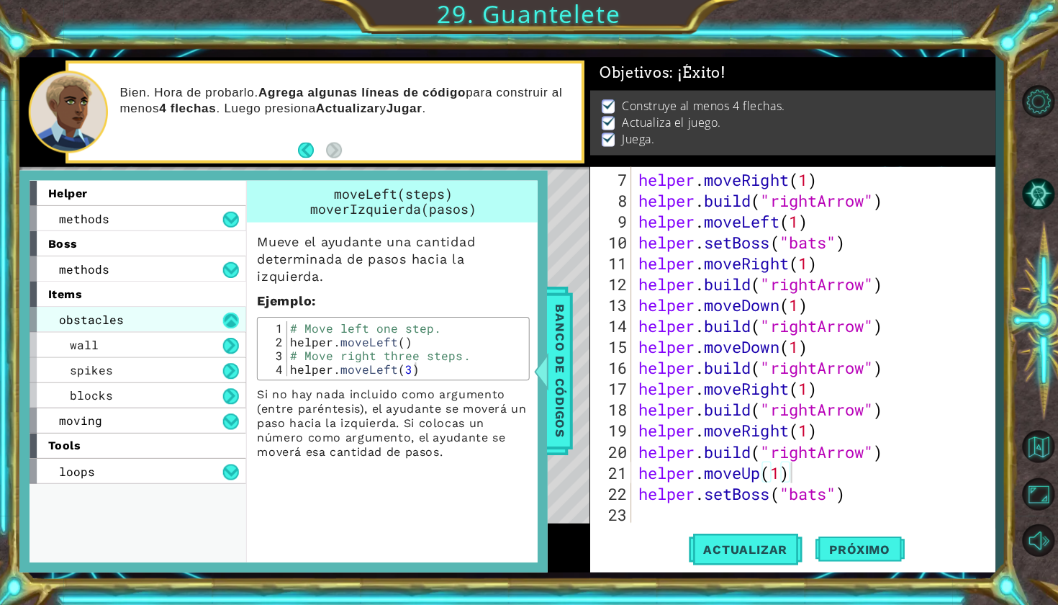
click at [225, 325] on button at bounding box center [232, 320] width 16 height 16
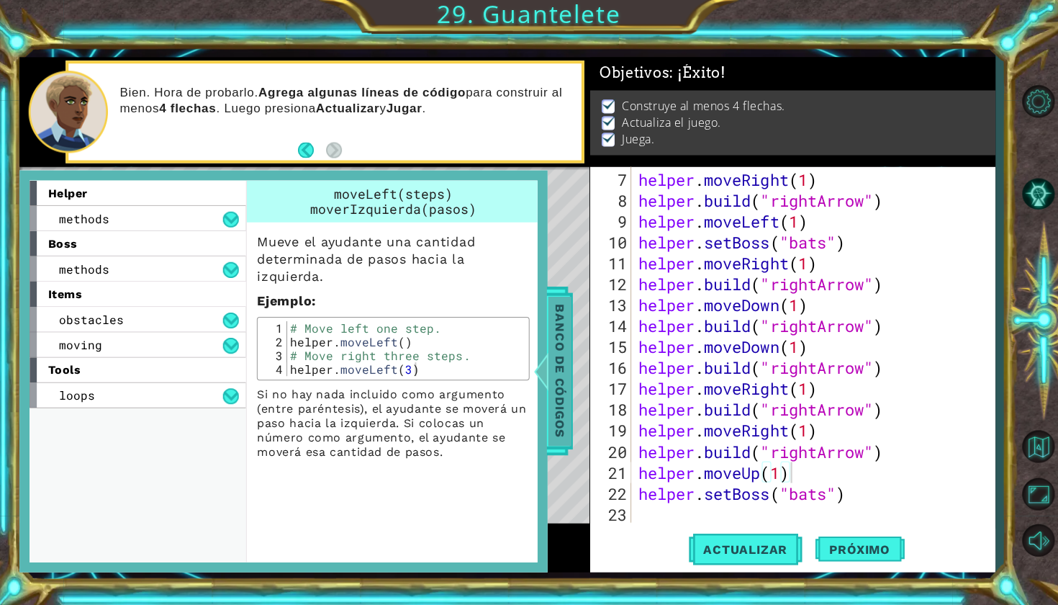
click at [552, 394] on span "Banco de códigos" at bounding box center [560, 371] width 23 height 149
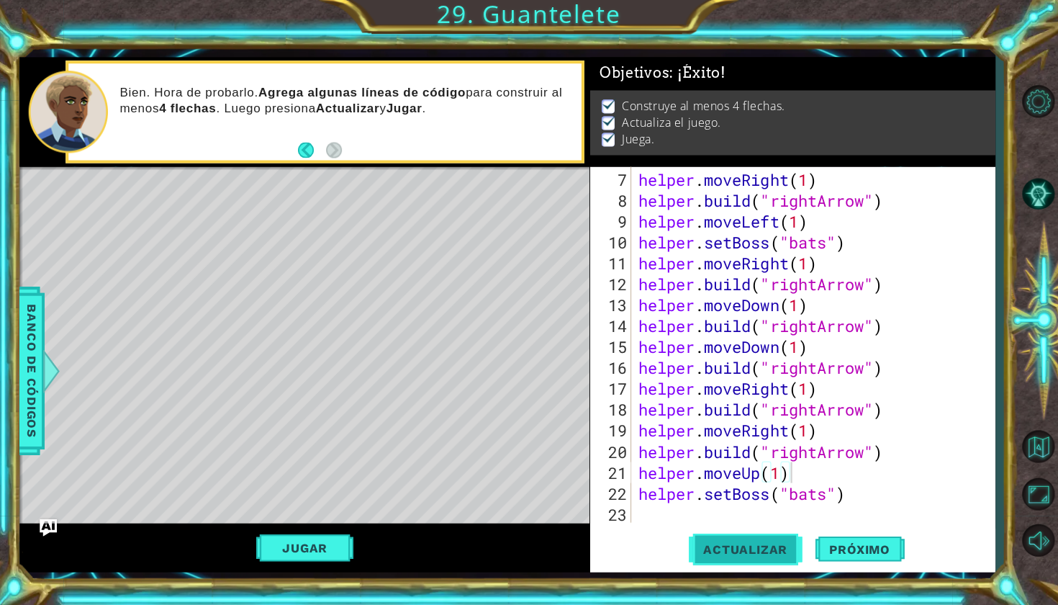
click at [758, 561] on button "Actualizar" at bounding box center [745, 548] width 113 height 40
click at [758, 538] on button "Actualizar" at bounding box center [745, 548] width 113 height 40
click at [330, 539] on button "Jugar" at bounding box center [305, 546] width 97 height 27
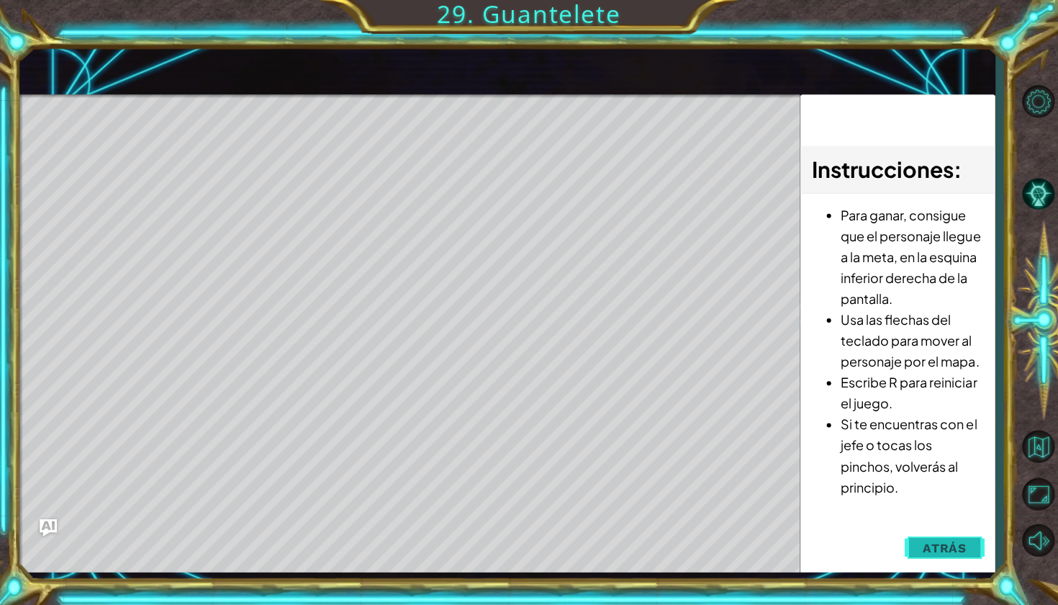
click at [921, 548] on button "Atrás" at bounding box center [944, 547] width 80 height 29
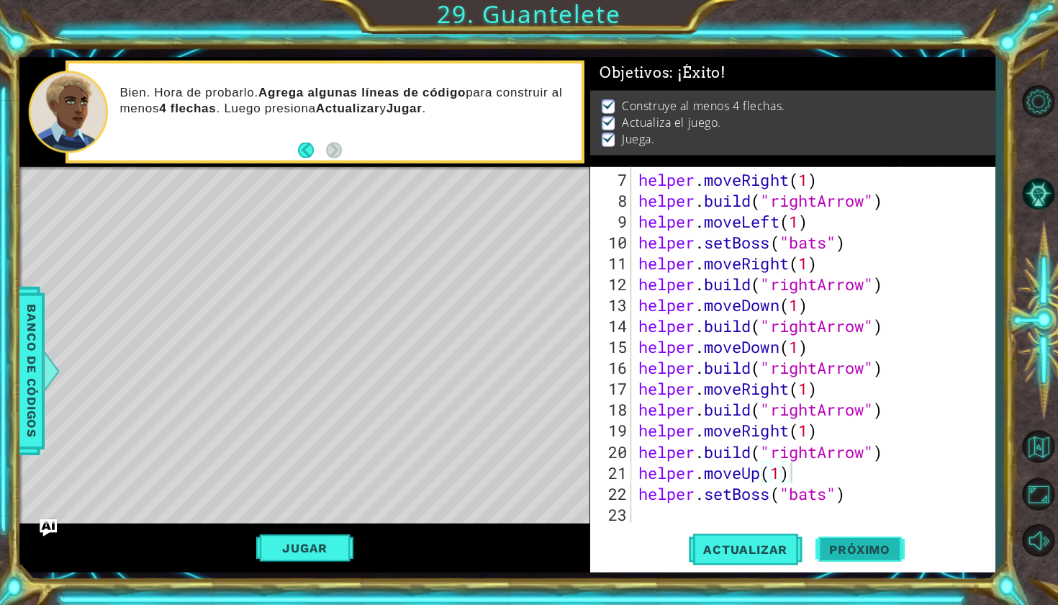
click at [874, 543] on span "Próximo" at bounding box center [859, 550] width 89 height 14
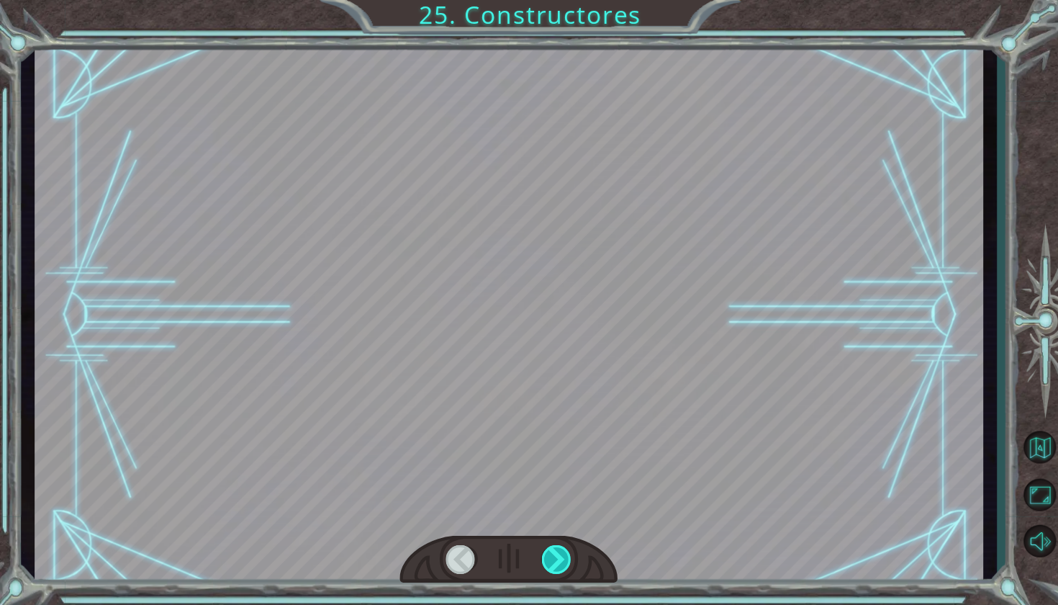
click at [558, 548] on div at bounding box center [556, 557] width 31 height 29
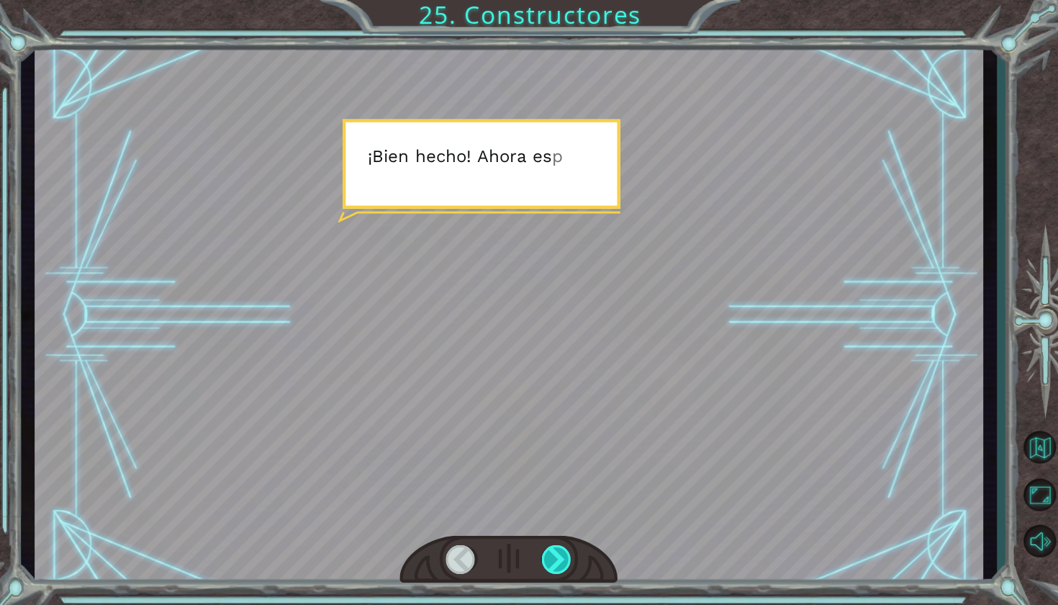
click at [558, 548] on div at bounding box center [556, 557] width 31 height 29
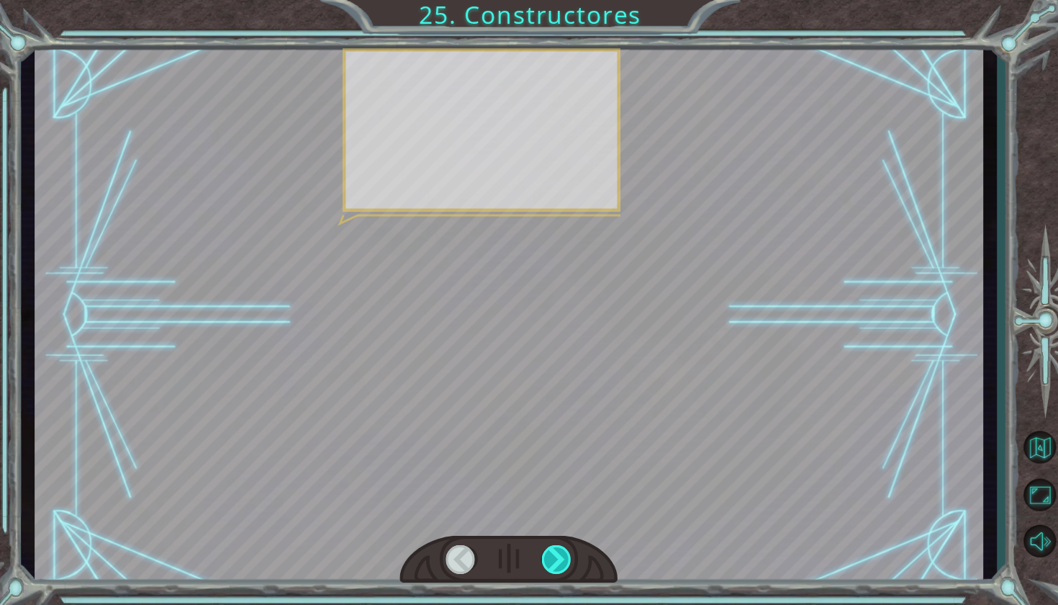
click at [558, 548] on div at bounding box center [556, 557] width 31 height 29
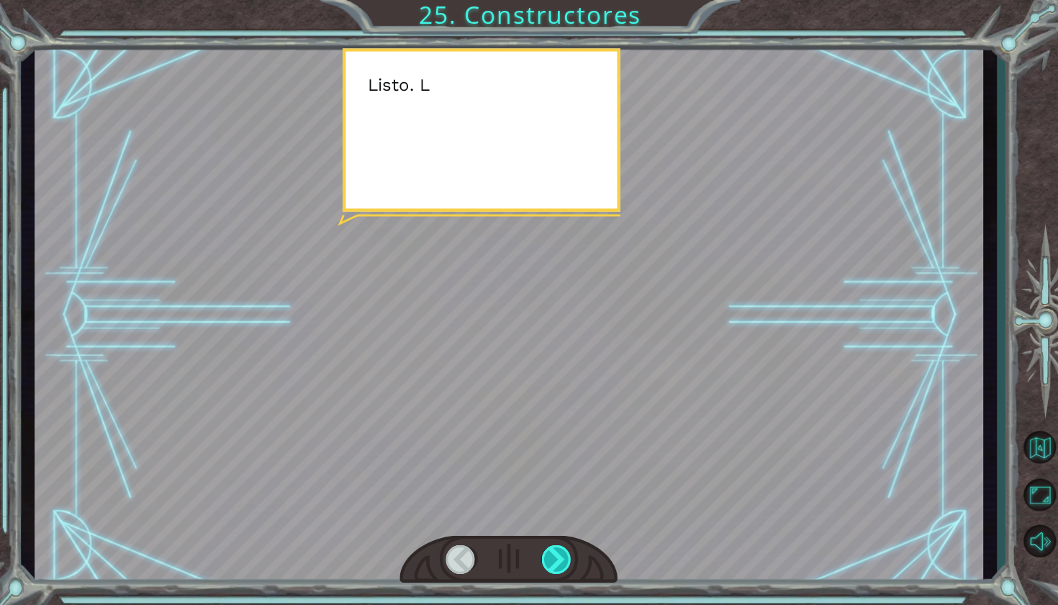
click at [558, 548] on div at bounding box center [556, 557] width 31 height 29
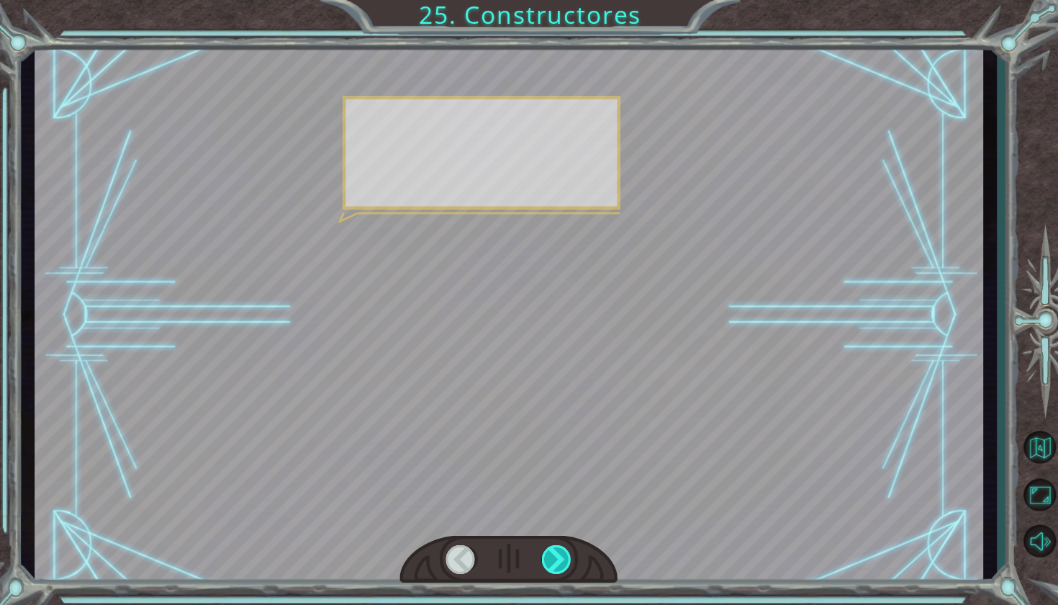
click at [558, 548] on div at bounding box center [556, 557] width 31 height 29
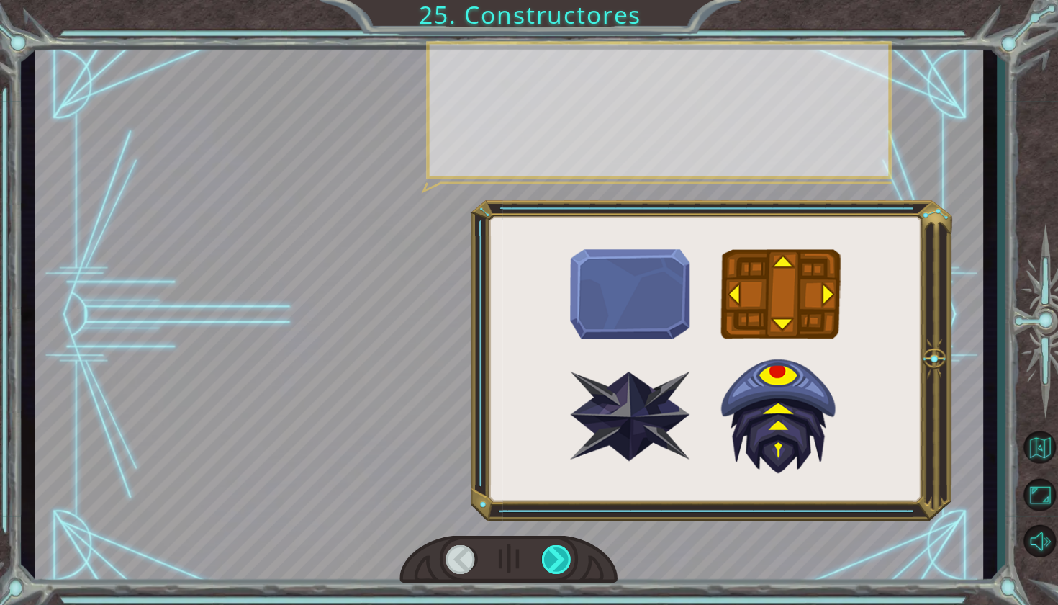
click at [558, 548] on div at bounding box center [556, 557] width 31 height 29
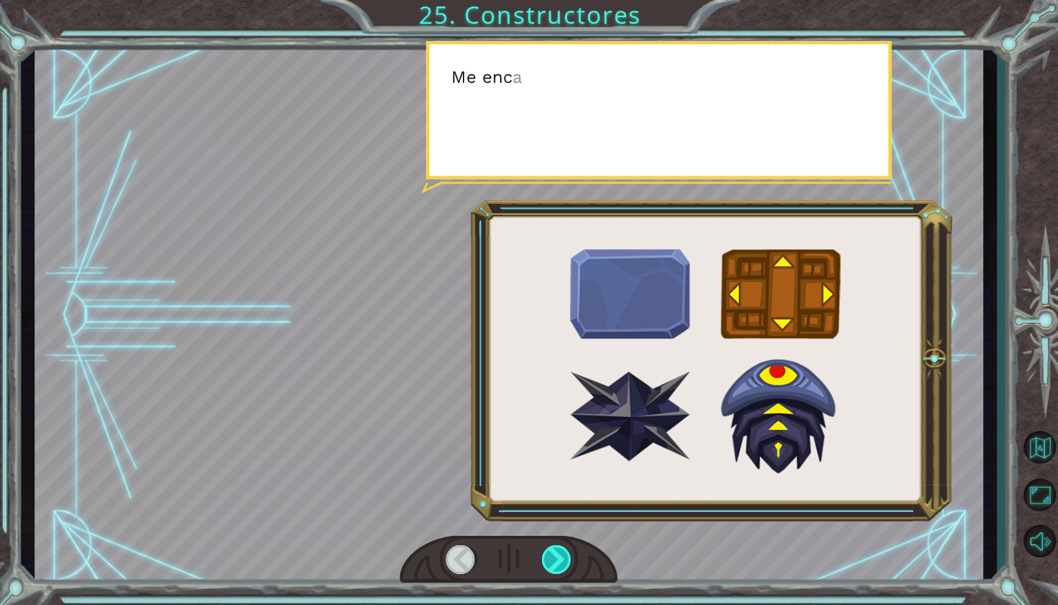
click at [558, 548] on div at bounding box center [556, 557] width 31 height 29
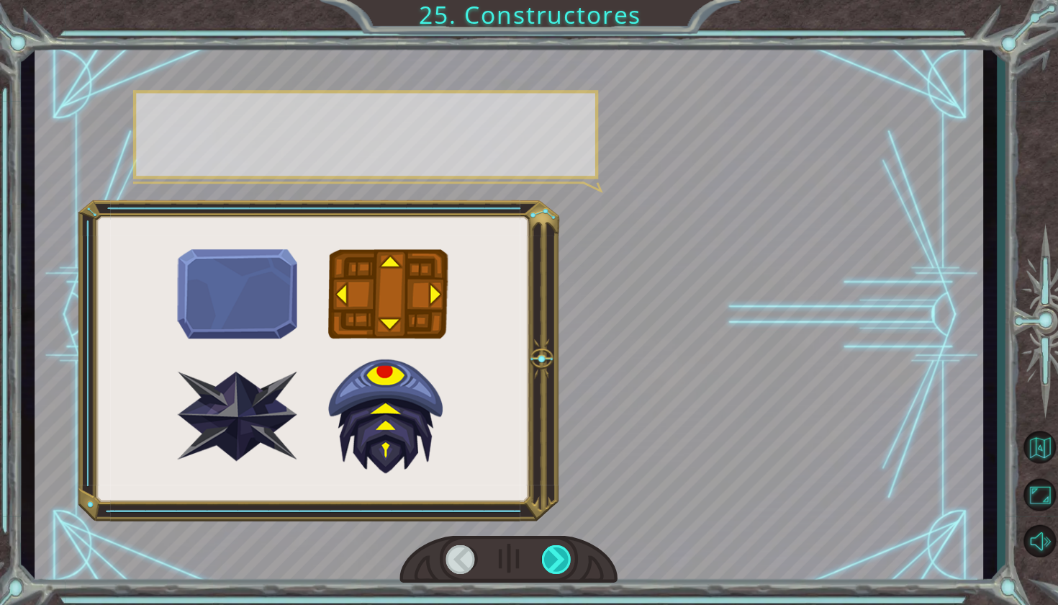
click at [558, 548] on div at bounding box center [556, 557] width 31 height 29
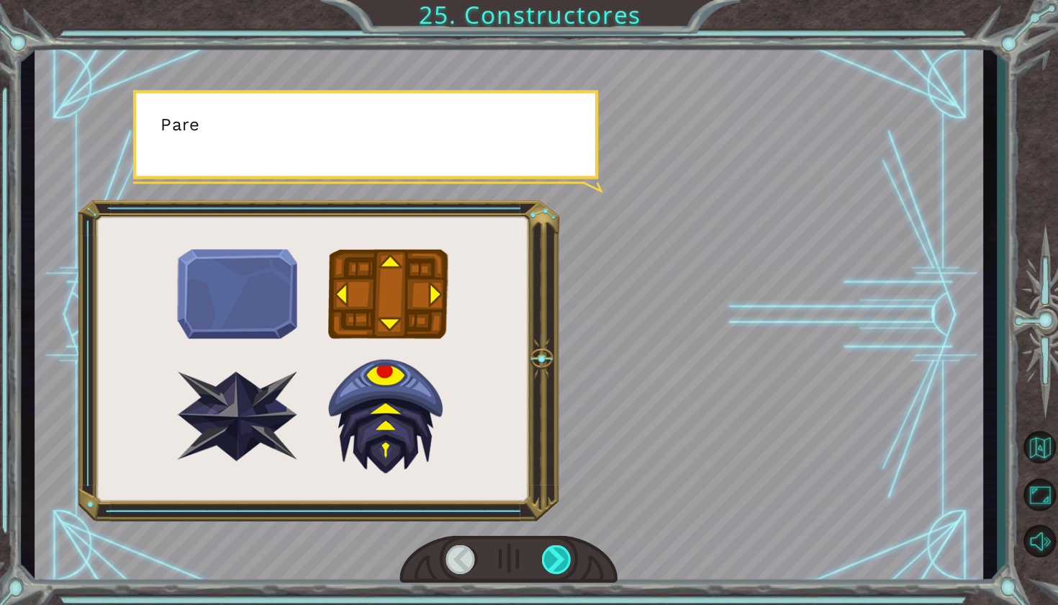
click at [558, 548] on div at bounding box center [556, 557] width 31 height 29
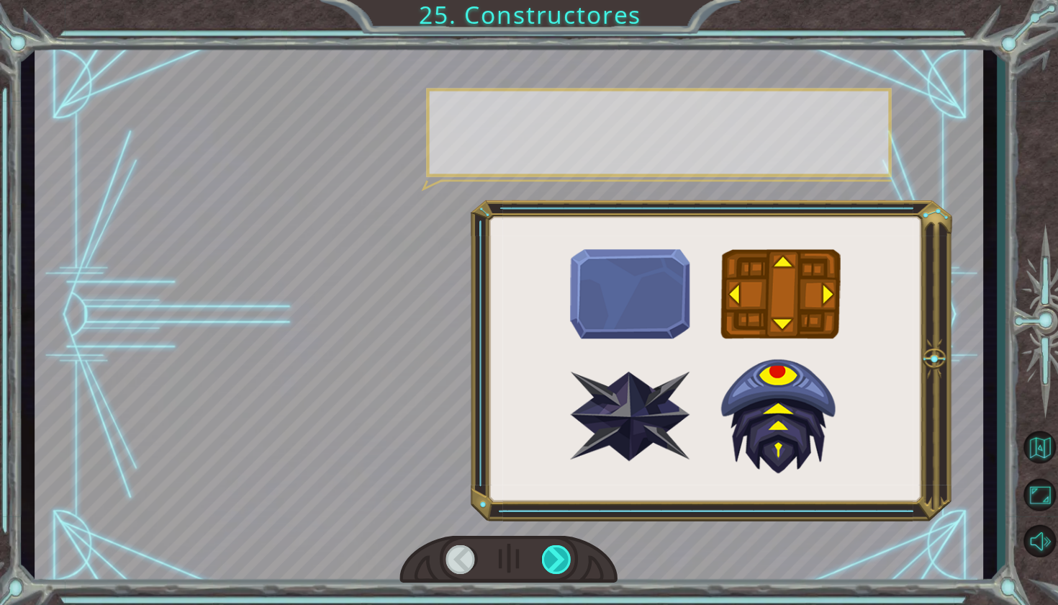
click at [558, 548] on div at bounding box center [556, 557] width 31 height 29
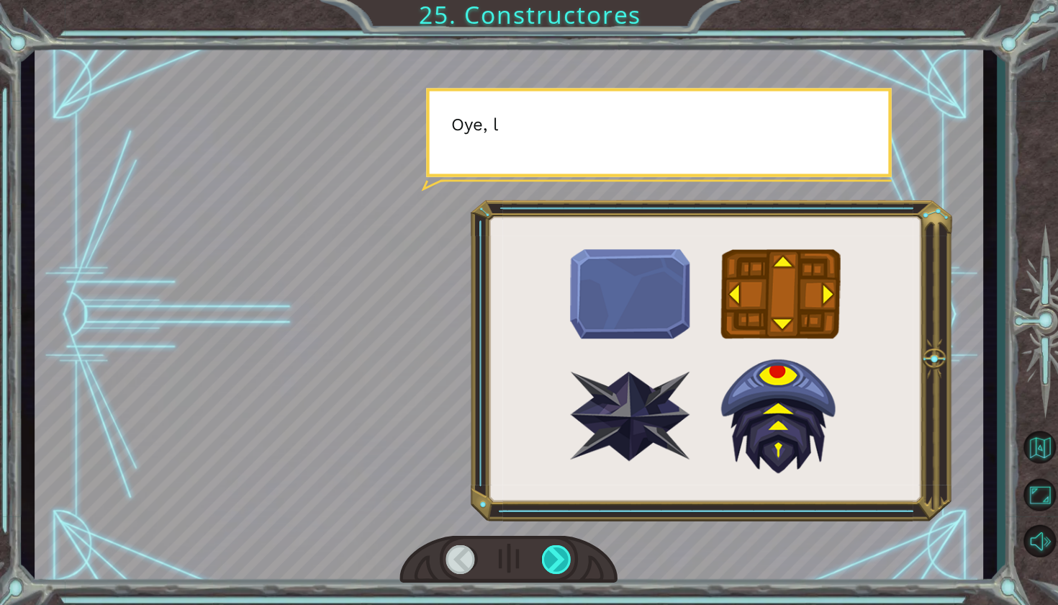
click at [558, 548] on div at bounding box center [556, 557] width 31 height 29
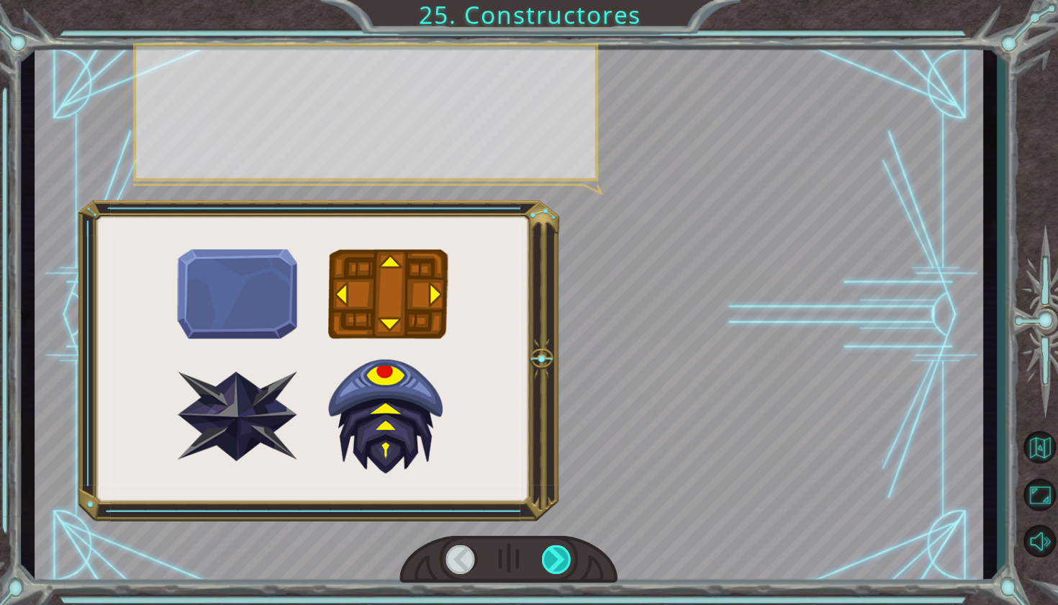
click at [558, 548] on div at bounding box center [556, 557] width 31 height 29
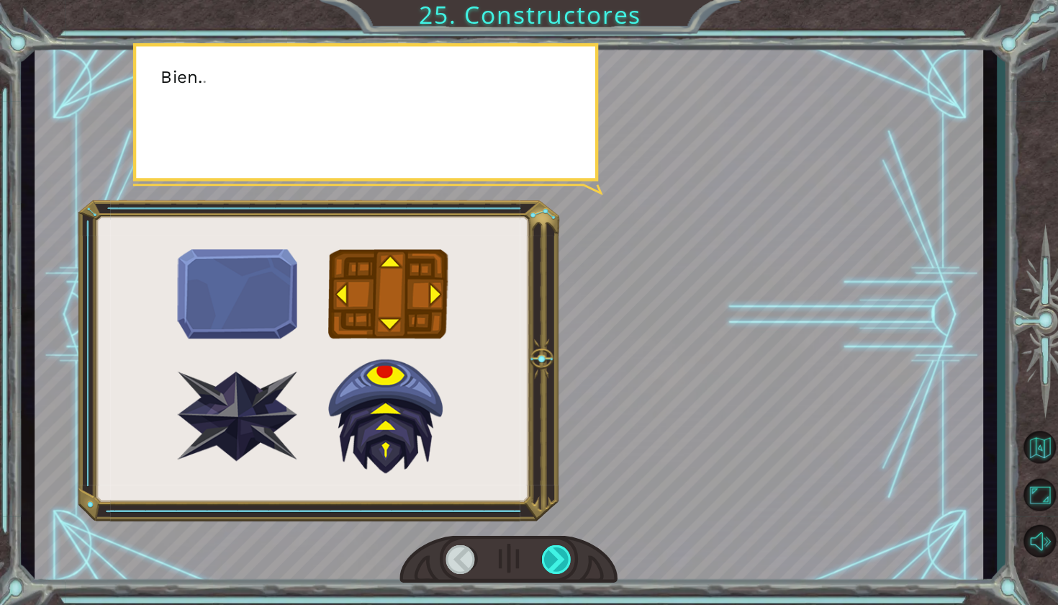
click at [558, 548] on div at bounding box center [556, 557] width 31 height 29
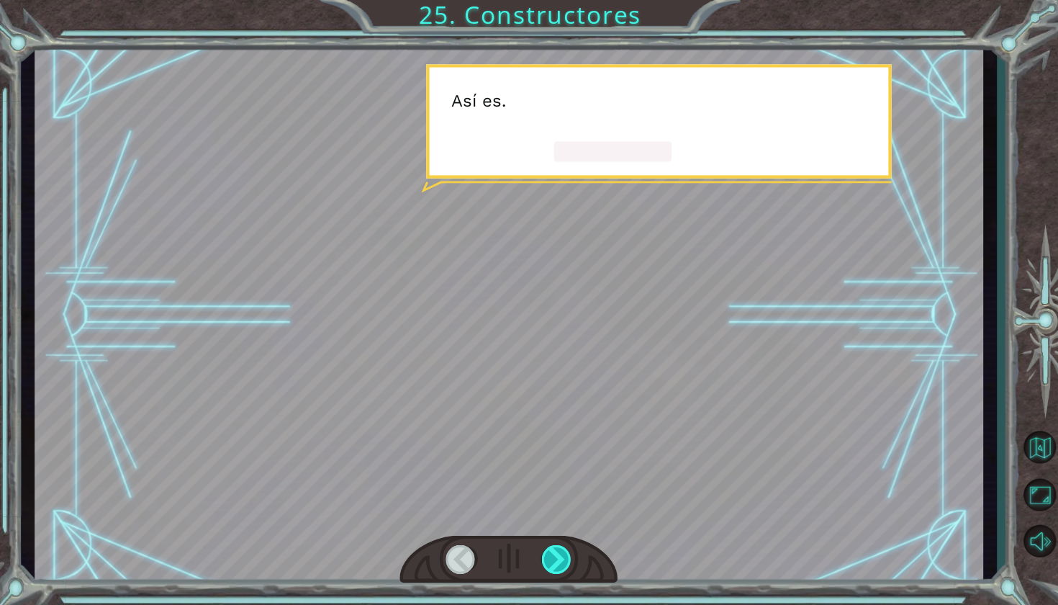
click at [558, 548] on div at bounding box center [556, 557] width 31 height 29
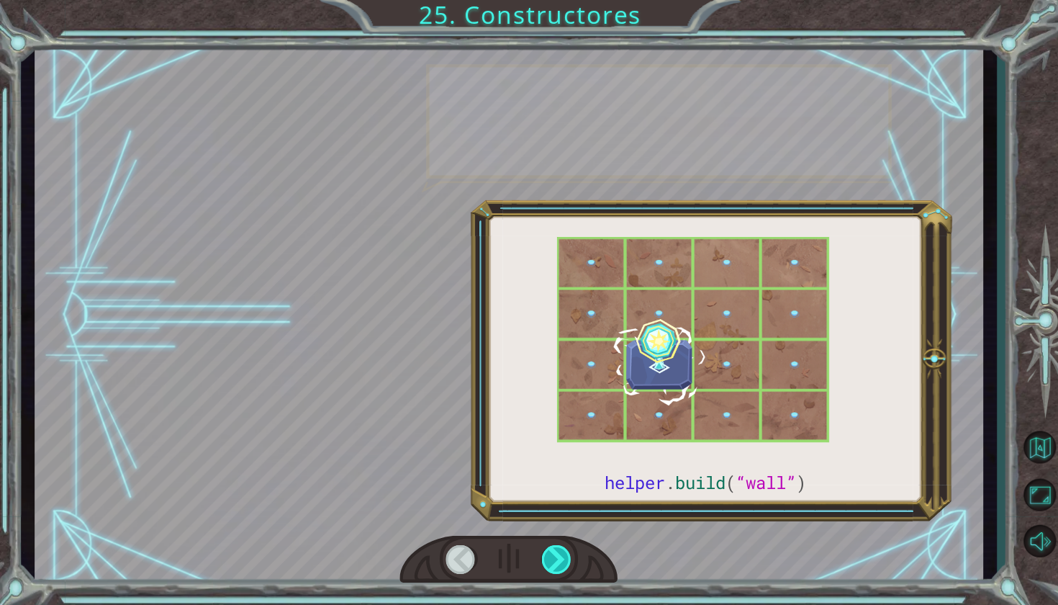
click at [558, 548] on div at bounding box center [556, 557] width 31 height 29
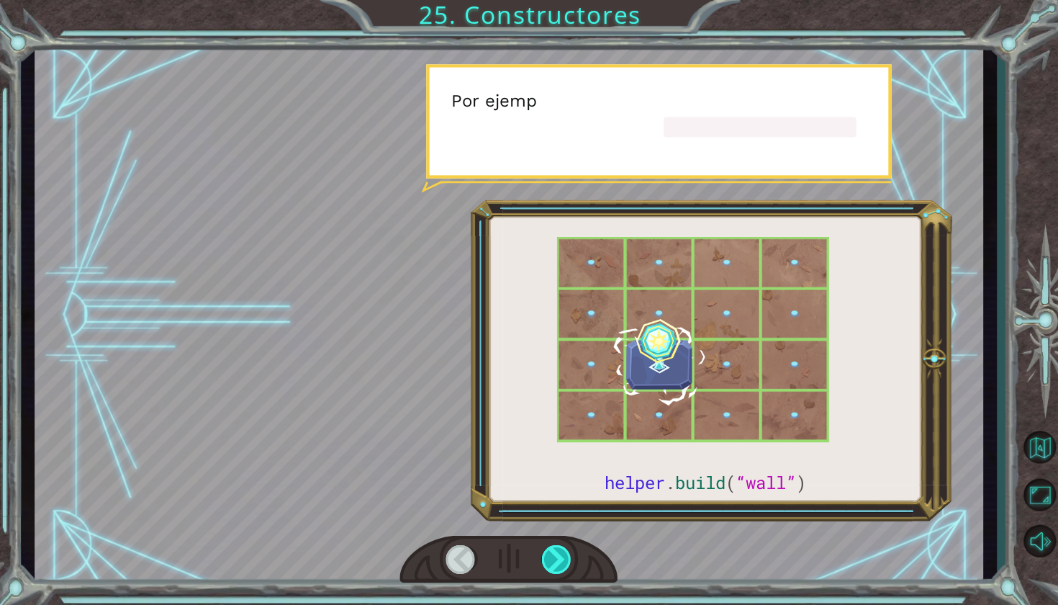
click at [558, 548] on div at bounding box center [556, 557] width 31 height 29
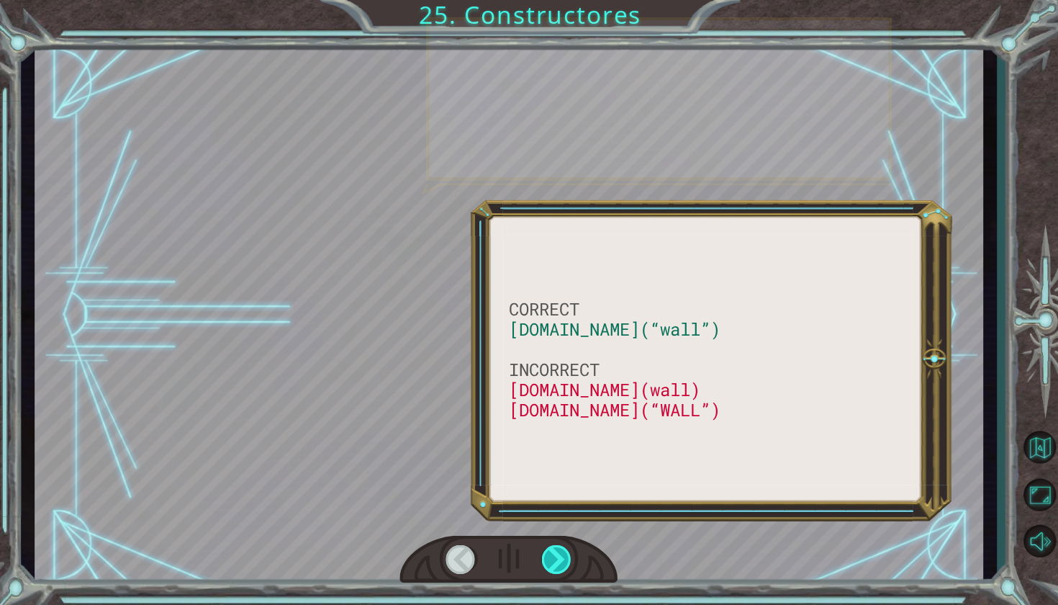
click at [558, 548] on div at bounding box center [556, 557] width 31 height 29
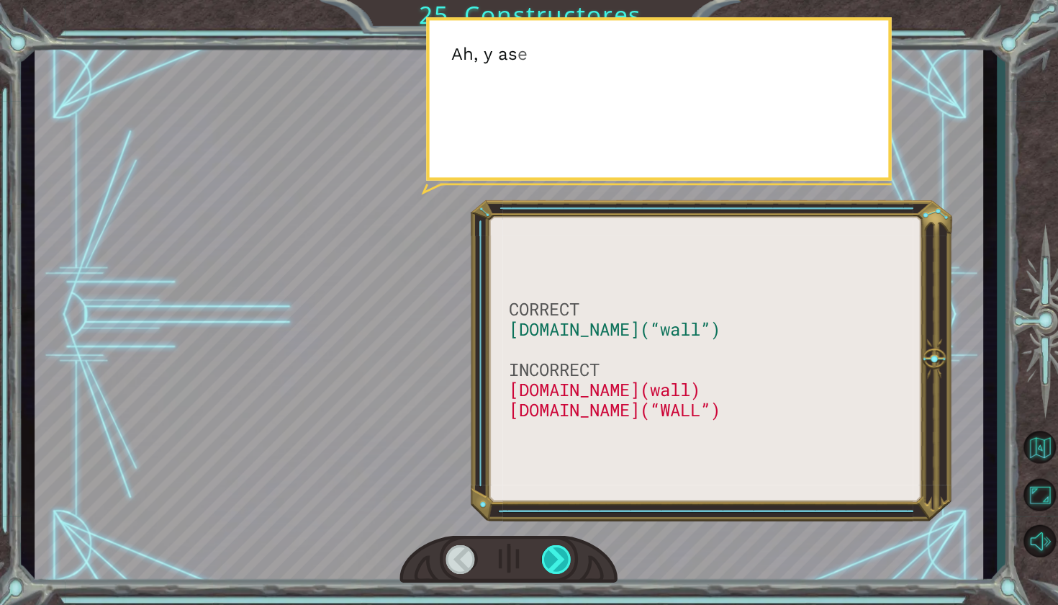
click at [558, 548] on div at bounding box center [556, 557] width 31 height 29
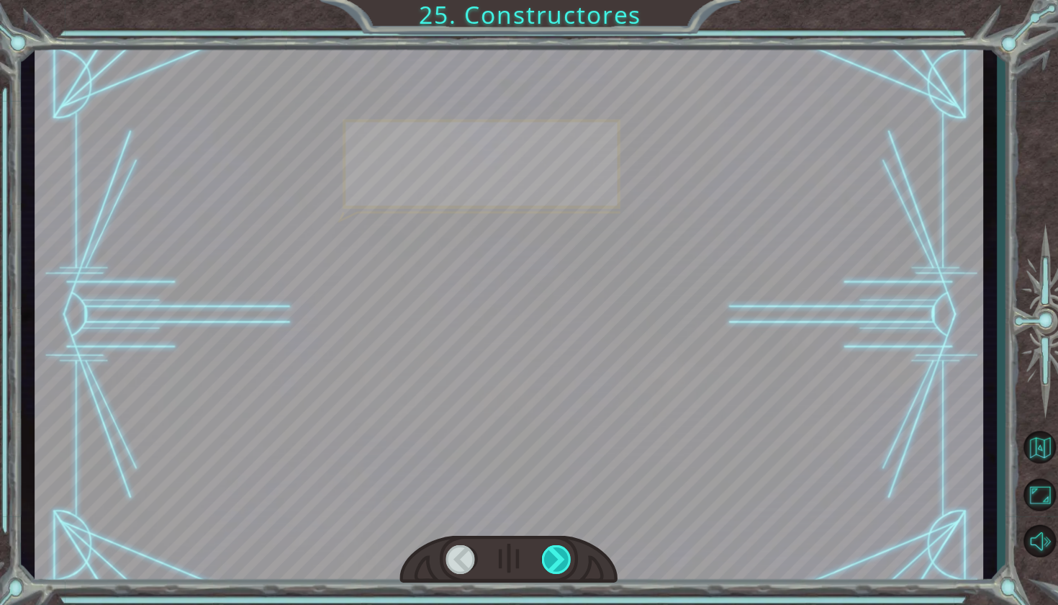
click at [558, 548] on div at bounding box center [556, 557] width 31 height 29
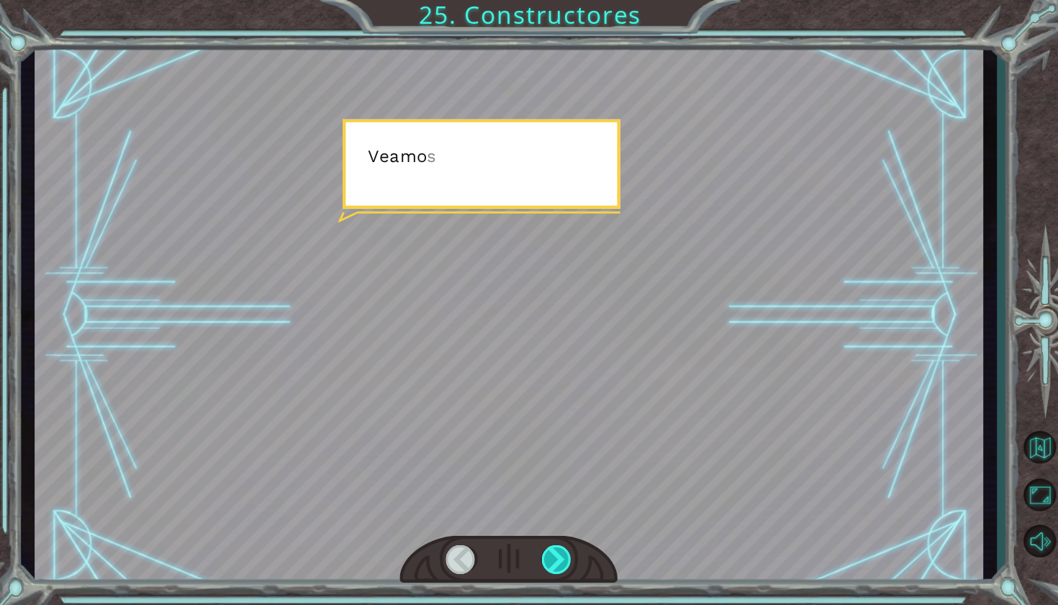
click at [558, 548] on div at bounding box center [556, 557] width 31 height 29
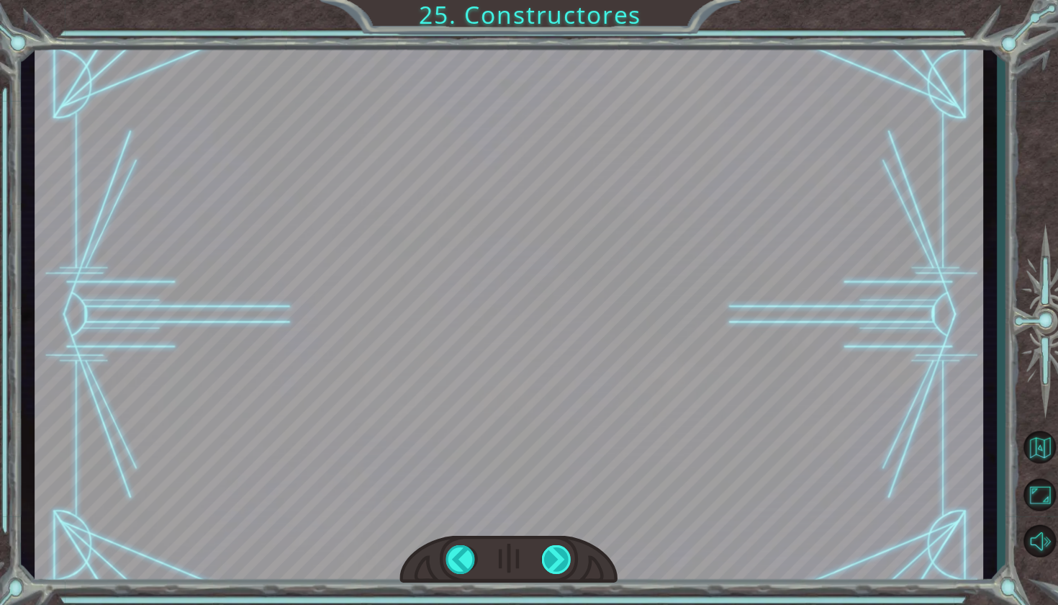
click at [558, 548] on div at bounding box center [556, 557] width 31 height 29
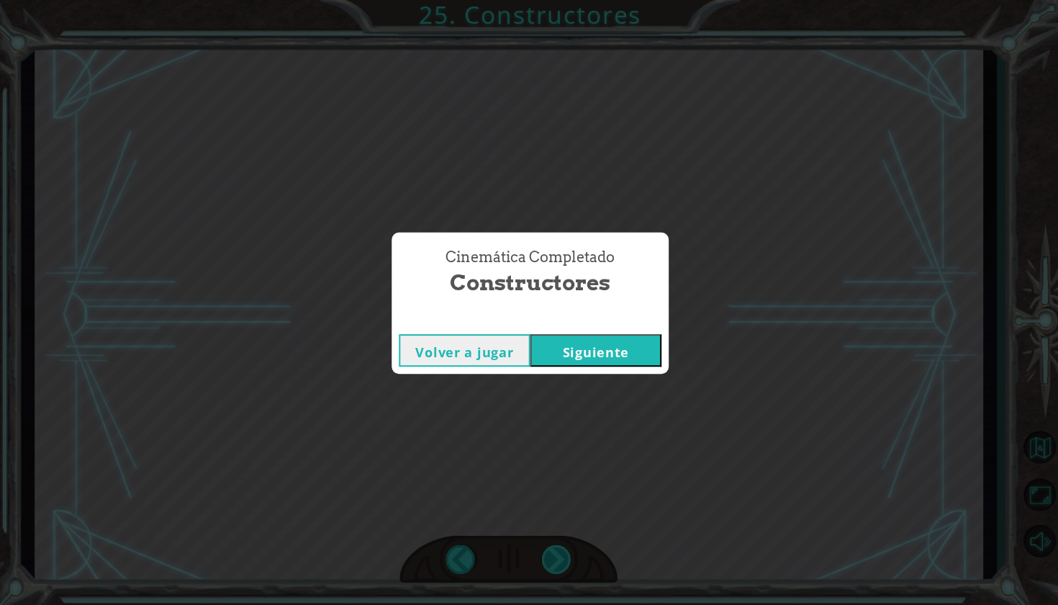
click at [558, 548] on div "Cinemática Completado Constructores Volver a jugar [GEOGRAPHIC_DATA]" at bounding box center [529, 302] width 1058 height 605
click at [568, 343] on button "Siguiente" at bounding box center [594, 349] width 131 height 32
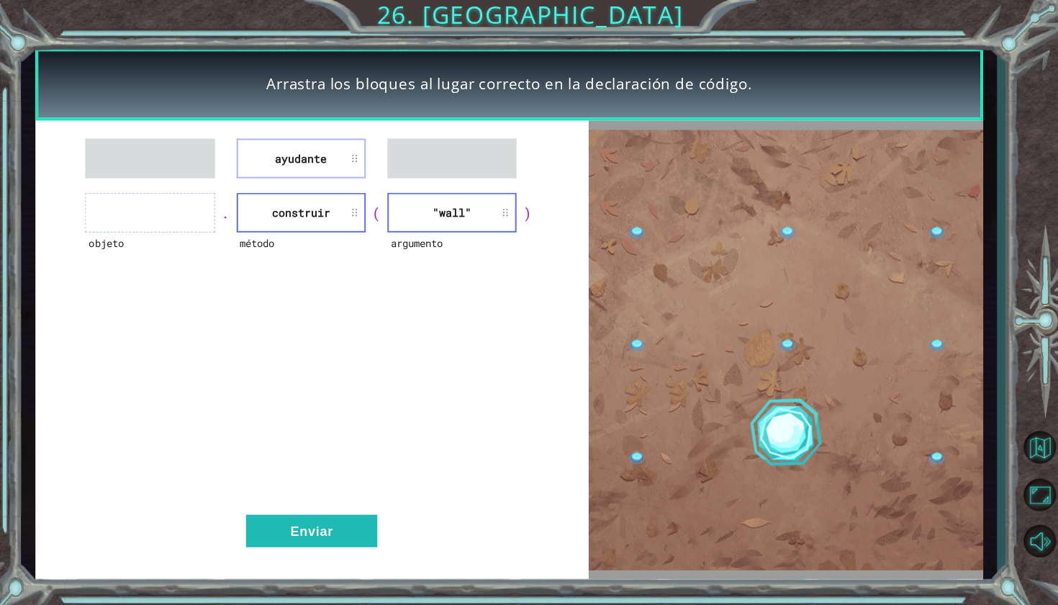
drag, startPoint x: 297, startPoint y: 210, endPoint x: 186, endPoint y: 141, distance: 130.6
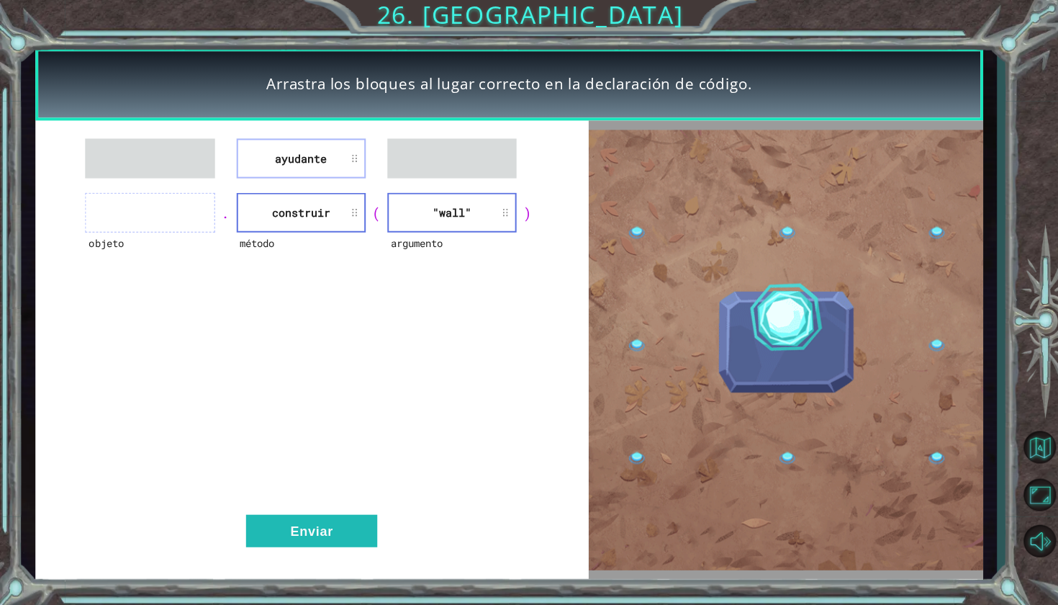
click at [186, 141] on ul at bounding box center [149, 158] width 129 height 40
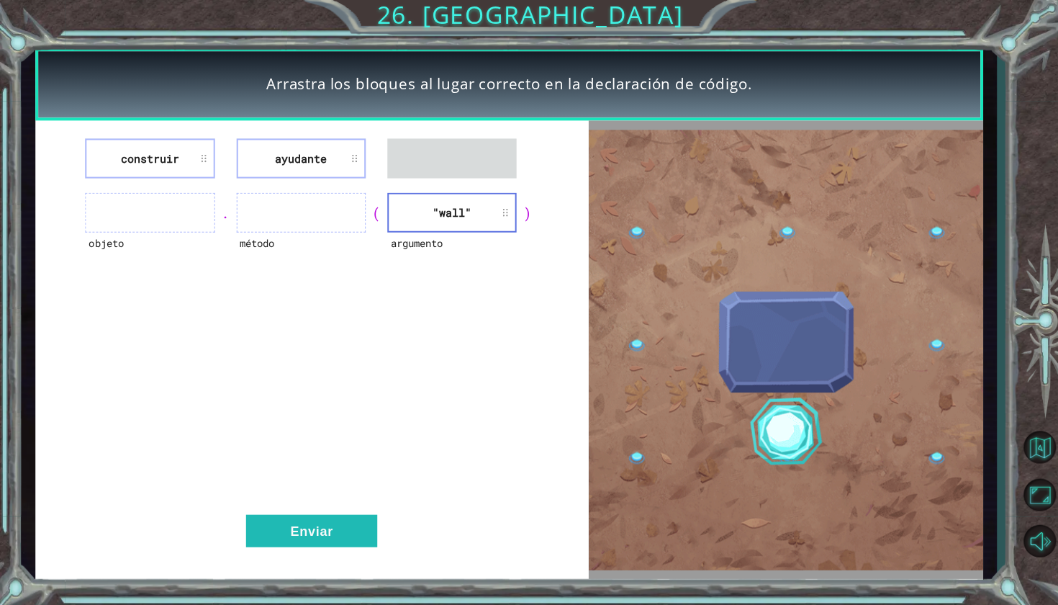
drag, startPoint x: 394, startPoint y: 209, endPoint x: 394, endPoint y: 181, distance: 28.1
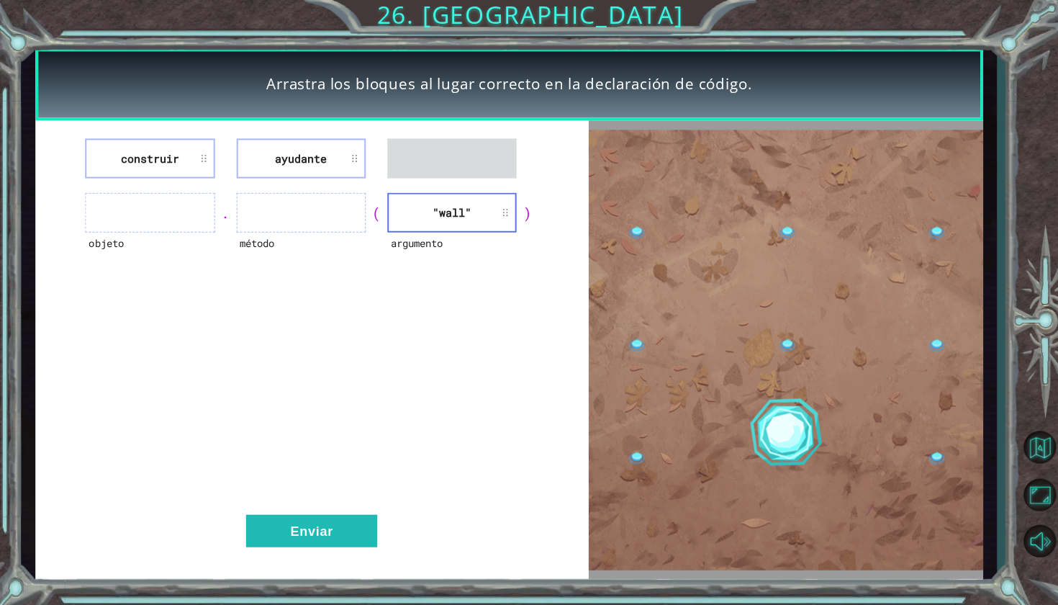
click at [394, 181] on div "construir ayudante objeto . método ( argumento "wall" ) Enviar" at bounding box center [311, 348] width 552 height 457
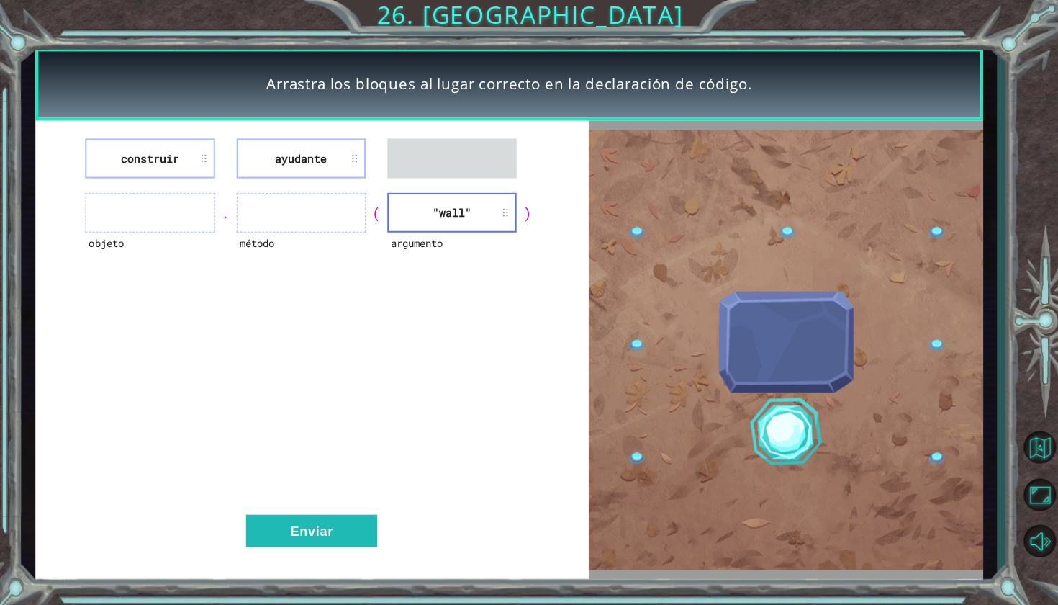
click at [402, 198] on li ""wall"" at bounding box center [451, 212] width 129 height 40
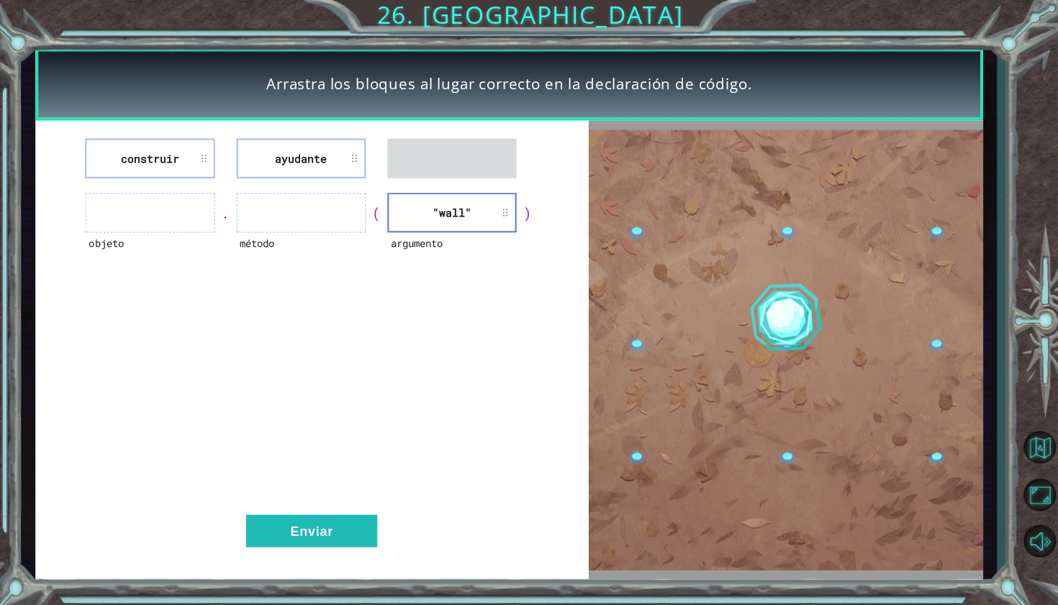
drag, startPoint x: 402, startPoint y: 198, endPoint x: 407, endPoint y: 178, distance: 20.8
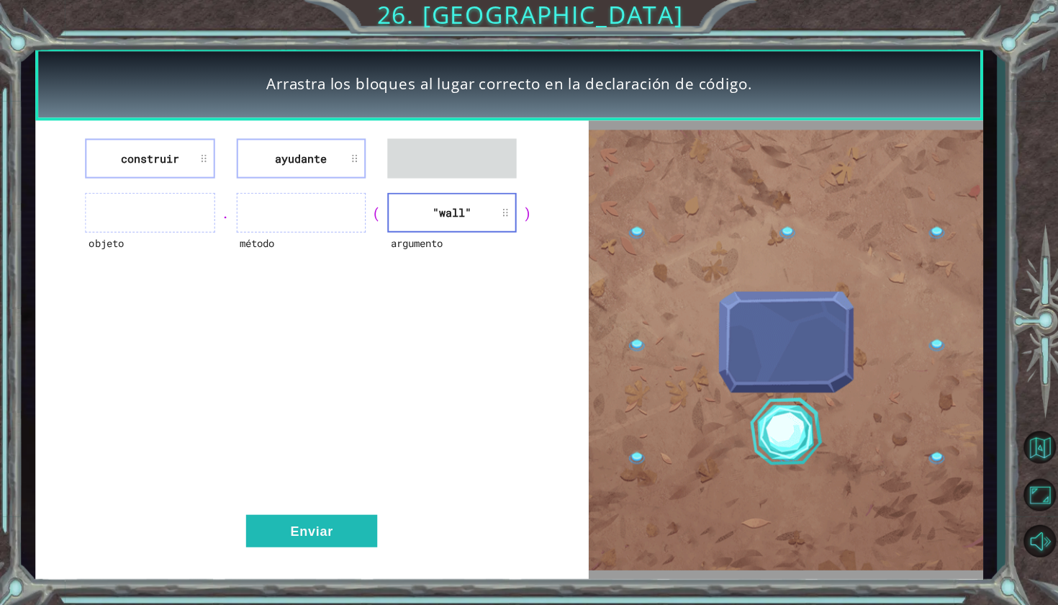
click at [407, 178] on div "construir ayudante objeto . método ( argumento "wall" ) Enviar" at bounding box center [311, 348] width 552 height 457
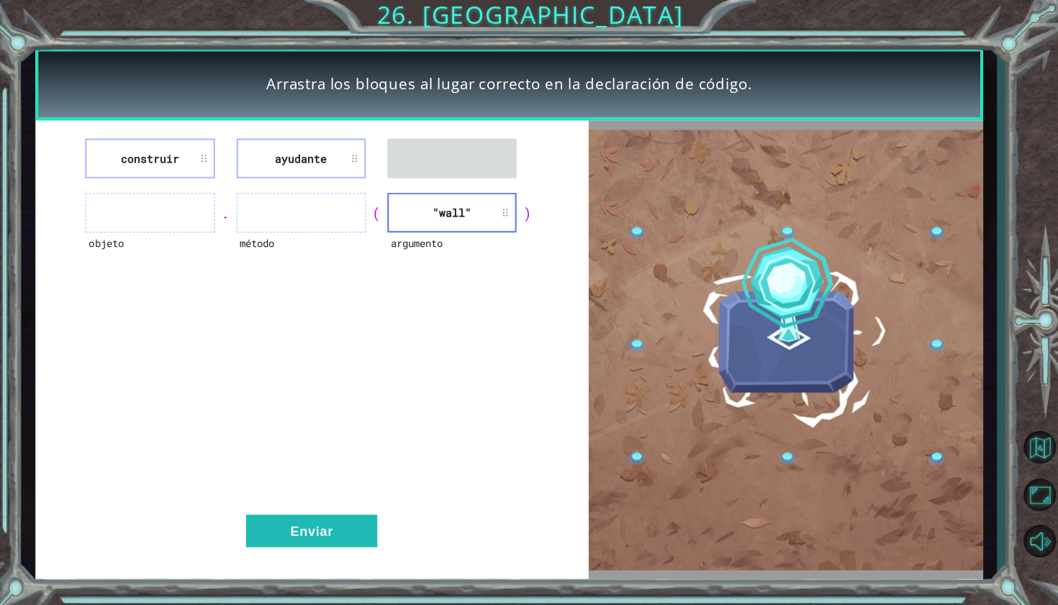
click at [425, 213] on li ""wall"" at bounding box center [451, 212] width 129 height 40
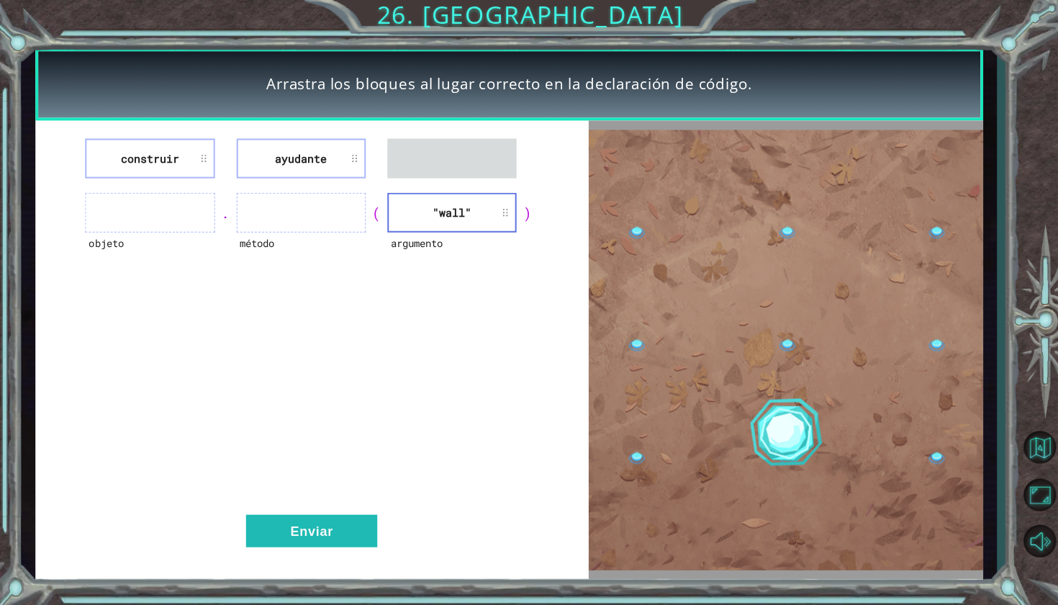
drag, startPoint x: 425, startPoint y: 213, endPoint x: 427, endPoint y: 199, distance: 14.6
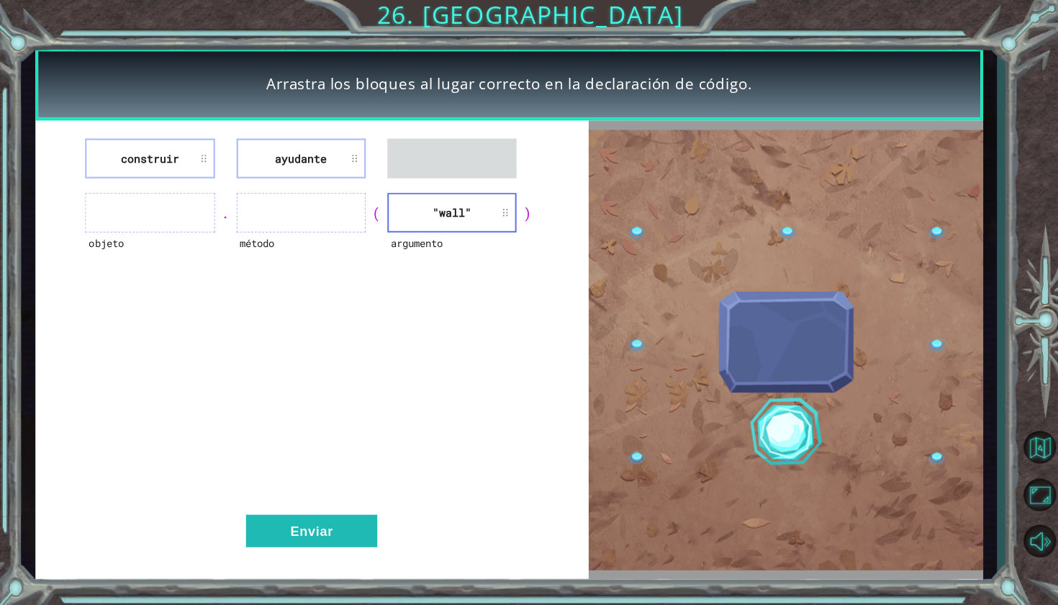
click at [427, 199] on li ""wall"" at bounding box center [451, 212] width 129 height 40
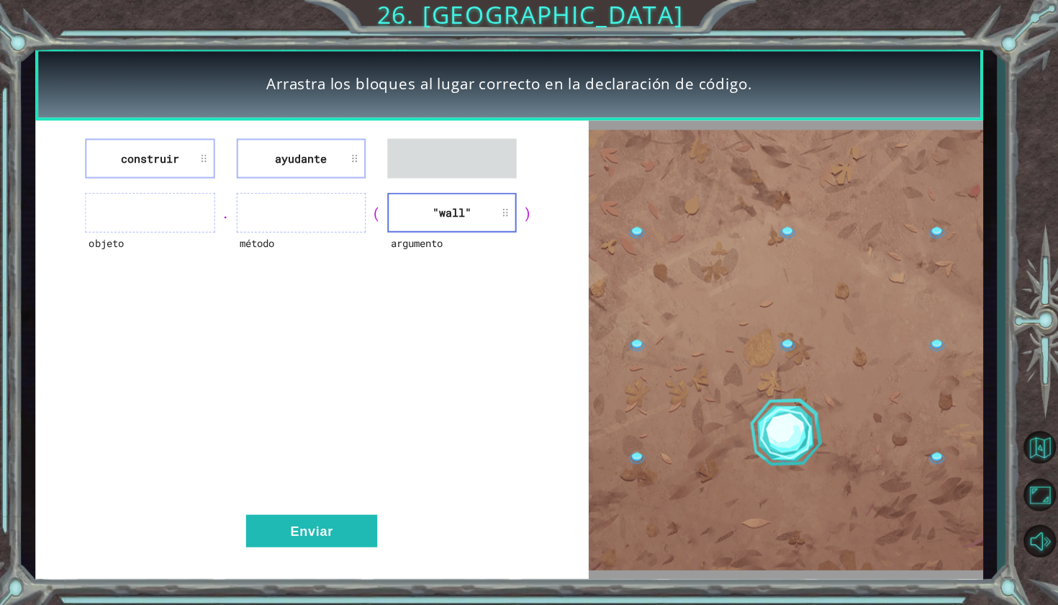
click at [427, 200] on li ""wall"" at bounding box center [451, 212] width 129 height 40
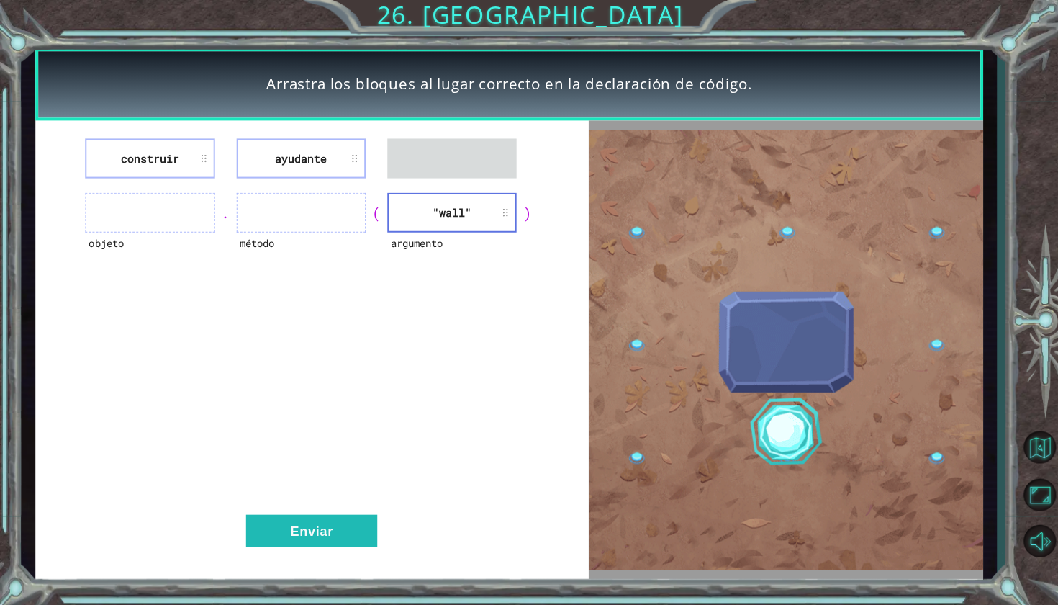
drag, startPoint x: 407, startPoint y: 212, endPoint x: 412, endPoint y: 185, distance: 27.2
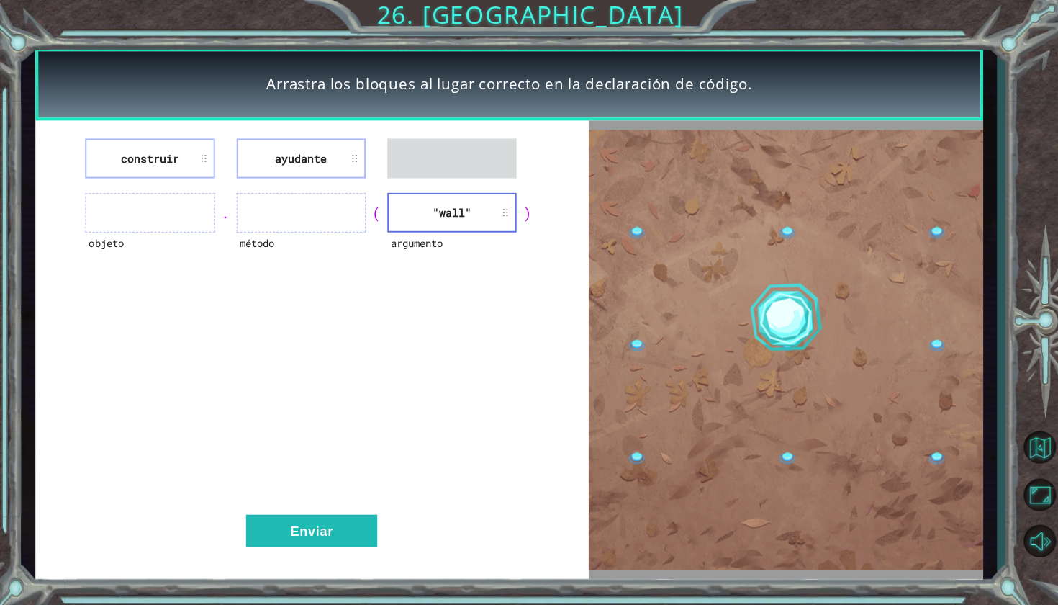
click at [412, 179] on div "construir ayudante objeto . método ( argumento "wall" ) Enviar" at bounding box center [311, 348] width 552 height 457
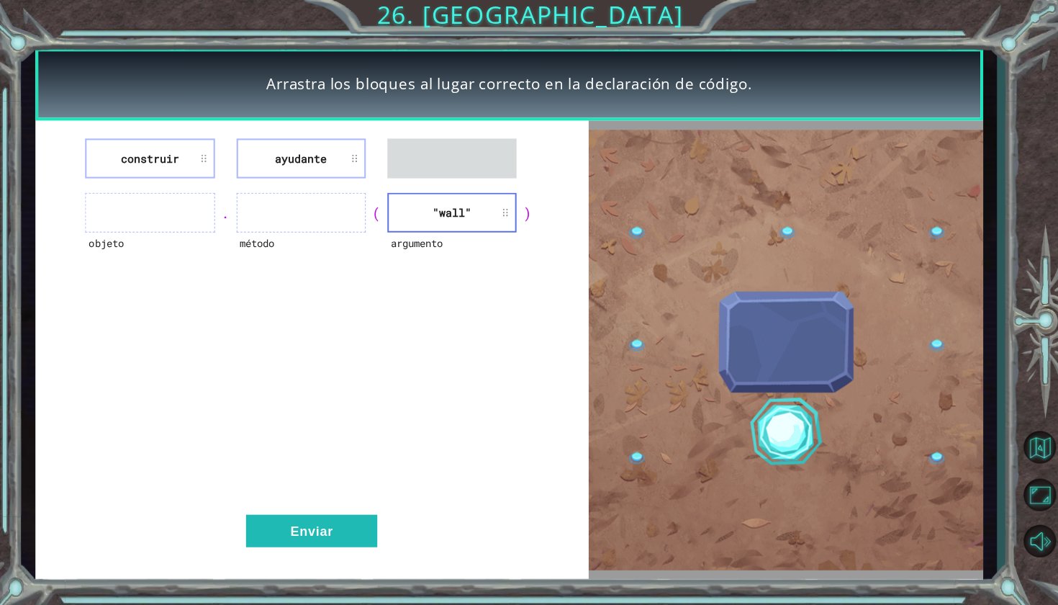
click at [412, 185] on div "construir ayudante objeto . método ( argumento "wall" ) Enviar" at bounding box center [311, 348] width 552 height 457
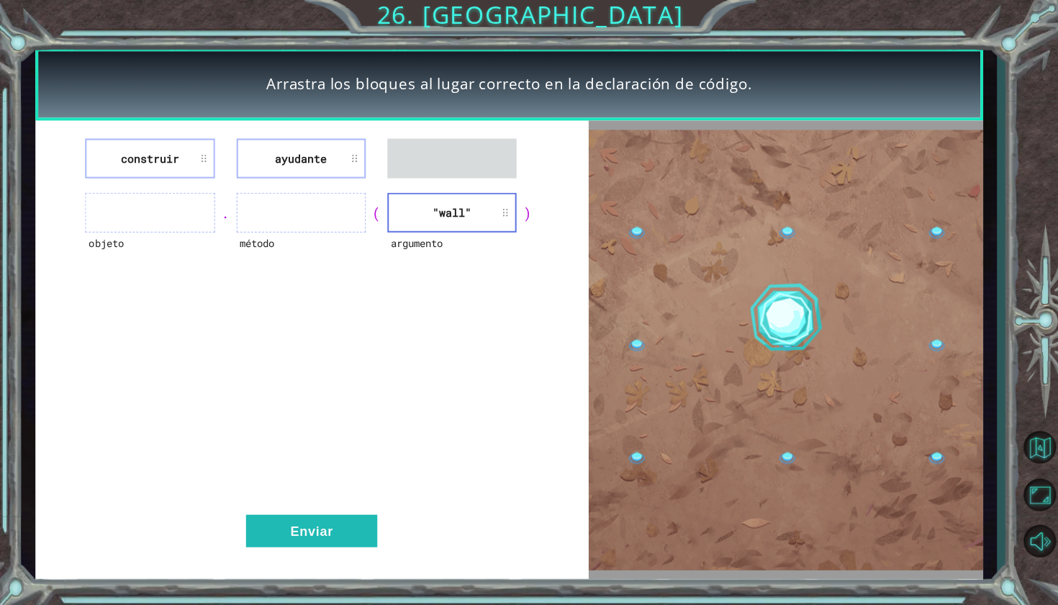
drag, startPoint x: 412, startPoint y: 188, endPoint x: 466, endPoint y: 220, distance: 62.3
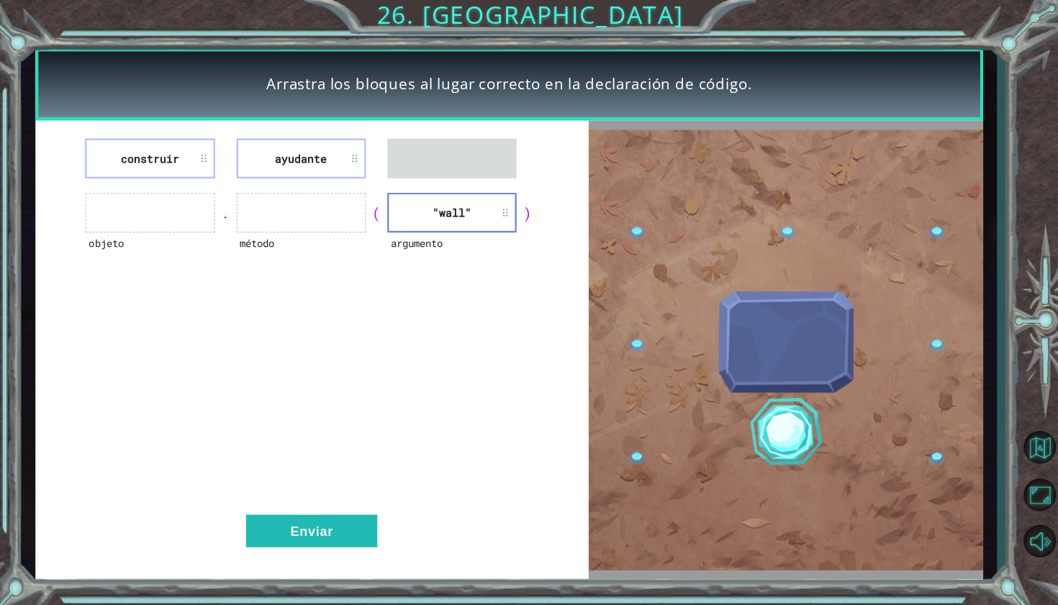
click at [466, 220] on div "construir ayudante objeto . método ( argumento "wall" ) Enviar" at bounding box center [311, 348] width 552 height 457
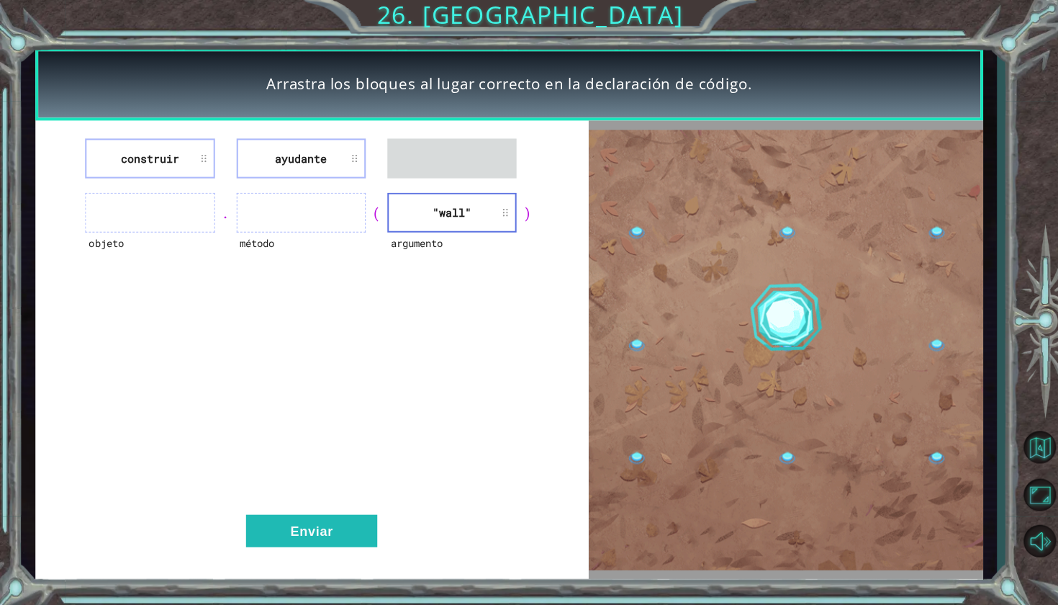
click at [466, 220] on li ""wall"" at bounding box center [451, 212] width 129 height 40
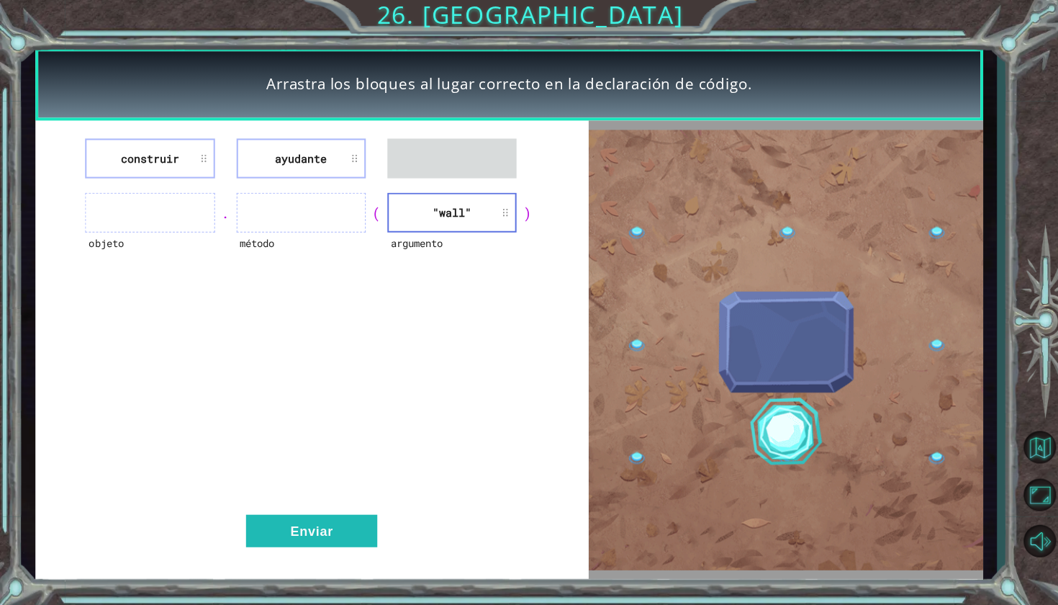
drag, startPoint x: 466, startPoint y: 220, endPoint x: 466, endPoint y: 202, distance: 18.7
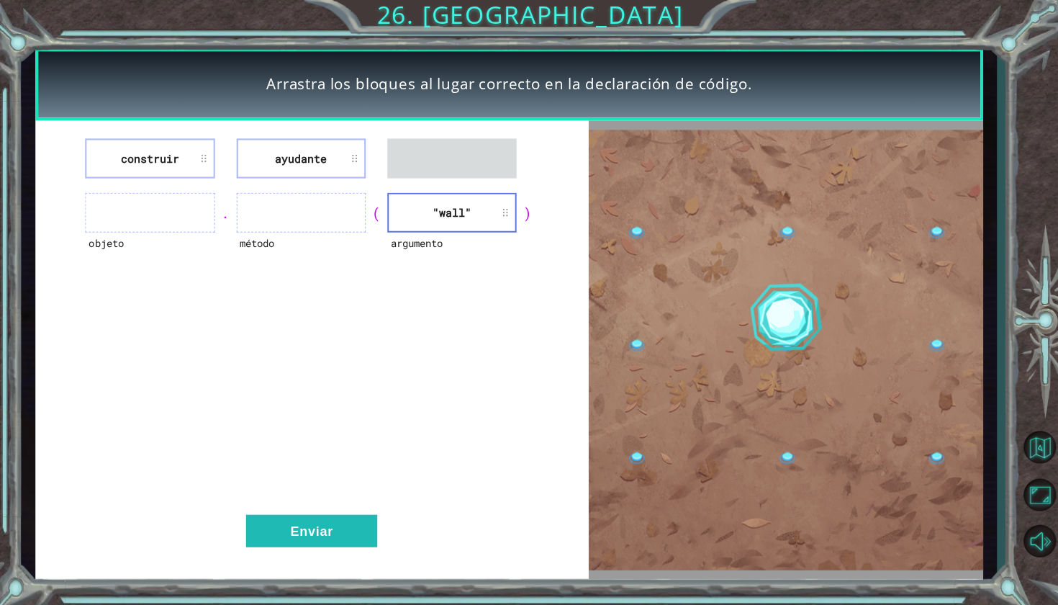
click at [466, 202] on li ""wall"" at bounding box center [451, 212] width 129 height 40
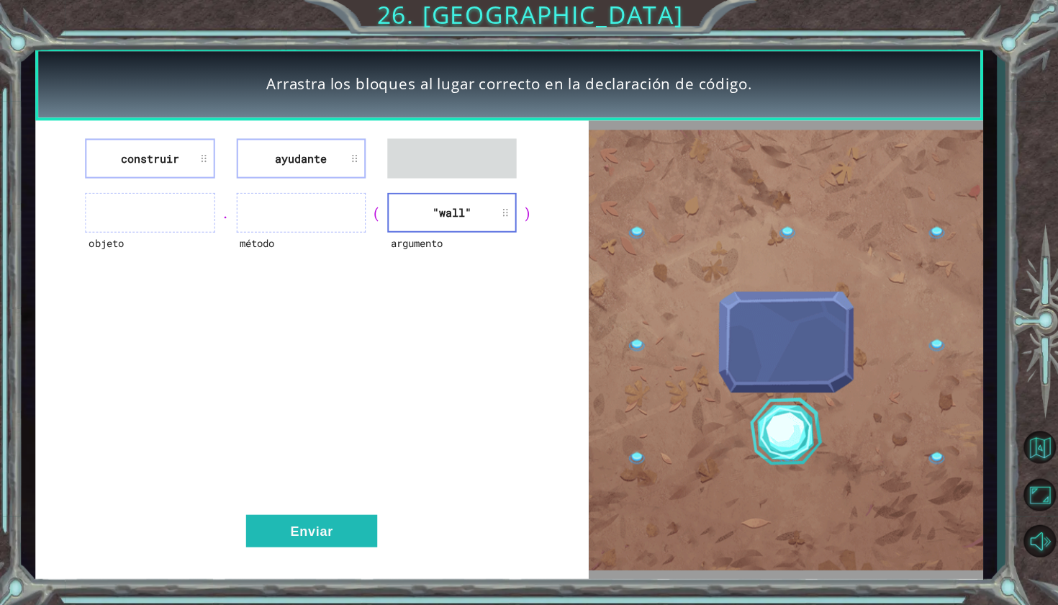
click at [494, 209] on li ""wall"" at bounding box center [451, 212] width 129 height 40
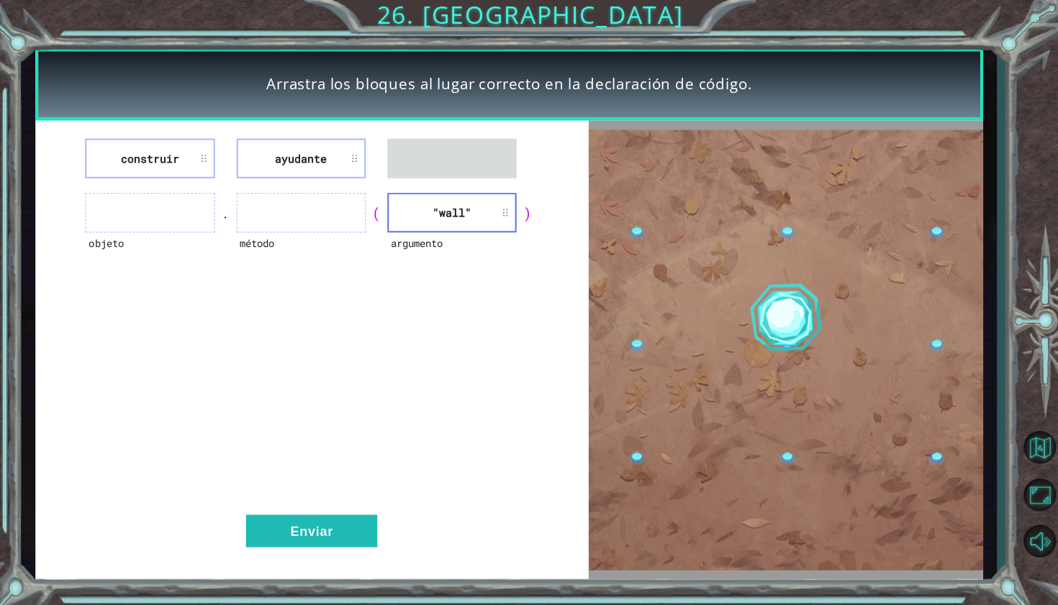
drag, startPoint x: 494, startPoint y: 209, endPoint x: 495, endPoint y: 197, distance: 11.5
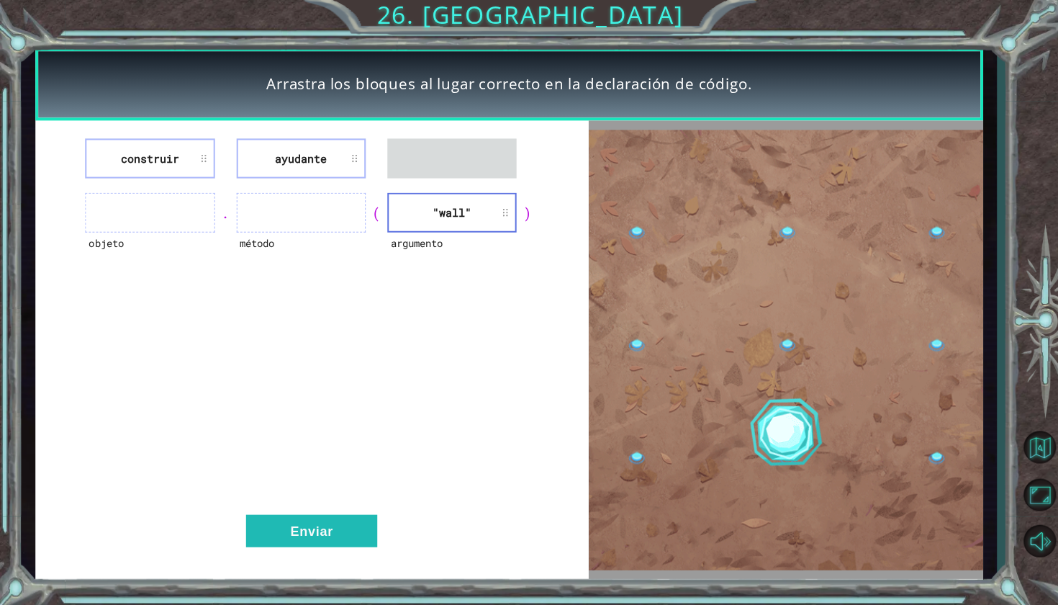
click at [495, 196] on li ""wall"" at bounding box center [451, 212] width 129 height 40
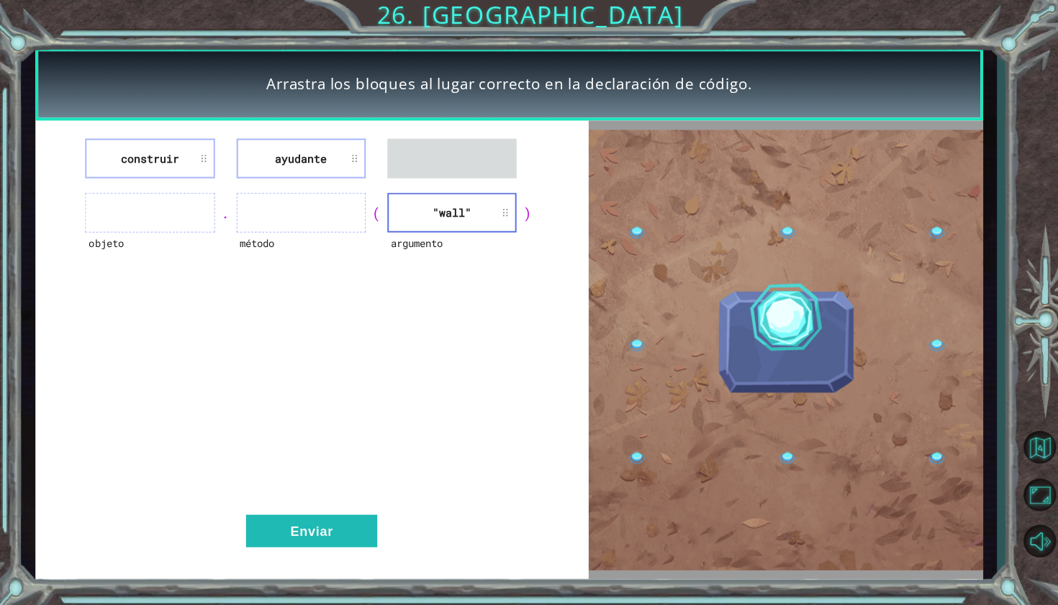
drag, startPoint x: 407, startPoint y: 219, endPoint x: 375, endPoint y: 196, distance: 39.7
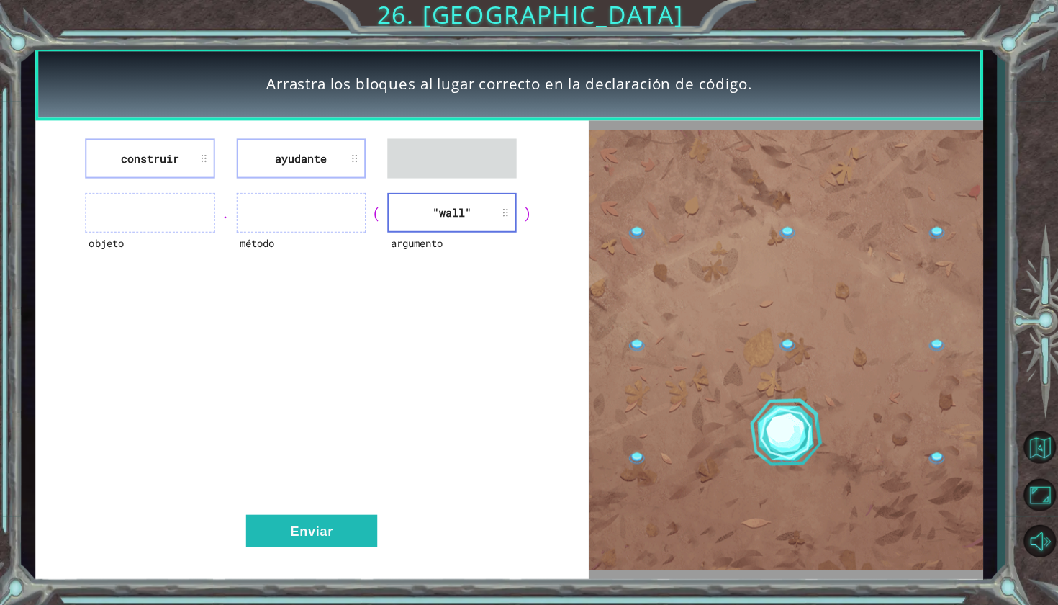
click at [375, 196] on div "objeto . método ( argumento "wall" )" at bounding box center [311, 212] width 516 height 40
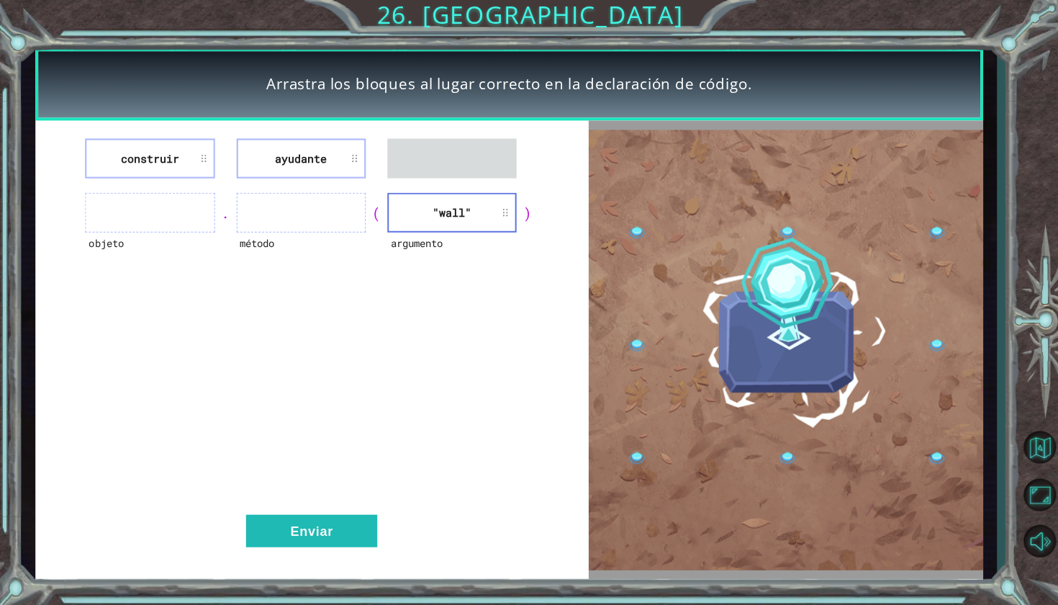
drag, startPoint x: 398, startPoint y: 235, endPoint x: 384, endPoint y: 235, distance: 13.7
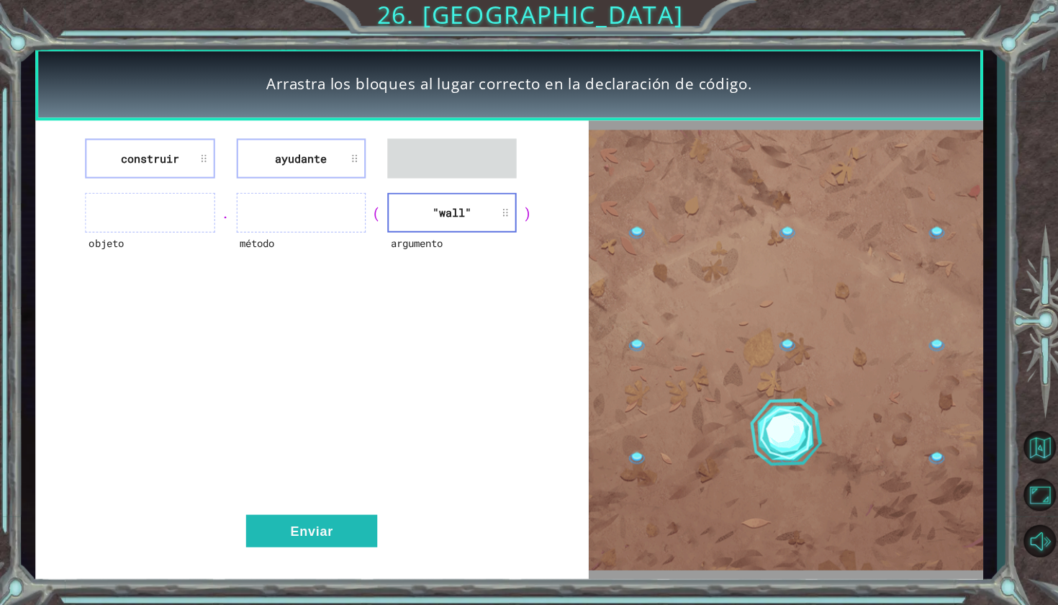
click at [401, 224] on li ""wall"" at bounding box center [451, 212] width 129 height 40
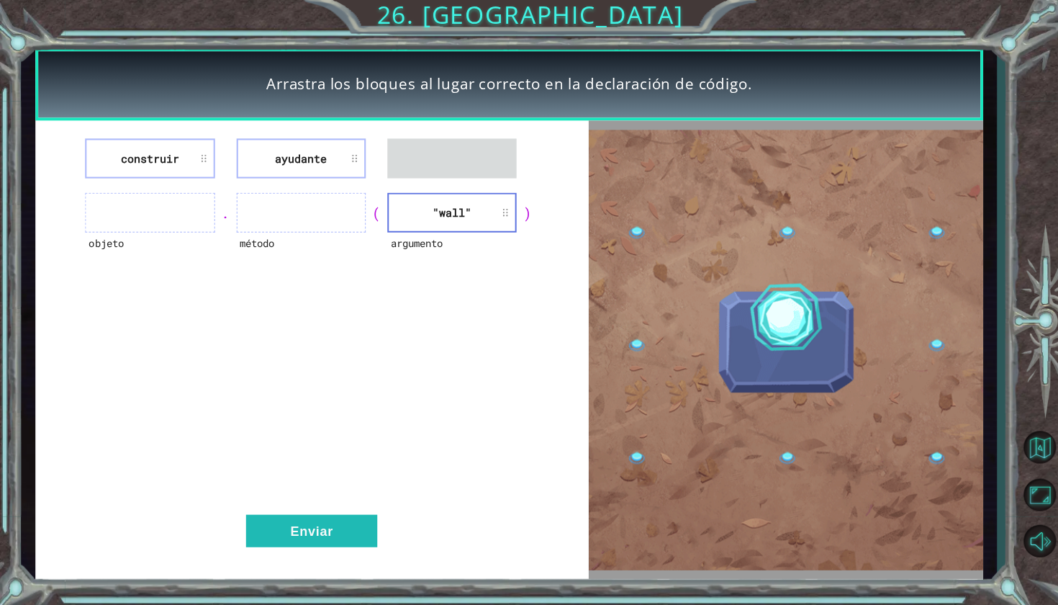
drag, startPoint x: 401, startPoint y: 224, endPoint x: 395, endPoint y: 166, distance: 57.9
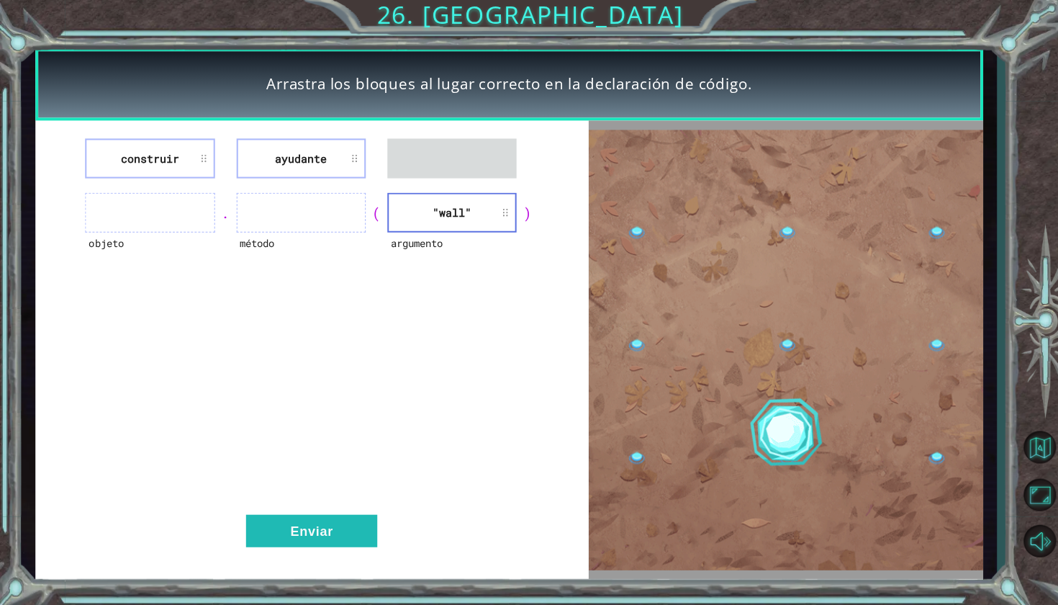
click at [395, 166] on div "construir ayudante objeto . método ( argumento "wall" ) Enviar" at bounding box center [311, 348] width 552 height 457
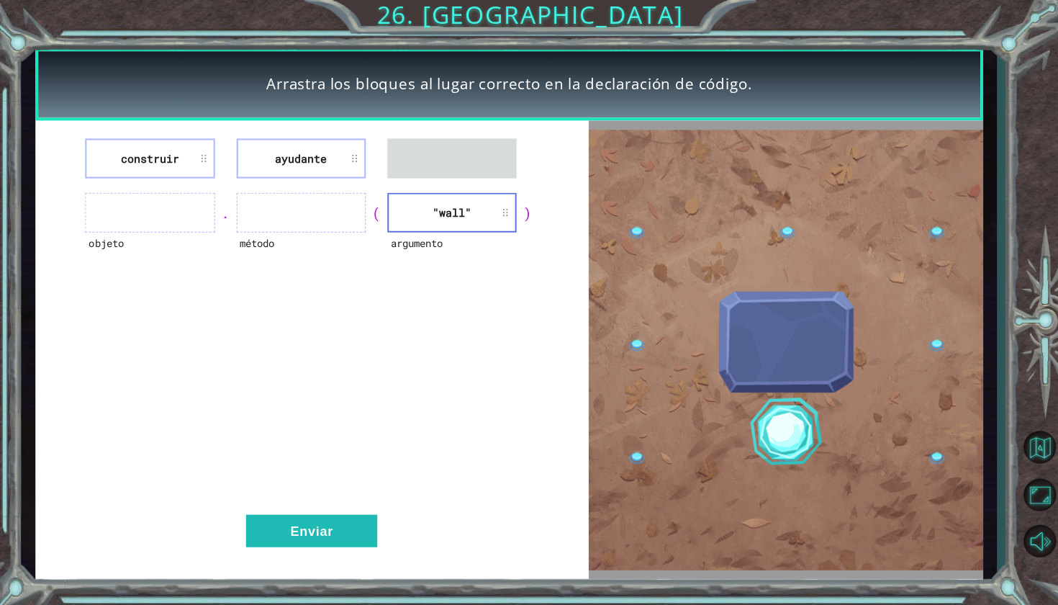
click at [387, 197] on div "construir ayudante objeto . método ( argumento "wall" ) Enviar" at bounding box center [311, 348] width 552 height 457
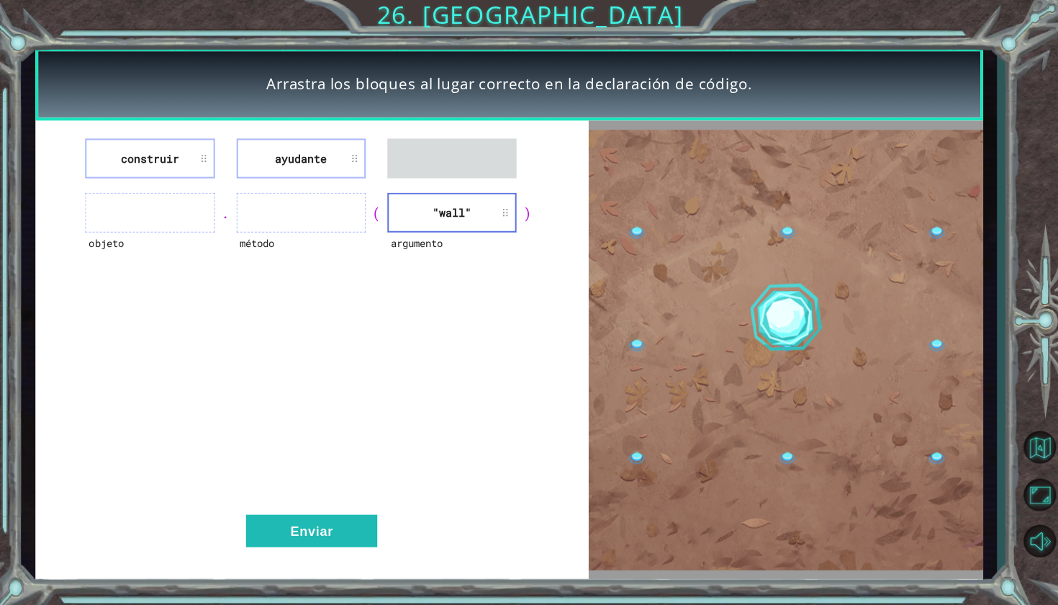
click at [355, 322] on div "construir ayudante objeto . método ( argumento "wall" ) Enviar" at bounding box center [311, 348] width 552 height 457
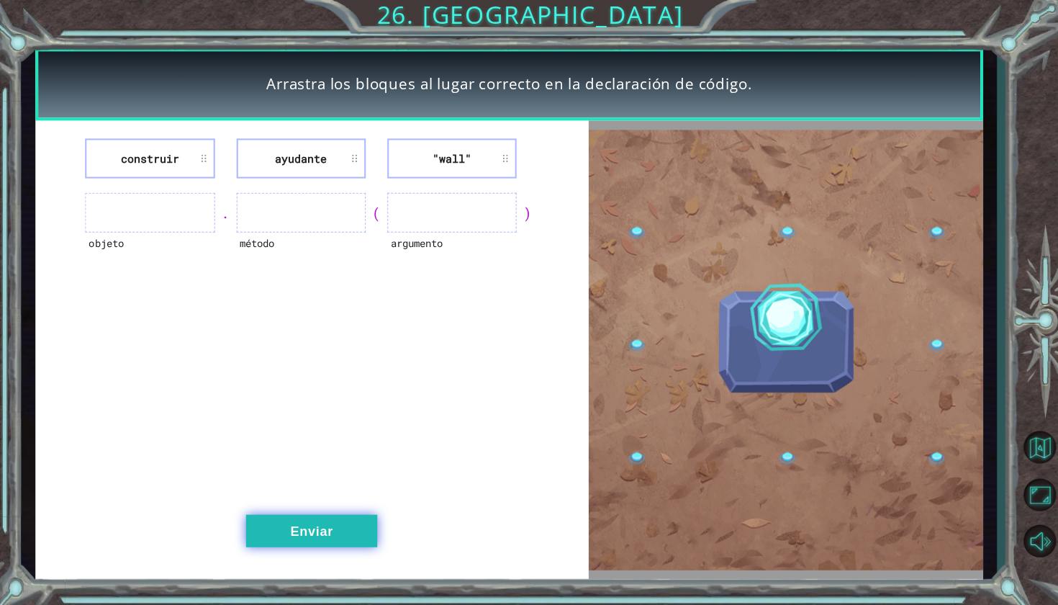
click at [294, 518] on button "Enviar" at bounding box center [310, 529] width 131 height 32
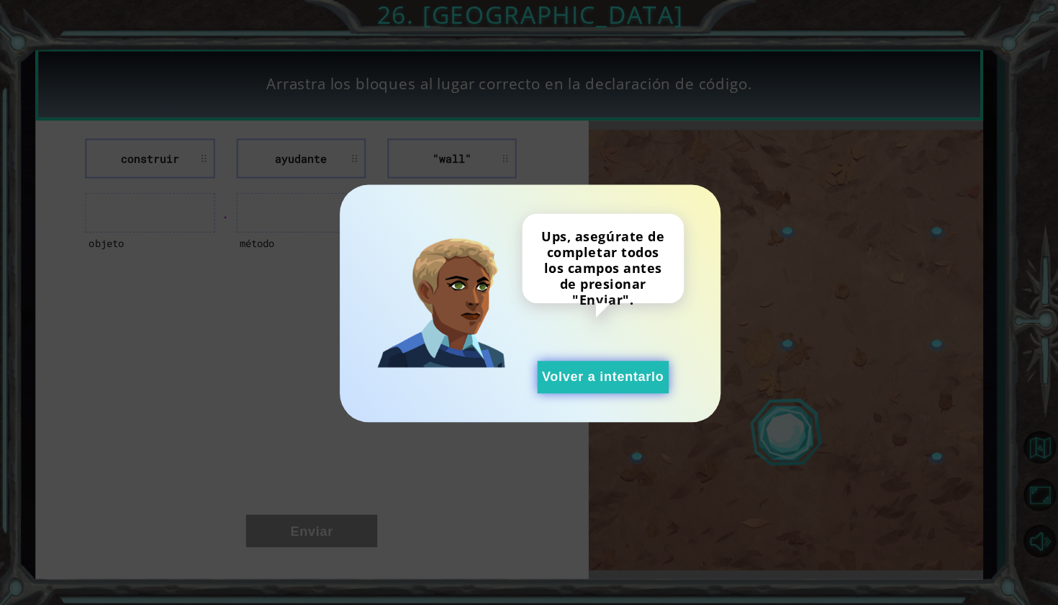
click at [595, 376] on button "Volver a intentarlo" at bounding box center [601, 376] width 131 height 32
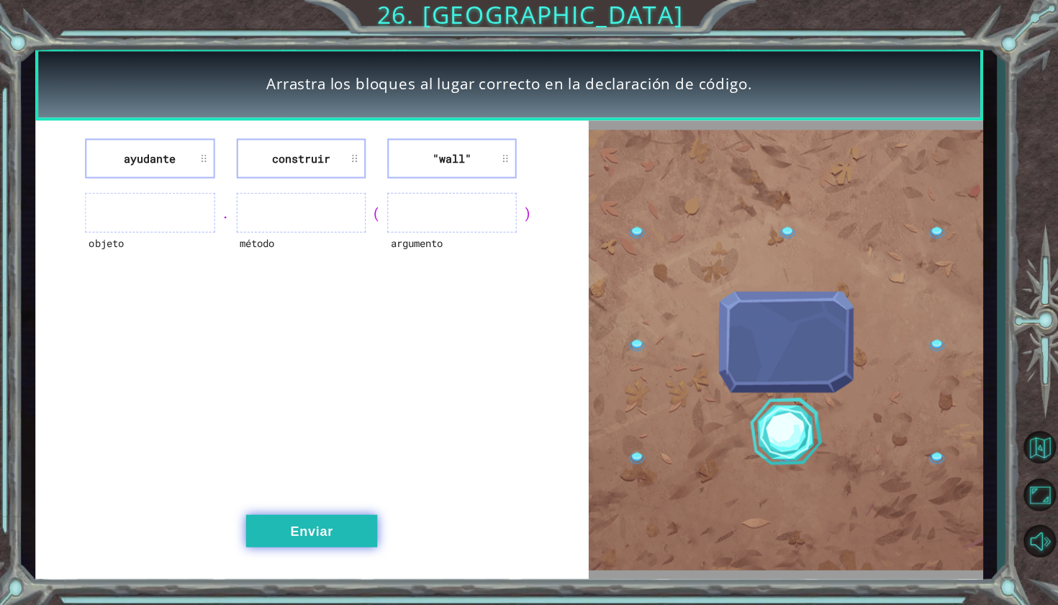
click at [352, 533] on button "Enviar" at bounding box center [310, 529] width 131 height 32
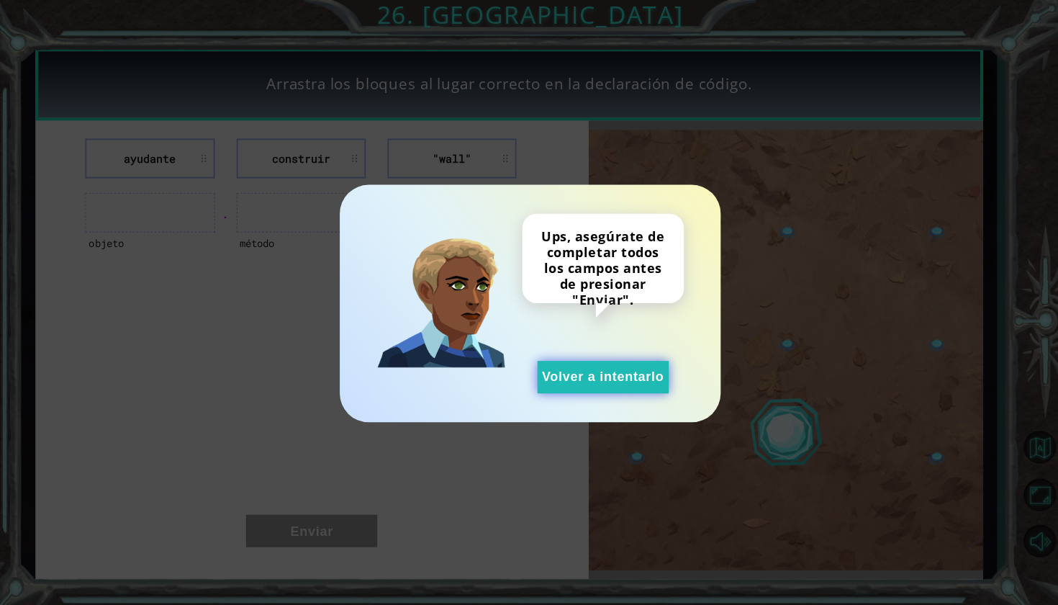
click at [554, 364] on button "Volver a intentarlo" at bounding box center [601, 376] width 131 height 32
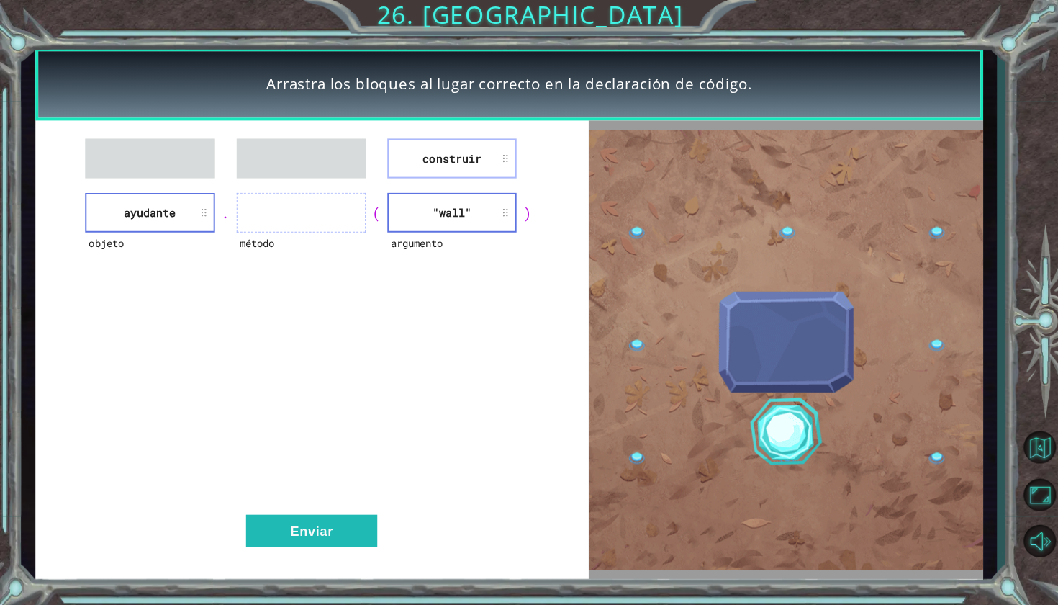
drag, startPoint x: 433, startPoint y: 227, endPoint x: 427, endPoint y: 217, distance: 12.2
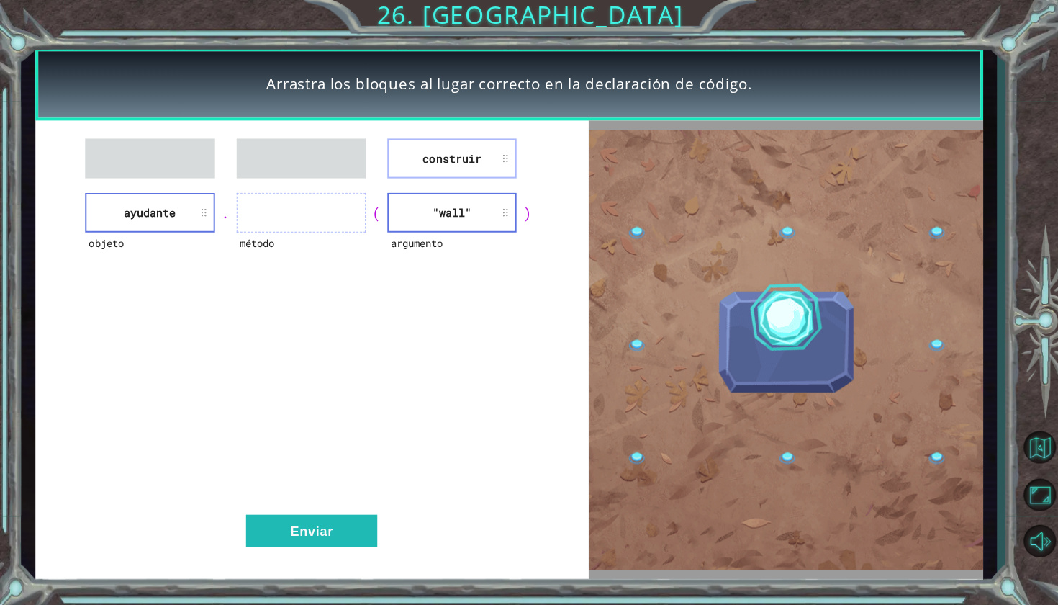
click at [427, 217] on li ""wall"" at bounding box center [451, 212] width 129 height 40
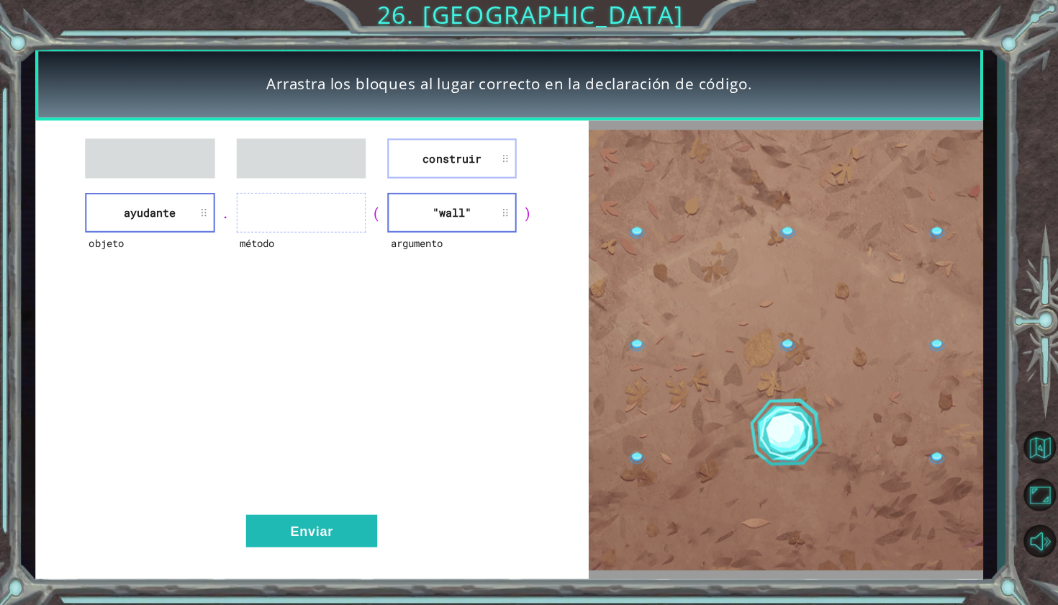
click at [427, 217] on li ""wall"" at bounding box center [451, 212] width 129 height 40
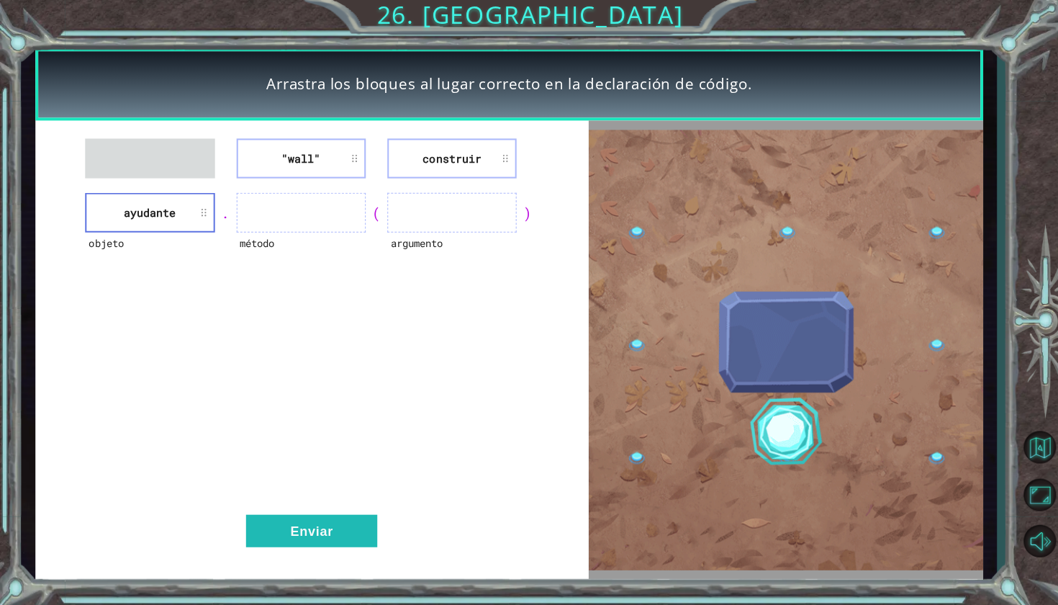
drag, startPoint x: 173, startPoint y: 208, endPoint x: 171, endPoint y: 168, distance: 40.4
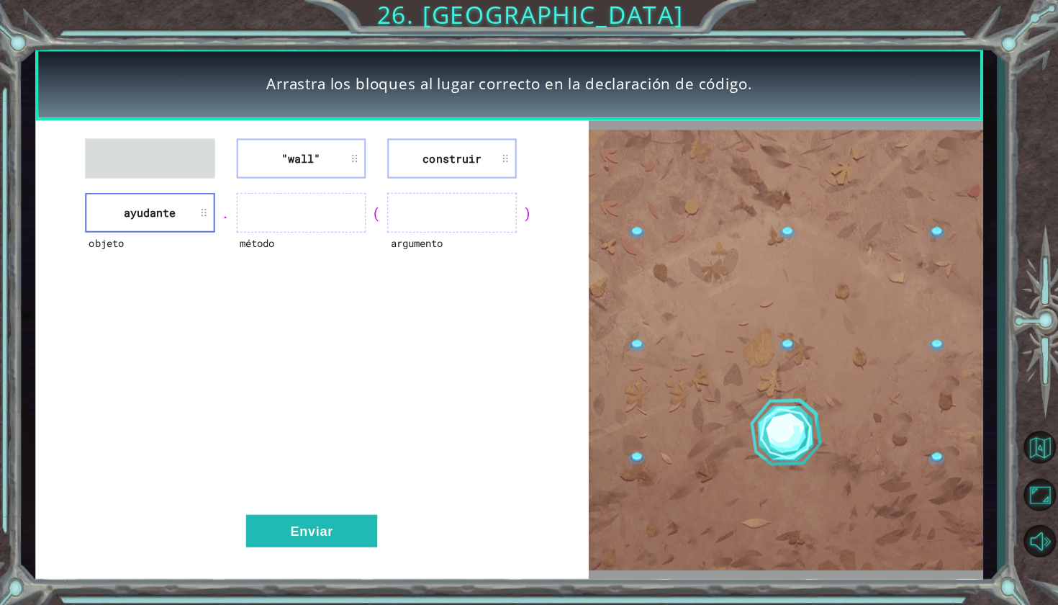
click at [171, 168] on div ""wall" construir objeto ayudante . método ( argumento ) Enviar" at bounding box center [311, 348] width 552 height 457
click at [171, 168] on ul at bounding box center [149, 158] width 129 height 40
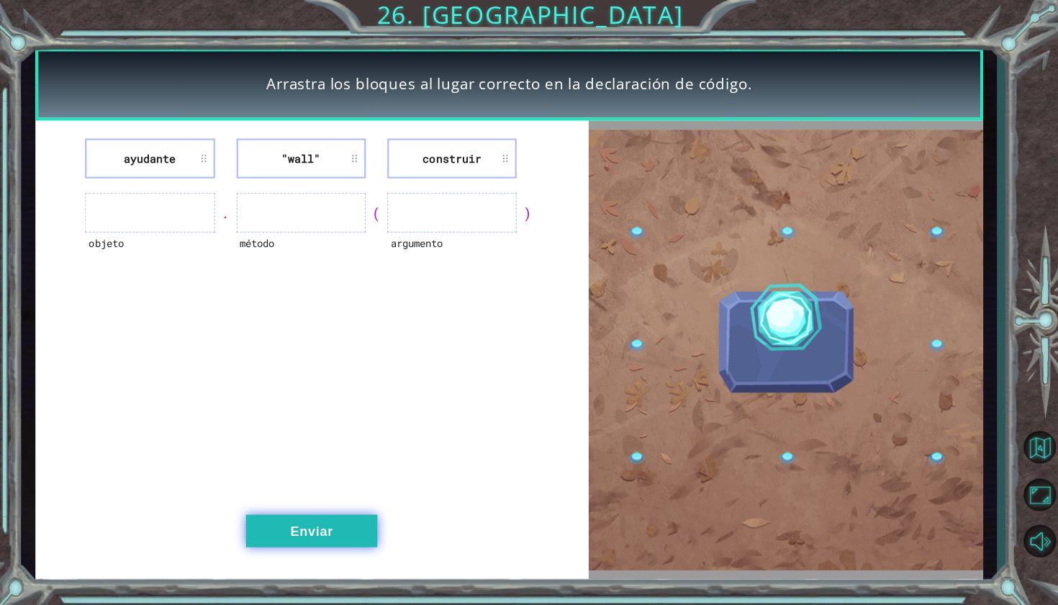
click at [346, 521] on button "Enviar" at bounding box center [310, 529] width 131 height 32
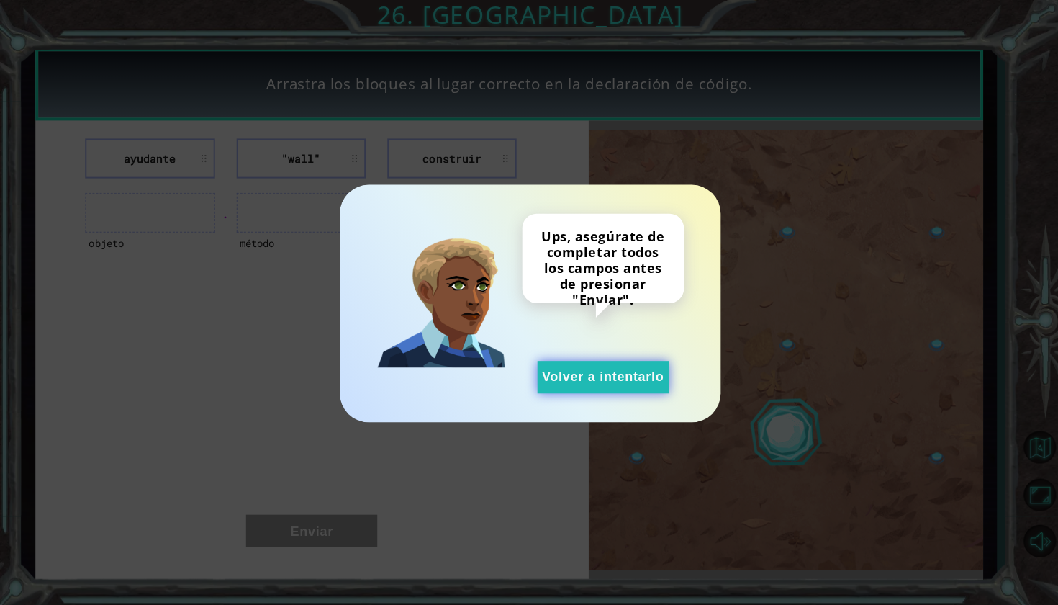
click at [540, 374] on button "Volver a intentarlo" at bounding box center [601, 376] width 131 height 32
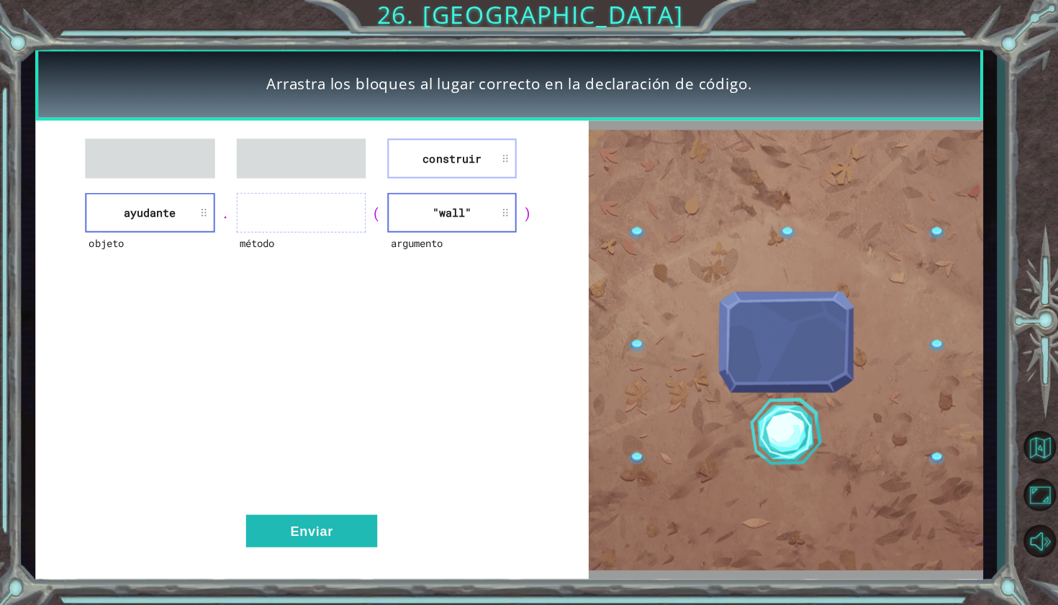
drag, startPoint x: 405, startPoint y: 223, endPoint x: 333, endPoint y: 179, distance: 84.3
click at [333, 179] on div "construir objeto ayudante . método ( argumento "wall" ) Enviar" at bounding box center [311, 348] width 552 height 457
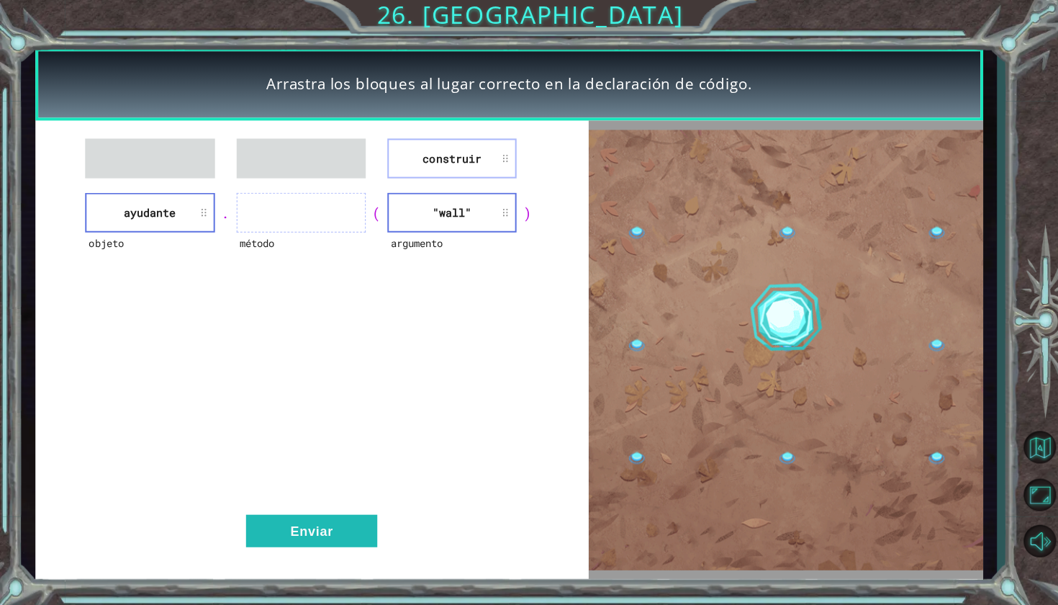
click at [368, 234] on div "construir objeto ayudante . método ( argumento "wall" ) Enviar" at bounding box center [311, 348] width 552 height 457
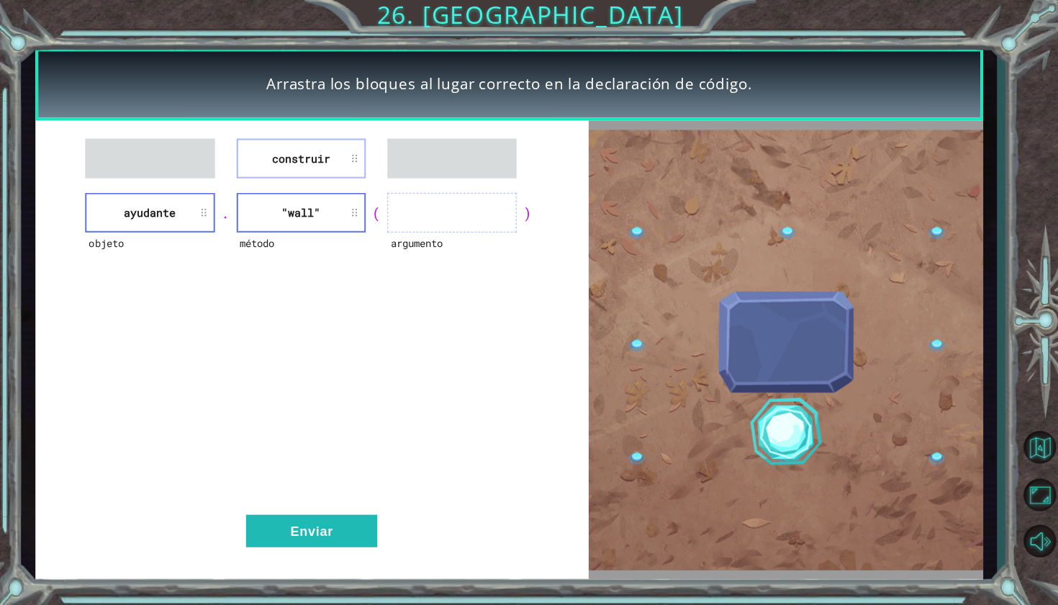
drag, startPoint x: 335, startPoint y: 210, endPoint x: 466, endPoint y: 222, distance: 132.2
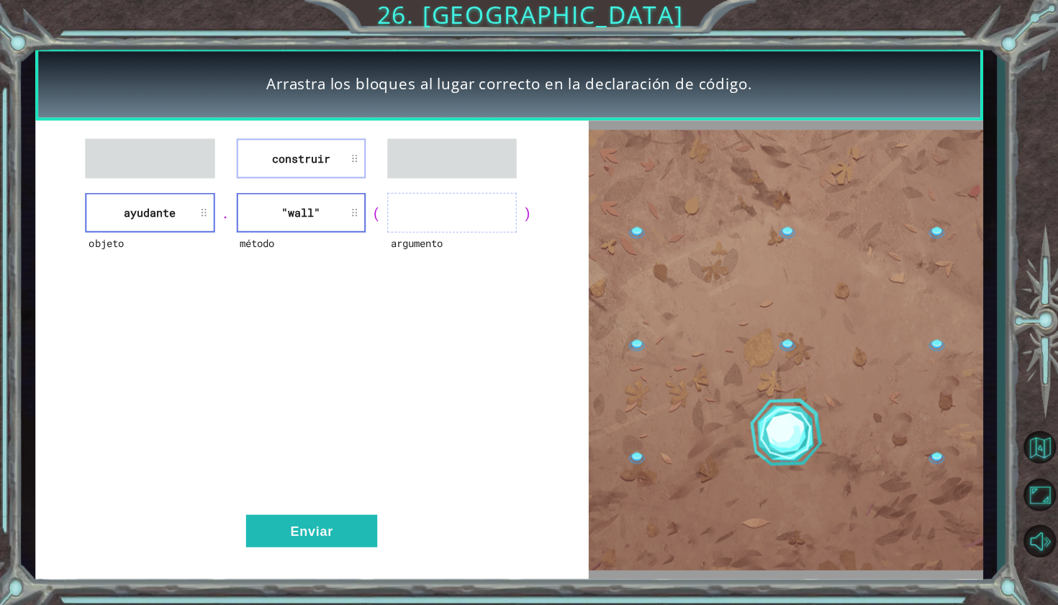
click at [466, 222] on div "objeto ayudante . método "wall" ( argumento )" at bounding box center [311, 212] width 516 height 40
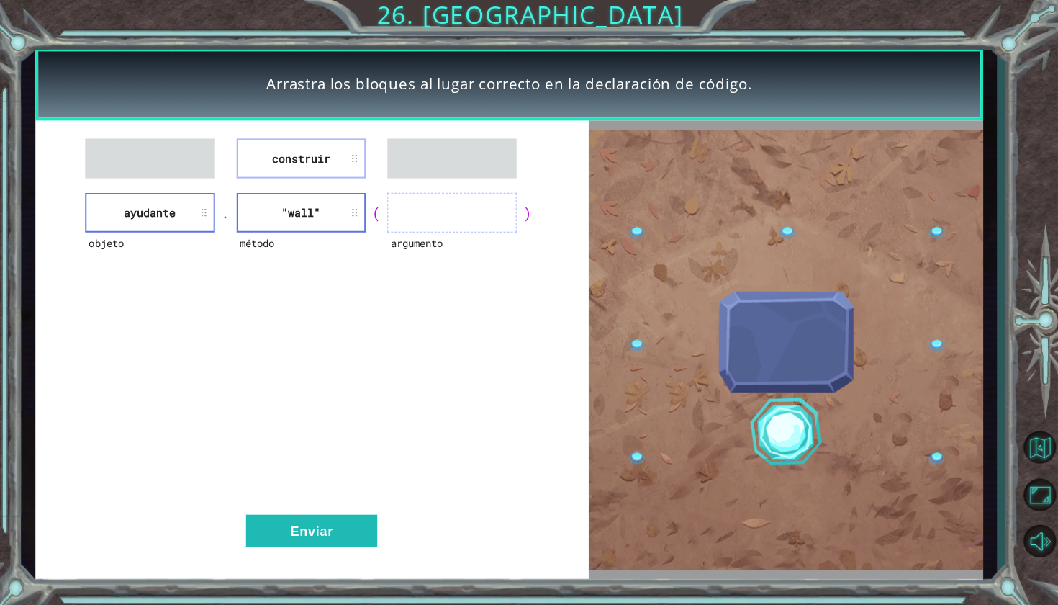
click at [466, 222] on ul at bounding box center [451, 212] width 129 height 40
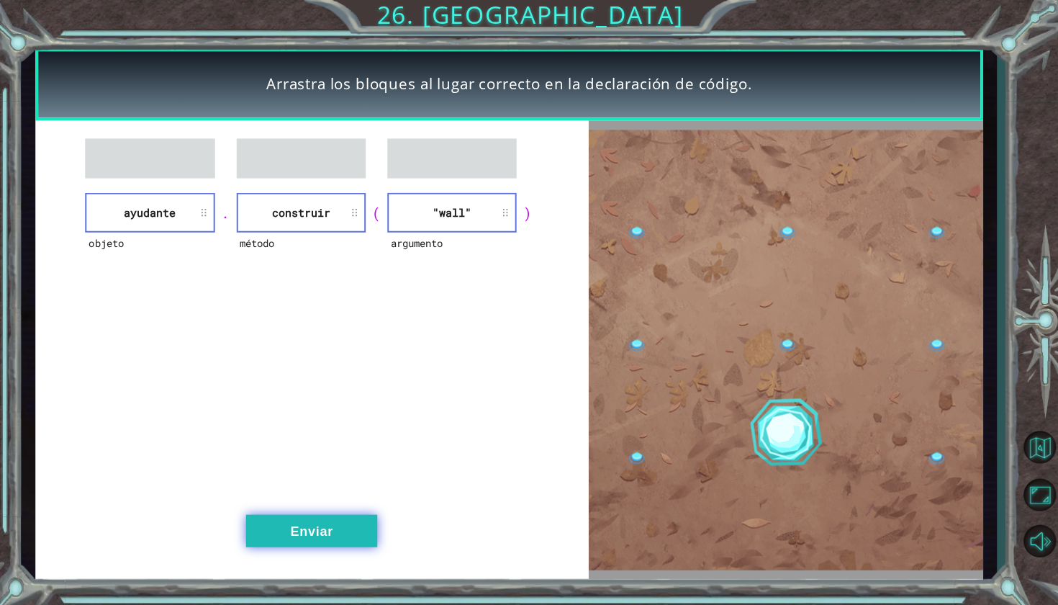
click at [313, 518] on button "Enviar" at bounding box center [310, 529] width 131 height 32
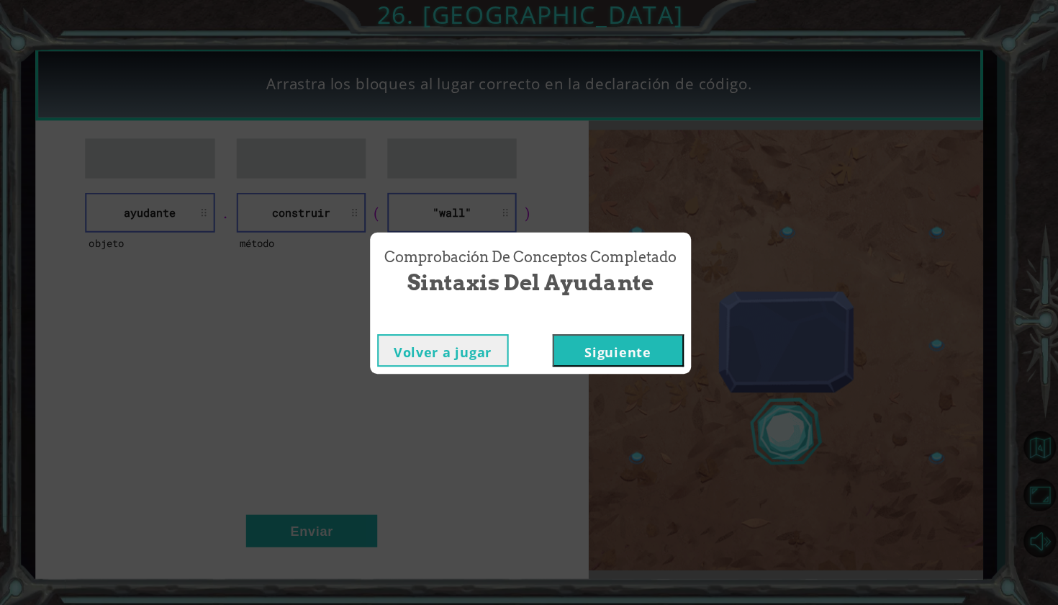
click at [597, 343] on button "Siguiente" at bounding box center [616, 349] width 131 height 32
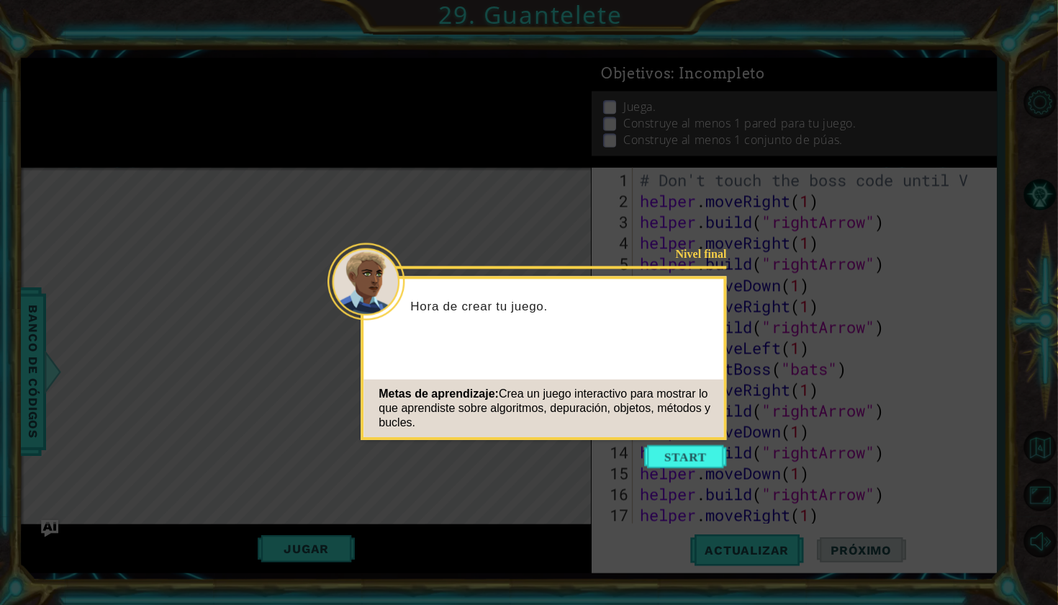
click at [677, 441] on icon at bounding box center [527, 301] width 1055 height 603
click at [666, 476] on icon at bounding box center [527, 301] width 1055 height 603
click at [676, 447] on button "Start" at bounding box center [684, 455] width 82 height 23
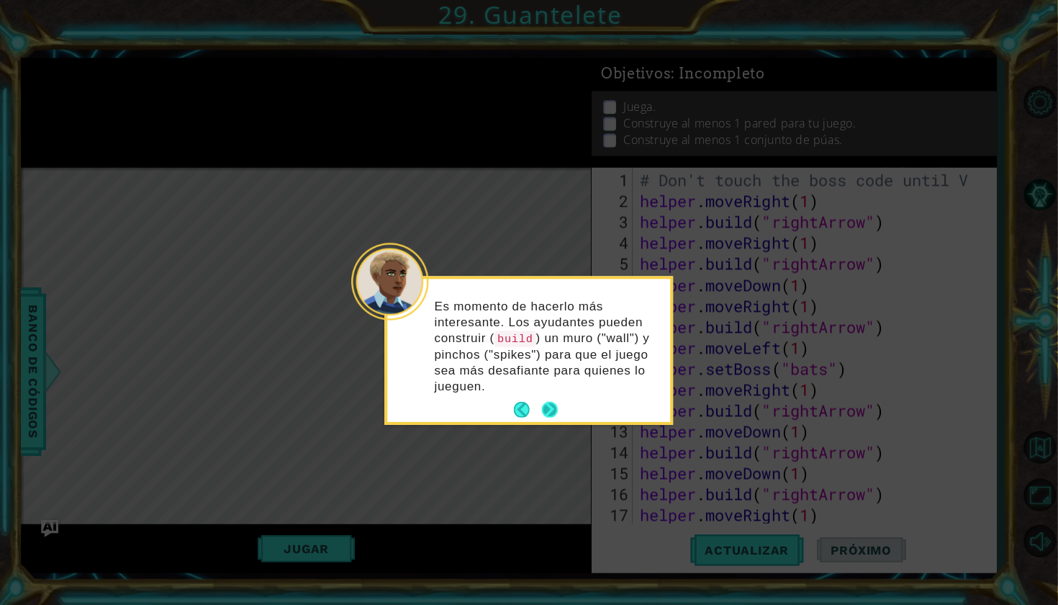
click at [550, 405] on button "Next" at bounding box center [548, 409] width 18 height 18
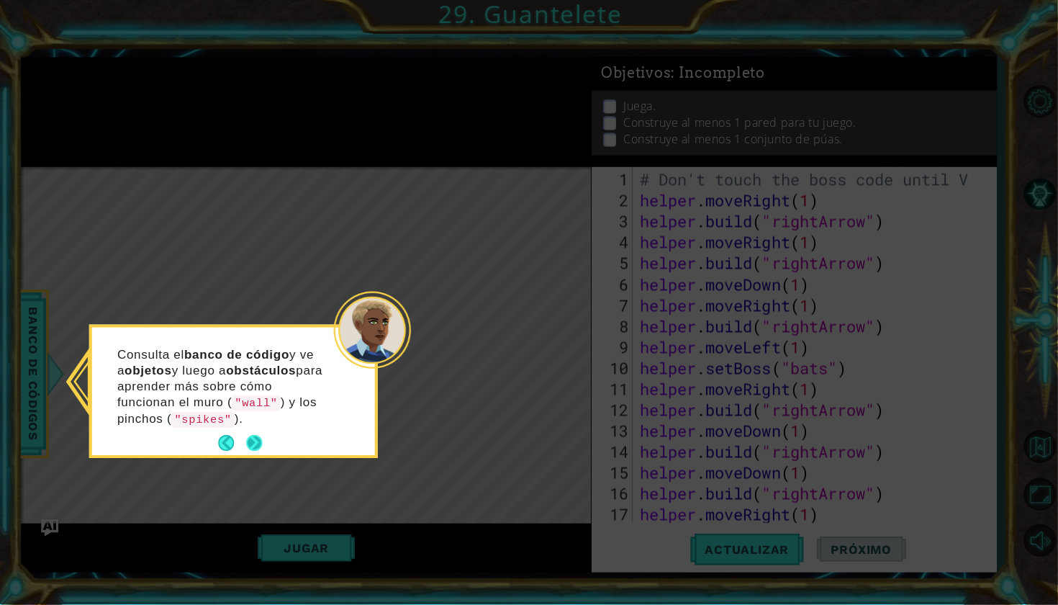
click at [260, 435] on button "Next" at bounding box center [254, 443] width 26 height 26
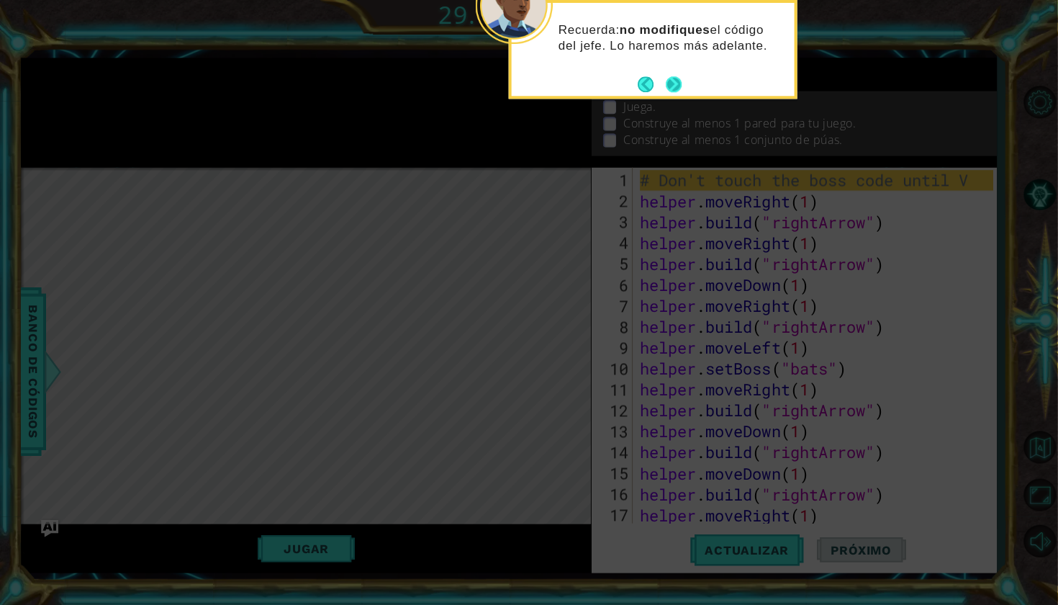
click at [673, 81] on button "Next" at bounding box center [672, 83] width 20 height 20
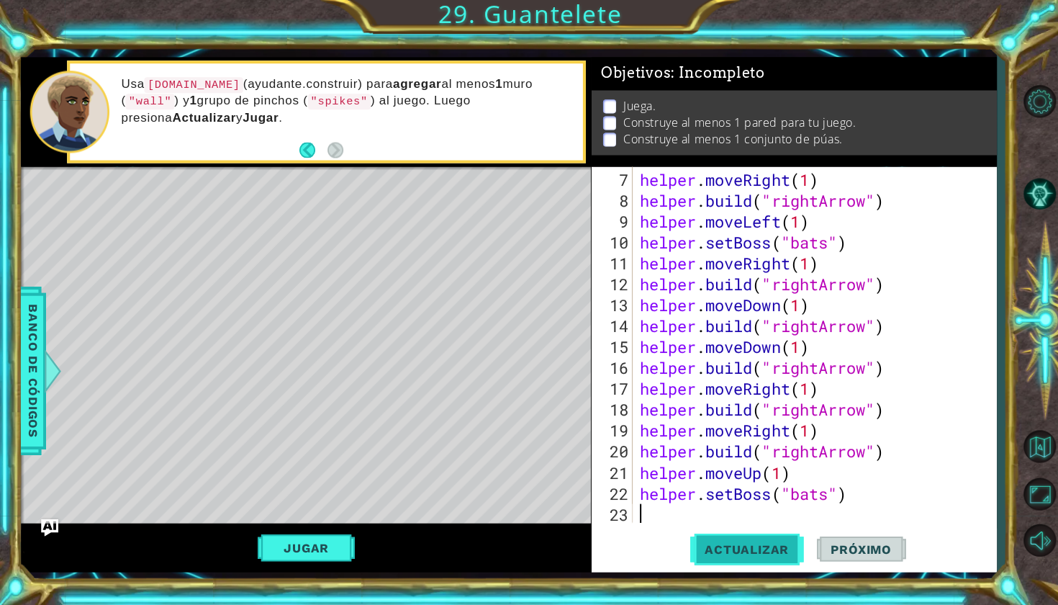
click at [745, 546] on span "Actualizar" at bounding box center [745, 548] width 113 height 14
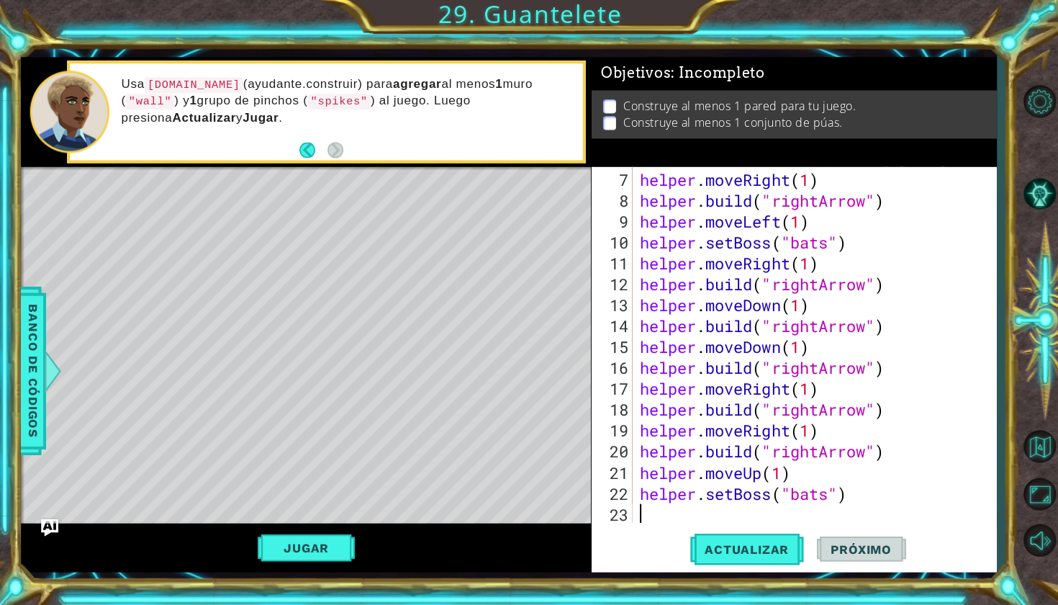
click at [489, 461] on div "Level Map" at bounding box center [353, 379] width 665 height 424
click at [507, 411] on div "Level Map" at bounding box center [353, 379] width 665 height 424
click at [637, 510] on div "helper . moveRight ( 1 ) helper . build ( "rightArrow" ) helper . moveLeft ( 1 …" at bounding box center [817, 367] width 362 height 397
type textarea "h"
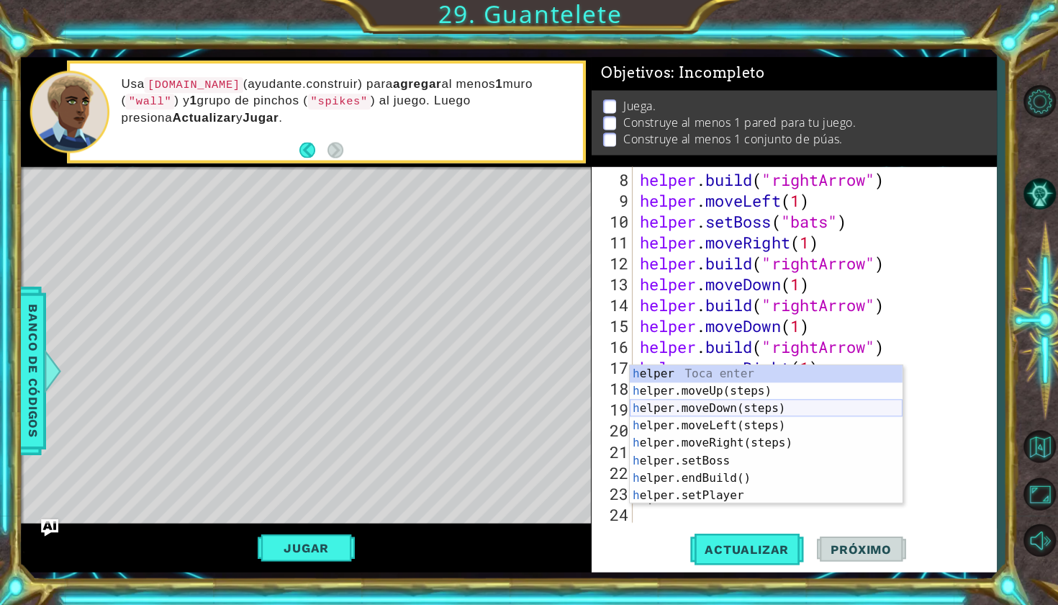
click at [762, 408] on div "h elper Toca enter h elper.moveUp(steps) Toca enter h elper.moveDown(steps) Toc…" at bounding box center [764, 451] width 272 height 173
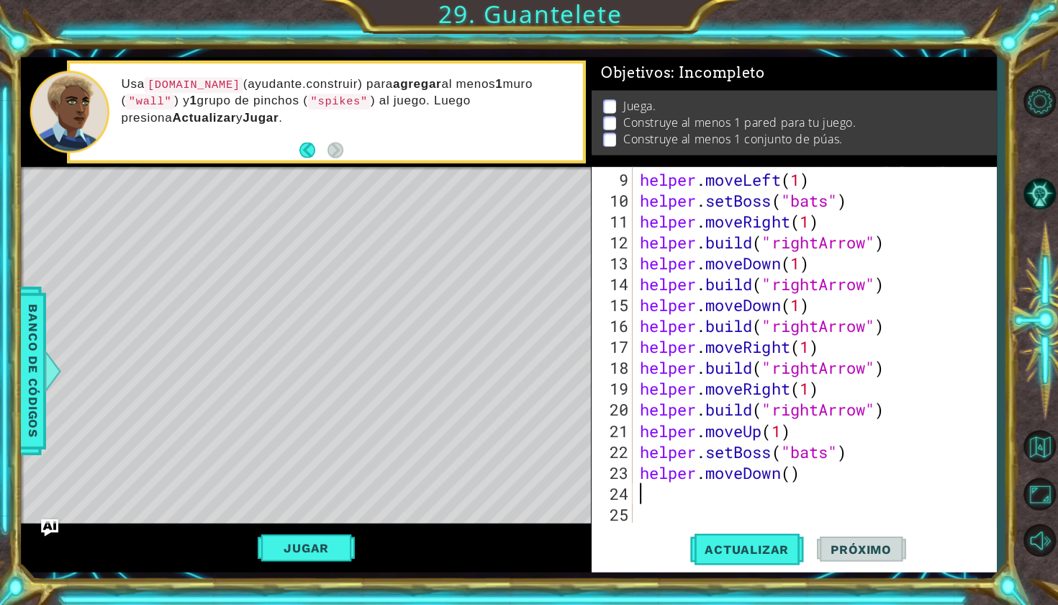
scroll to position [167, 0]
click at [790, 473] on div "helper . moveLeft ( 1 ) helper . setBoss ( "bats" ) helper . moveRight ( 1 ) he…" at bounding box center [817, 367] width 362 height 397
type textarea "helper.moveDown(1)"
click at [685, 492] on div "helper . moveLeft ( 1 ) helper . setBoss ( "bats" ) helper . moveRight ( 1 ) he…" at bounding box center [817, 367] width 362 height 397
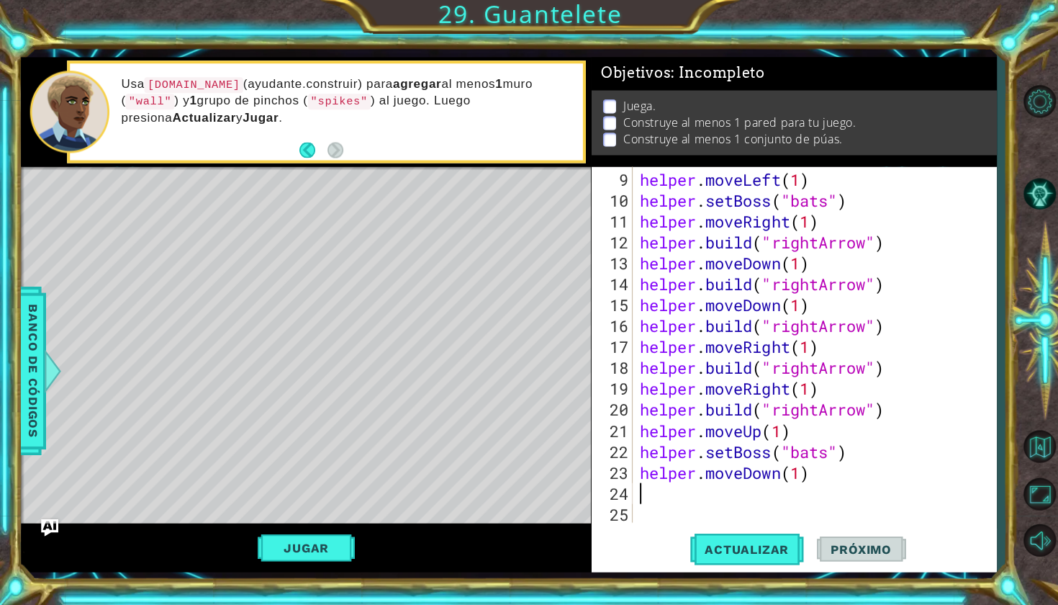
scroll to position [0, 0]
type textarea "h"
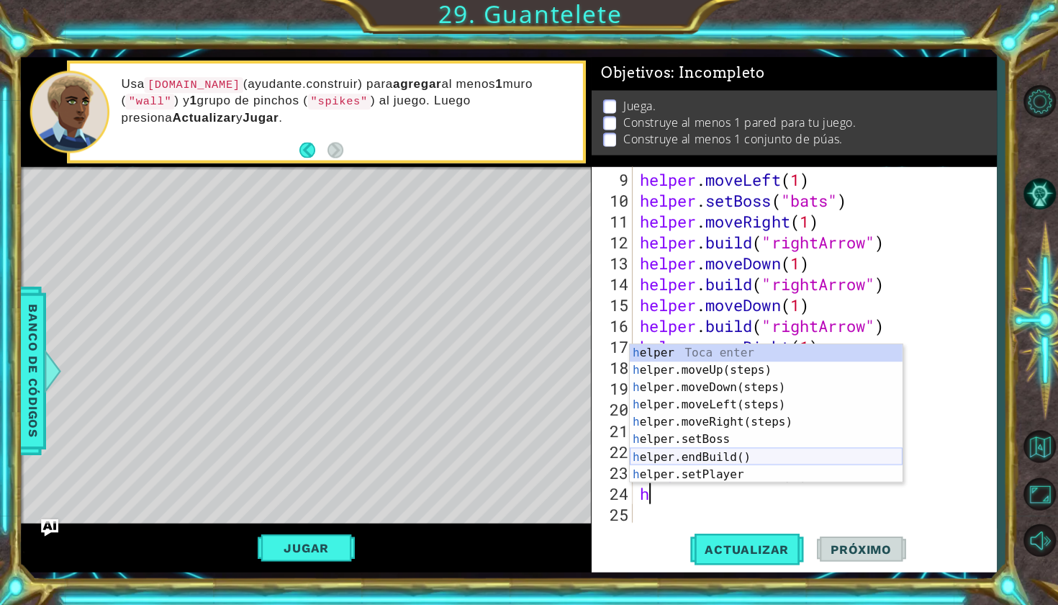
click at [692, 457] on div "h elper Toca enter h elper.moveUp(steps) Toca enter h elper.moveDown(steps) Toc…" at bounding box center [764, 430] width 272 height 173
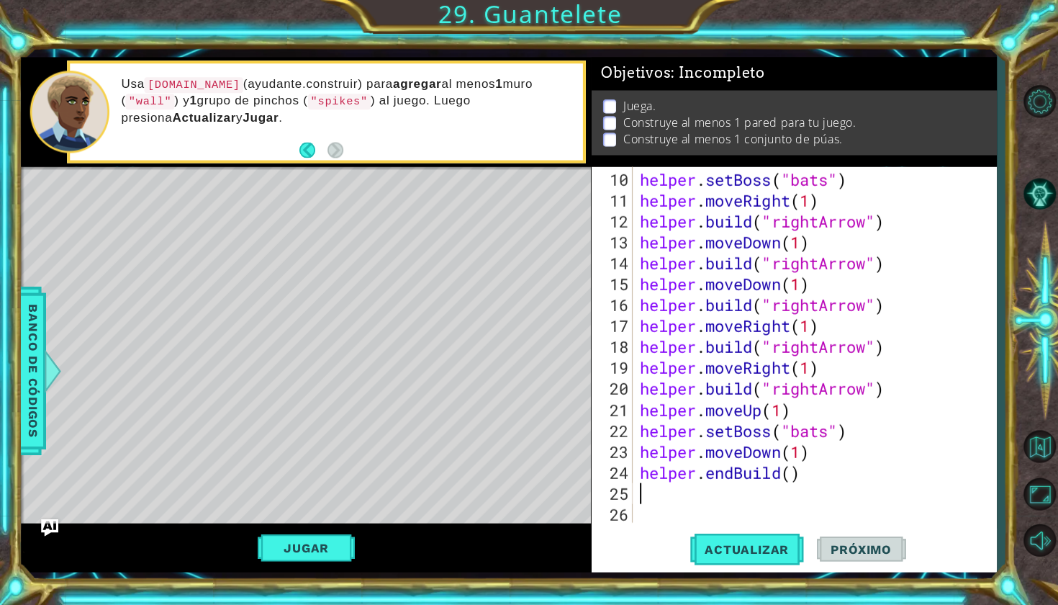
scroll to position [188, 0]
click at [726, 472] on div "helper . setBoss ( "bats" ) helper . moveRight ( 1 ) helper . build ( "rightArr…" at bounding box center [817, 367] width 362 height 397
click at [737, 472] on div "helper . setBoss ( "bats" ) helper . moveRight ( 1 ) helper . build ( "rightArr…" at bounding box center [817, 367] width 362 height 397
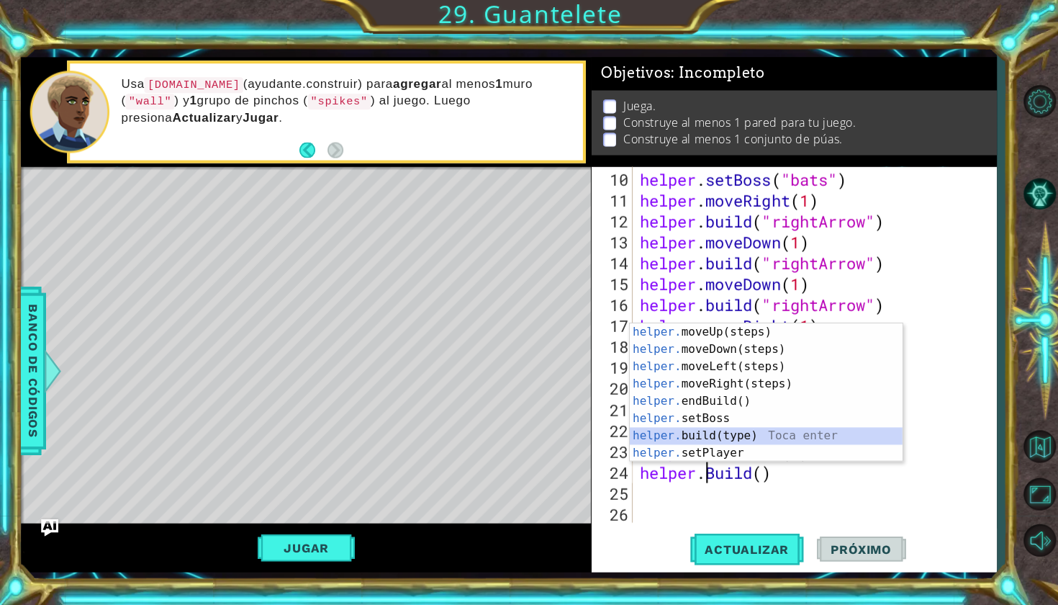
click at [730, 430] on div "helper. moveUp(steps) Toca enter helper. moveDown(steps) Toca enter helper. mov…" at bounding box center [764, 409] width 272 height 173
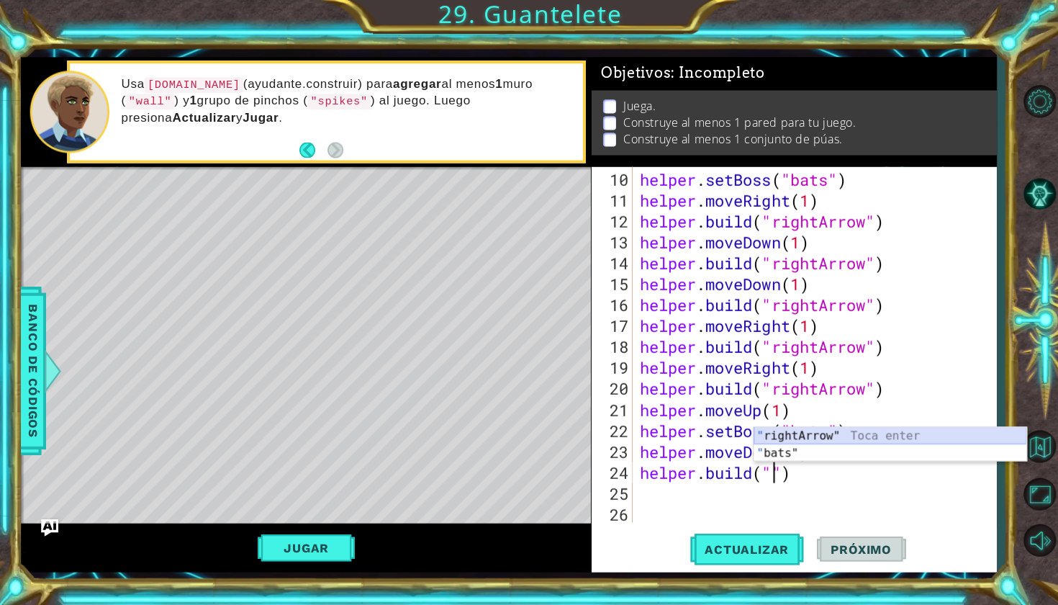
click at [795, 432] on div "" rightArrow" Toca enter " bats" Toca enter" at bounding box center [888, 461] width 272 height 69
type textarea "[DOMAIN_NAME]("rightArrow")"
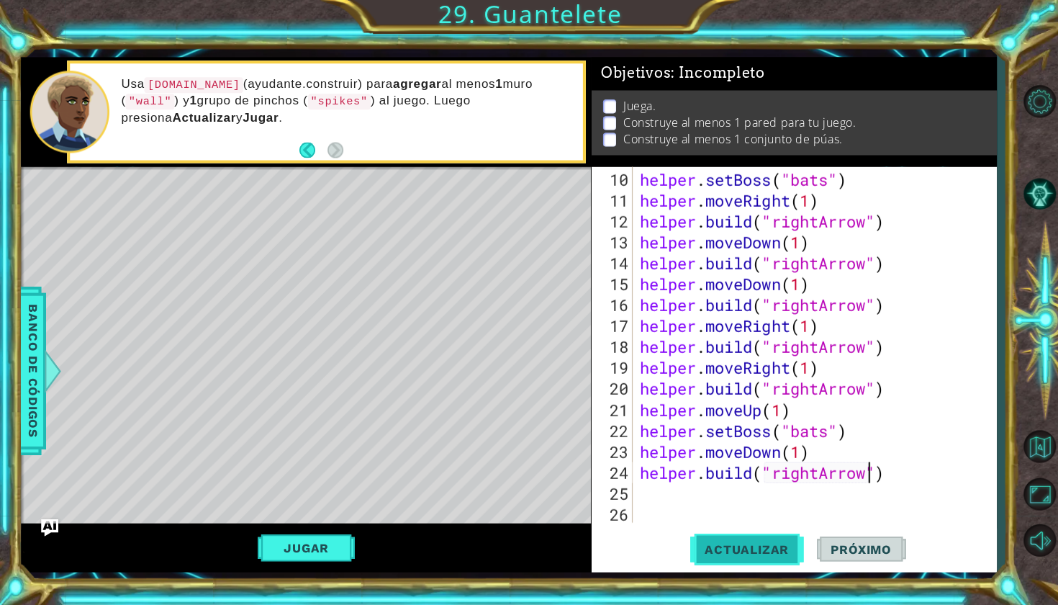
click at [760, 554] on span "Actualizar" at bounding box center [745, 548] width 113 height 14
click at [272, 543] on button "Jugar" at bounding box center [305, 546] width 97 height 27
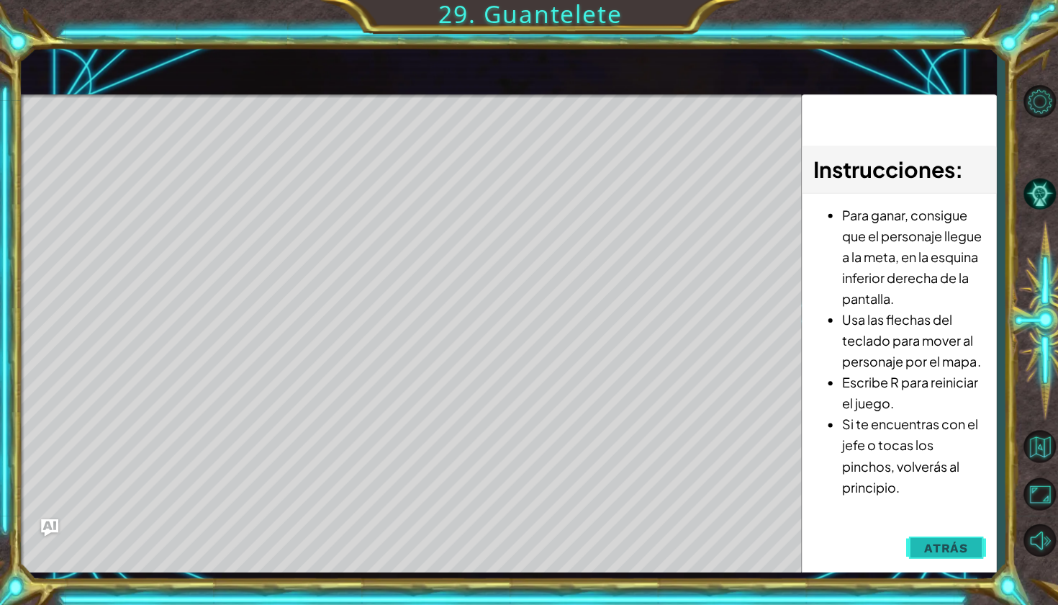
click at [947, 543] on span "Atrás" at bounding box center [944, 547] width 44 height 14
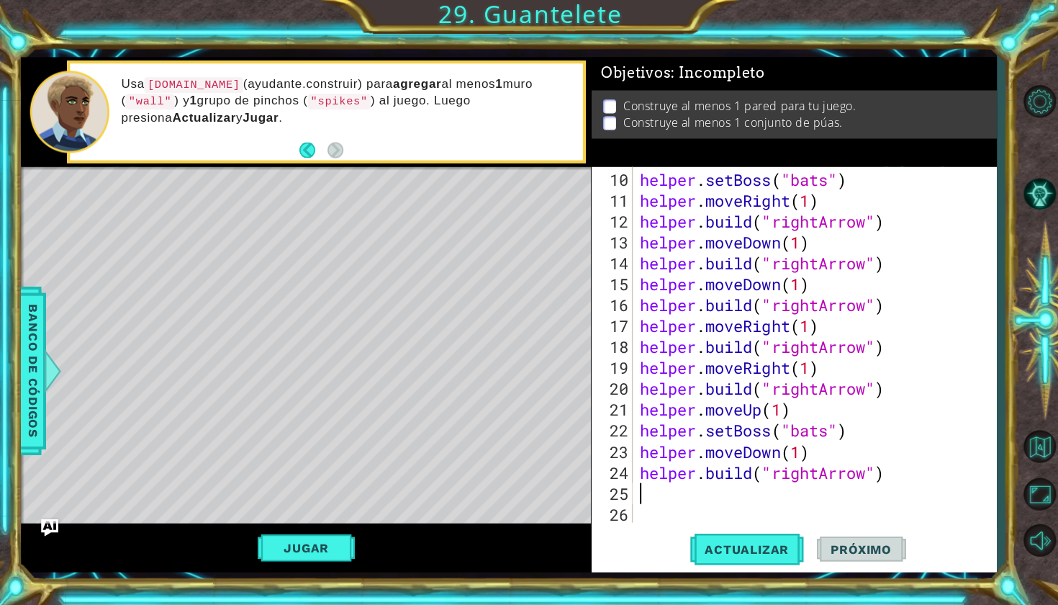
click at [842, 485] on div "helper . setBoss ( "bats" ) helper . moveRight ( 1 ) helper . build ( "rightArr…" at bounding box center [817, 367] width 362 height 397
